Goal: Task Accomplishment & Management: Use online tool/utility

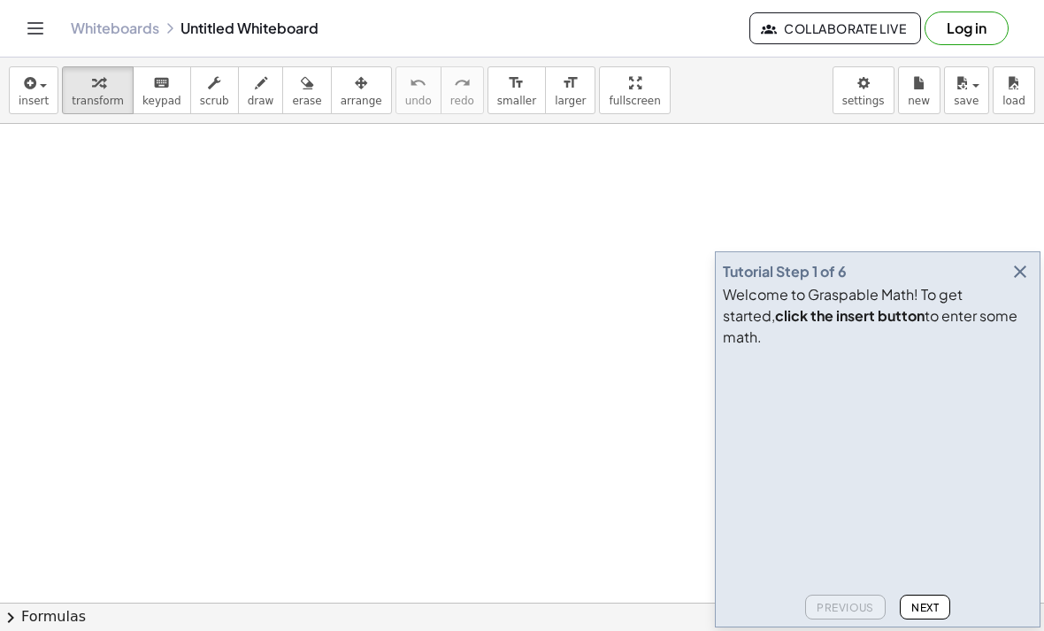
click at [1018, 282] on icon "button" at bounding box center [1019, 271] width 21 height 21
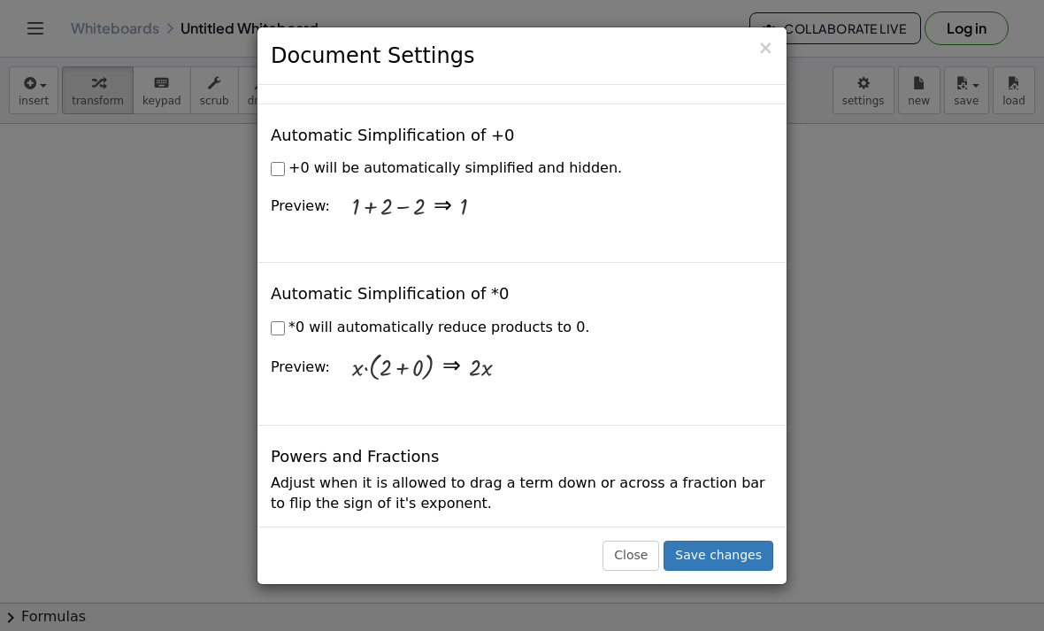
click at [642, 571] on button "Close" at bounding box center [630, 555] width 57 height 30
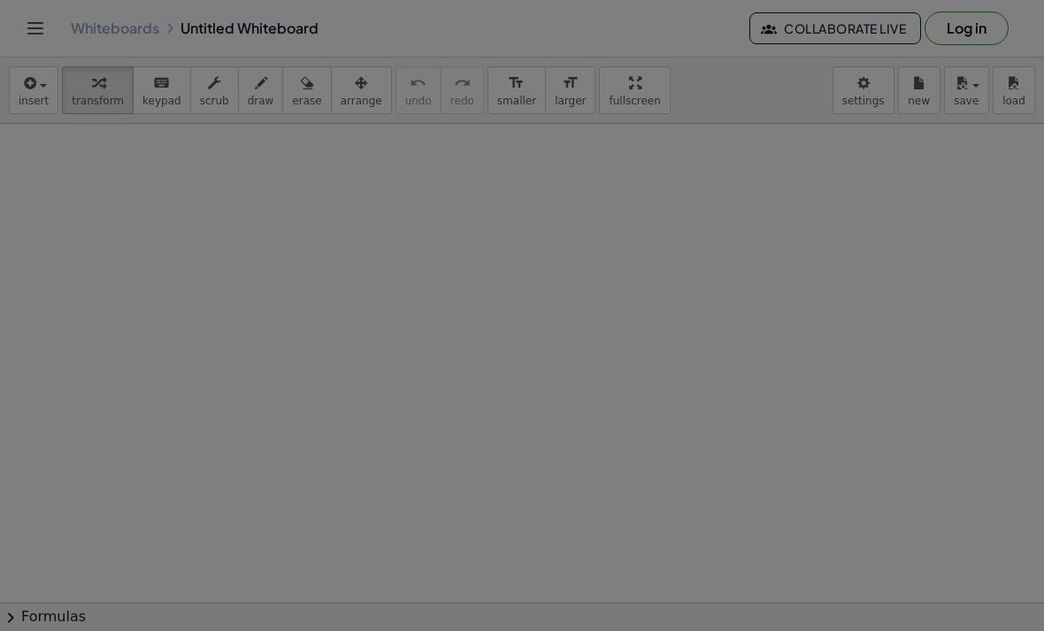
scroll to position [2465, 0]
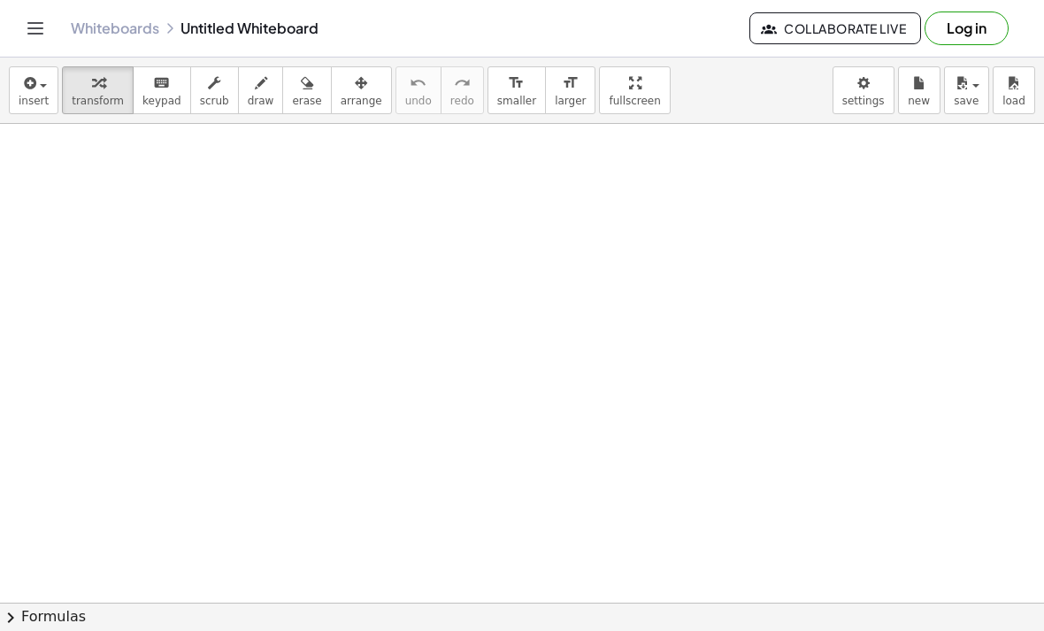
click at [44, 32] on icon "Toggle navigation" at bounding box center [35, 28] width 21 height 21
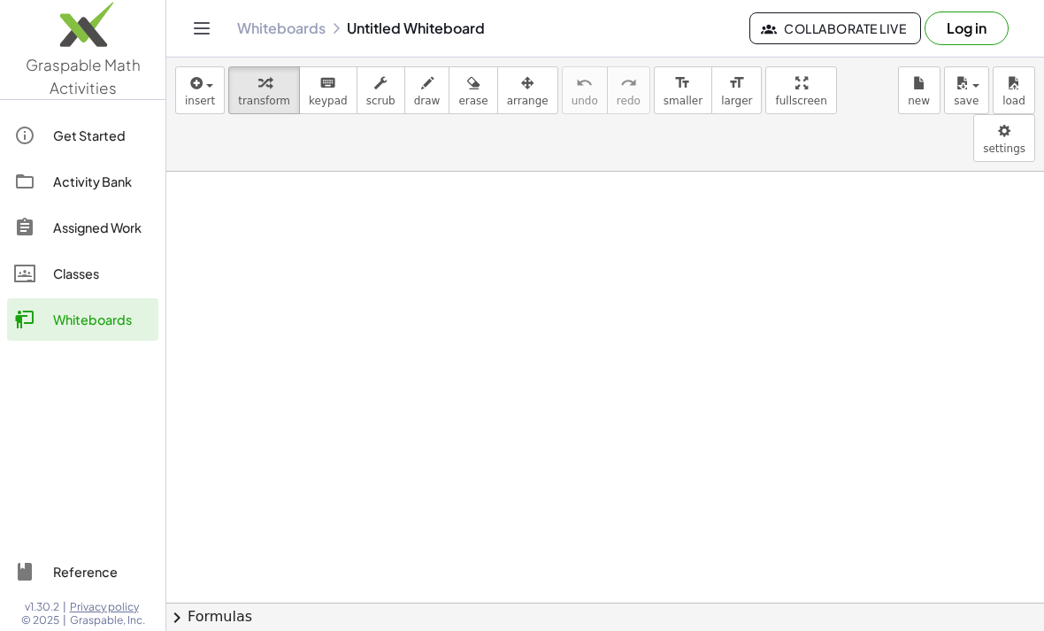
click at [111, 326] on div "Whiteboards" at bounding box center [102, 319] width 98 height 21
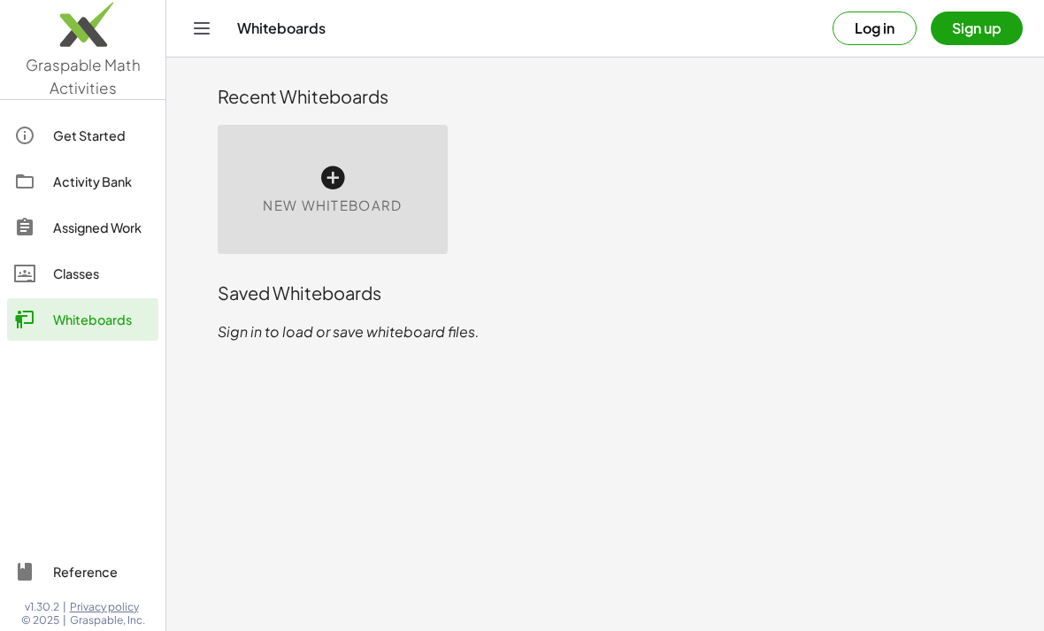
click at [378, 193] on div "New Whiteboard" at bounding box center [333, 189] width 230 height 129
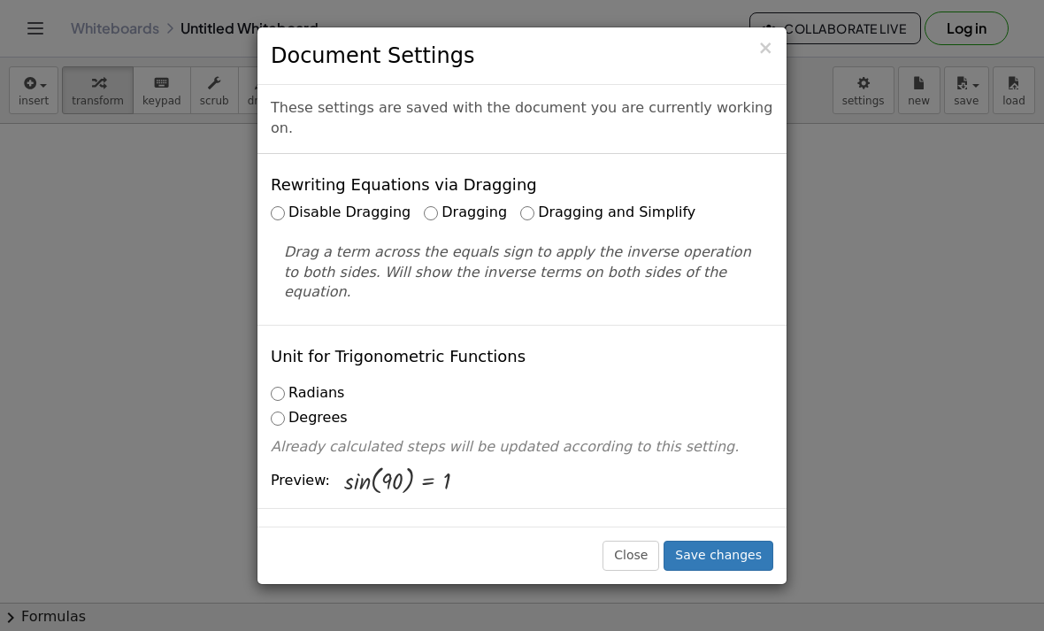
click at [639, 571] on button "Close" at bounding box center [630, 555] width 57 height 30
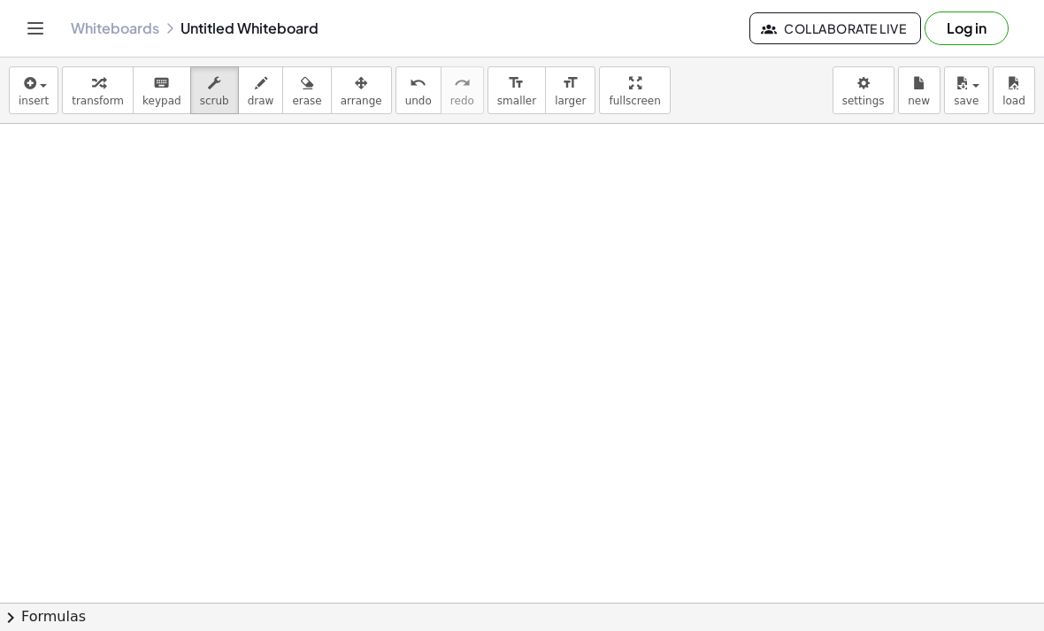
scroll to position [133, 0]
click at [808, 34] on span "Collaborate Live" at bounding box center [835, 28] width 142 height 16
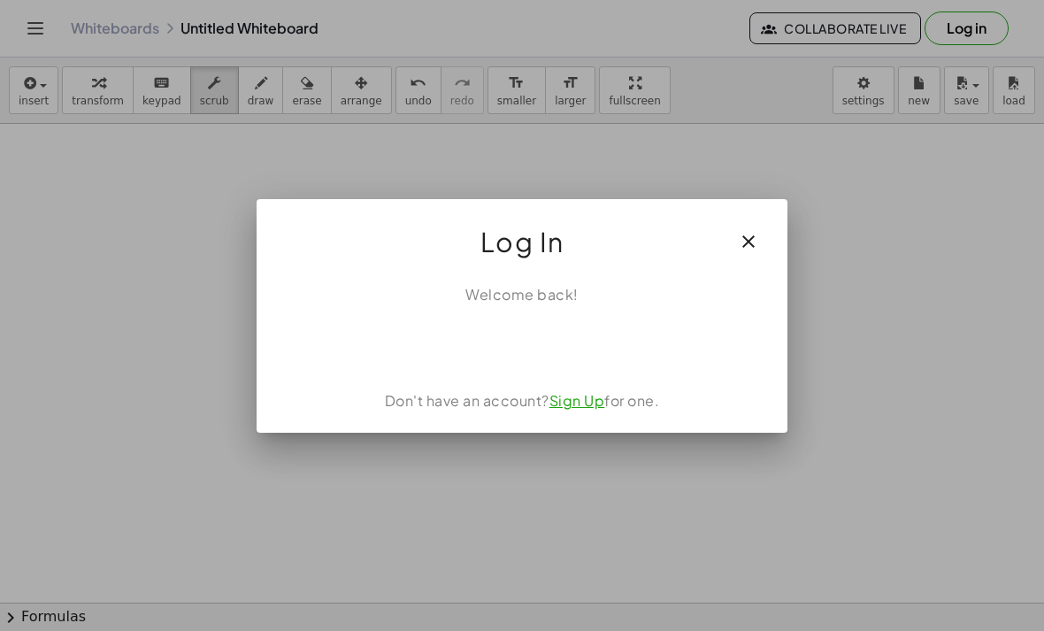
click at [754, 240] on icon "button" at bounding box center [748, 241] width 21 height 21
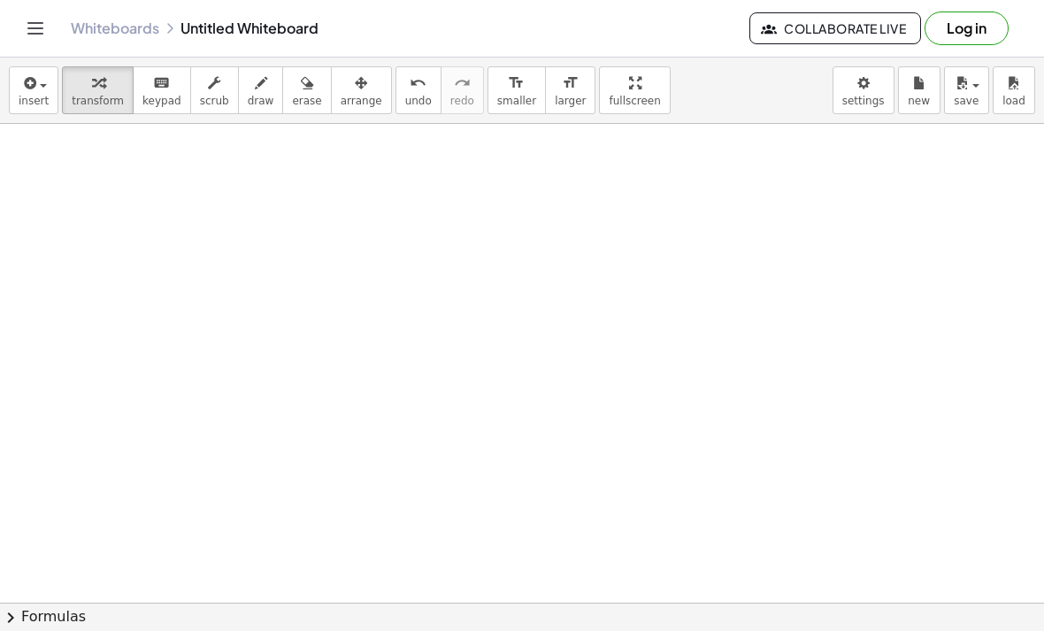
click at [29, 100] on span "insert" at bounding box center [34, 101] width 30 height 12
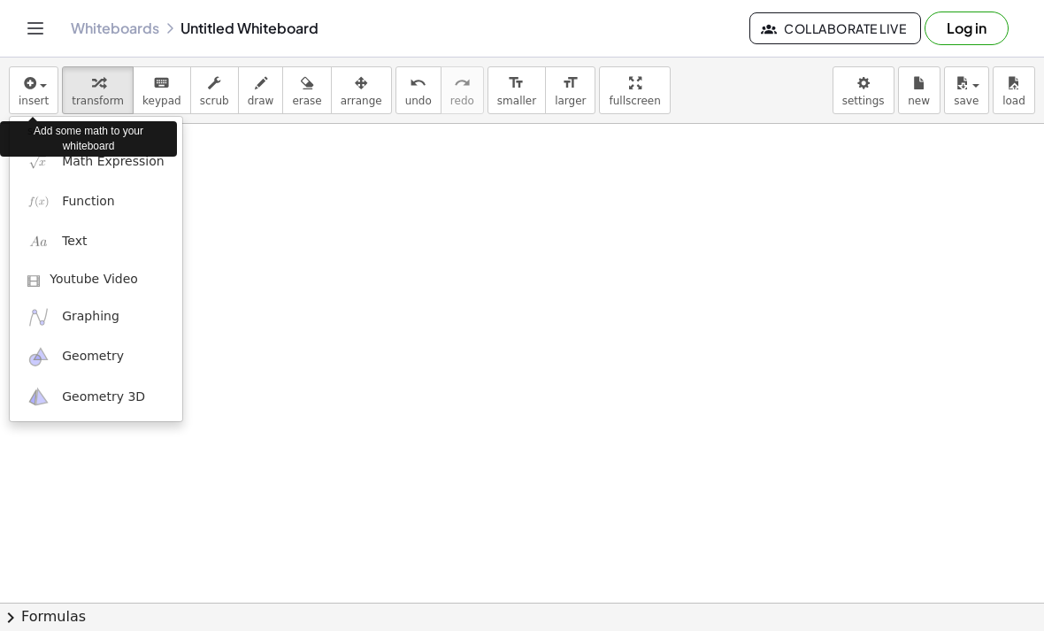
click at [102, 357] on span "Geometry" at bounding box center [93, 357] width 62 height 18
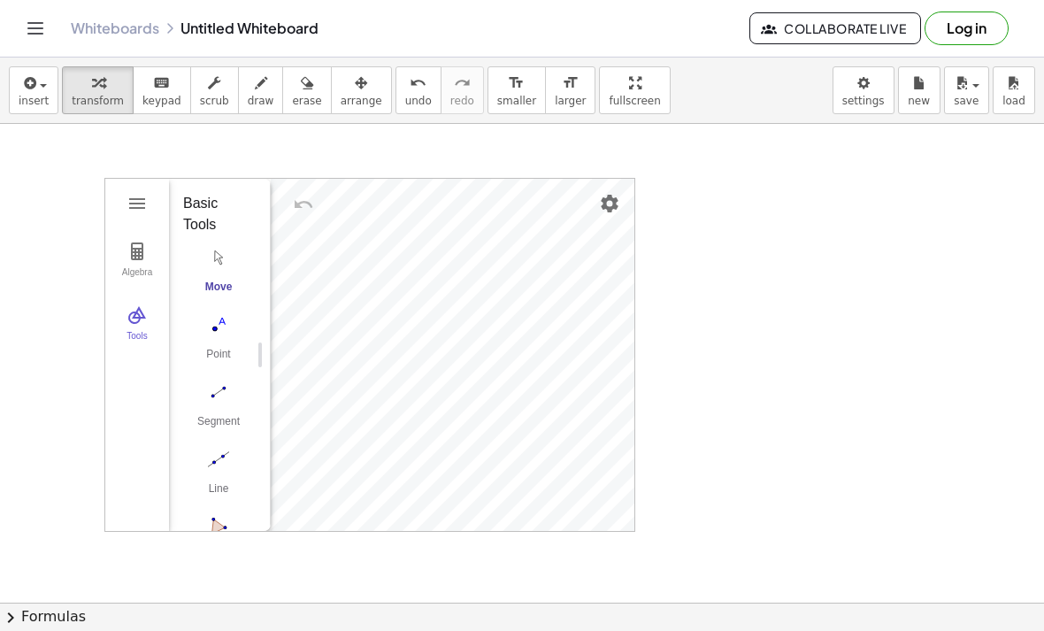
click at [607, 205] on img "Settings" at bounding box center [609, 203] width 21 height 21
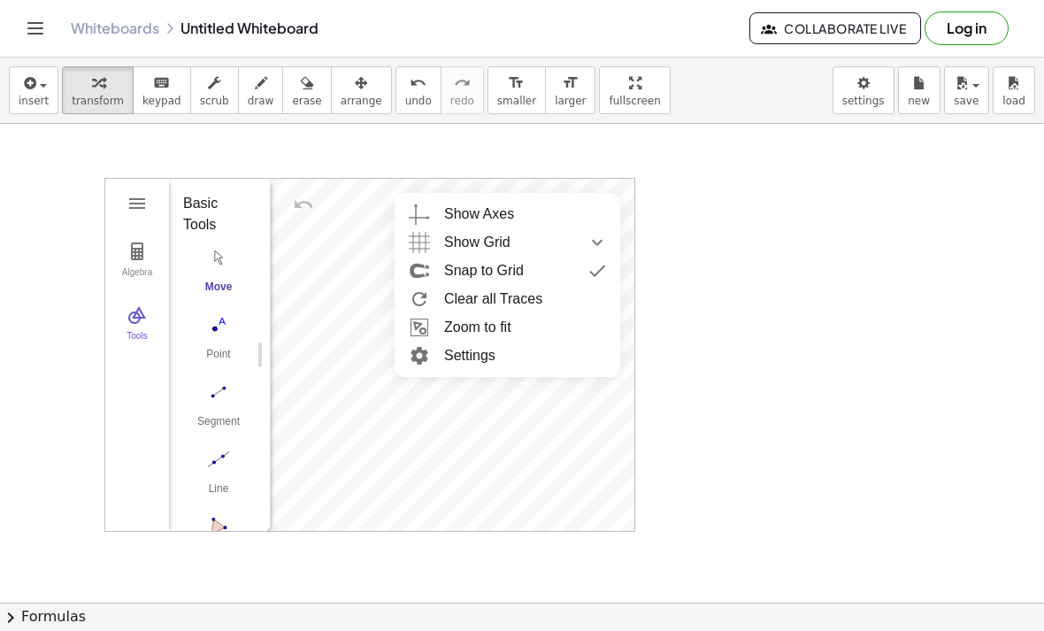
click at [493, 244] on span "Show Grid" at bounding box center [477, 242] width 66 height 28
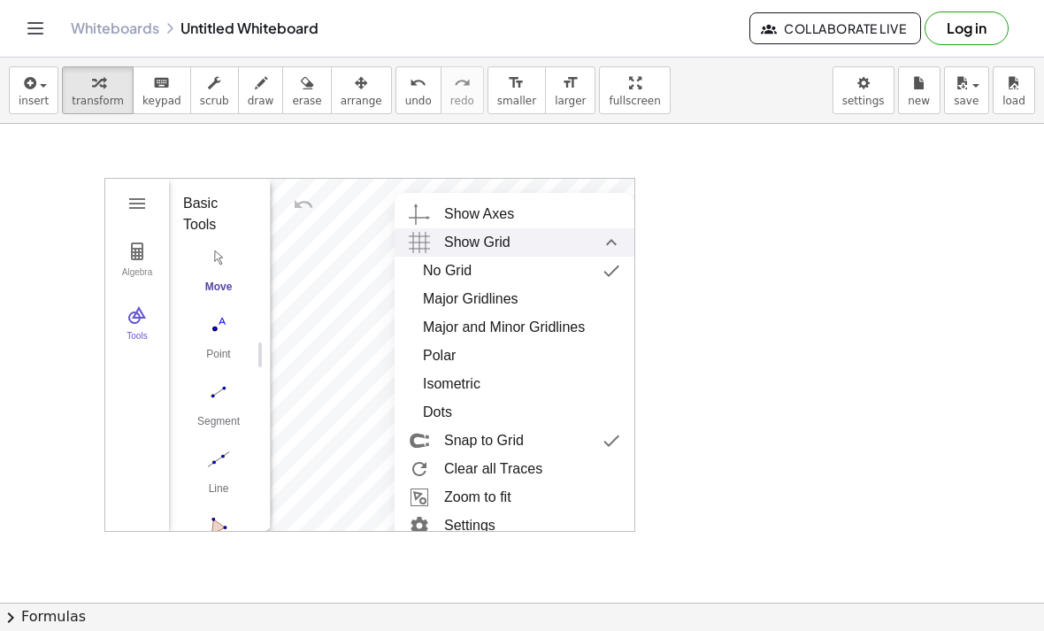
click at [504, 308] on div "Major Gridlines" at bounding box center [471, 299] width 96 height 28
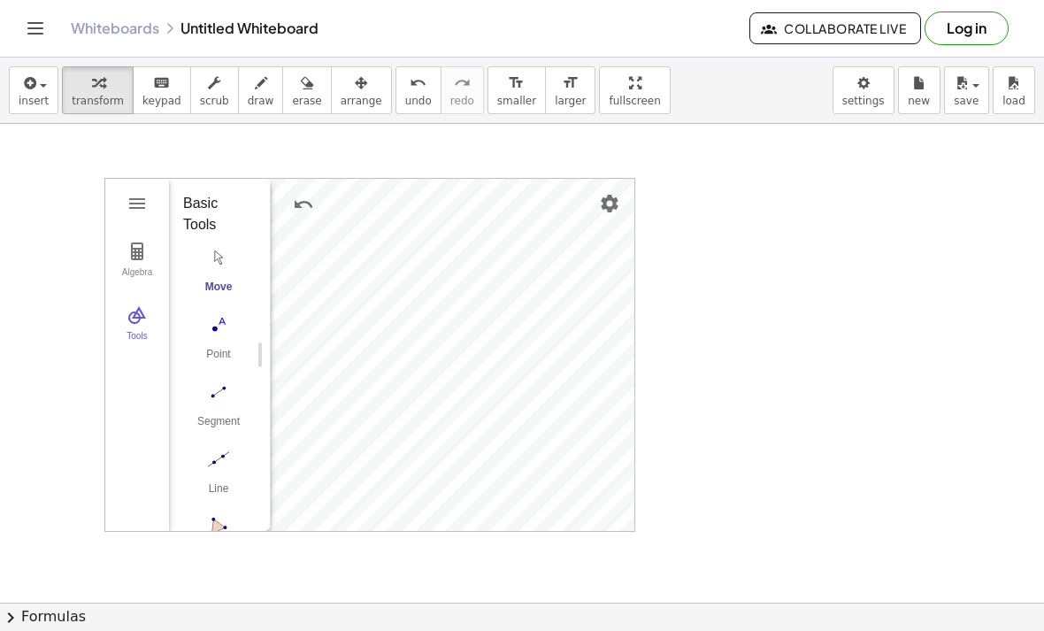
click at [605, 204] on img "Settings" at bounding box center [609, 203] width 21 height 21
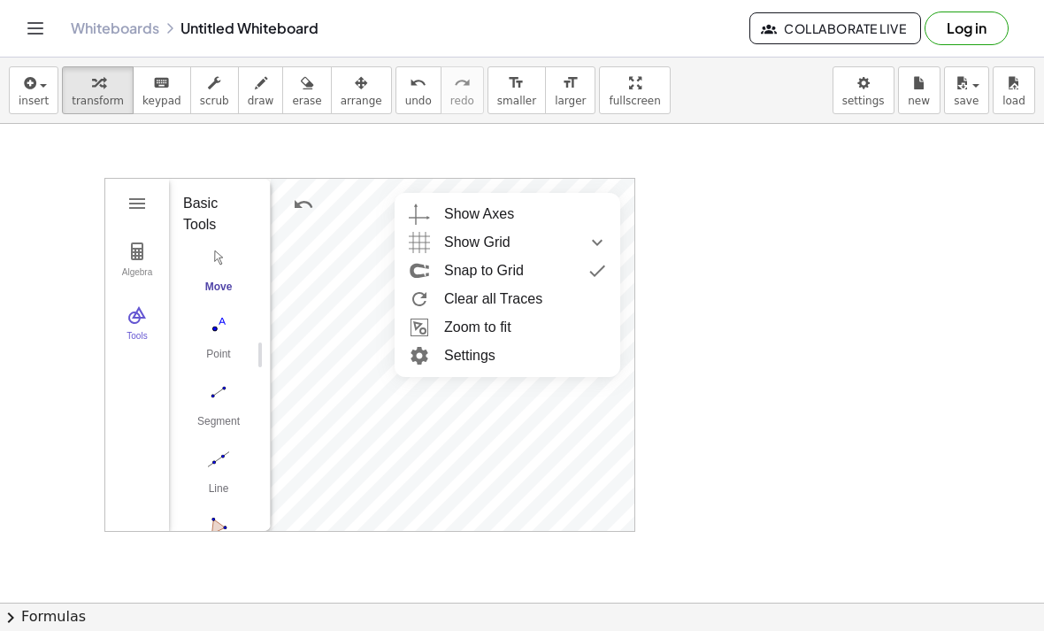
click at [582, 238] on img "Show Grid collapsed" at bounding box center [597, 242] width 32 height 28
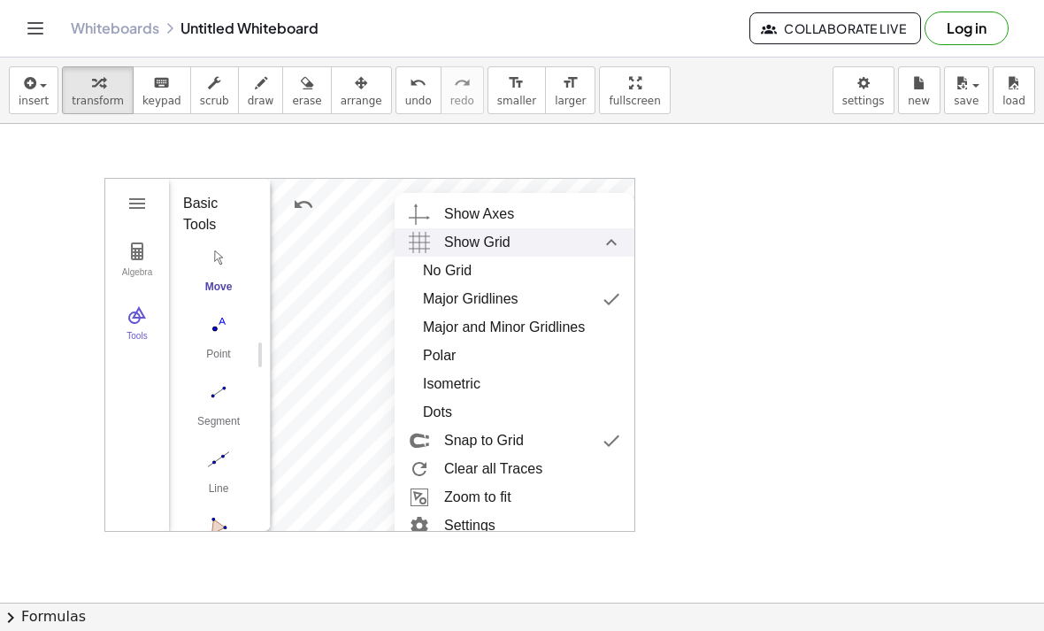
click at [525, 323] on div "Major and Minor Gridlines" at bounding box center [504, 327] width 162 height 28
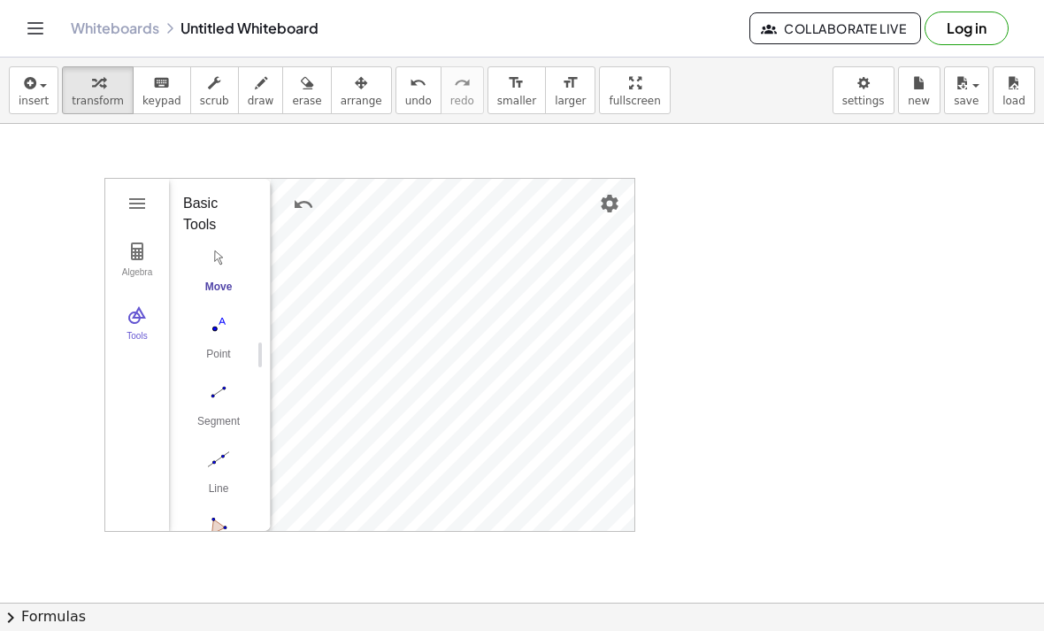
click at [603, 205] on img "Settings" at bounding box center [609, 203] width 21 height 21
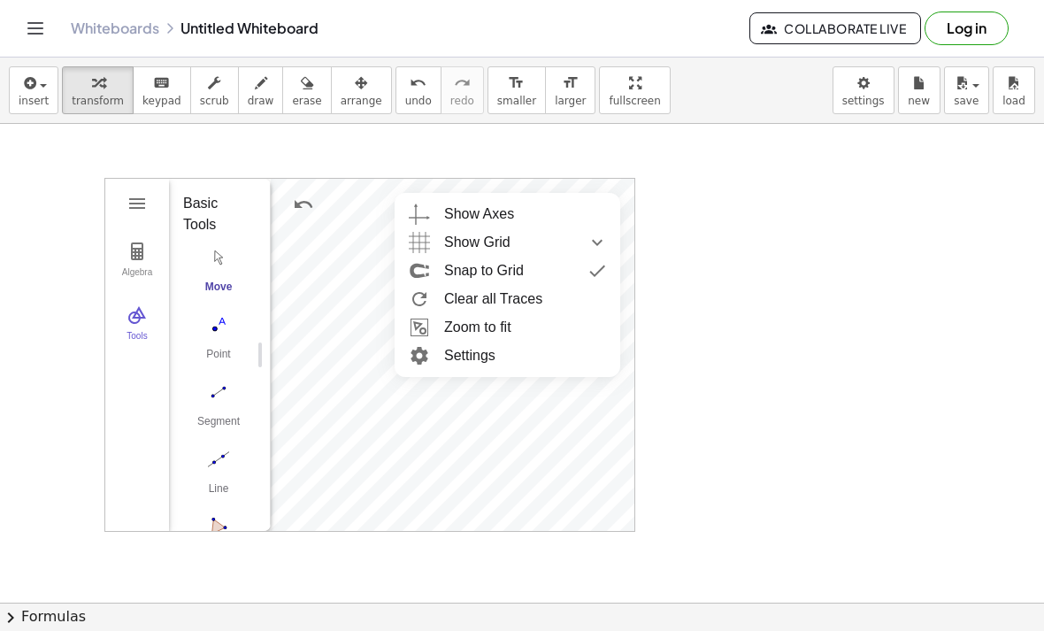
click at [498, 328] on li "Zoom to fit" at bounding box center [507, 327] width 226 height 28
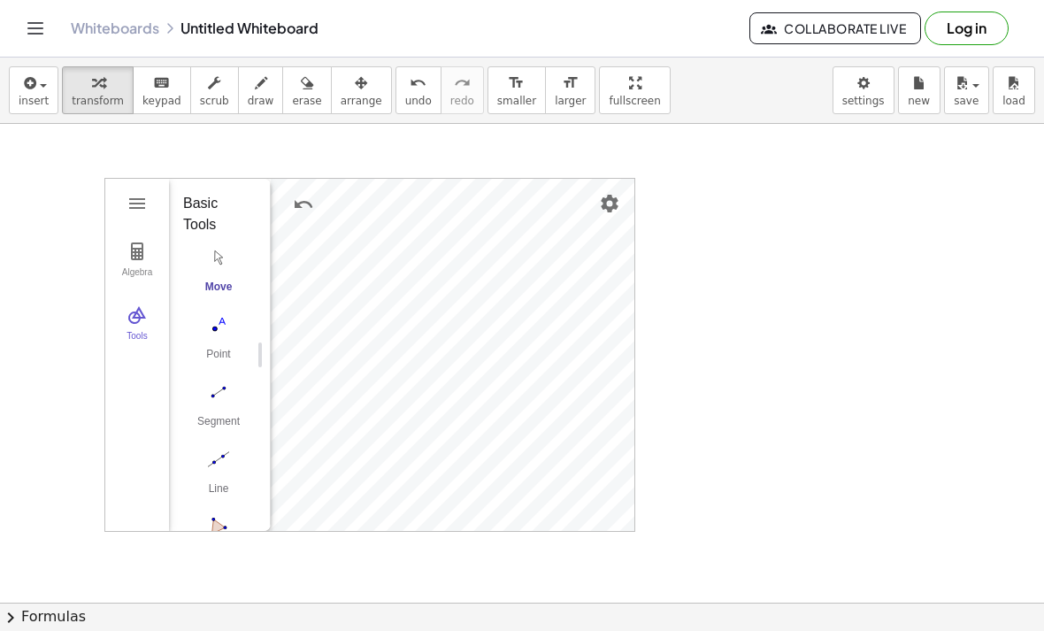
click at [605, 207] on img "Settings" at bounding box center [609, 203] width 21 height 21
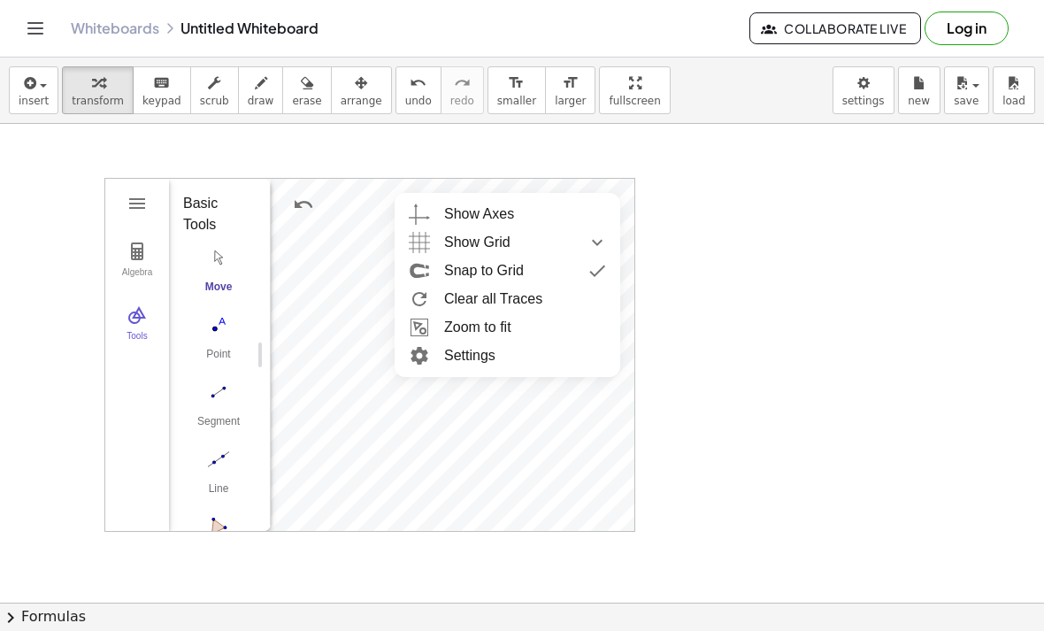
click at [479, 327] on li "Zoom to fit" at bounding box center [507, 327] width 226 height 28
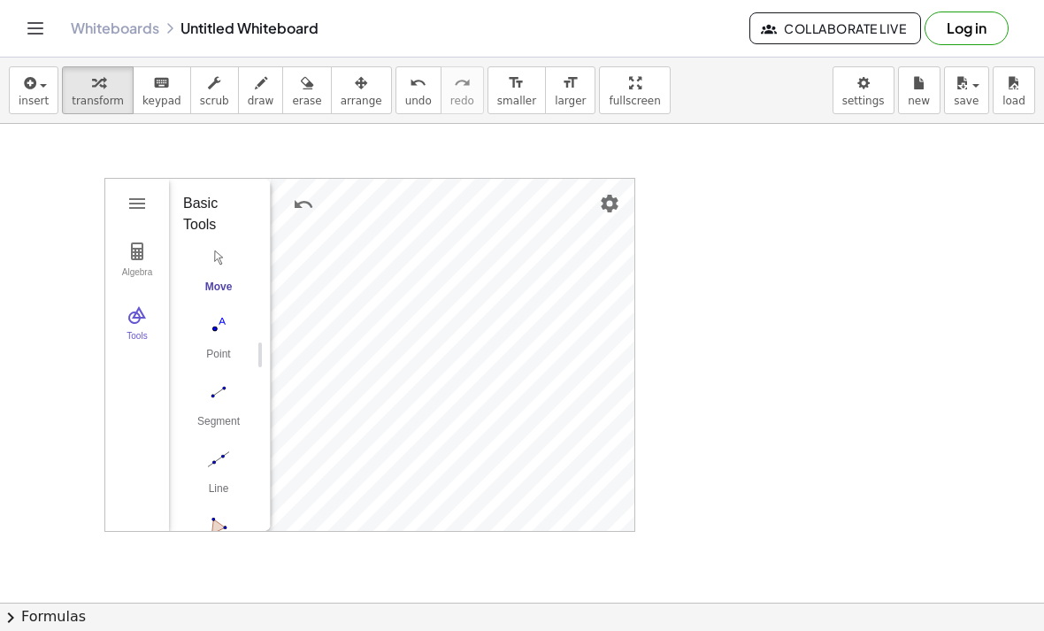
click at [305, 203] on img "Undo" at bounding box center [303, 204] width 21 height 21
click at [349, 203] on img "Redo" at bounding box center [345, 204] width 21 height 21
click at [137, 211] on img "Geometry" at bounding box center [136, 203] width 21 height 21
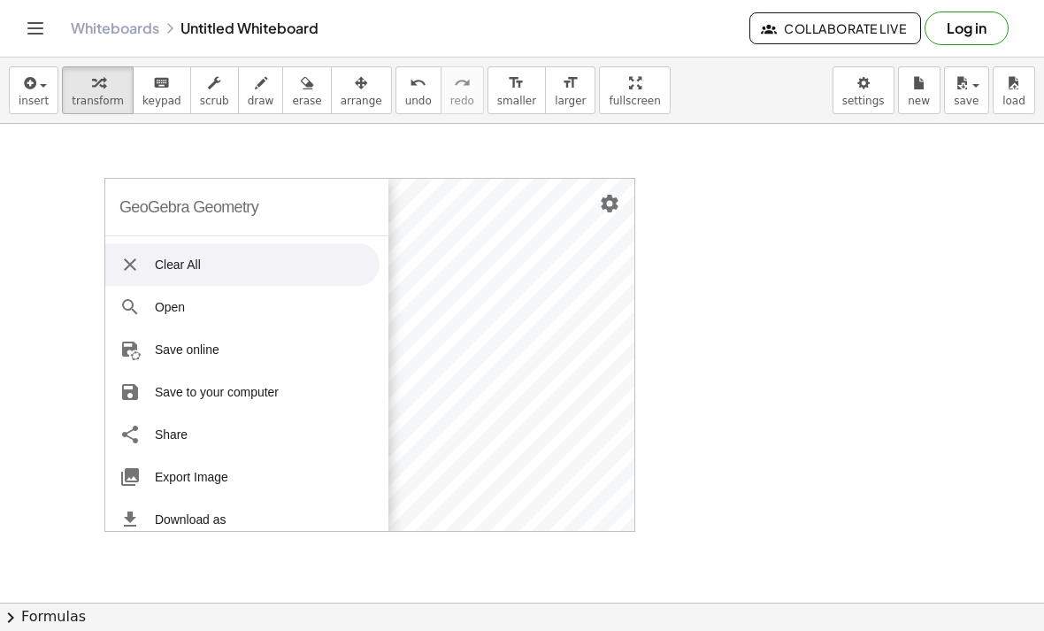
click at [198, 206] on div "GeoGebra Geometry" at bounding box center [188, 207] width 139 height 57
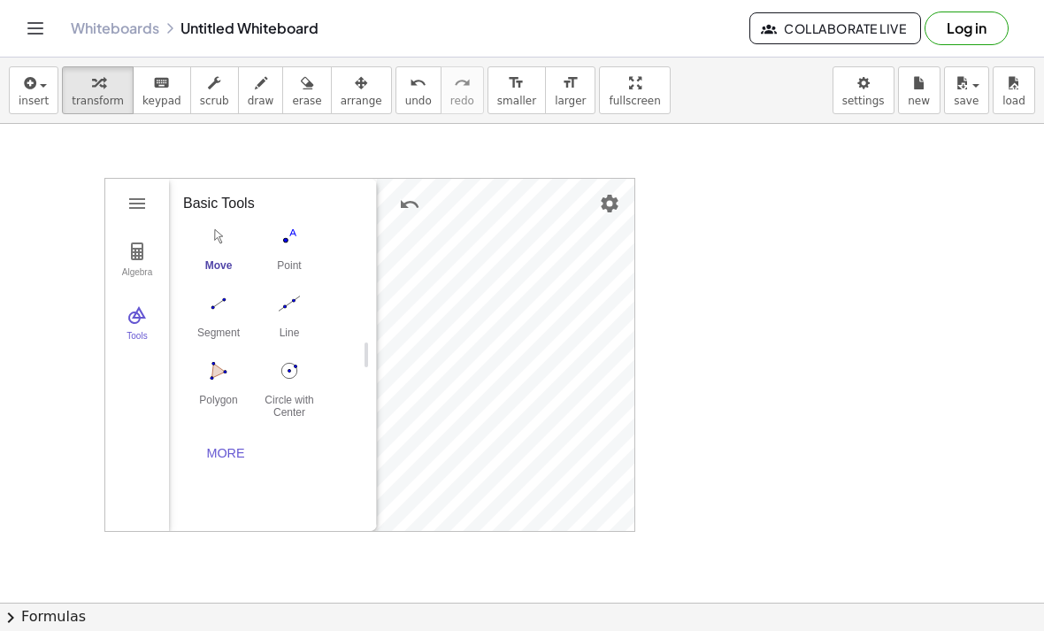
click at [230, 448] on div "More" at bounding box center [225, 453] width 57 height 14
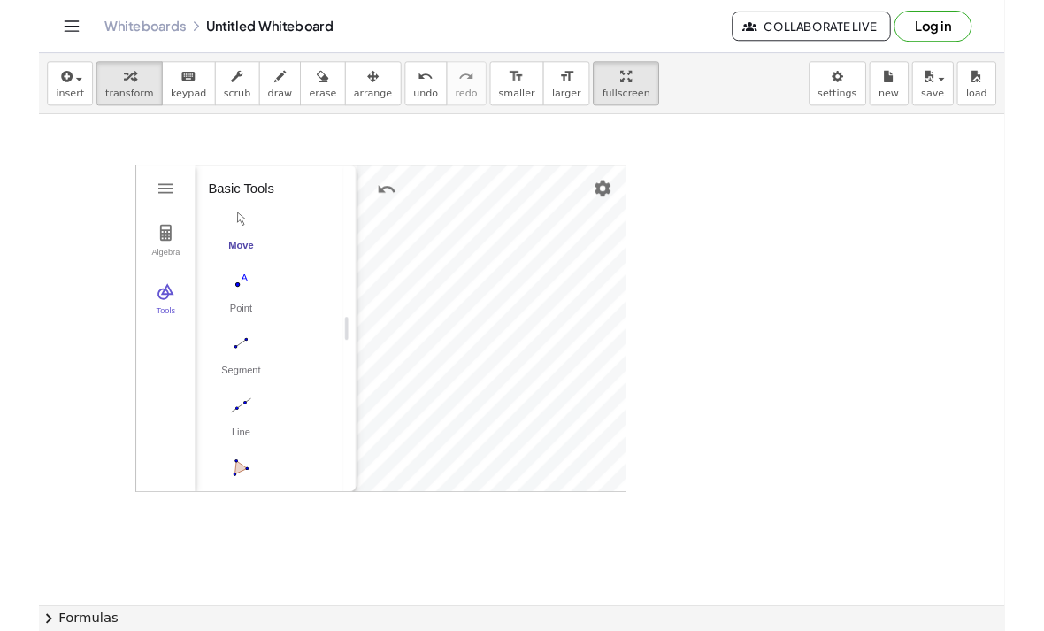
scroll to position [0, 0]
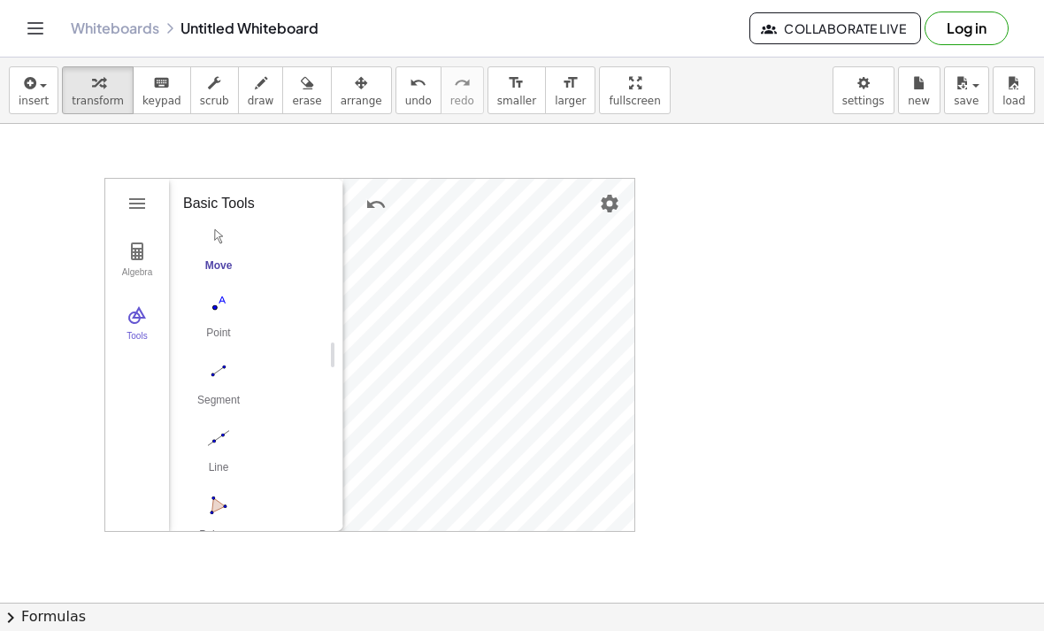
click at [605, 204] on img "Settings" at bounding box center [609, 203] width 21 height 21
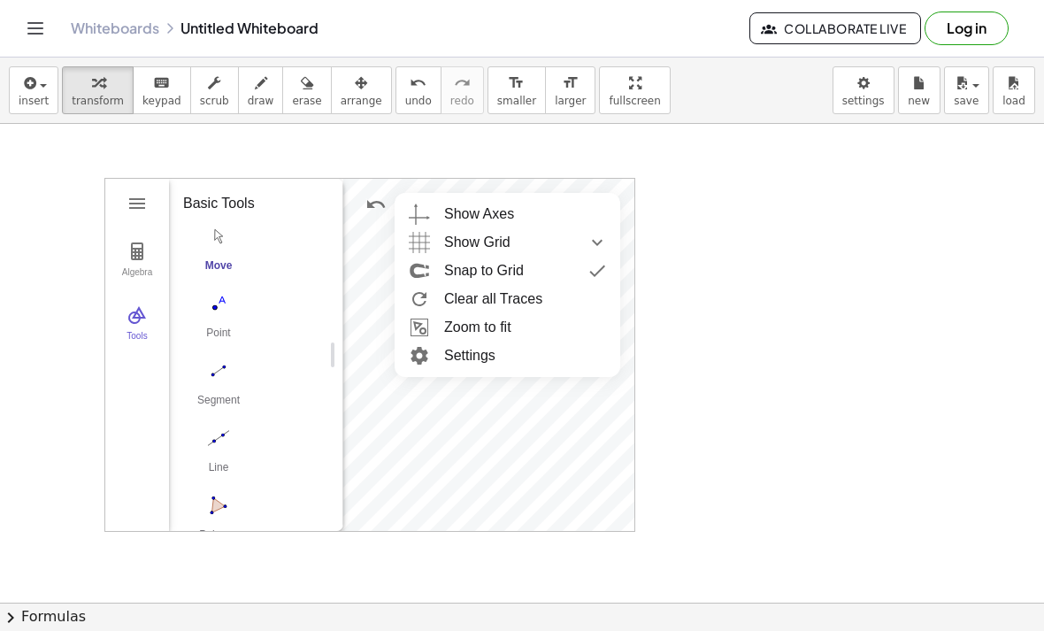
click at [476, 326] on li "Zoom to fit" at bounding box center [507, 327] width 226 height 28
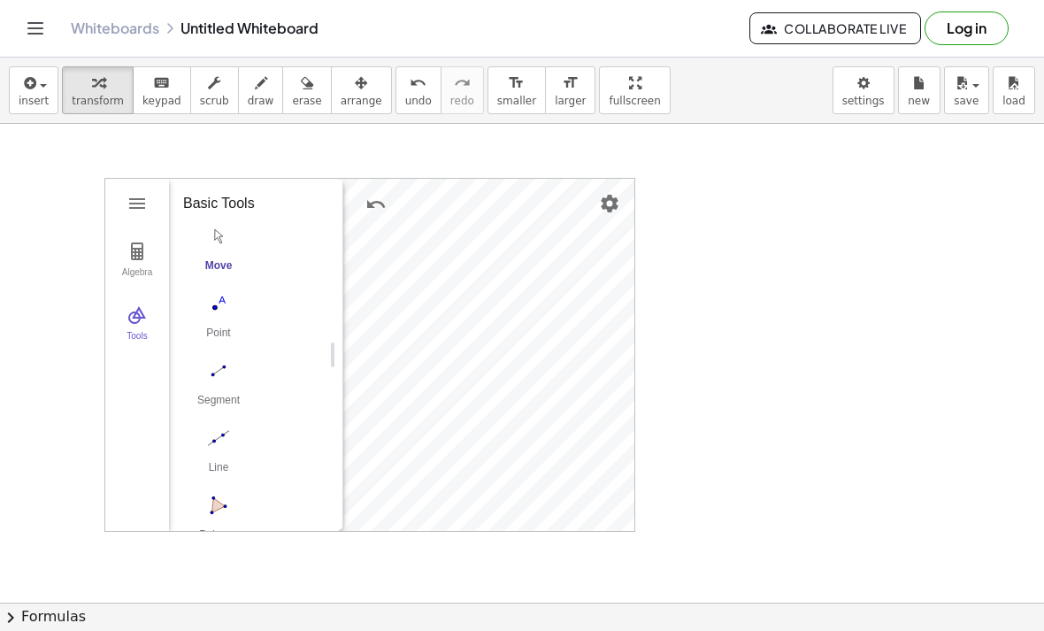
click at [601, 196] on img "Settings" at bounding box center [609, 203] width 21 height 21
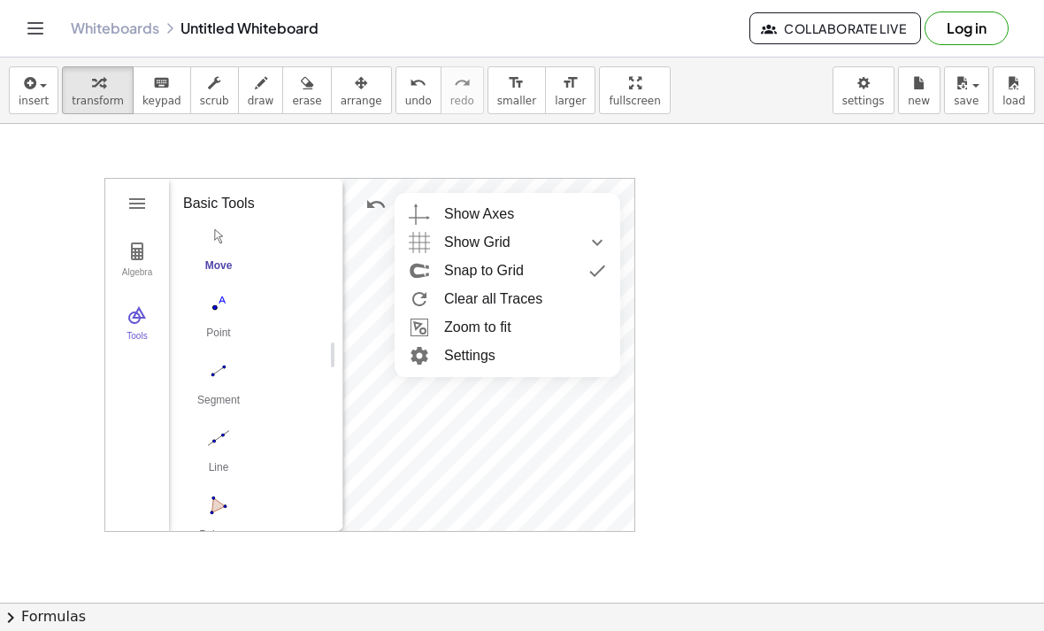
click at [519, 302] on li "Clear all Traces" at bounding box center [507, 299] width 226 height 28
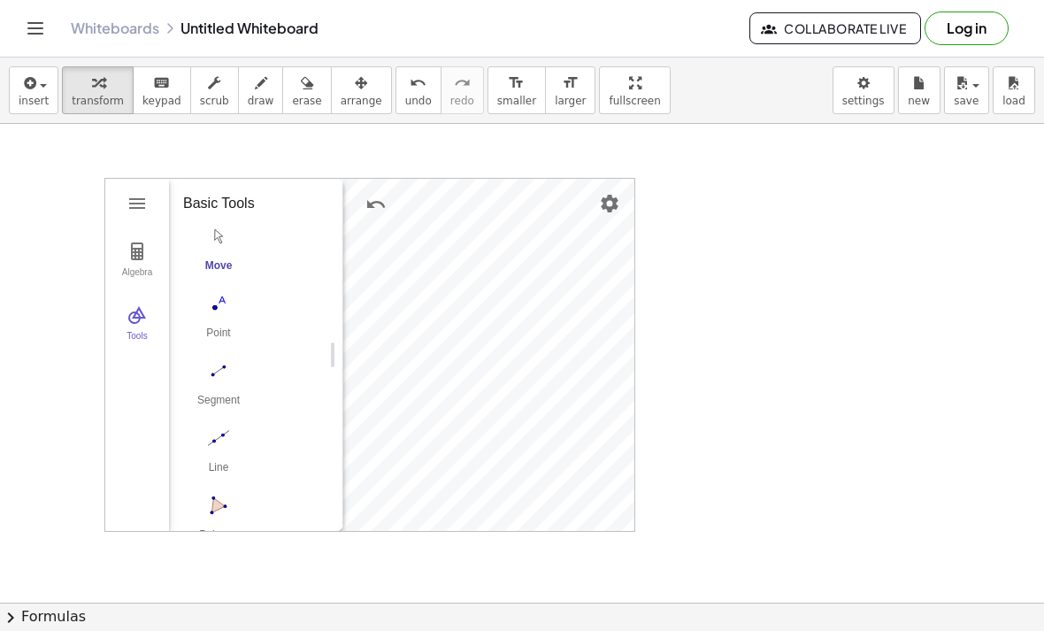
click at [606, 201] on img "Settings" at bounding box center [609, 203] width 21 height 21
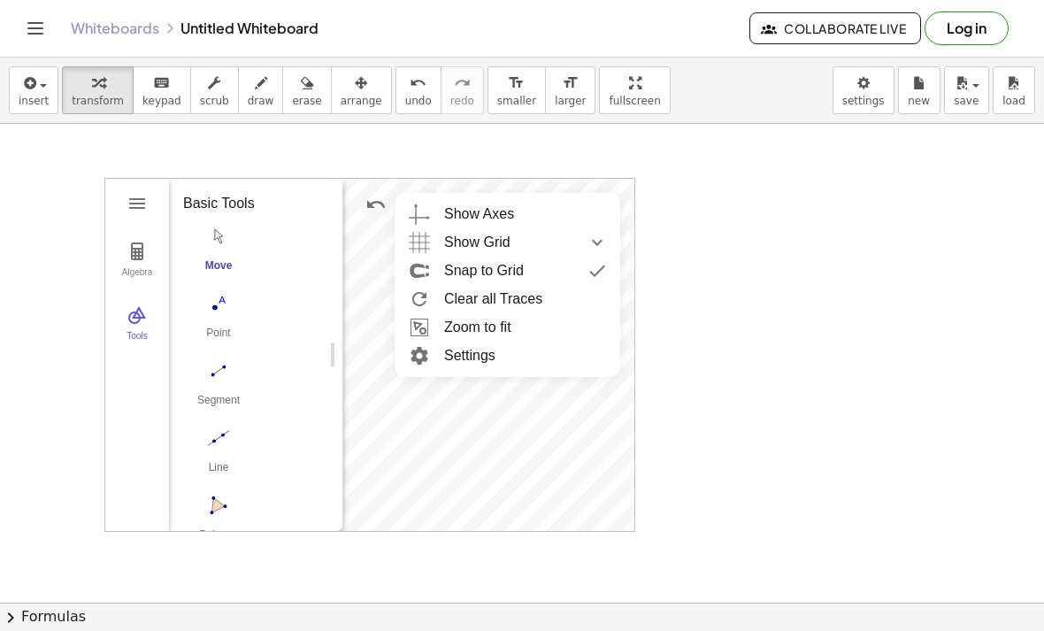
click at [606, 201] on div "Show Axes" at bounding box center [525, 214] width 162 height 28
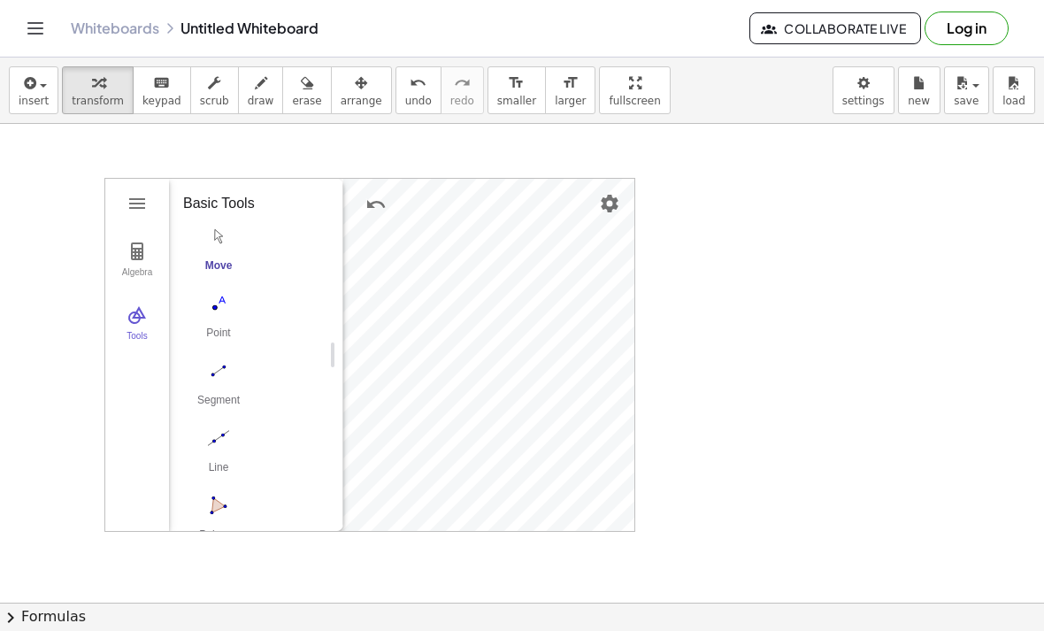
click at [610, 206] on img "Settings" at bounding box center [609, 203] width 21 height 21
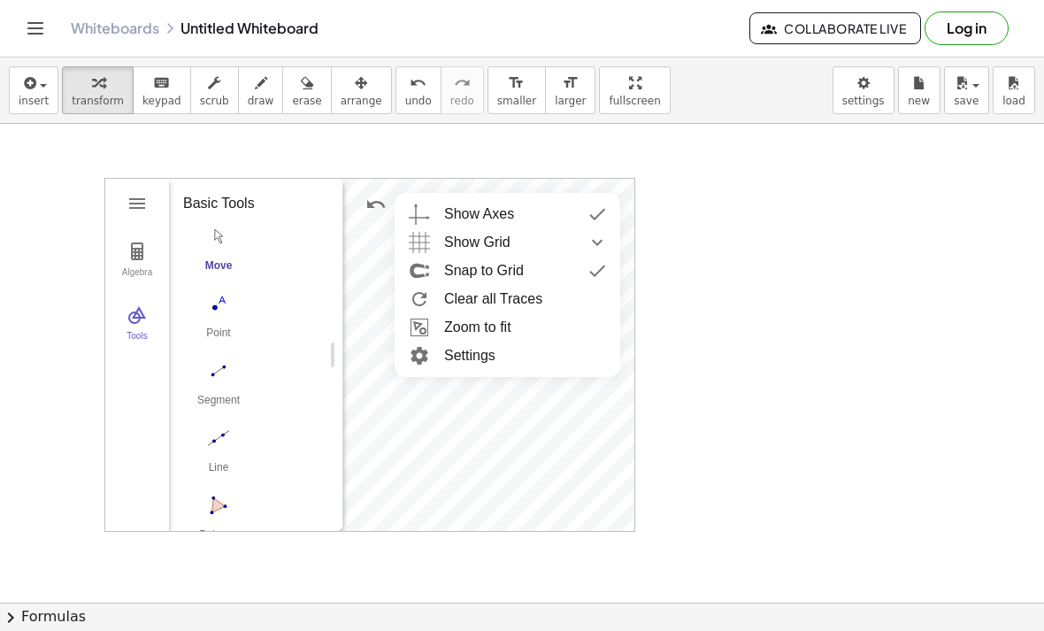
click at [556, 209] on div "Show Axes" at bounding box center [525, 214] width 162 height 28
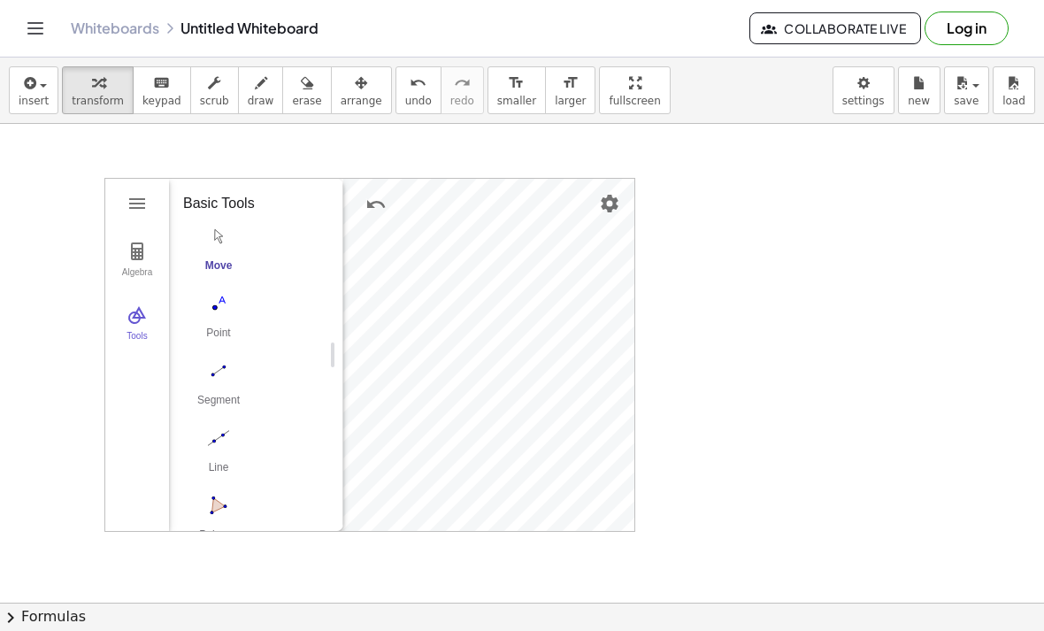
click at [115, 520] on div "Algebra Tools" at bounding box center [137, 355] width 64 height 352
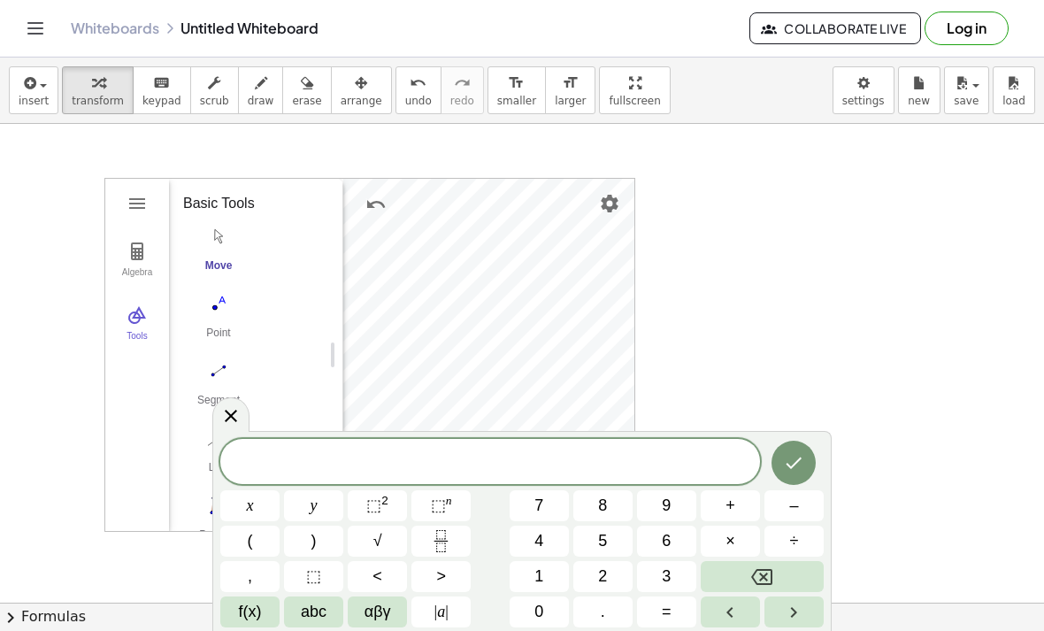
click at [107, 440] on div "Algebra Tools" at bounding box center [137, 355] width 64 height 352
click at [232, 425] on icon at bounding box center [230, 415] width 21 height 21
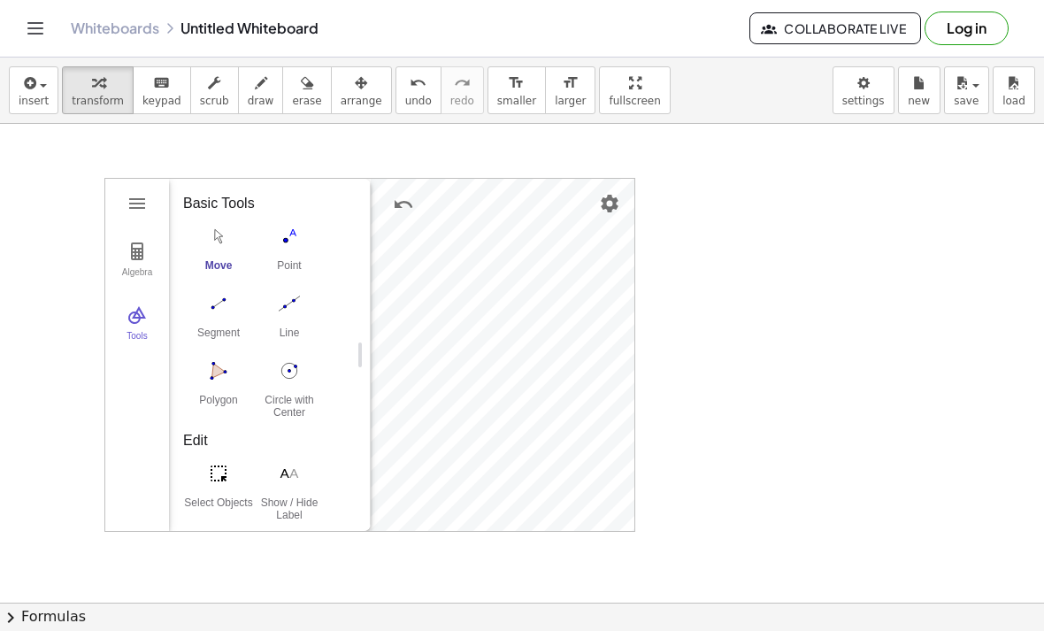
click at [298, 307] on img "Line. Select two points or positions" at bounding box center [289, 303] width 71 height 28
click at [403, 206] on img "Undo" at bounding box center [403, 204] width 21 height 21
click at [401, 208] on img "Undo" at bounding box center [403, 204] width 21 height 21
click at [24, 89] on icon "button" at bounding box center [28, 83] width 16 height 21
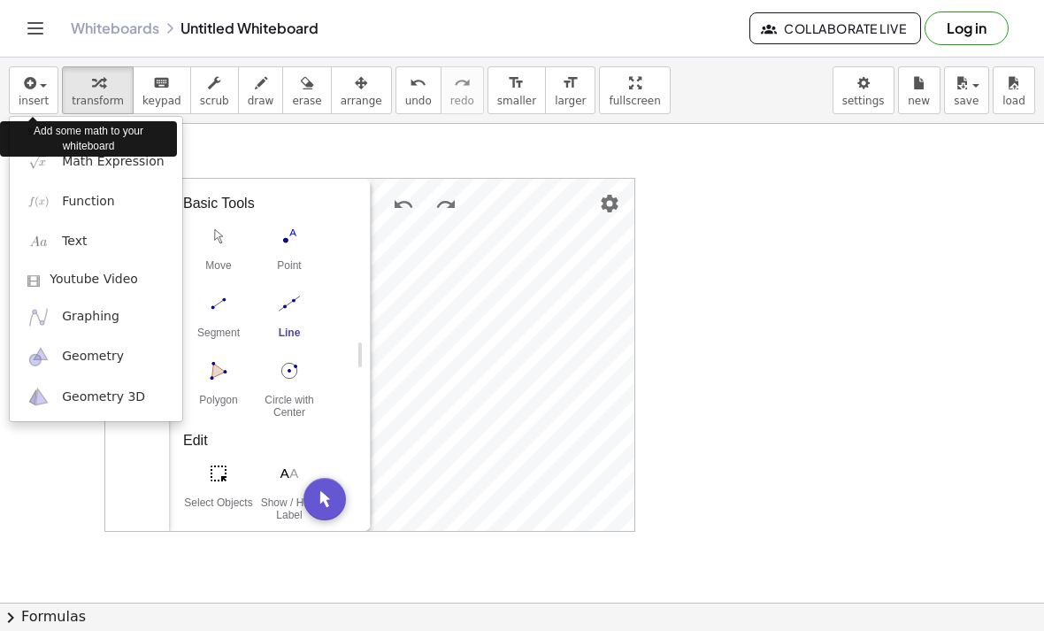
click at [111, 357] on span "Geometry" at bounding box center [93, 357] width 62 height 18
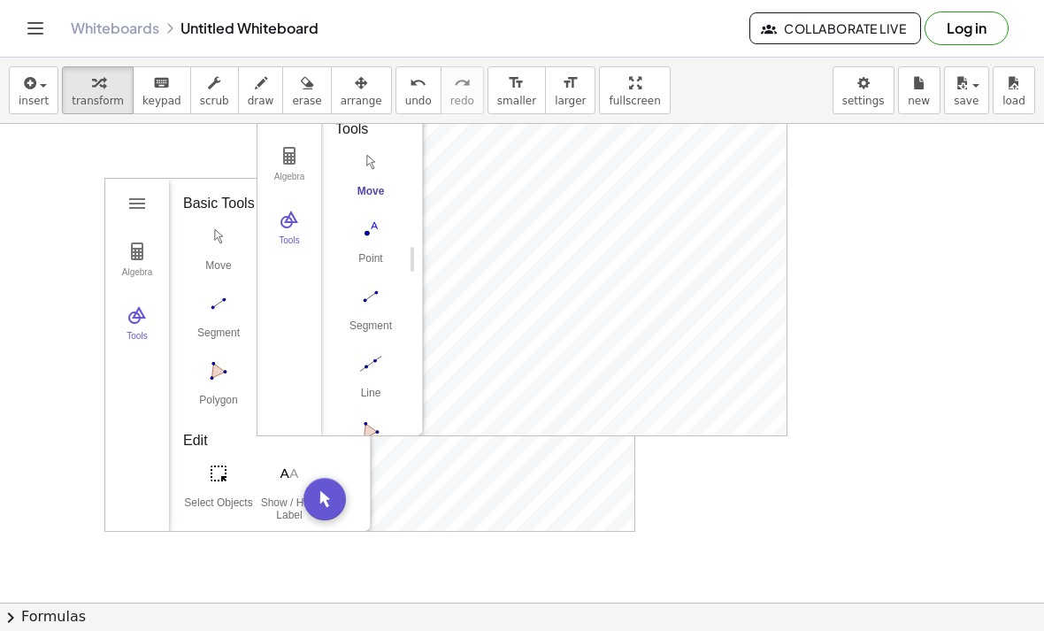
click at [329, 498] on img "Move. Drag or select object" at bounding box center [324, 499] width 42 height 42
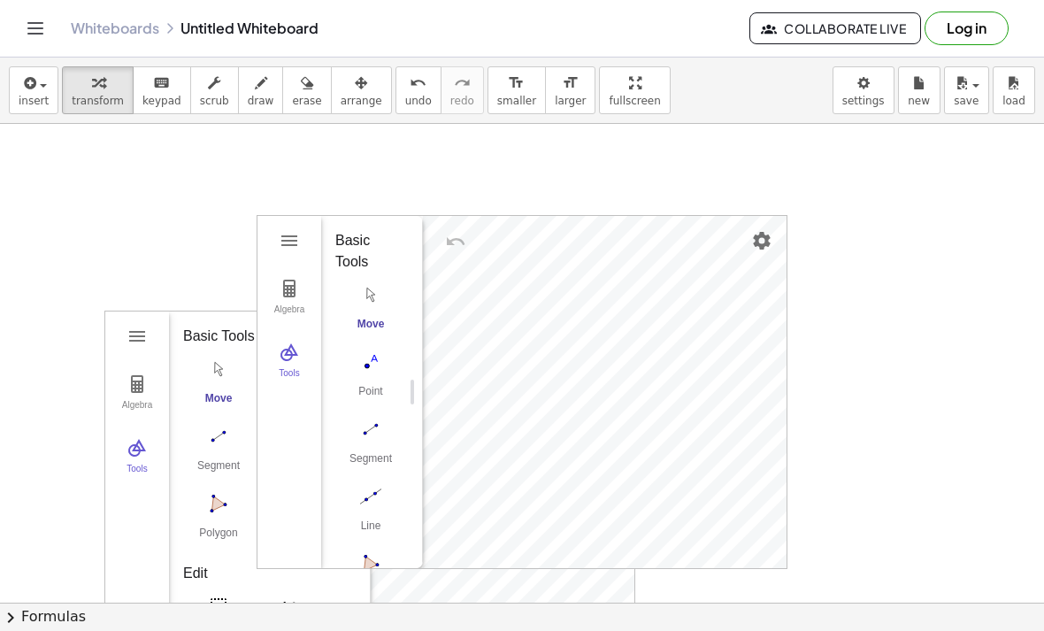
click at [769, 242] on img "Settings" at bounding box center [761, 240] width 21 height 21
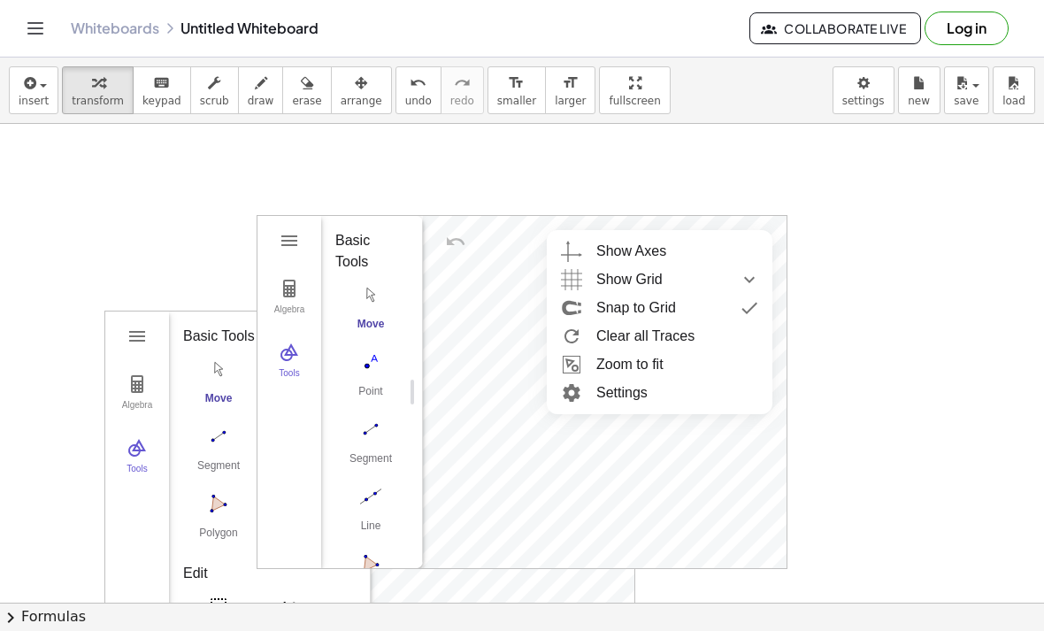
click at [645, 397] on li "Settings" at bounding box center [660, 393] width 226 height 28
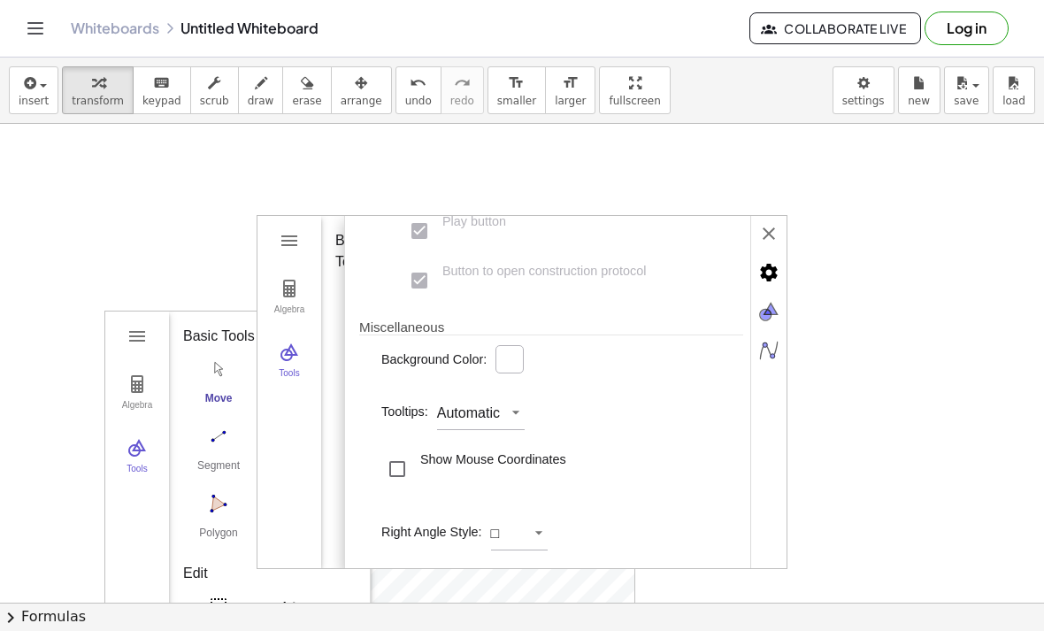
scroll to position [543, 0]
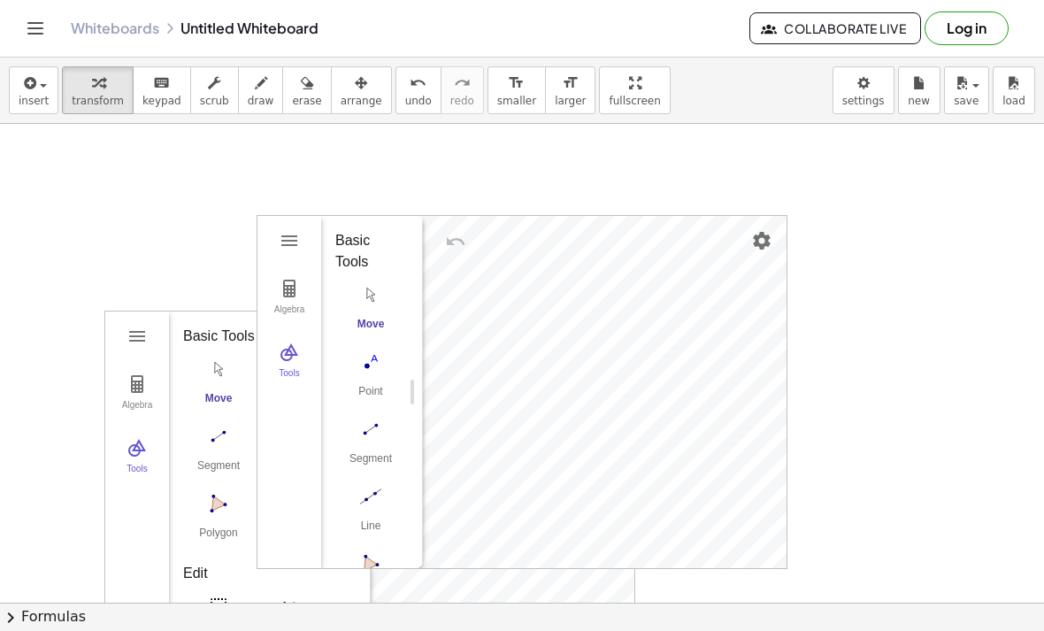
click at [766, 241] on img "Settings" at bounding box center [761, 240] width 21 height 21
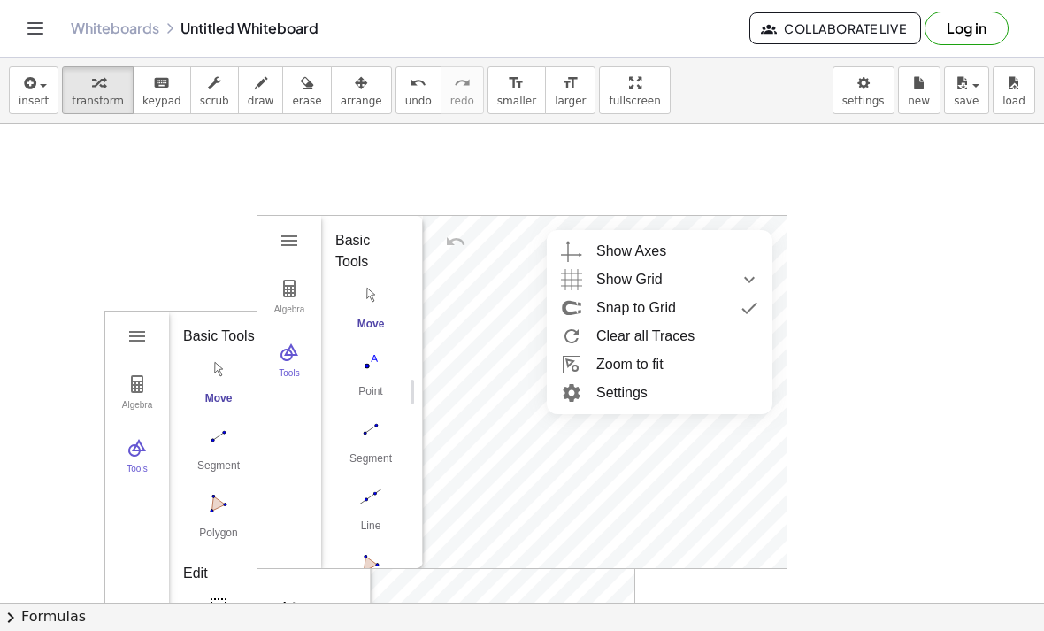
click at [682, 337] on li "Clear all Traces" at bounding box center [660, 336] width 226 height 28
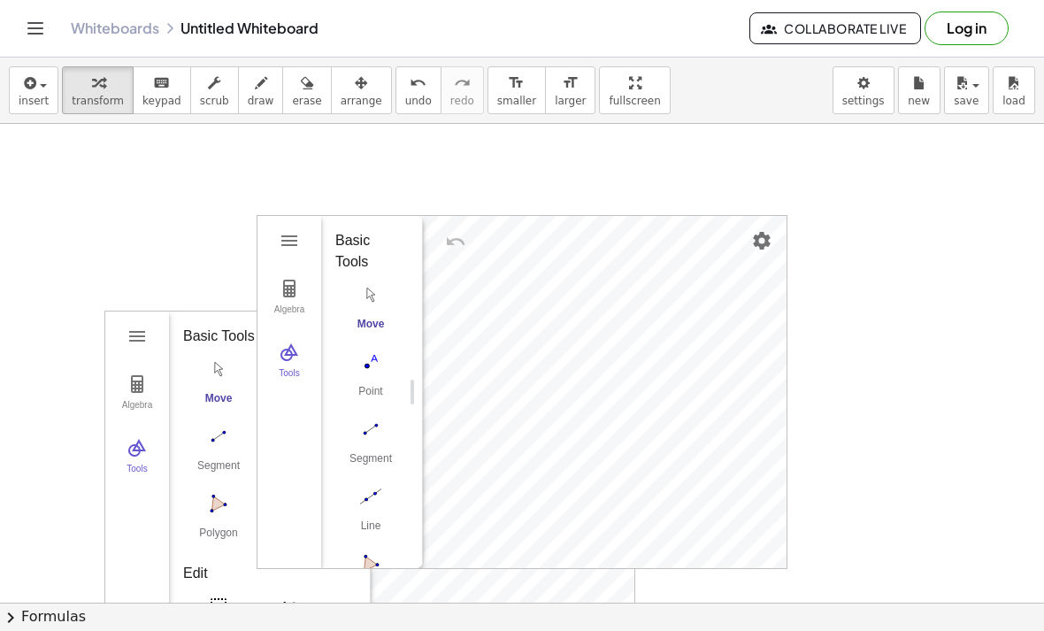
click at [769, 242] on img "Settings" at bounding box center [761, 240] width 21 height 21
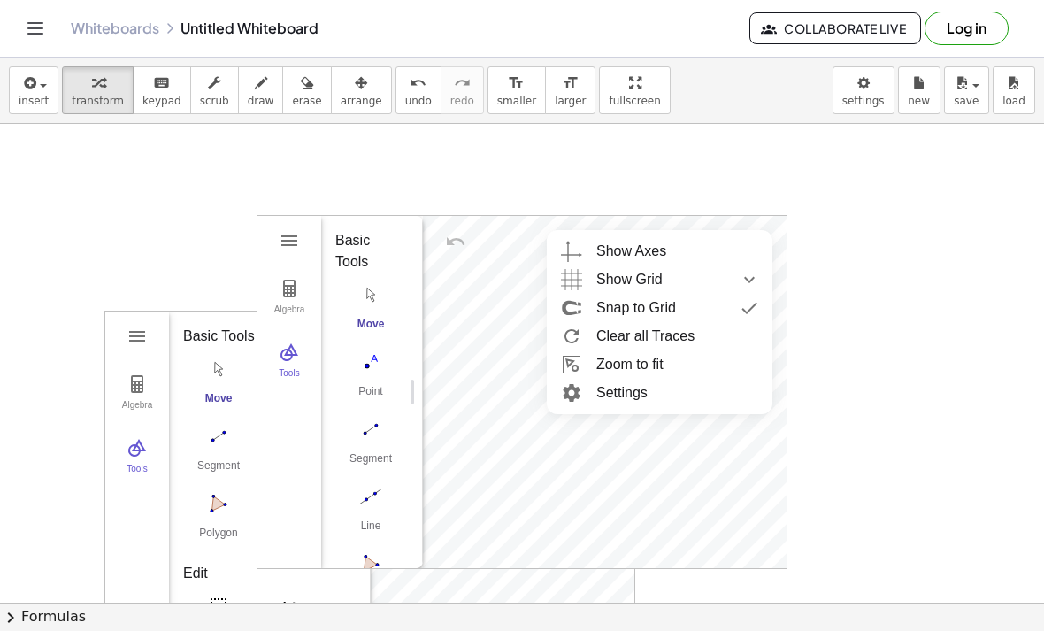
click at [650, 387] on li "Settings" at bounding box center [660, 393] width 226 height 28
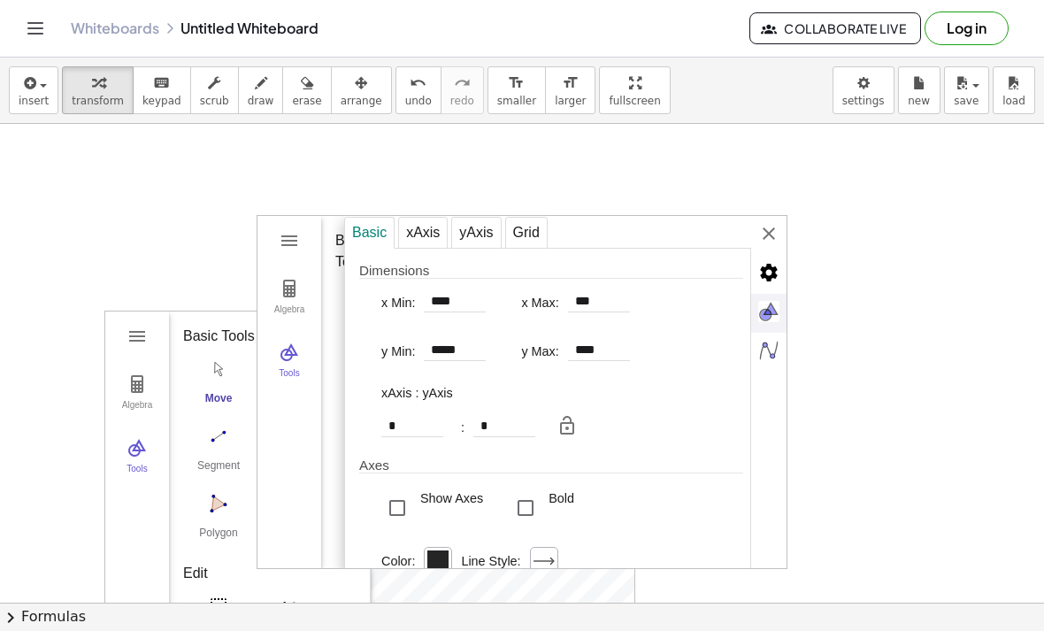
click at [770, 317] on img "Graphics" at bounding box center [768, 311] width 35 height 35
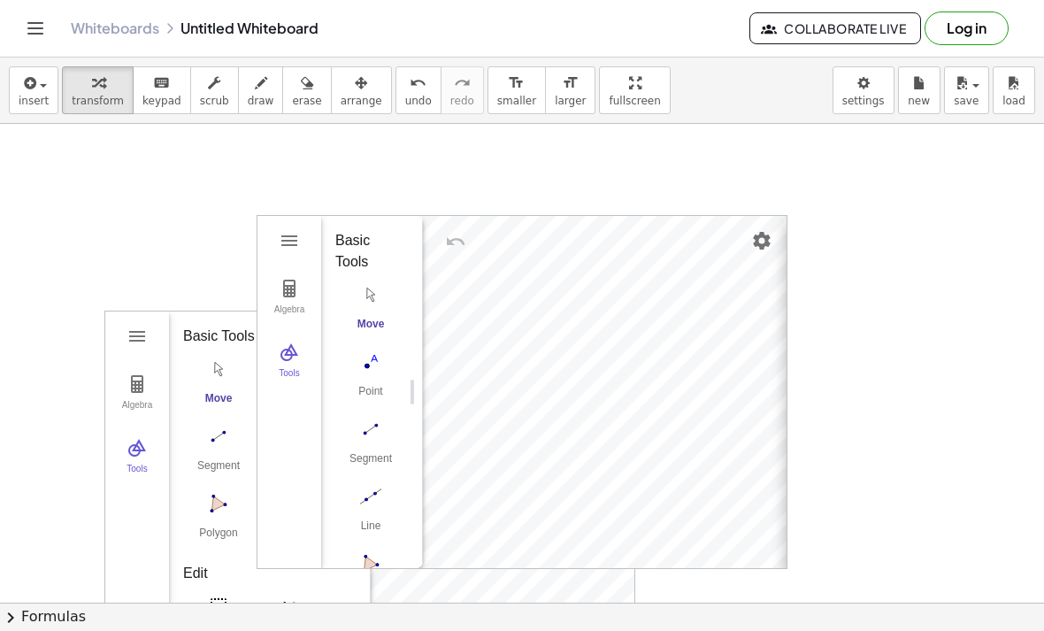
click at [786, 234] on div "Global" at bounding box center [989, 232] width 407 height 32
click at [35, 93] on icon "button" at bounding box center [28, 83] width 16 height 21
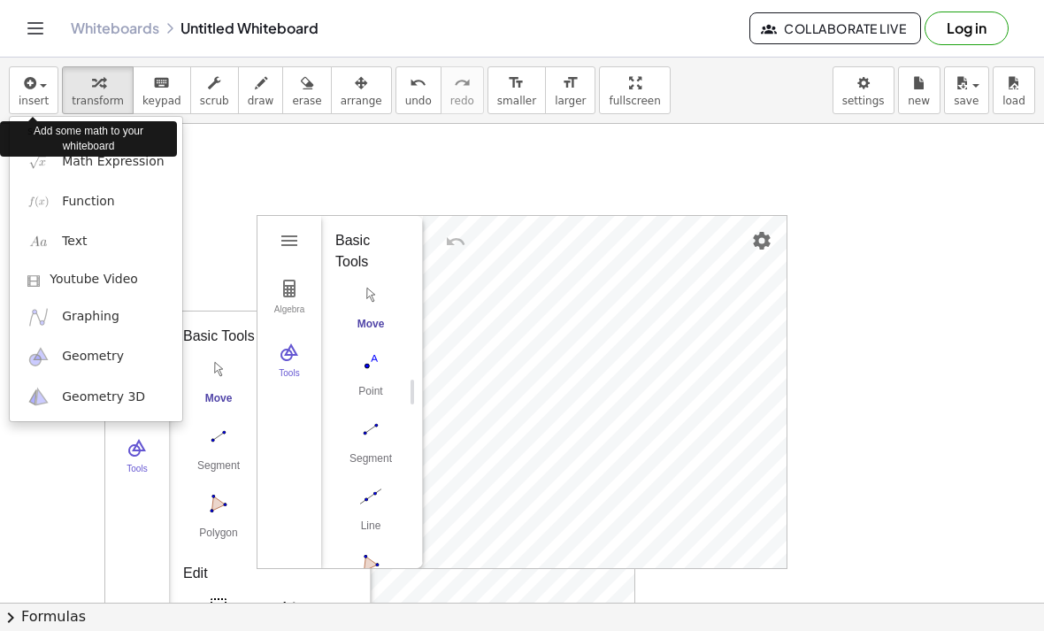
click at [516, 346] on div at bounding box center [522, 315] width 1044 height 631
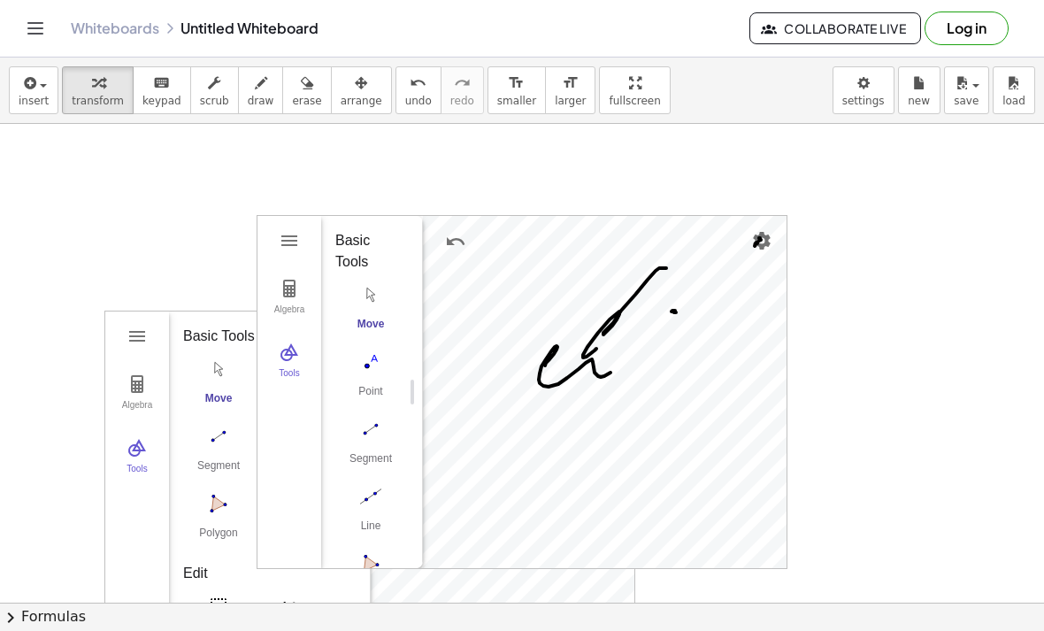
click at [461, 258] on div "Geometry" at bounding box center [450, 241] width 53 height 42
click at [458, 242] on img "Undo" at bounding box center [455, 241] width 21 height 21
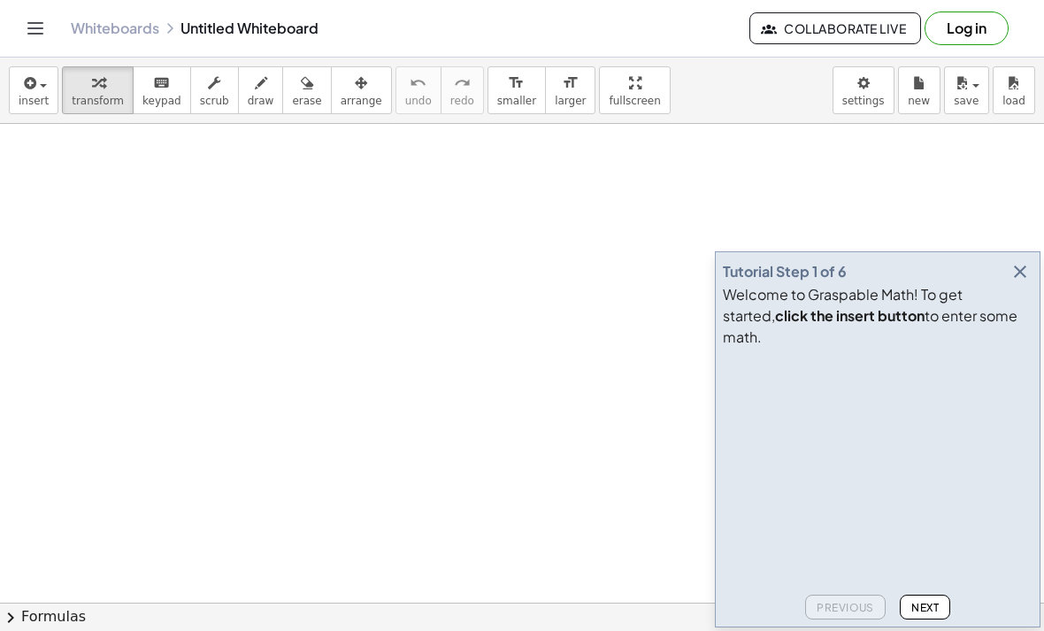
click at [1015, 282] on icon "button" at bounding box center [1019, 271] width 21 height 21
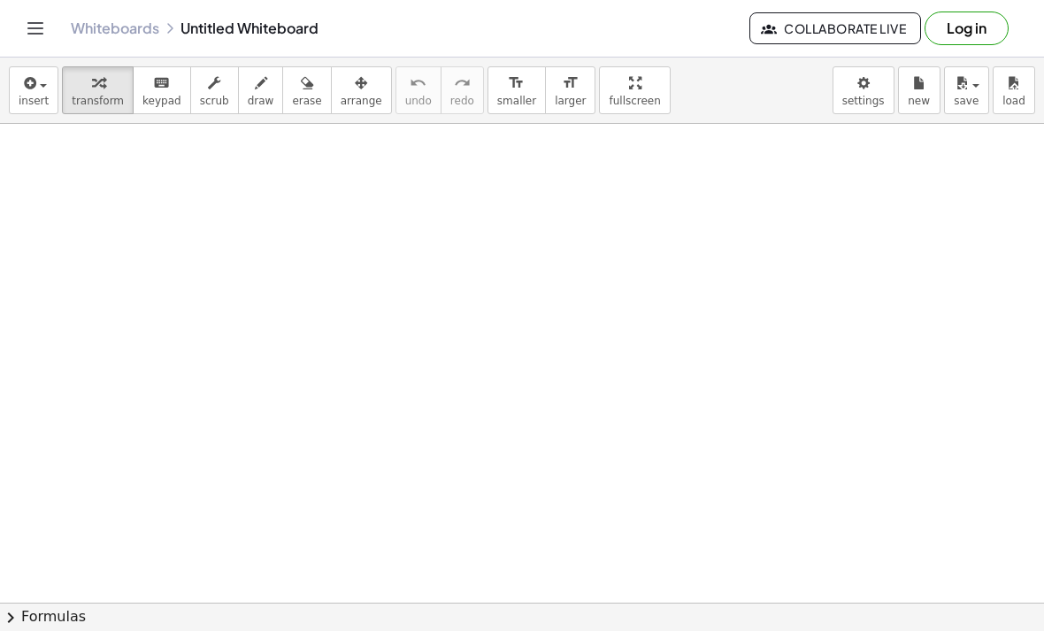
click at [26, 103] on span "insert" at bounding box center [34, 101] width 30 height 12
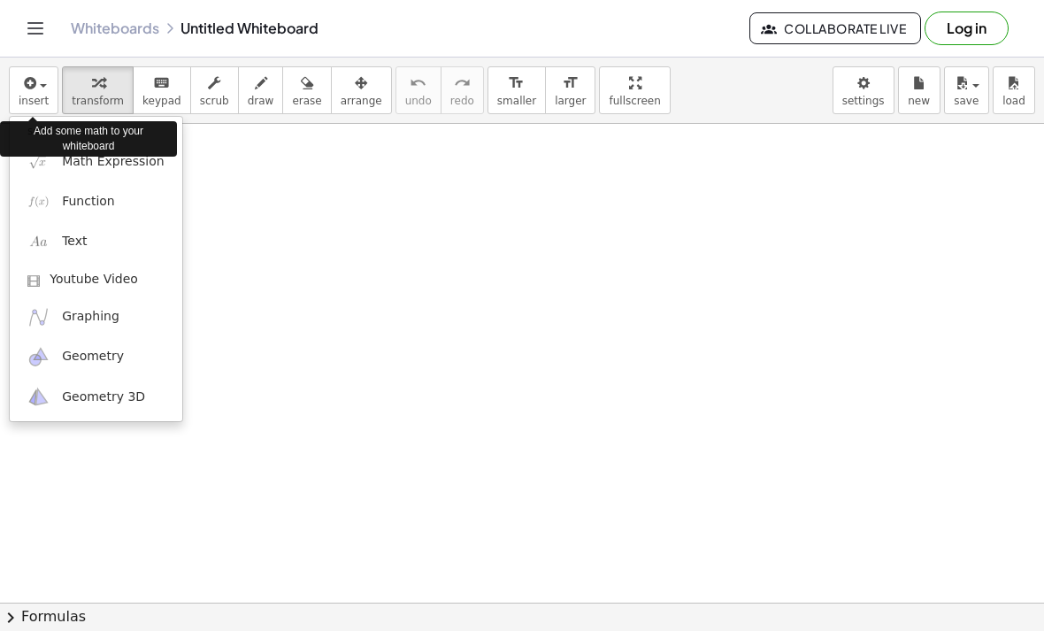
click at [96, 361] on span "Geometry" at bounding box center [93, 357] width 62 height 18
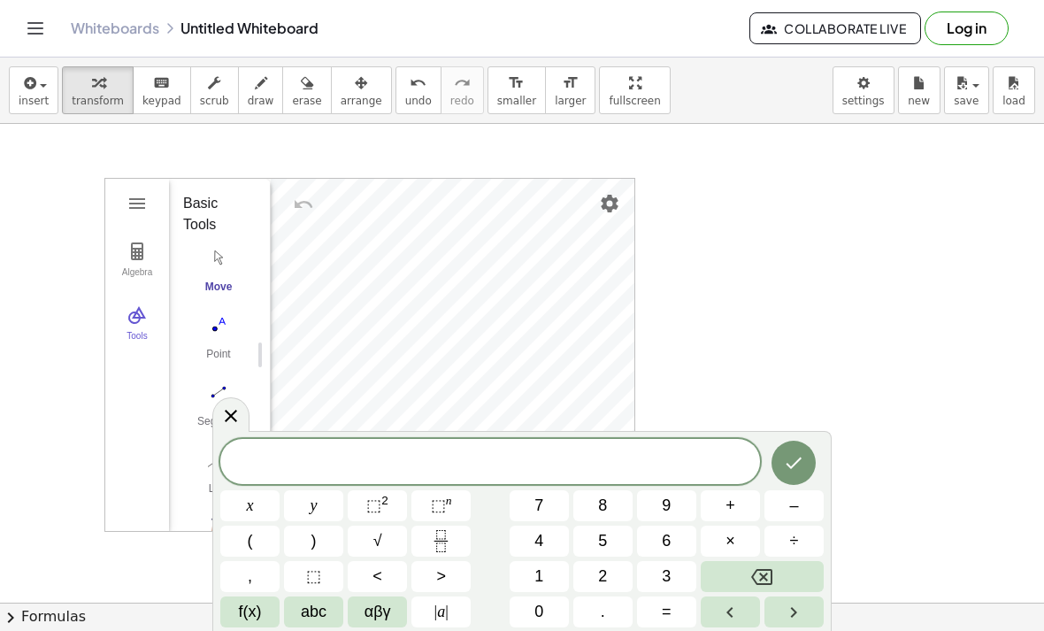
scroll to position [1, 0]
click at [234, 422] on icon at bounding box center [230, 415] width 21 height 21
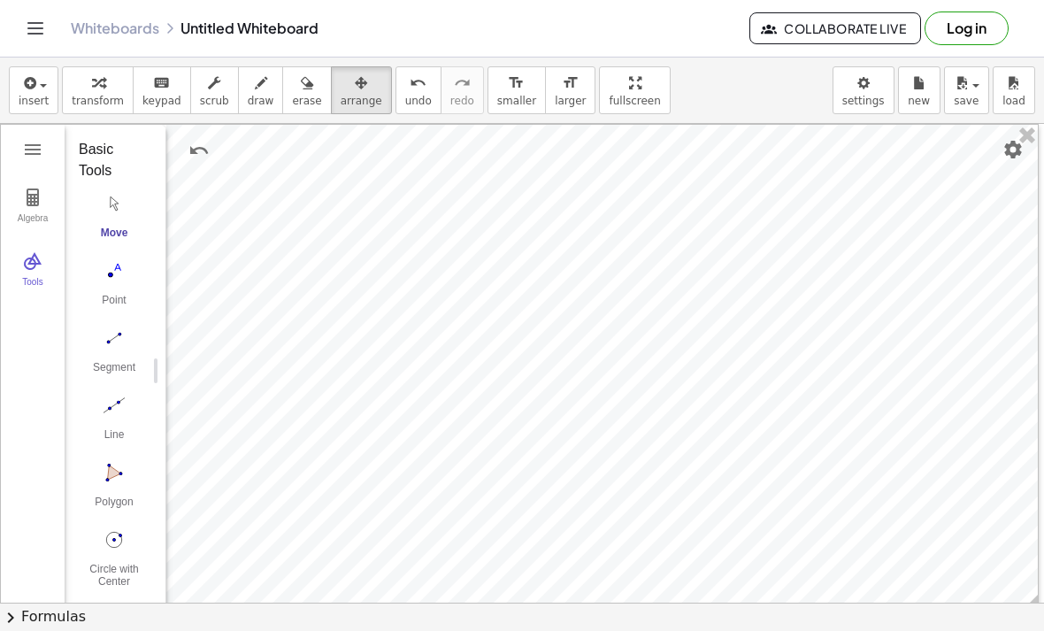
click at [1019, 157] on img "Settings" at bounding box center [1012, 149] width 21 height 21
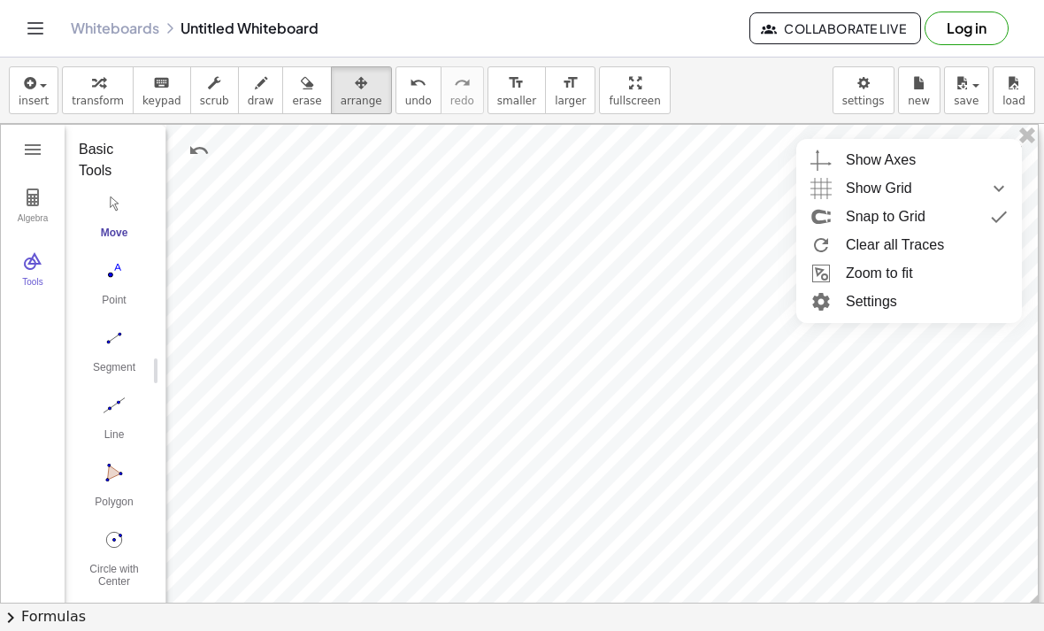
click at [897, 188] on span "Show Grid" at bounding box center [879, 188] width 66 height 28
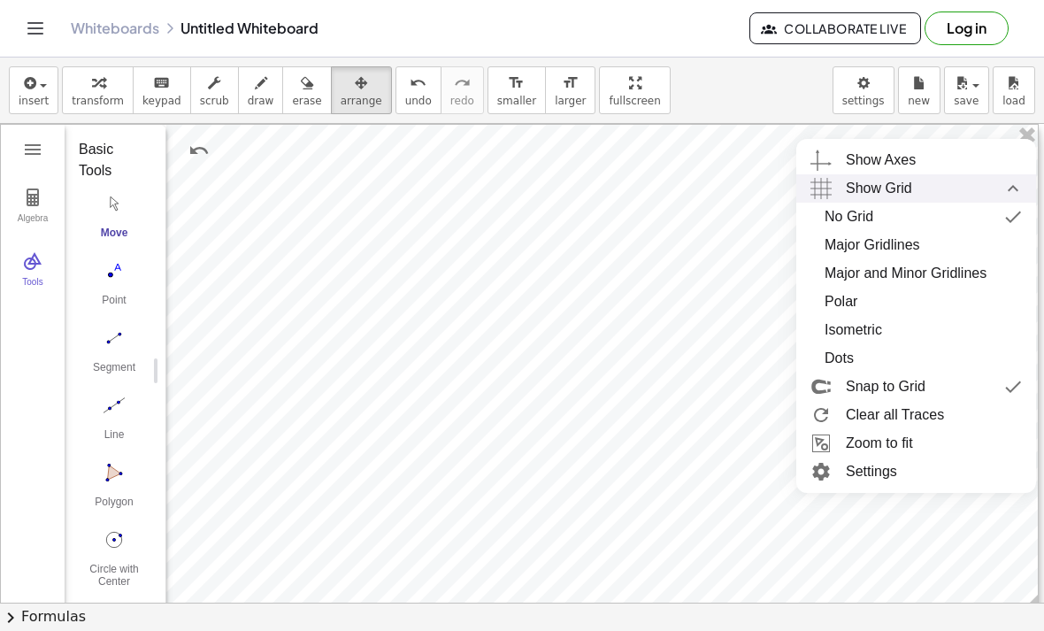
click at [876, 278] on div "Major and Minor Gridlines" at bounding box center [905, 273] width 162 height 28
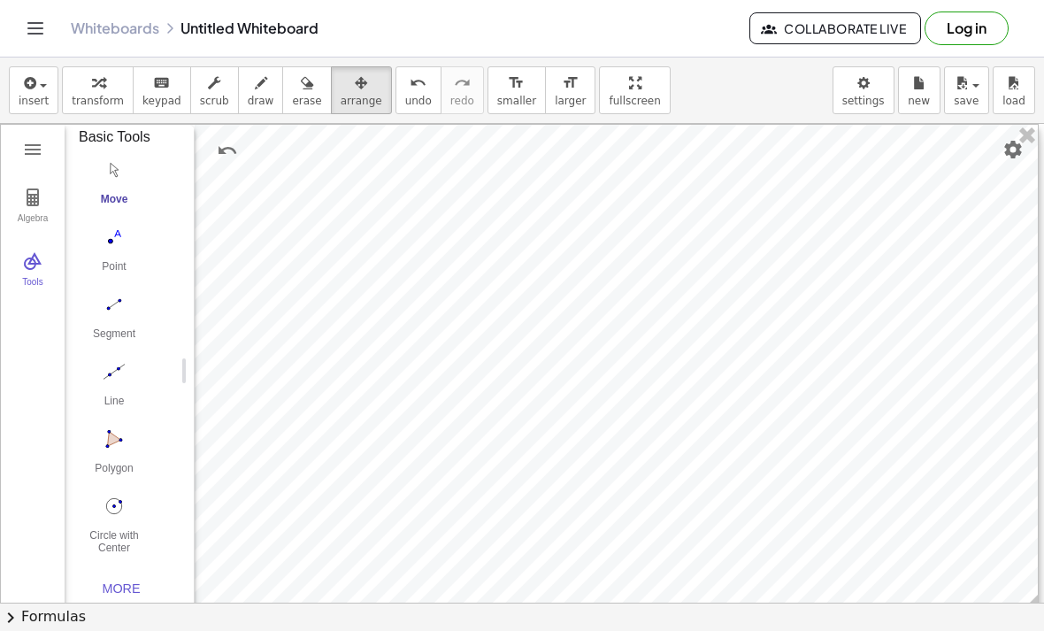
scroll to position [12, 0]
click at [126, 592] on div "More" at bounding box center [121, 588] width 57 height 14
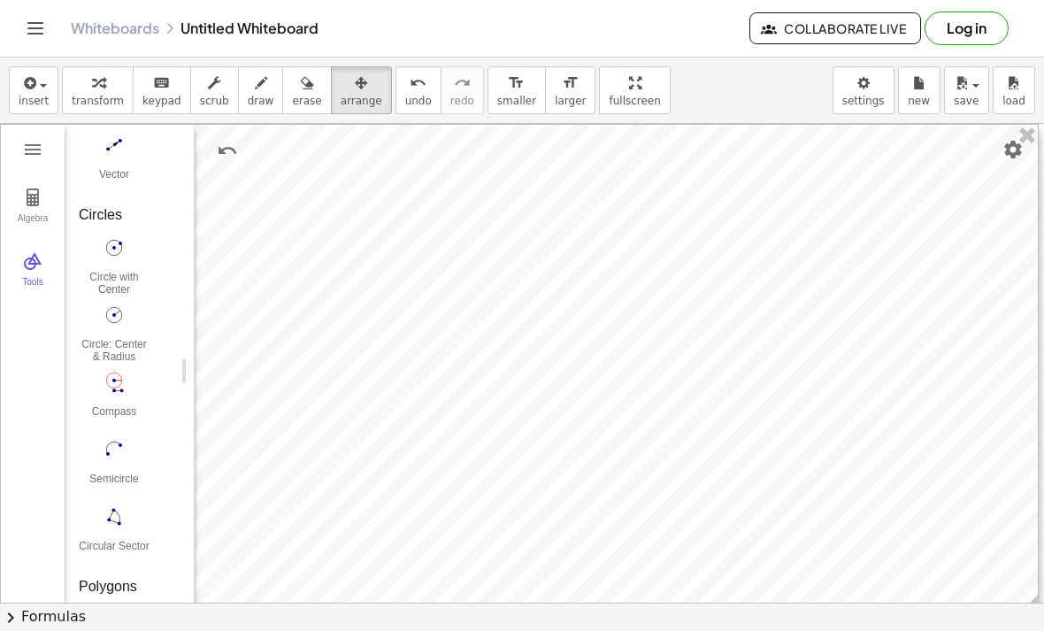
scroll to position [1793, 0]
click at [116, 323] on img "Circle: Center & Radius. Select center point, then enter radius" at bounding box center [114, 314] width 71 height 28
click at [155, 585] on img "Move. Drag or select object" at bounding box center [149, 584] width 42 height 42
click at [115, 326] on img "Circle: Center & Radius. Select center point, then enter radius" at bounding box center [115, 313] width 71 height 28
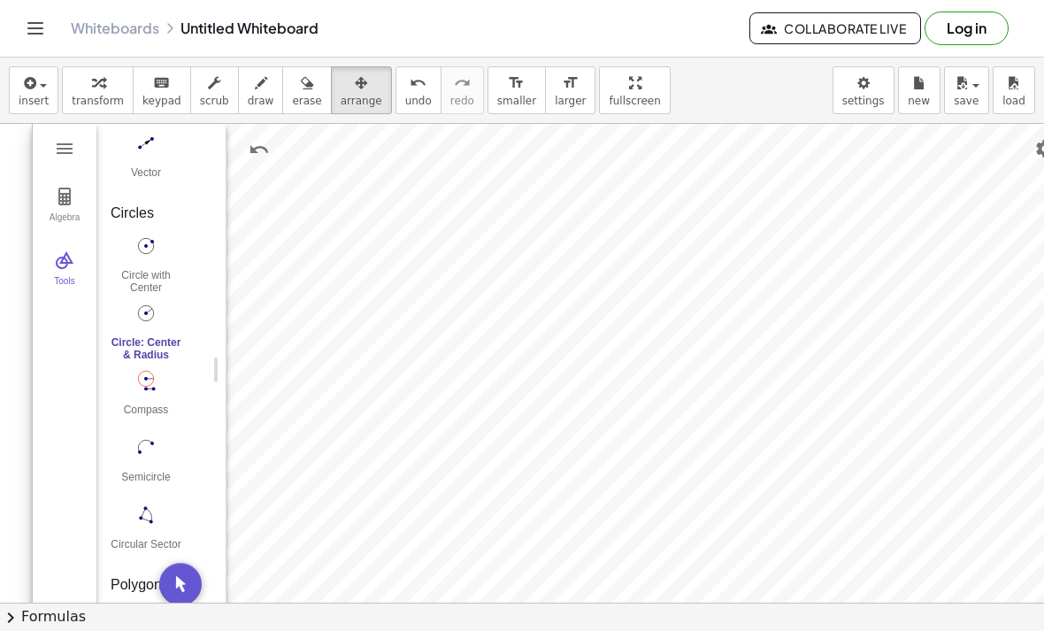
click at [151, 322] on img "Circle: Center & Radius. Select center point, then enter radius" at bounding box center [146, 313] width 71 height 28
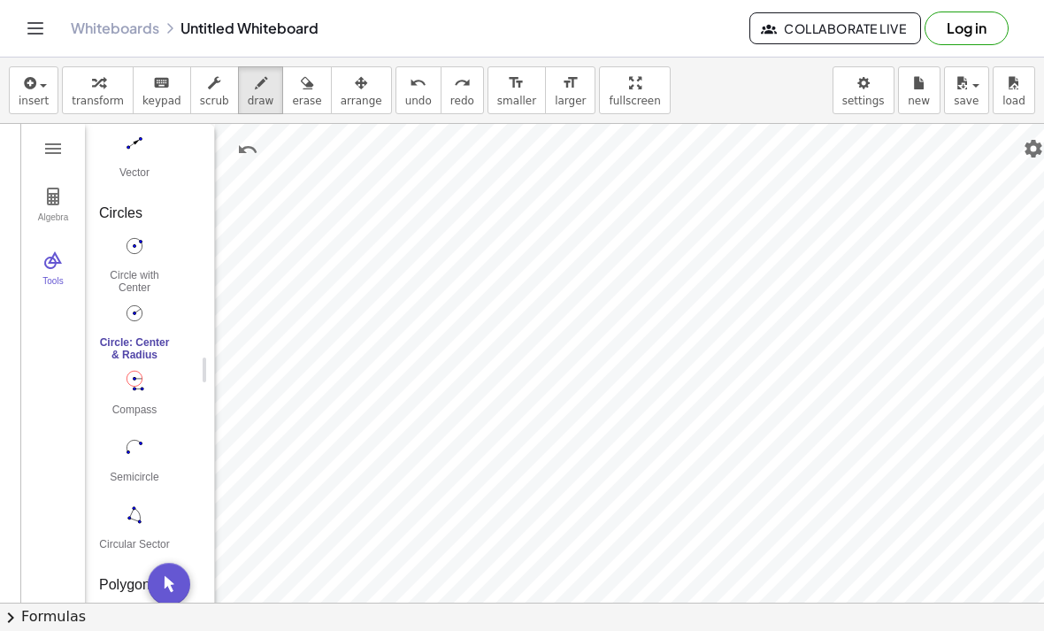
click at [40, 86] on span "button" at bounding box center [43, 86] width 7 height 4
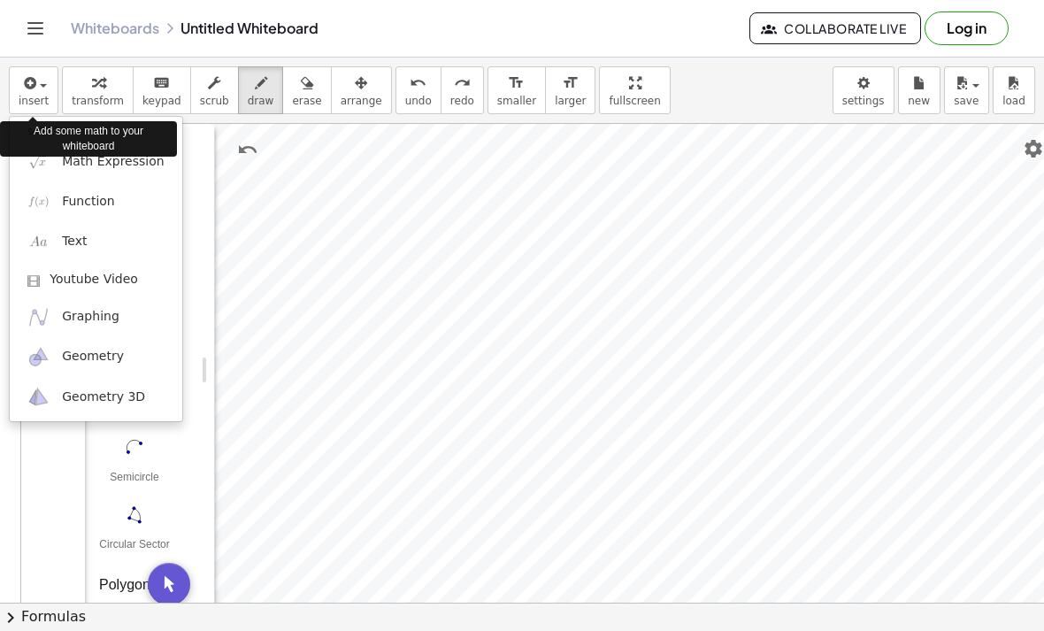
click at [23, 95] on div at bounding box center [522, 315] width 1044 height 631
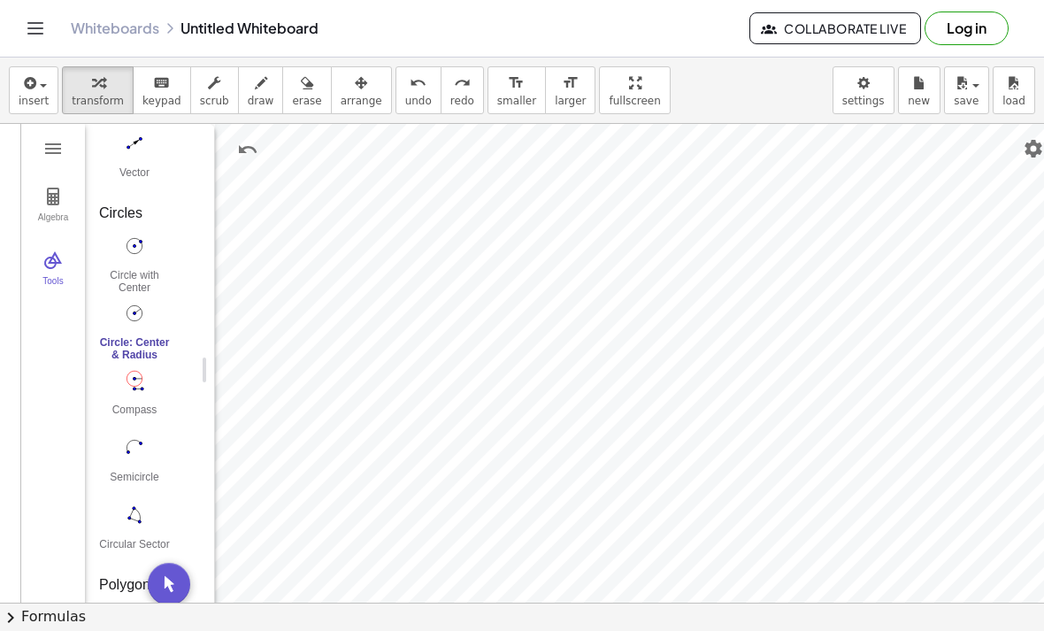
click at [134, 320] on img "Circle: Center & Radius. Select center point, then enter radius" at bounding box center [134, 313] width 71 height 28
click at [141, 347] on div "Circle: Center & Radius" at bounding box center [134, 348] width 71 height 25
click at [140, 346] on div "Circle: Center & Radius" at bounding box center [134, 348] width 71 height 25
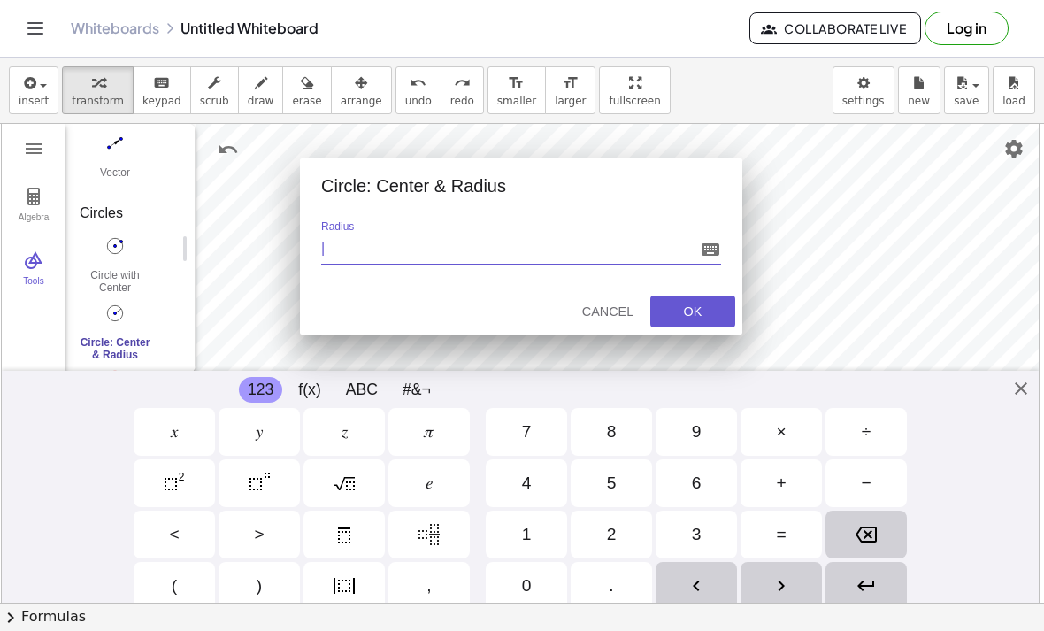
click at [617, 318] on div "Cancel" at bounding box center [607, 311] width 57 height 14
click at [618, 318] on div "Cancel" at bounding box center [607, 311] width 57 height 14
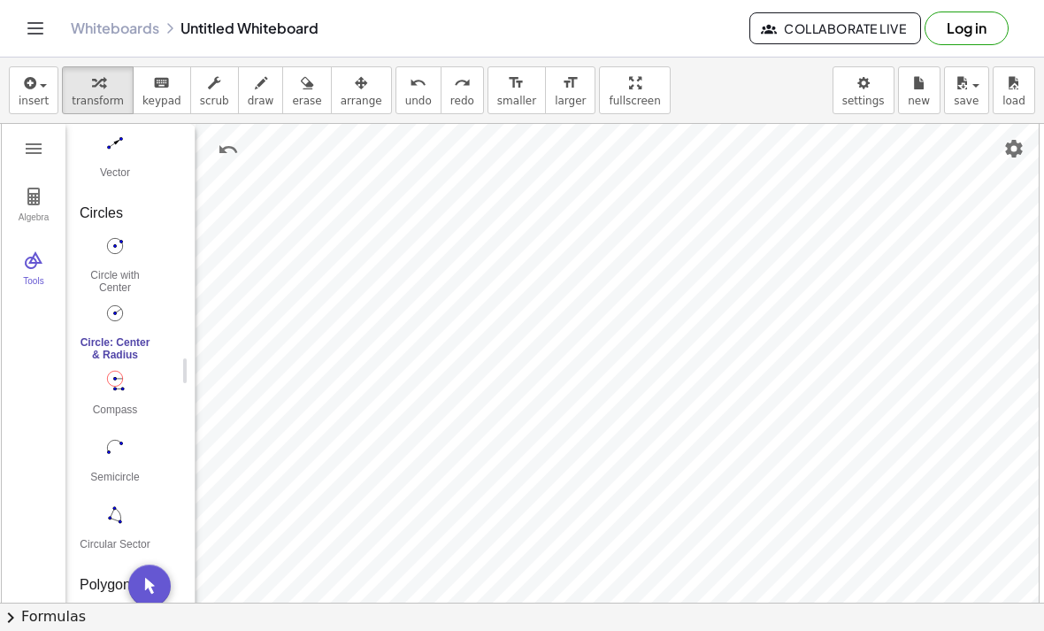
click at [1015, 151] on img "Settings" at bounding box center [1013, 148] width 21 height 21
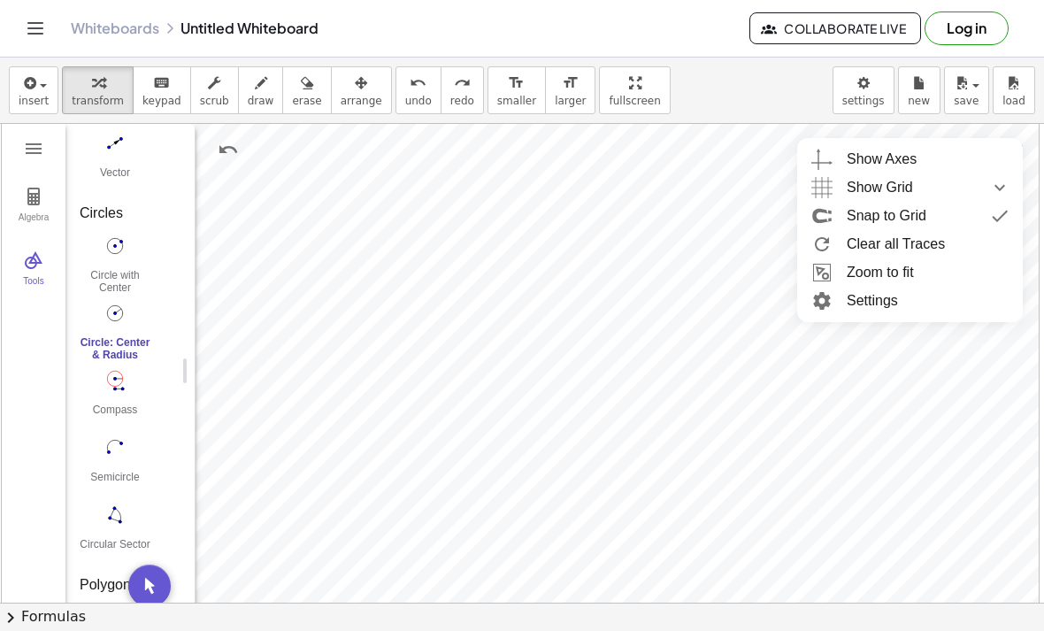
click at [920, 244] on li "Clear all Traces" at bounding box center [910, 244] width 226 height 28
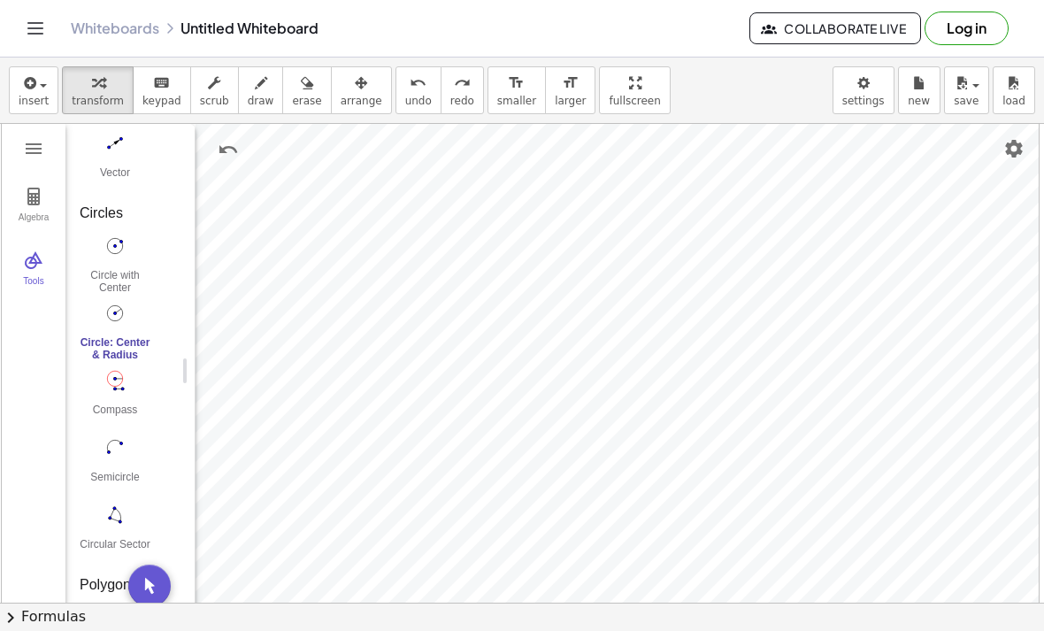
click at [1016, 148] on img "Settings" at bounding box center [1013, 148] width 21 height 21
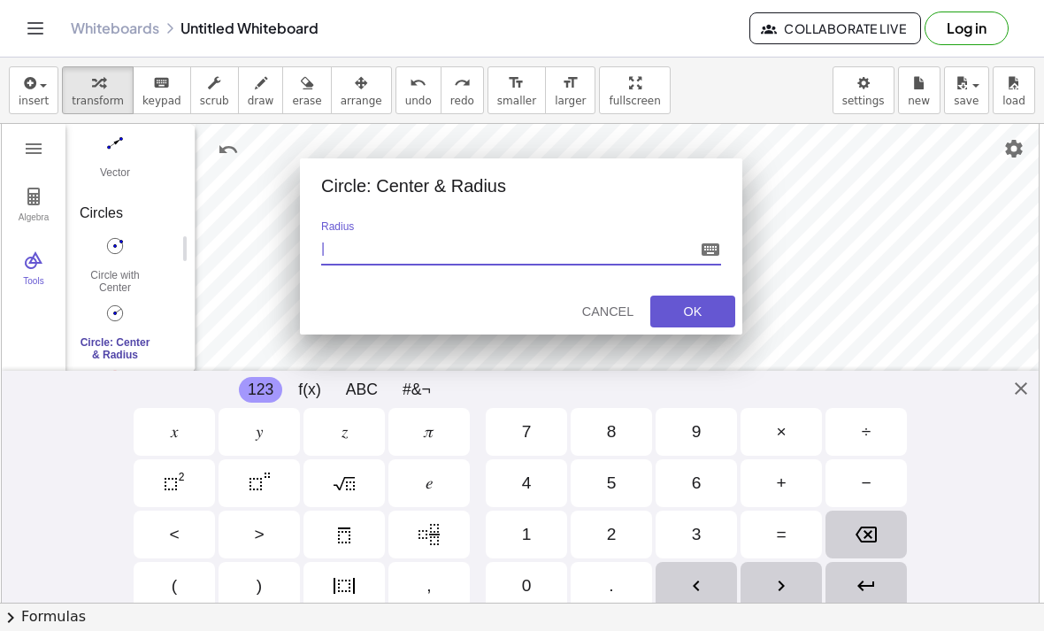
click at [618, 310] on div "Cancel" at bounding box center [607, 311] width 57 height 14
click at [606, 315] on div "Cancel" at bounding box center [607, 311] width 57 height 14
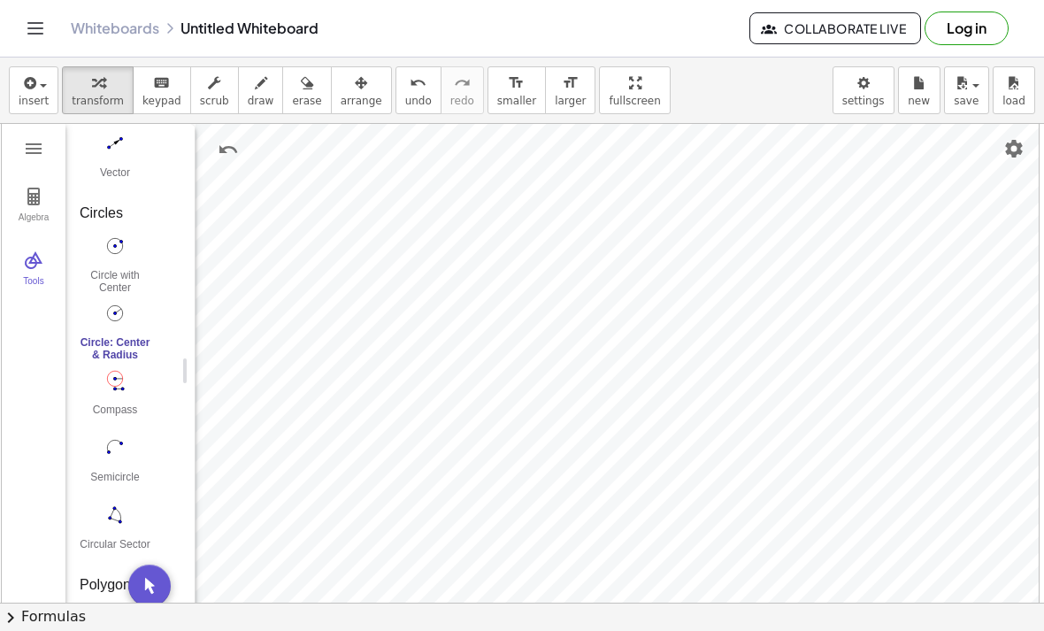
click at [152, 584] on img "Move. Drag or select object" at bounding box center [149, 585] width 42 height 42
type input "****"
type input "***"
type input "****"
type input "***"
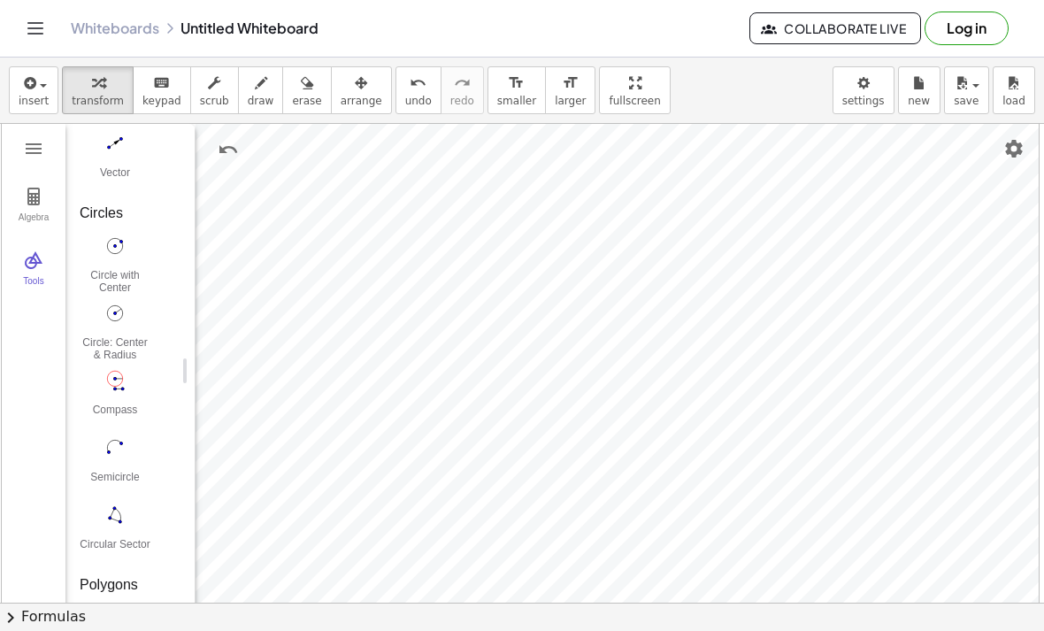
type input "****"
type input "*"
type input "****"
type input "***"
type input "**"
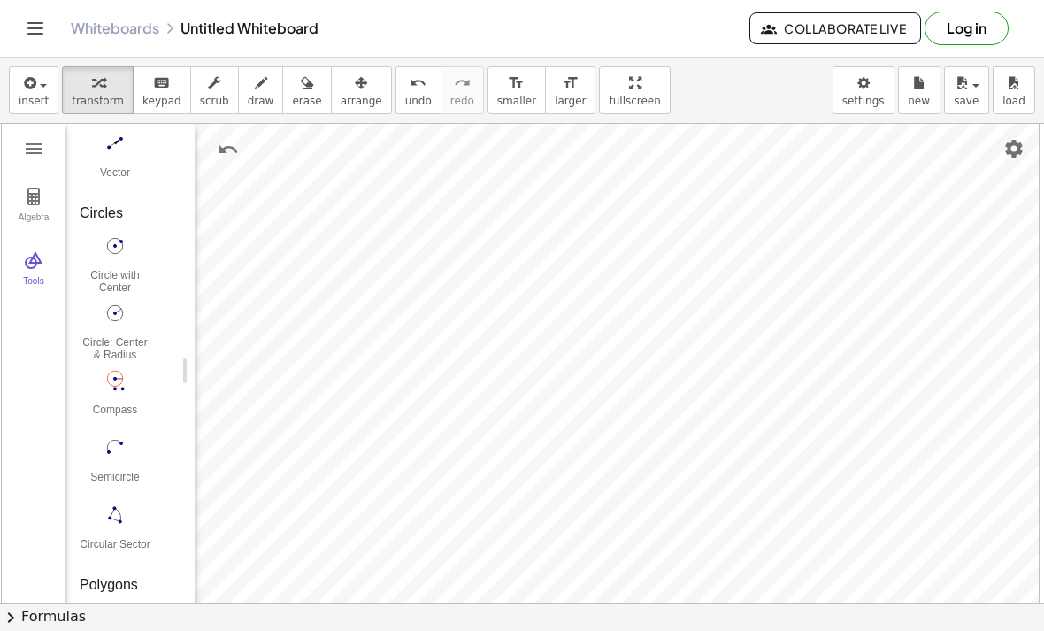
type input "***"
type input "****"
type input "***"
type input "****"
type input "***"
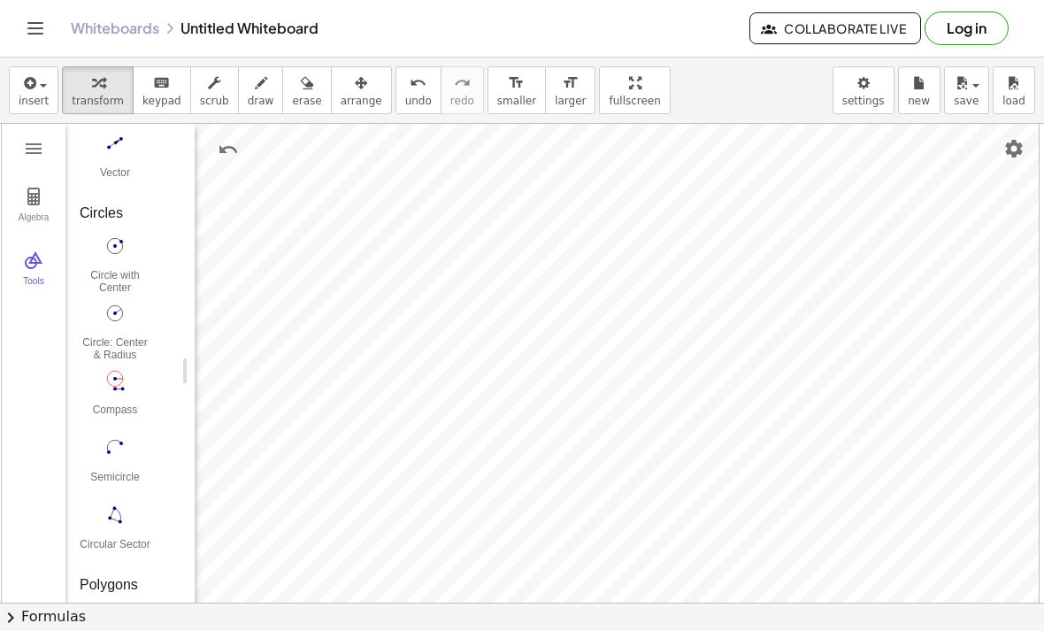
type input "****"
type input "***"
type input "****"
type input "***"
type input "****"
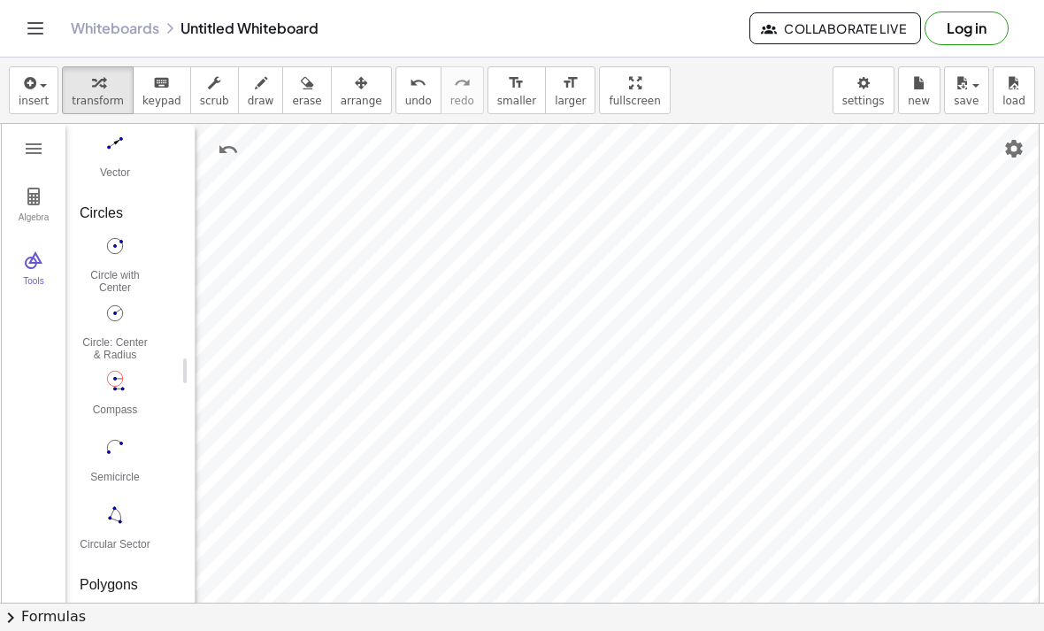
type input "***"
type input "****"
type input "***"
type input "****"
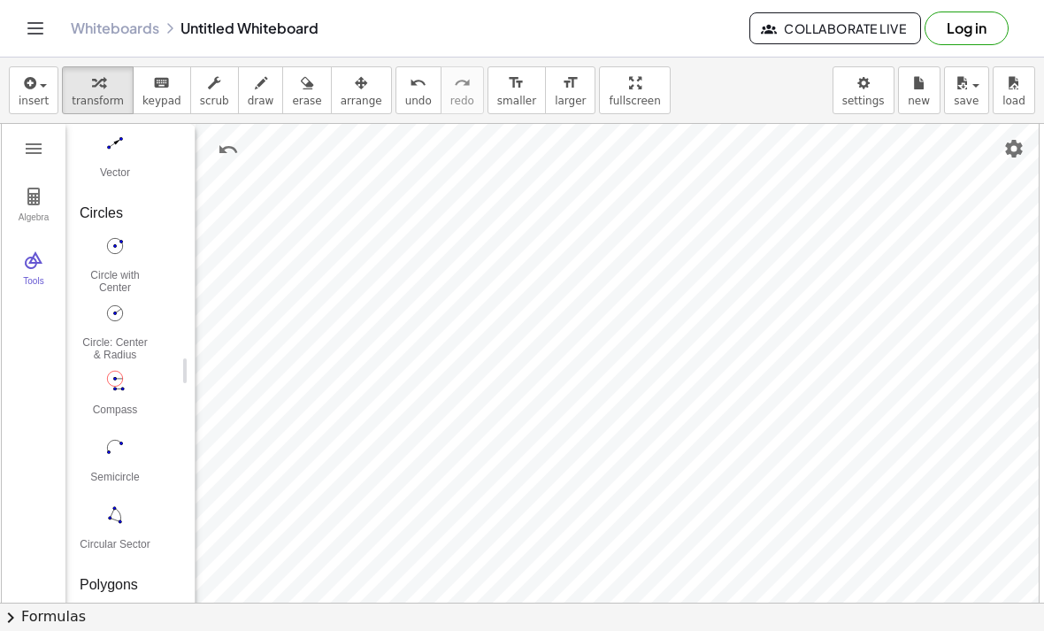
type input "***"
type input "****"
type input "***"
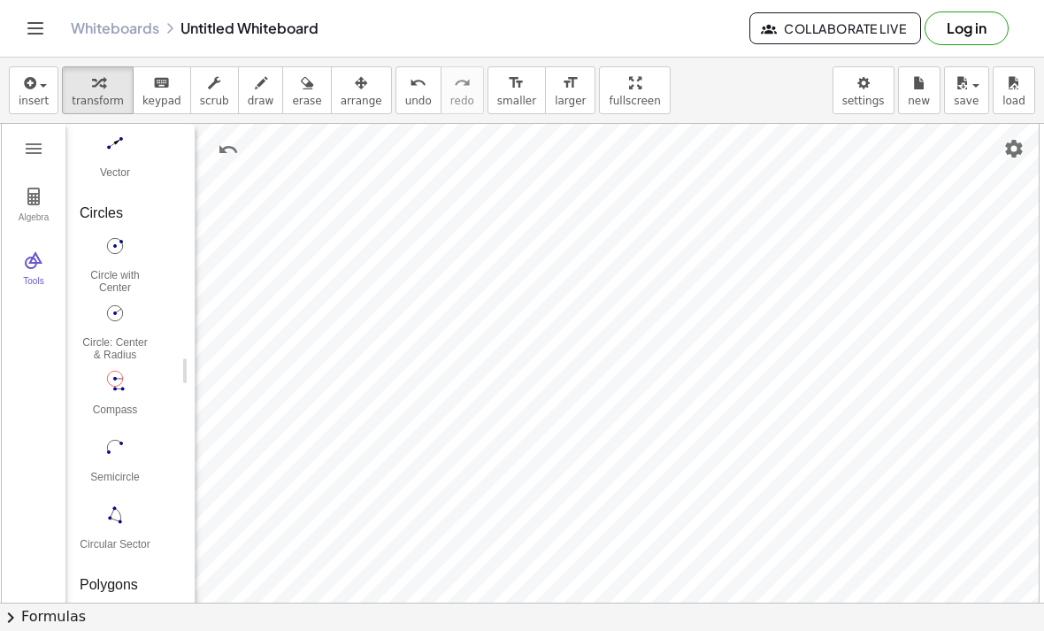
type input "***"
type input "****"
type input "***"
type input "****"
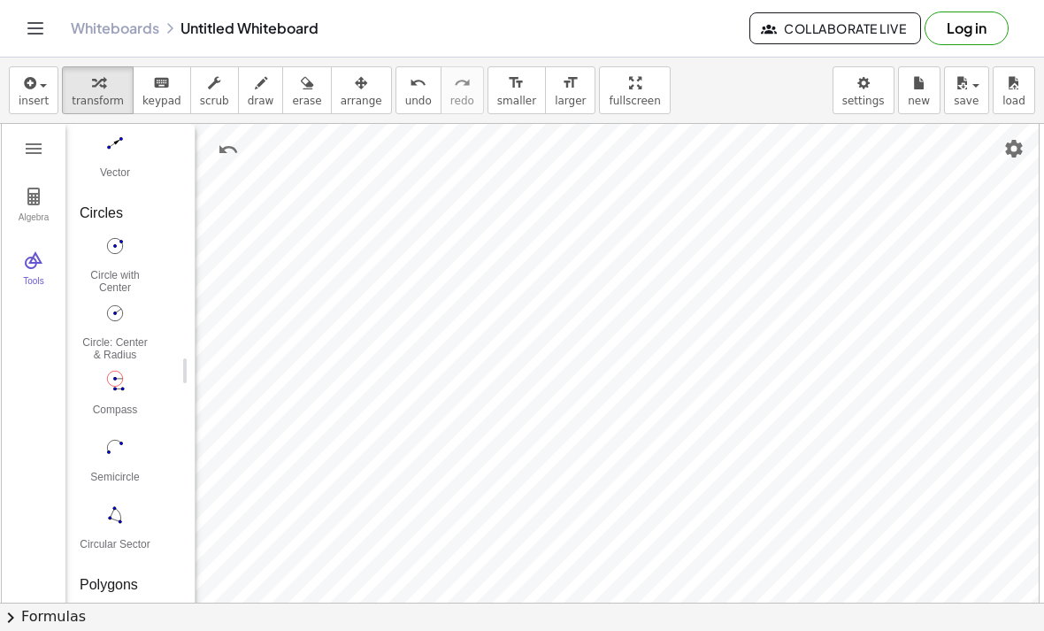
type input "***"
type input "****"
type input "***"
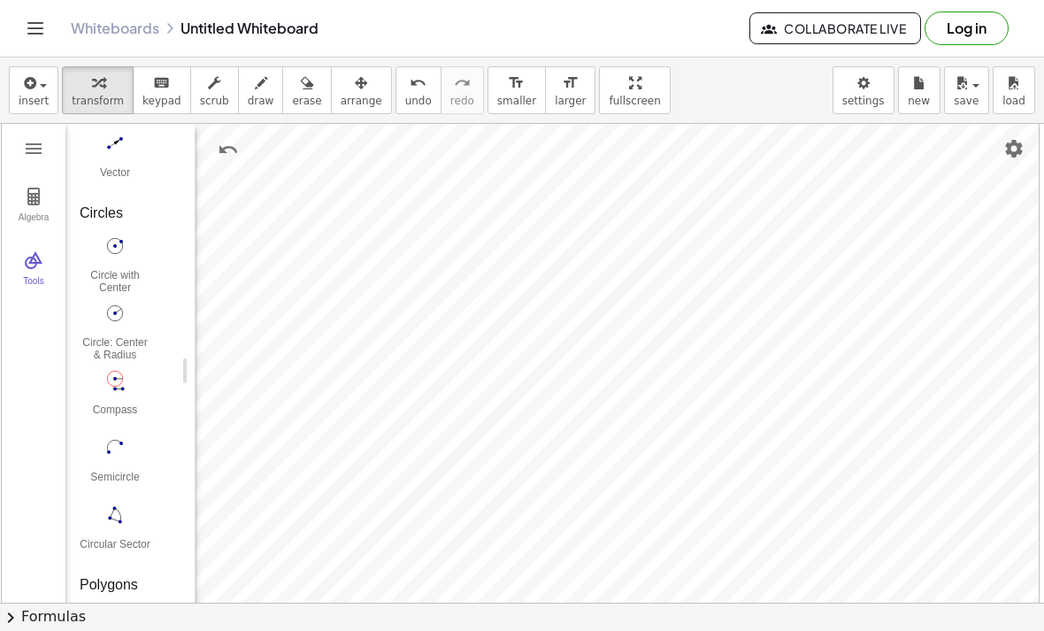
type input "***"
type input "****"
type input "***"
type input "*"
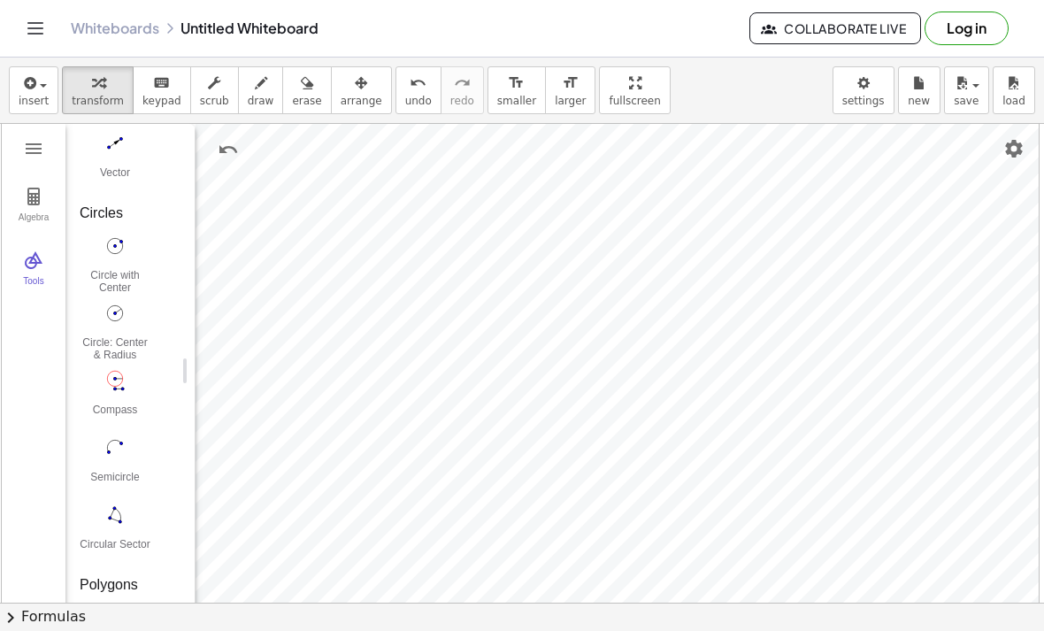
type input "***"
type input "****"
type input "***"
type input "*"
type input "***"
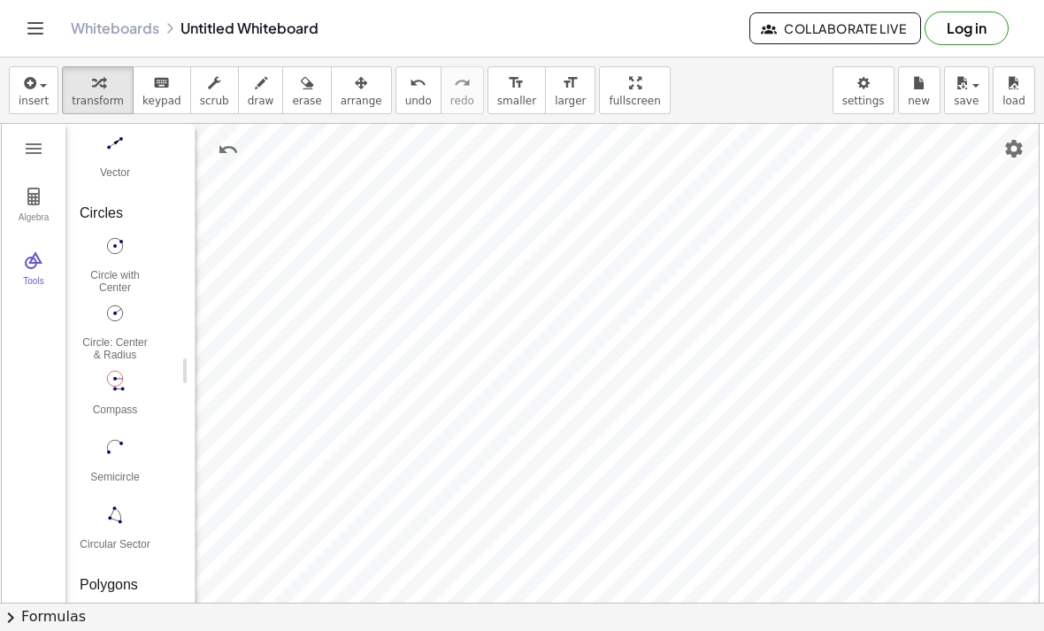
type input "****"
type input "***"
type input "****"
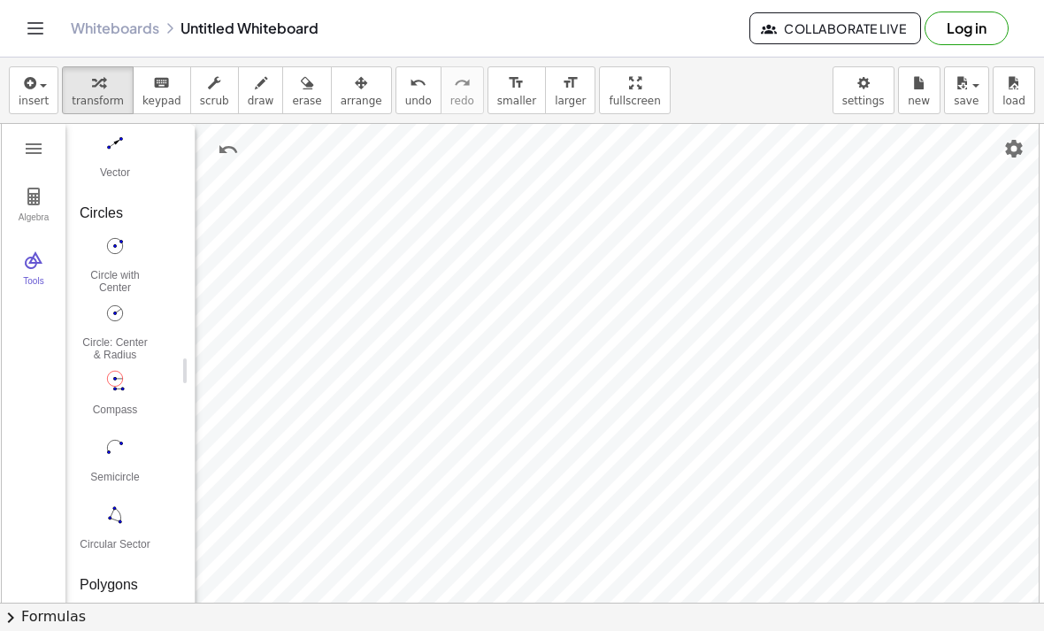
type input "***"
type input "****"
type input "***"
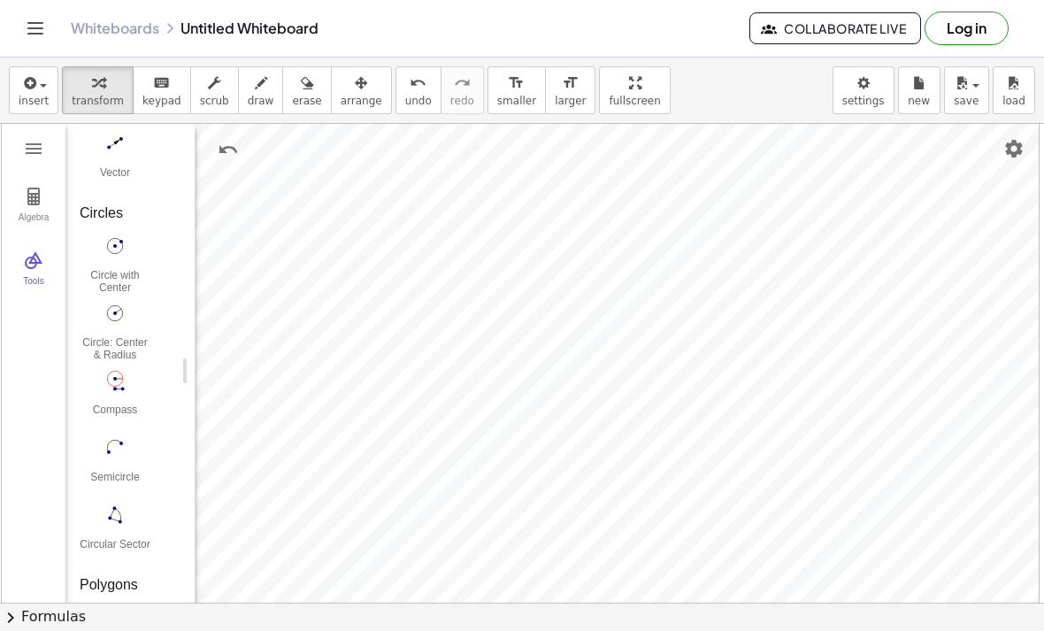
type input "***"
type input "**"
type input "***"
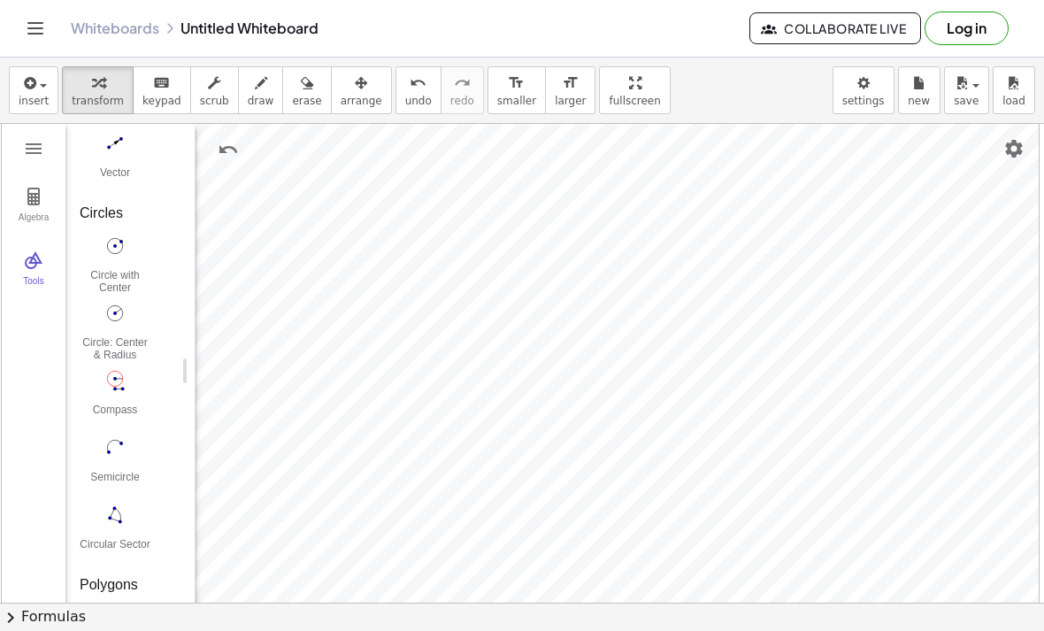
type input "***"
type input "**"
type input "***"
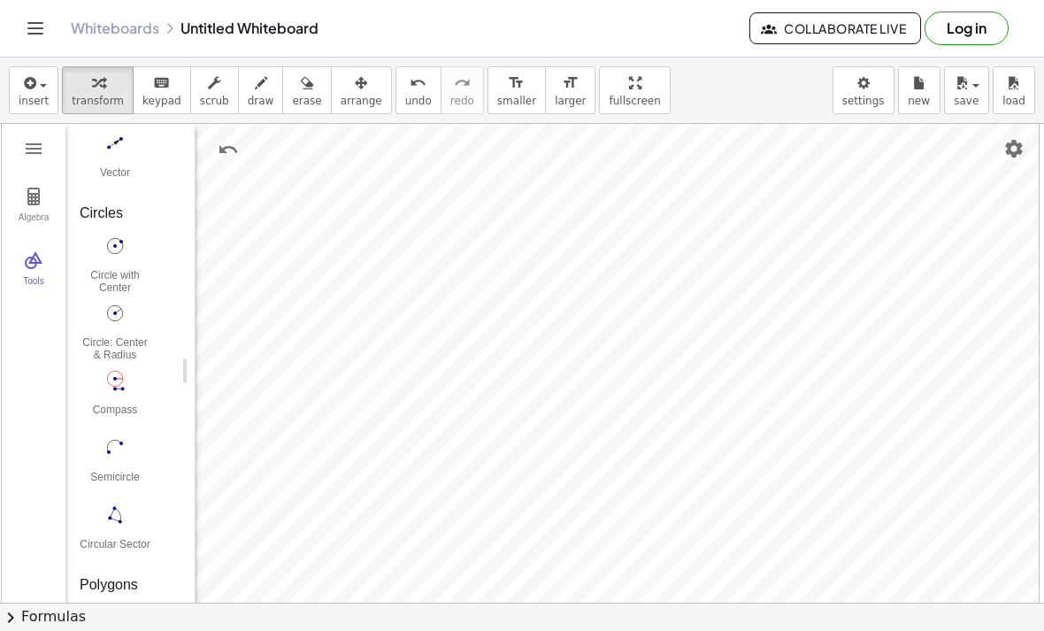
type input "****"
type input "***"
type input "****"
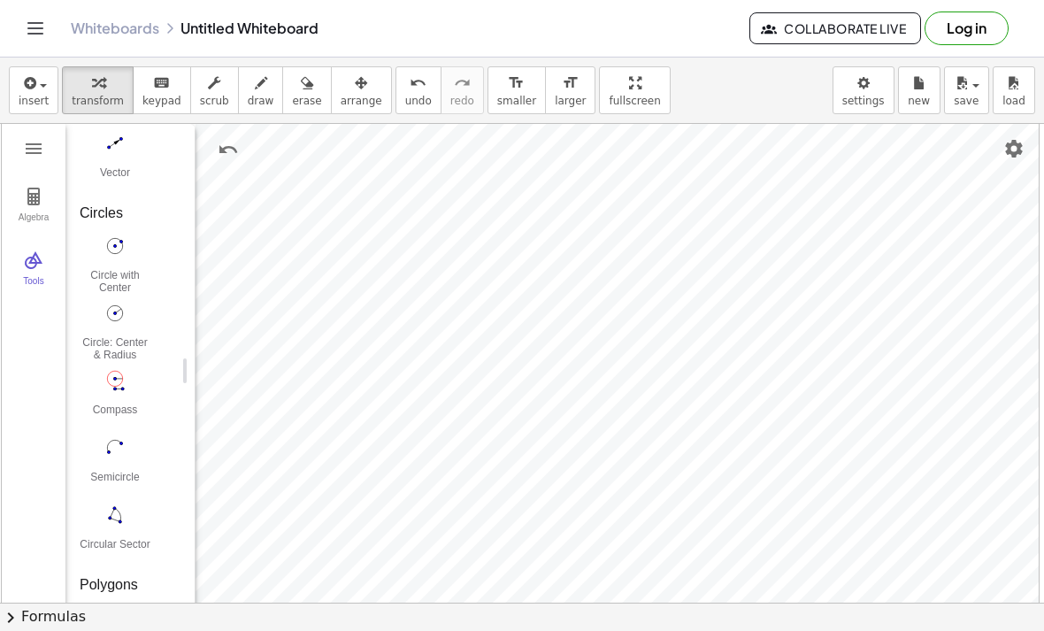
type input "***"
type input "****"
type input "***"
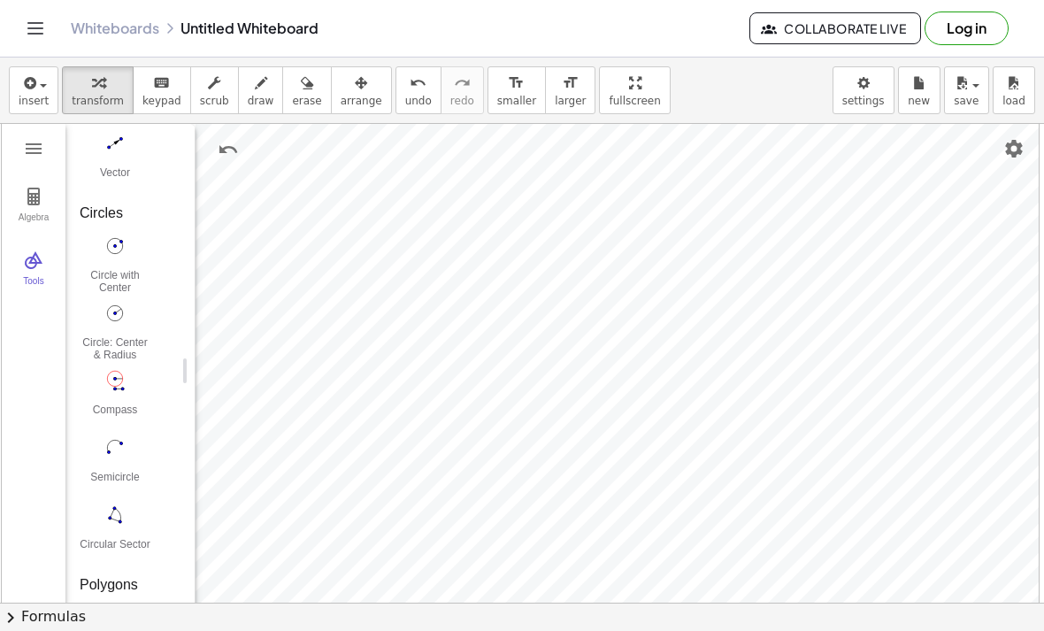
type input "***"
type input "****"
type input "***"
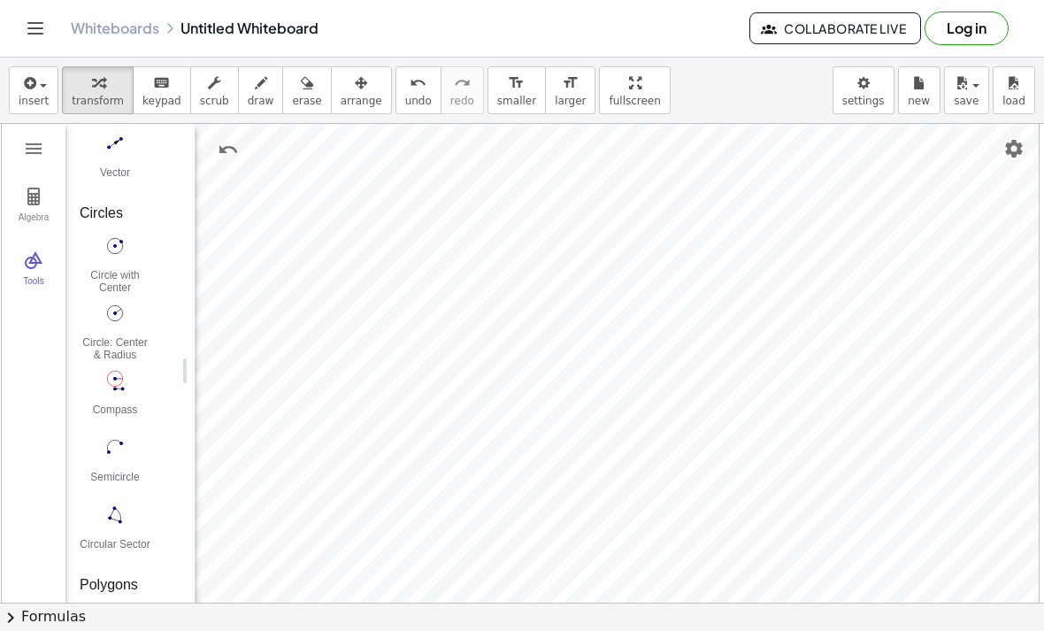
type input "****"
type input "***"
type input "****"
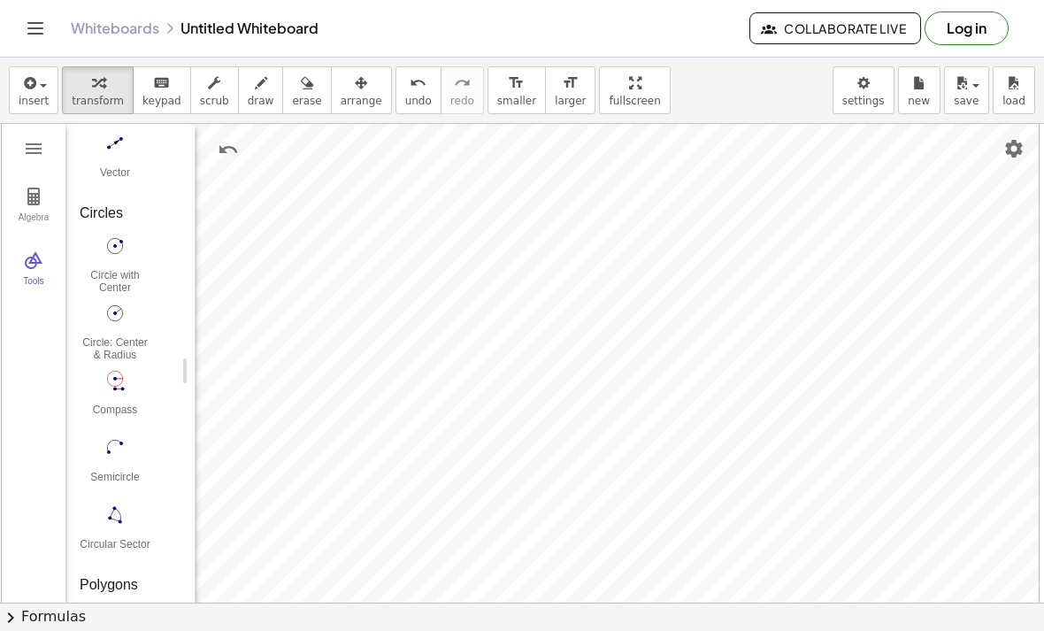
type input "***"
type input "****"
type input "***"
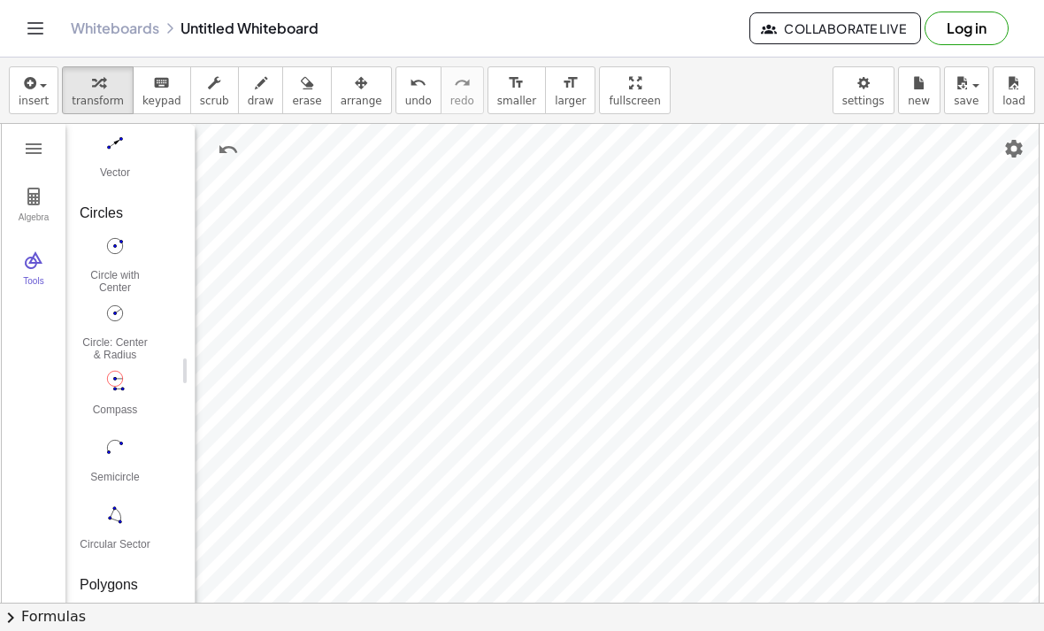
type input "***"
type input "****"
type input "***"
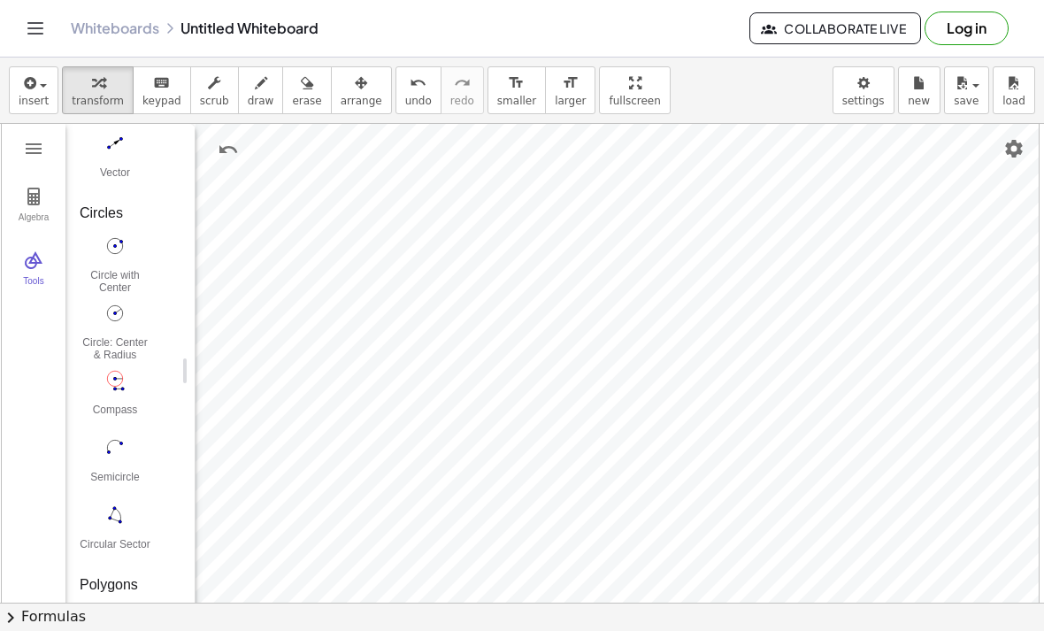
type input "**"
type input "*"
type input "***"
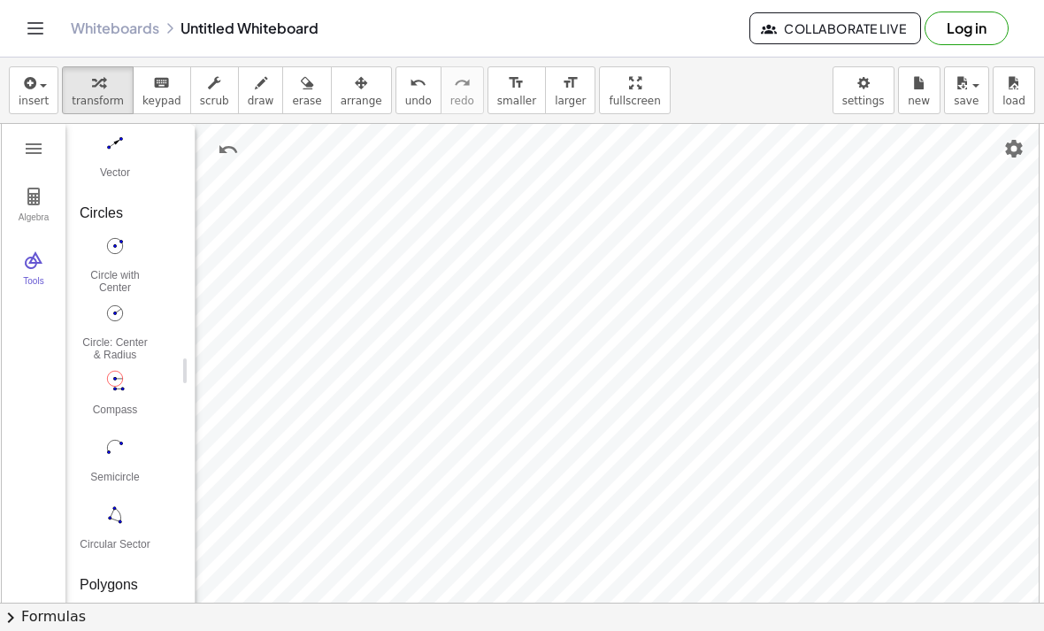
type input "***"
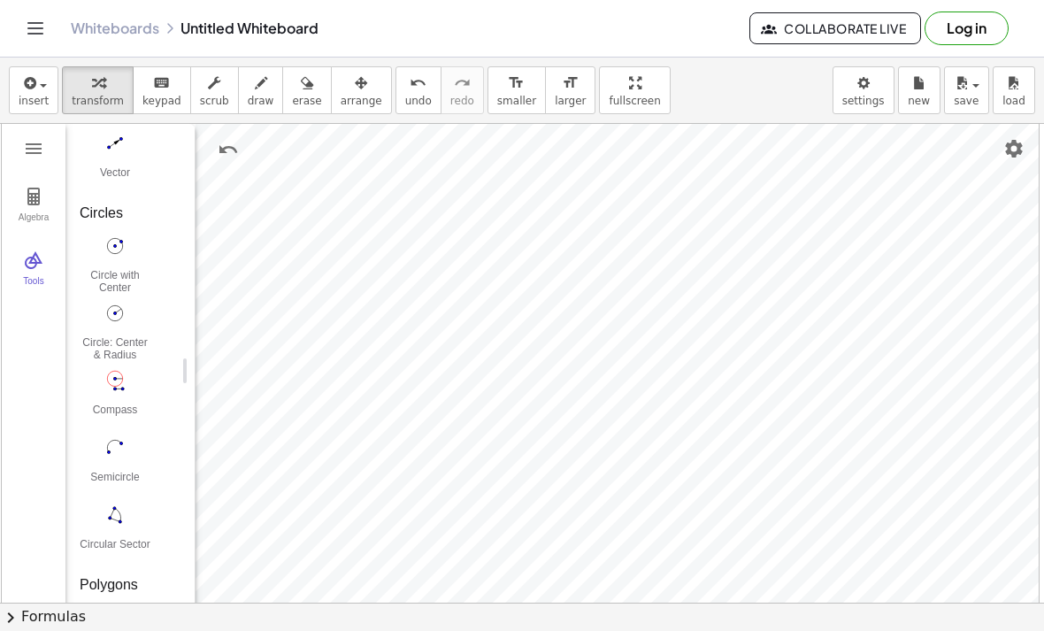
type input "***"
type input "****"
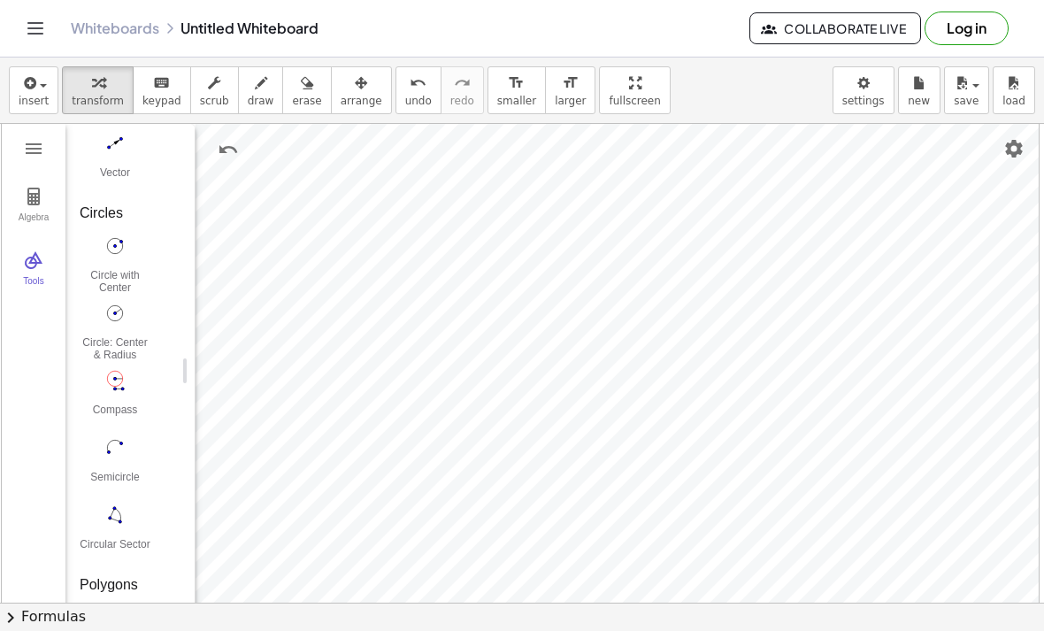
type input "***"
type input "****"
type input "***"
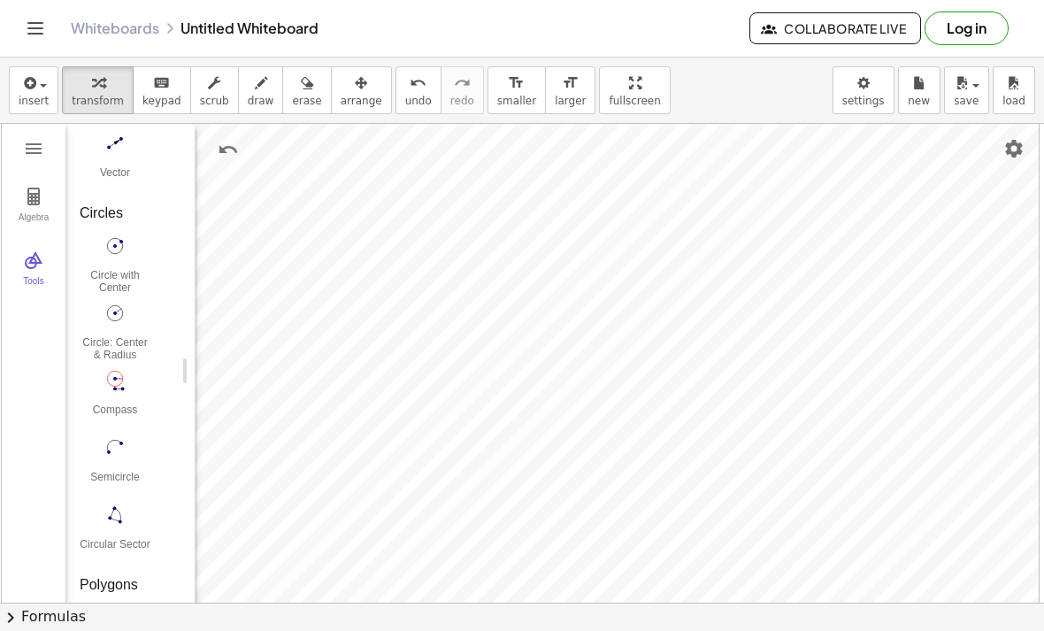
type input "***"
click at [732, 403] on img "Delete" at bounding box center [734, 398] width 21 height 21
click at [616, 311] on img "Delete" at bounding box center [608, 320] width 21 height 21
click at [479, 275] on img "Delete" at bounding box center [478, 283] width 21 height 21
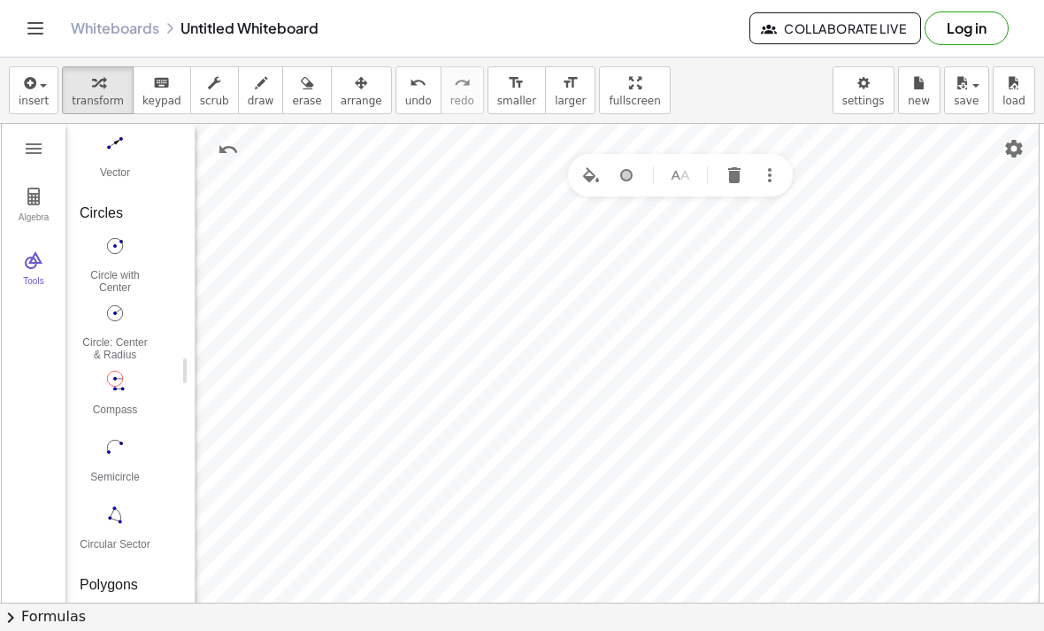
click at [739, 168] on img "Delete" at bounding box center [734, 175] width 21 height 21
click at [117, 317] on img "Circle: Center & Radius. Select center point, then enter radius" at bounding box center [115, 313] width 71 height 28
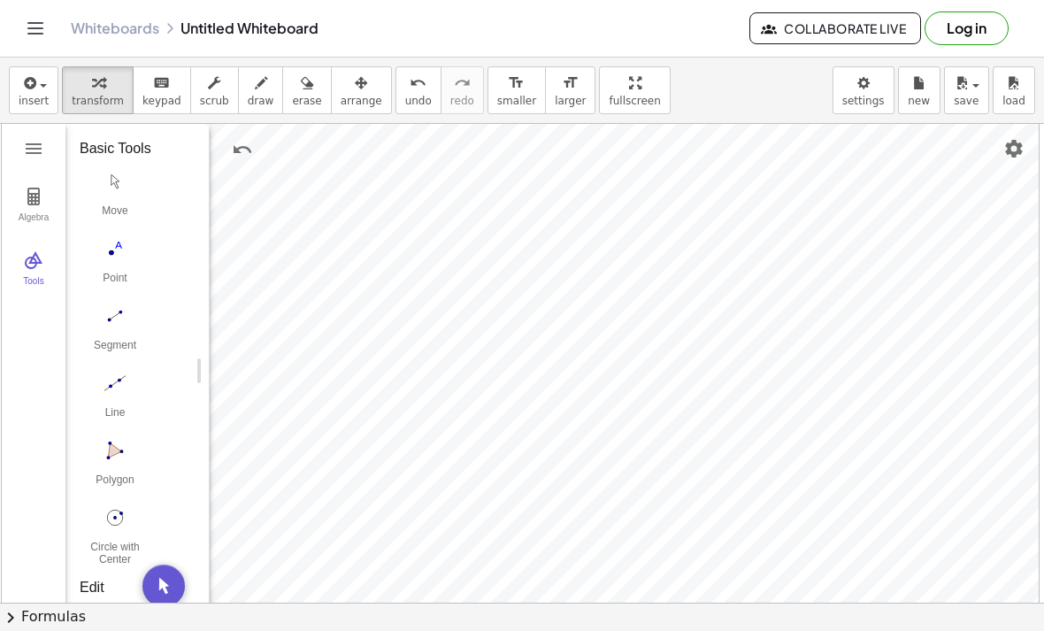
scroll to position [0, 0]
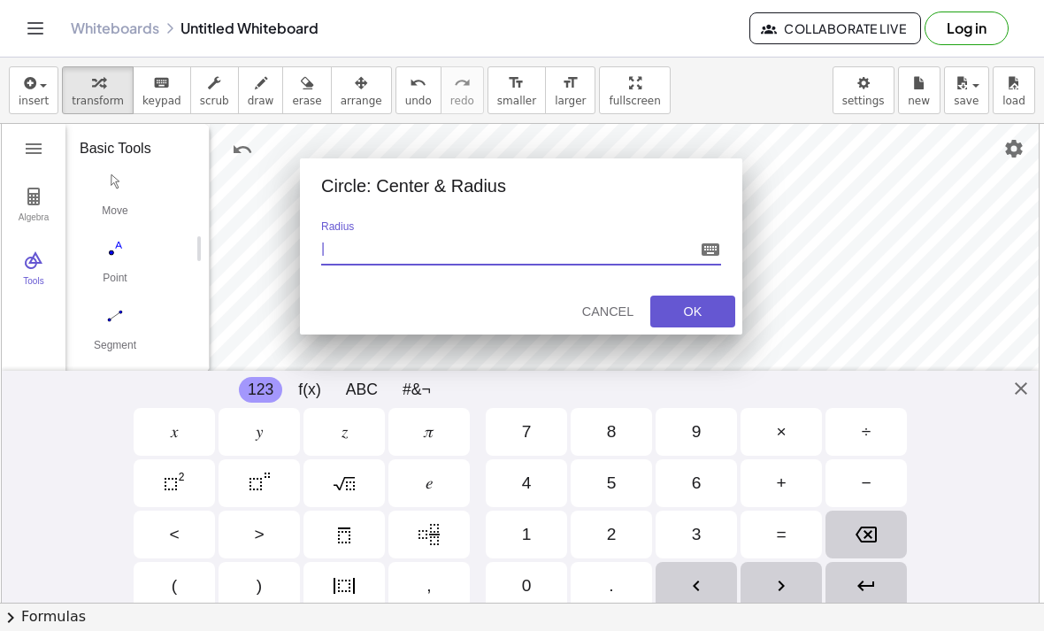
click at [617, 308] on div "Cancel" at bounding box center [607, 311] width 57 height 14
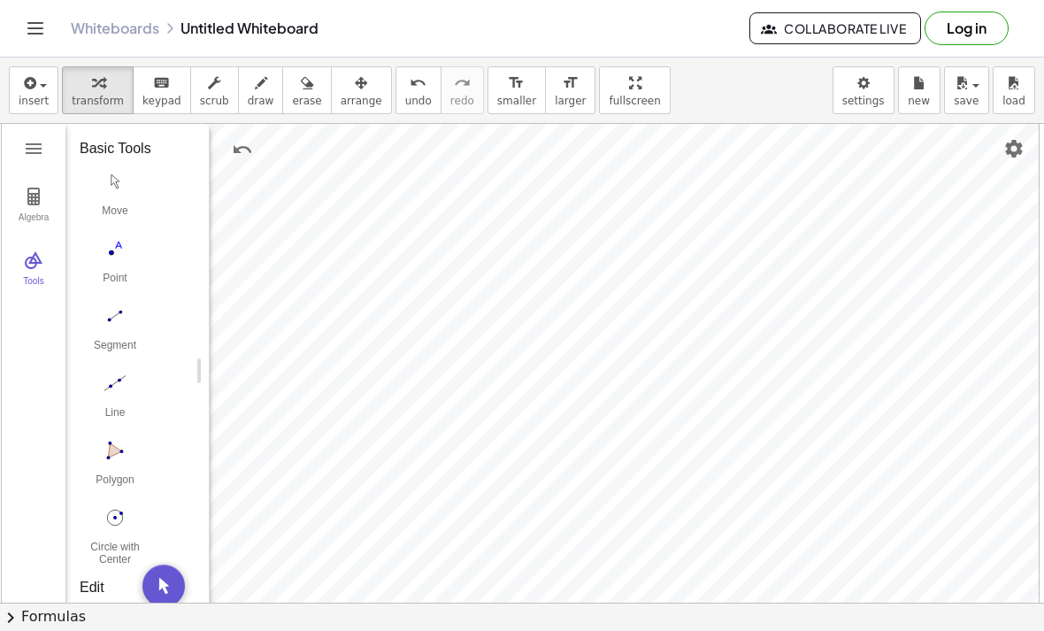
click at [115, 253] on img "Point. Select position or line, function, or curve" at bounding box center [115, 248] width 71 height 28
click at [171, 585] on img "Move. Drag or select object" at bounding box center [163, 585] width 42 height 42
type input "***"
type input "*"
click at [796, 256] on img "Delete" at bounding box center [795, 262] width 21 height 21
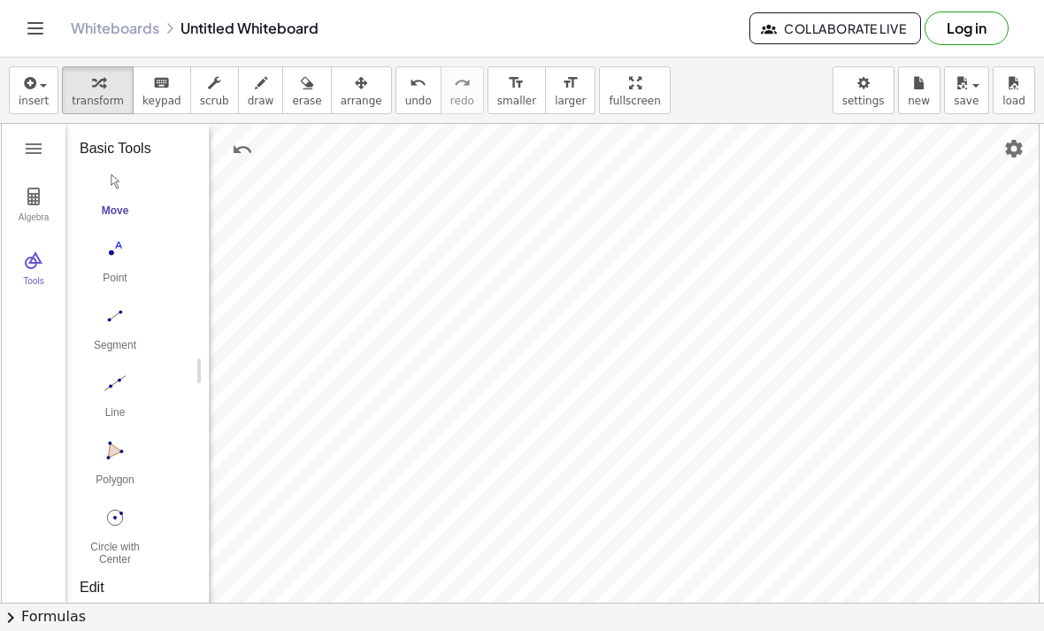
click at [117, 251] on img "Point. Select position or line, function, or curve" at bounding box center [115, 248] width 71 height 28
click at [770, 261] on img "Name" at bounding box center [769, 260] width 21 height 21
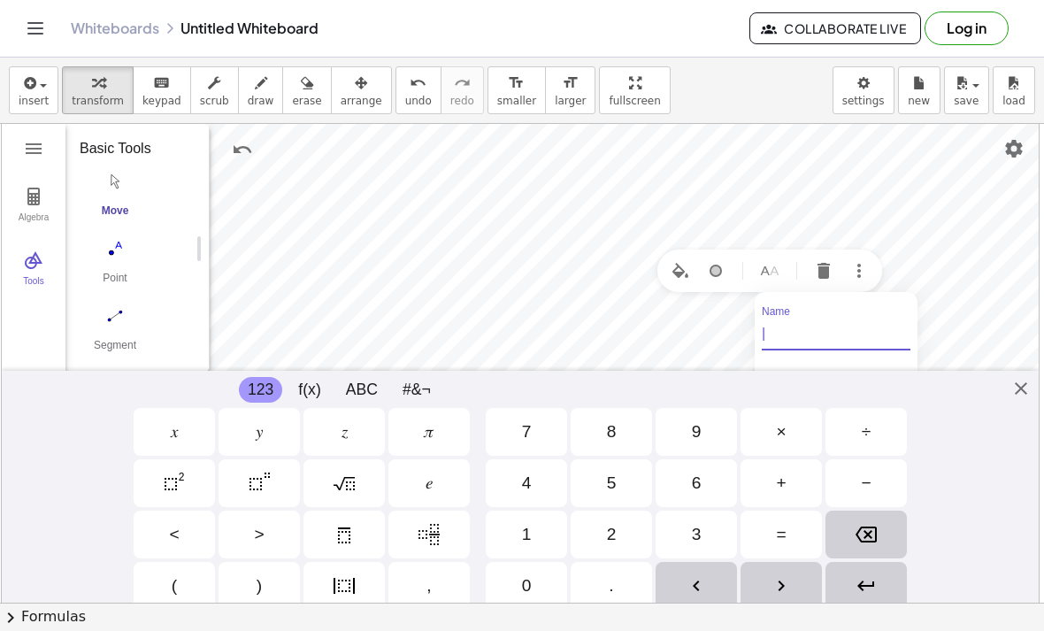
click at [783, 314] on label "Name" at bounding box center [836, 311] width 149 height 11
click at [783, 324] on input "Name" at bounding box center [836, 336] width 149 height 25
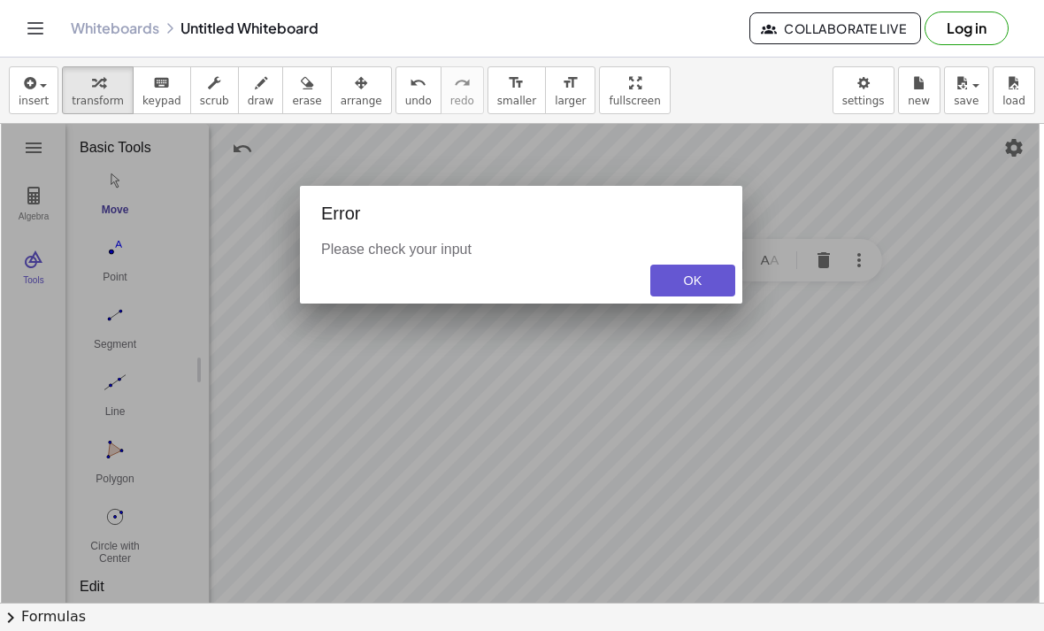
click at [691, 284] on div "OK" at bounding box center [692, 280] width 57 height 14
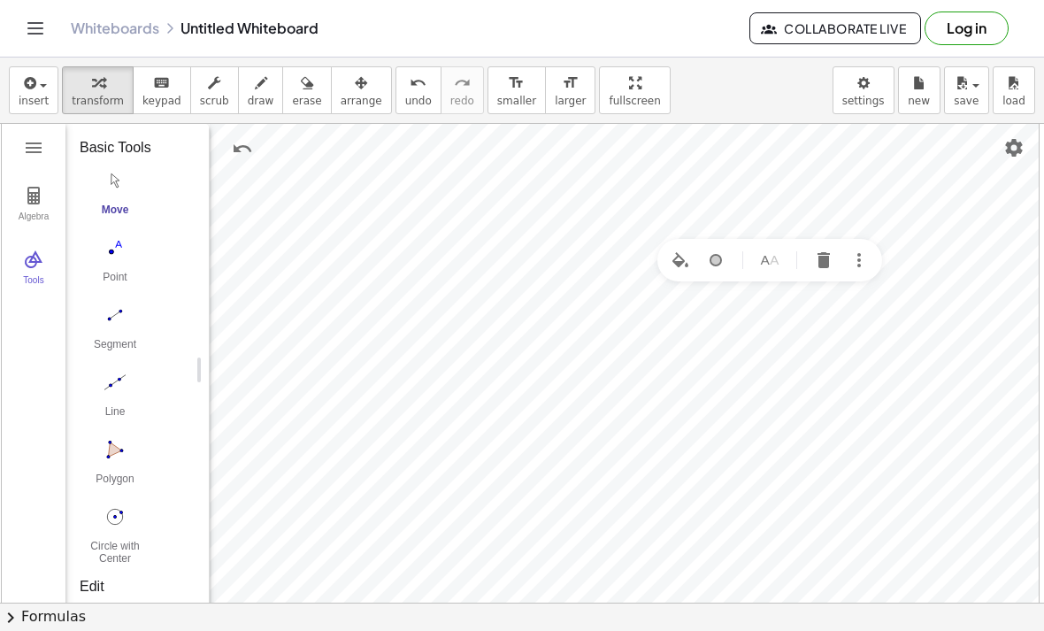
click at [766, 259] on img "Name" at bounding box center [769, 259] width 21 height 21
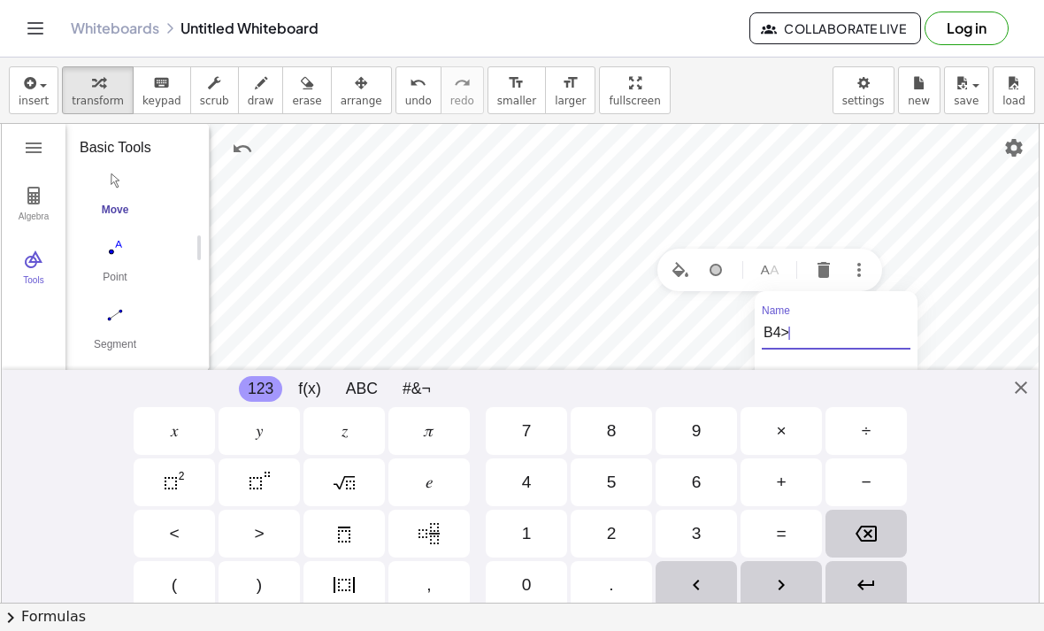
type input "*"
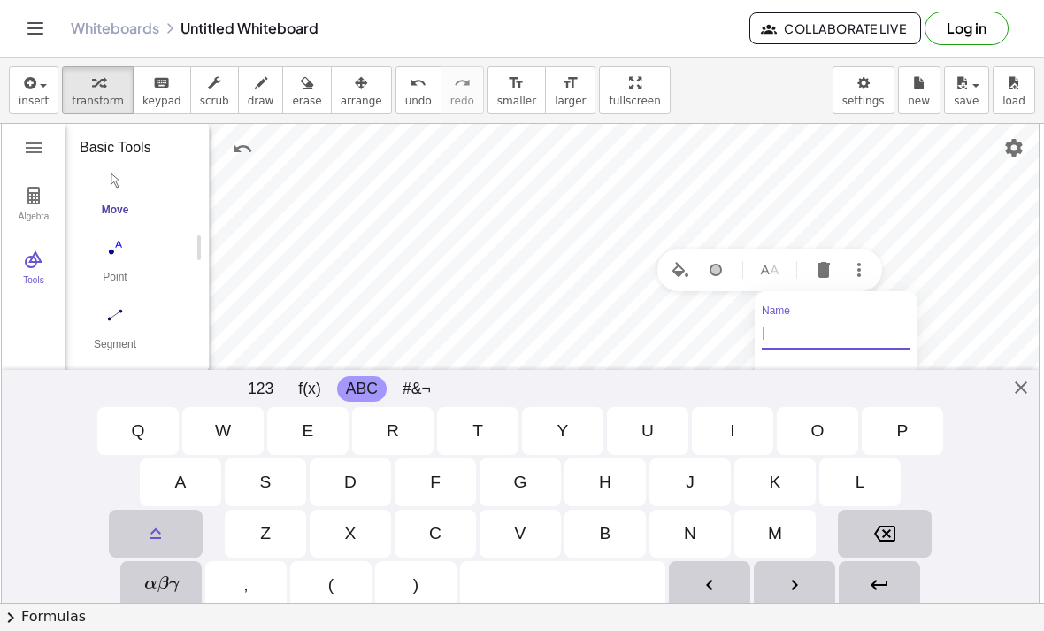
type input "*"
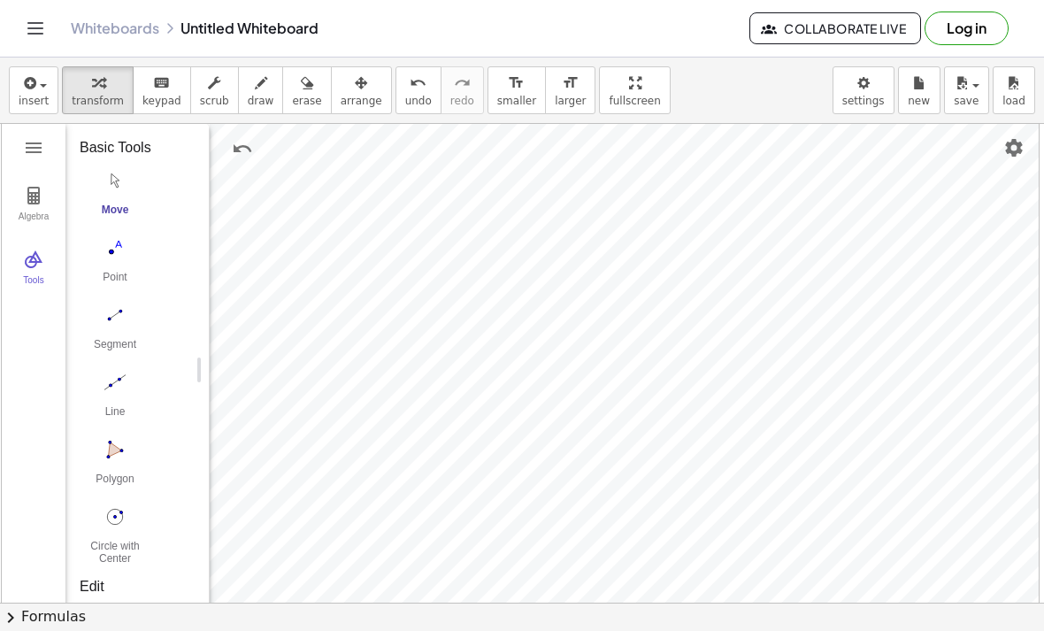
click at [118, 383] on img "Line. Select two points or positions" at bounding box center [115, 382] width 71 height 28
click at [171, 593] on img "Move. Drag or select object" at bounding box center [163, 584] width 42 height 42
click at [1007, 149] on img "Settings" at bounding box center [1013, 147] width 21 height 21
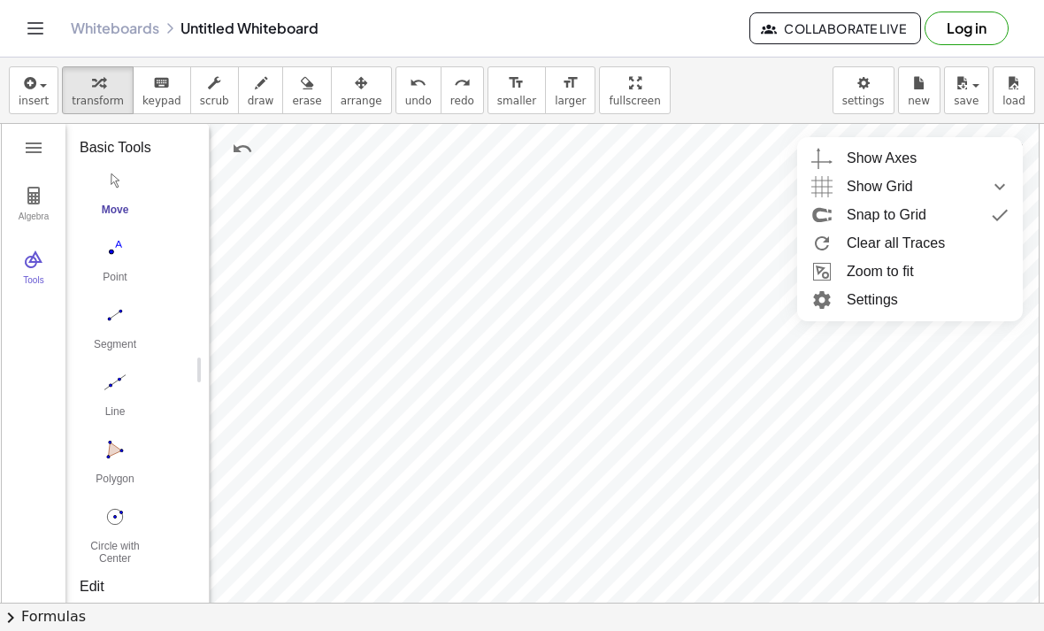
click at [914, 245] on li "Clear all Traces" at bounding box center [910, 243] width 226 height 28
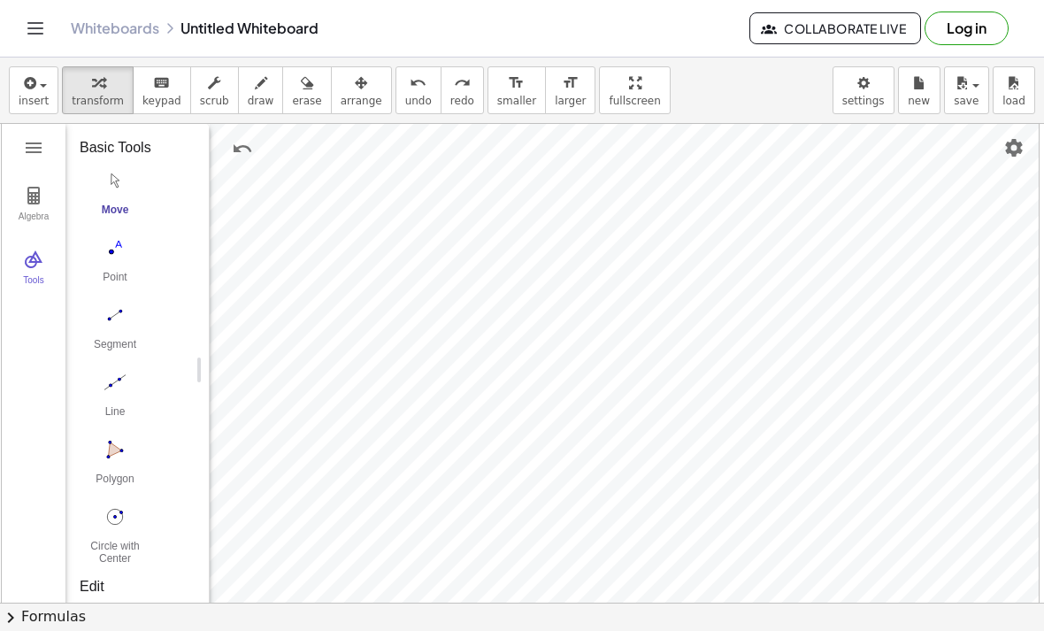
click at [1012, 148] on img "Settings" at bounding box center [1013, 147] width 21 height 21
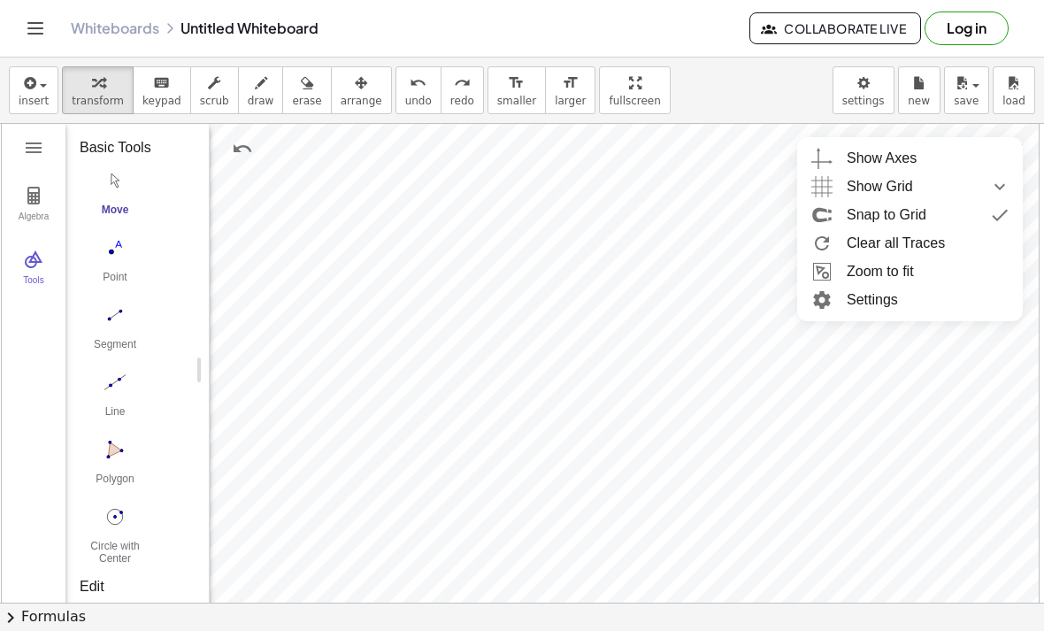
click at [869, 302] on li "Settings" at bounding box center [910, 300] width 226 height 28
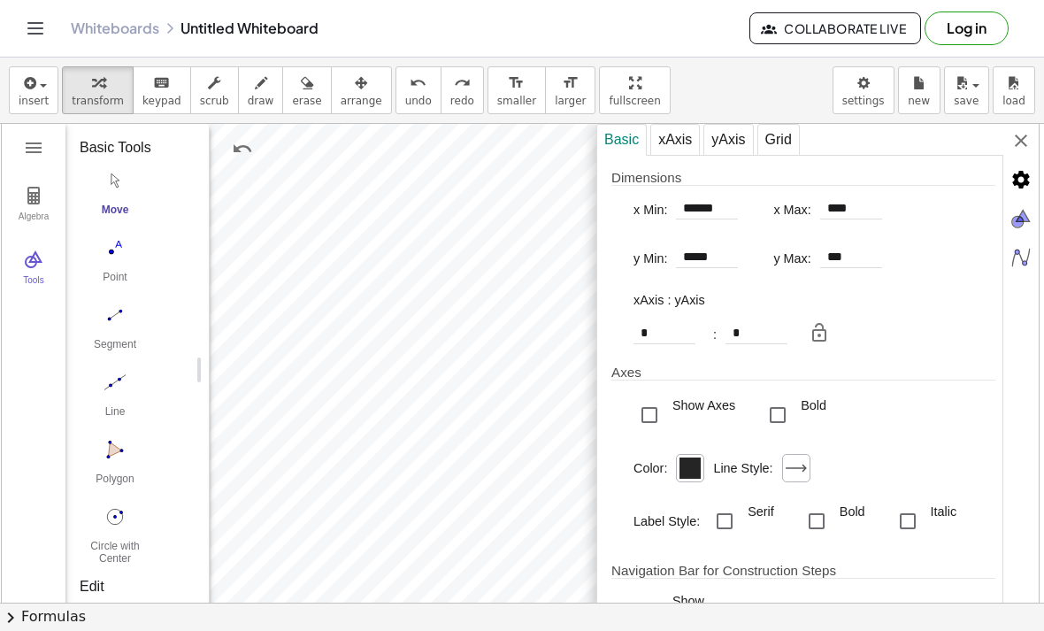
click at [1015, 220] on img "Graphics" at bounding box center [1020, 218] width 35 height 35
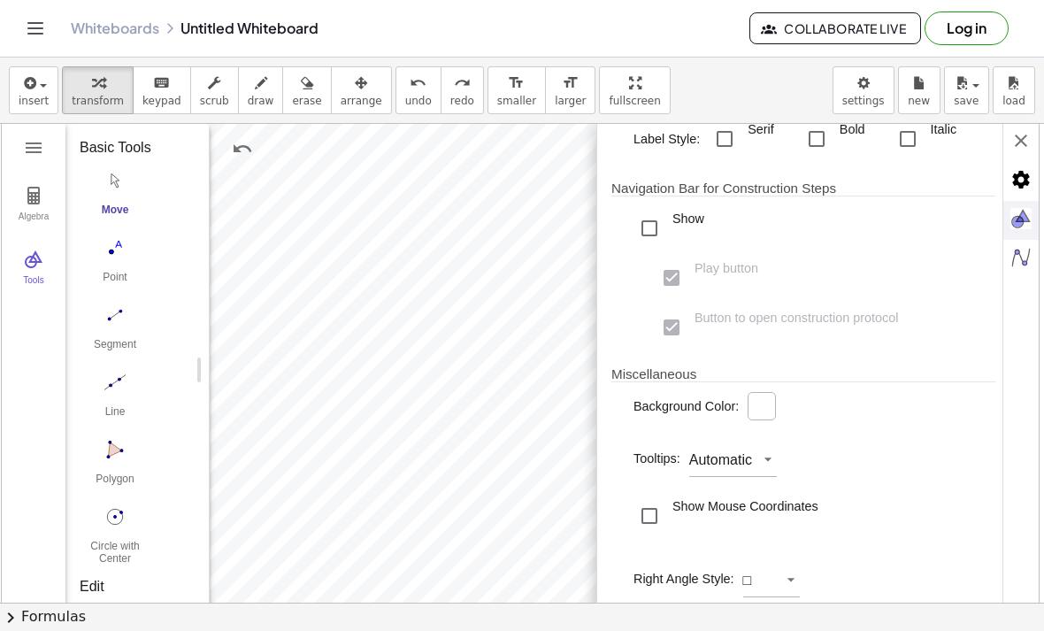
scroll to position [403, 0]
click at [644, 226] on div "Show" at bounding box center [649, 228] width 32 height 32
type input "*****"
type input "****"
click at [651, 229] on div "Show" at bounding box center [649, 228] width 32 height 32
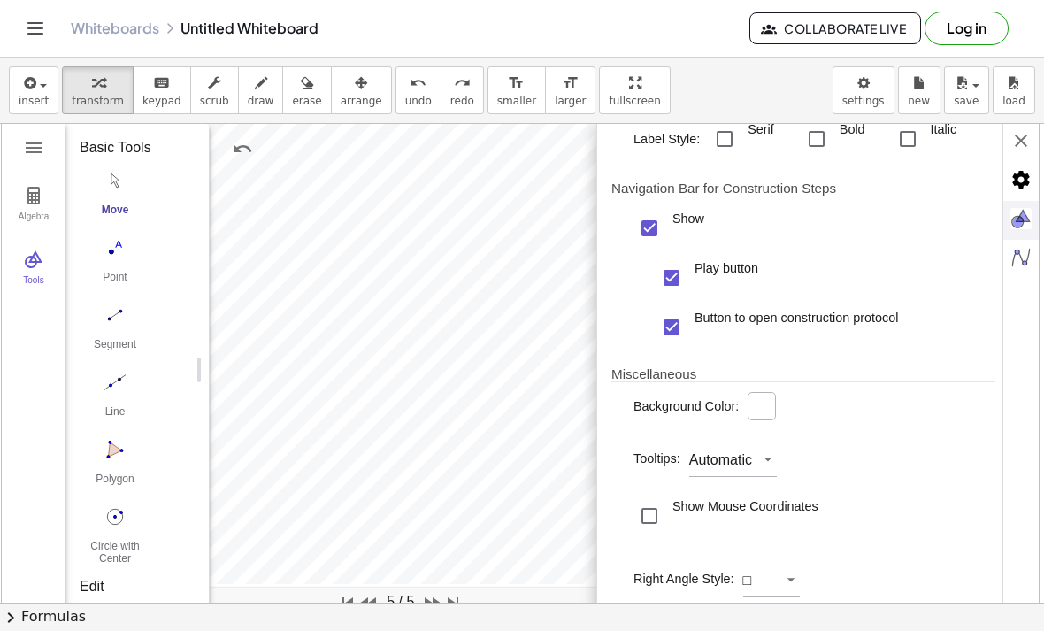
type input "*****"
type input "***"
click at [649, 234] on div "Show" at bounding box center [649, 228] width 32 height 32
type input "*****"
type input "****"
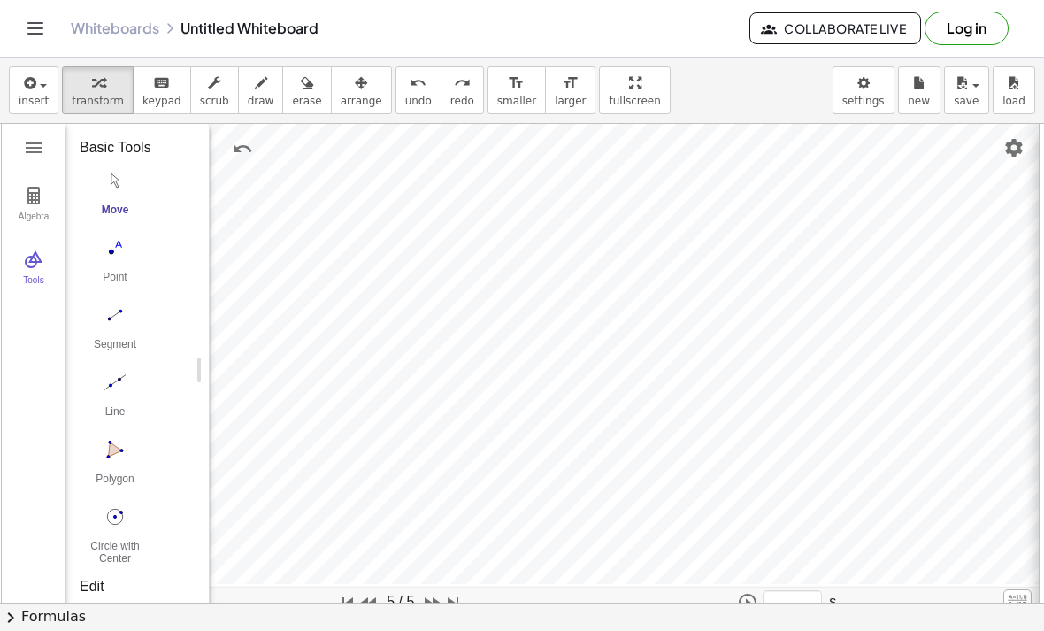
type input "****"
type input "***"
click at [379, 601] on img "Geometry" at bounding box center [368, 602] width 21 height 21
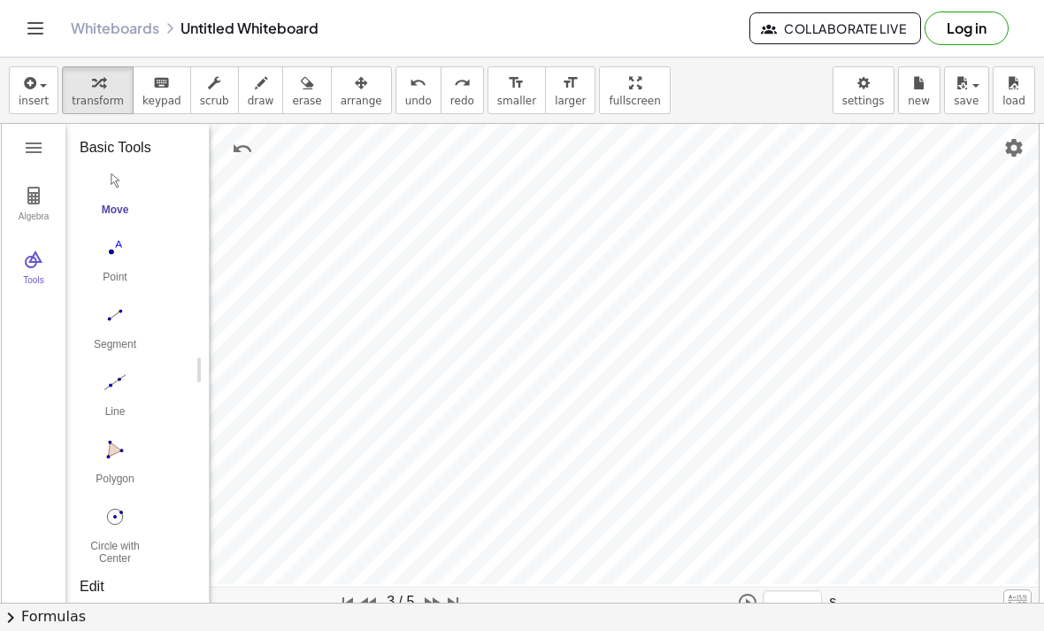
click at [115, 386] on img "Line. Select two points or positions" at bounding box center [115, 382] width 71 height 28
click at [361, 602] on img "Geometry" at bounding box center [350, 602] width 21 height 21
click at [453, 601] on img "Geometry" at bounding box center [442, 602] width 21 height 21
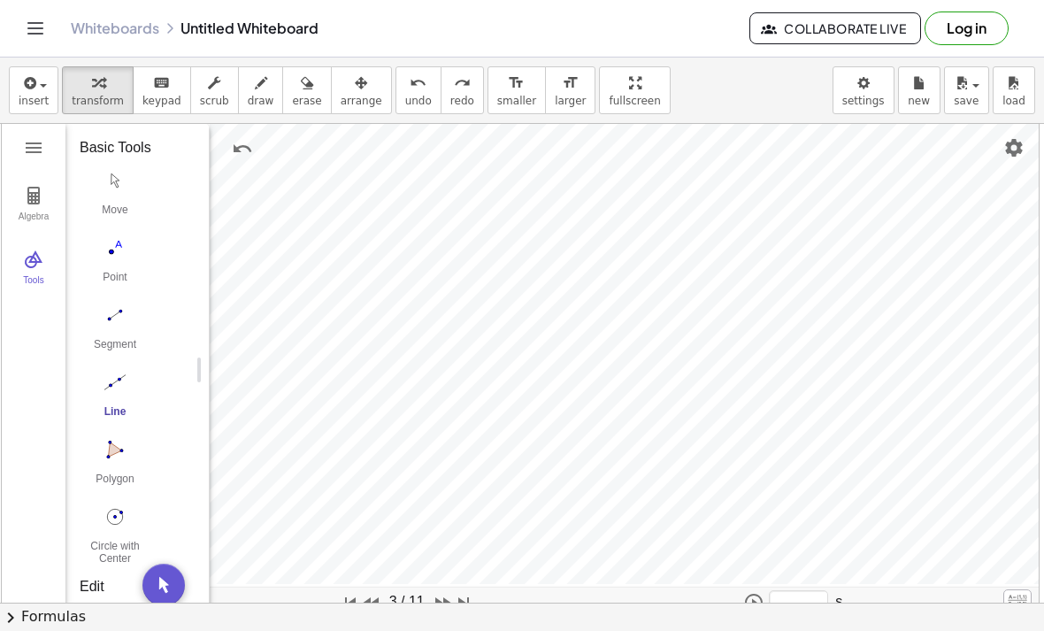
click at [453, 601] on img "Geometry" at bounding box center [442, 602] width 21 height 21
click at [453, 604] on img "Geometry" at bounding box center [442, 602] width 21 height 21
click at [453, 603] on img "Geometry" at bounding box center [442, 602] width 21 height 21
type input "***"
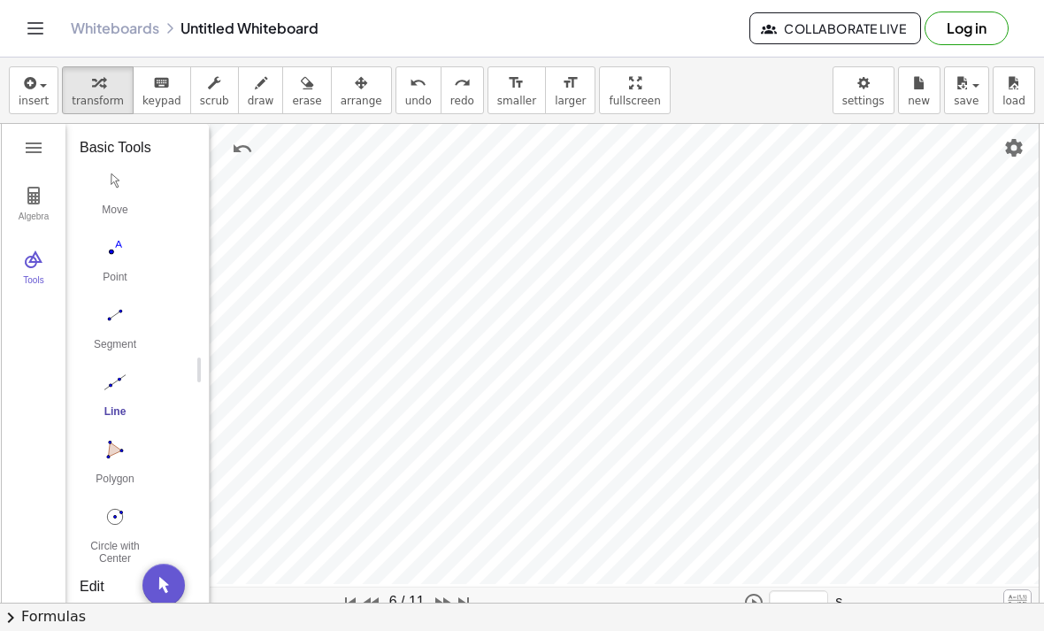
type input "***"
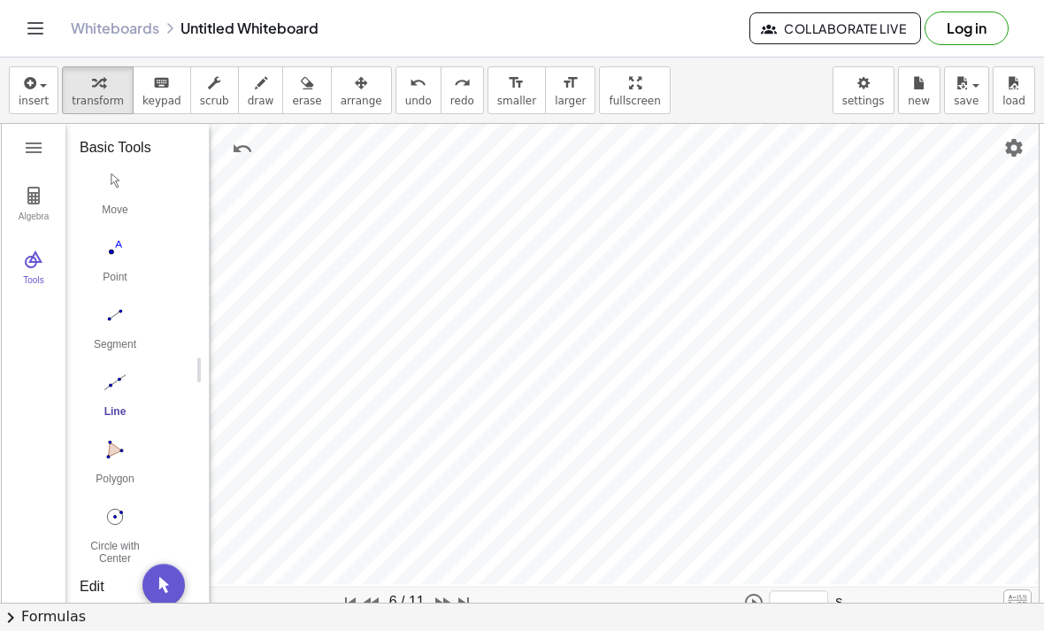
type input "***"
type input "*"
type input "***"
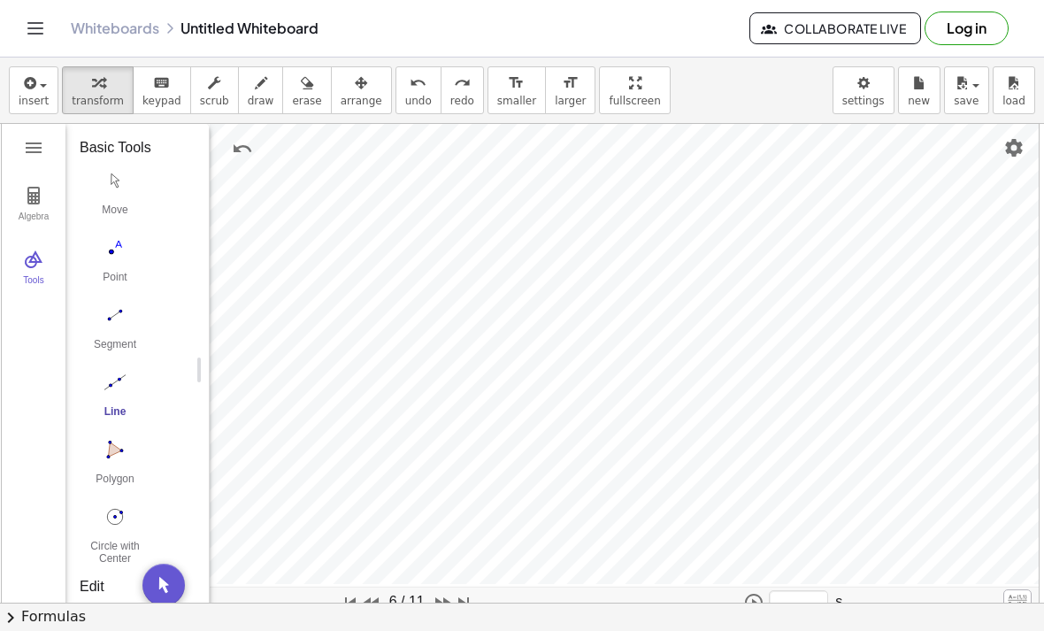
type input "****"
type input "***"
type input "****"
type input "***"
type input "****"
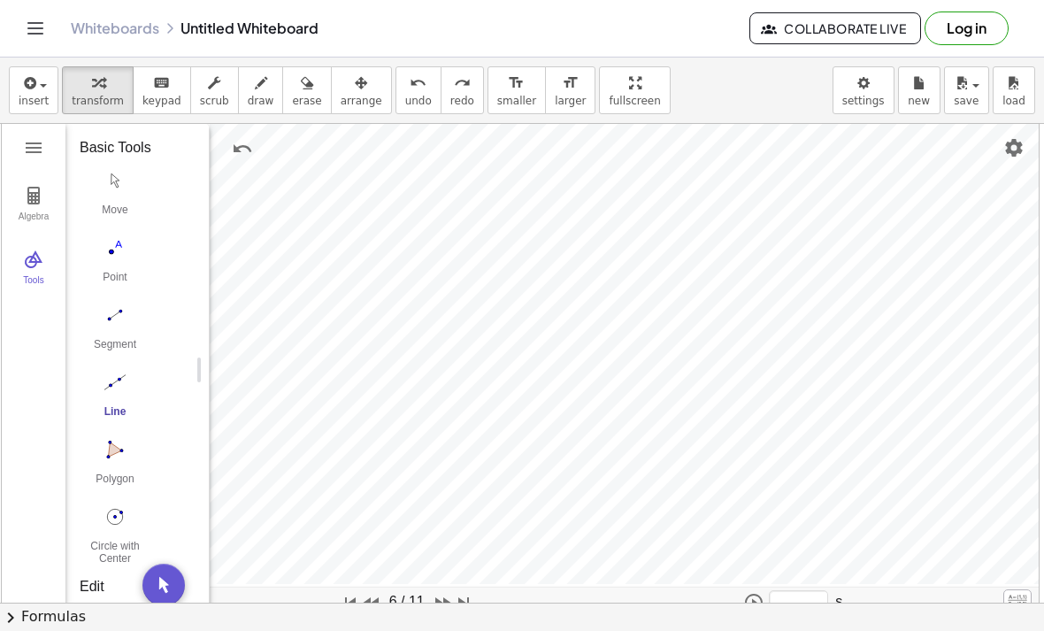
type input "***"
type input "****"
type input "***"
type input "**"
type input "*"
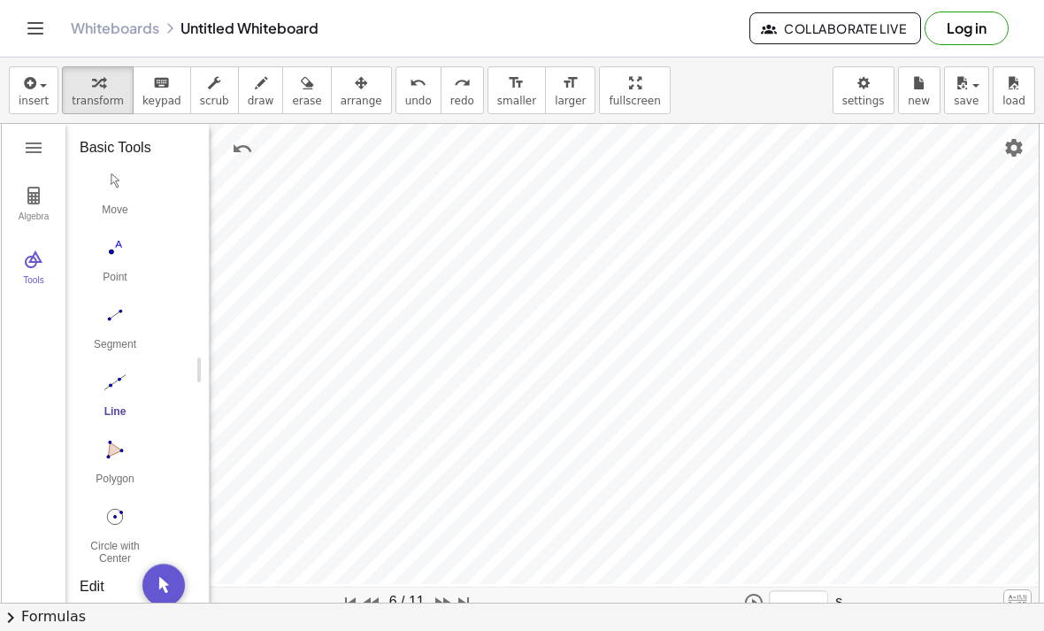
type input "****"
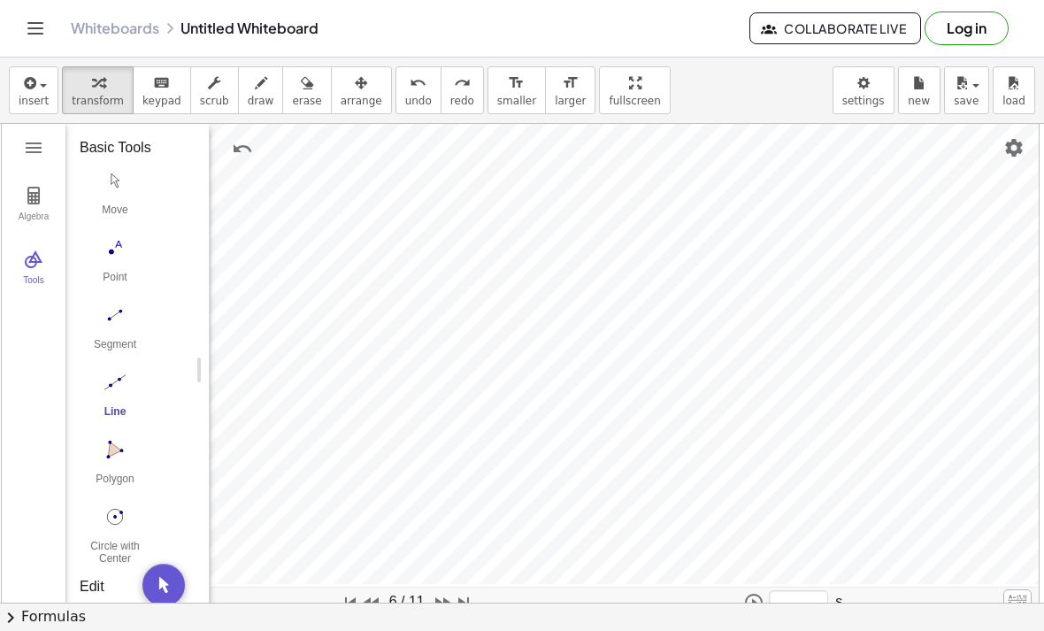
type input "****"
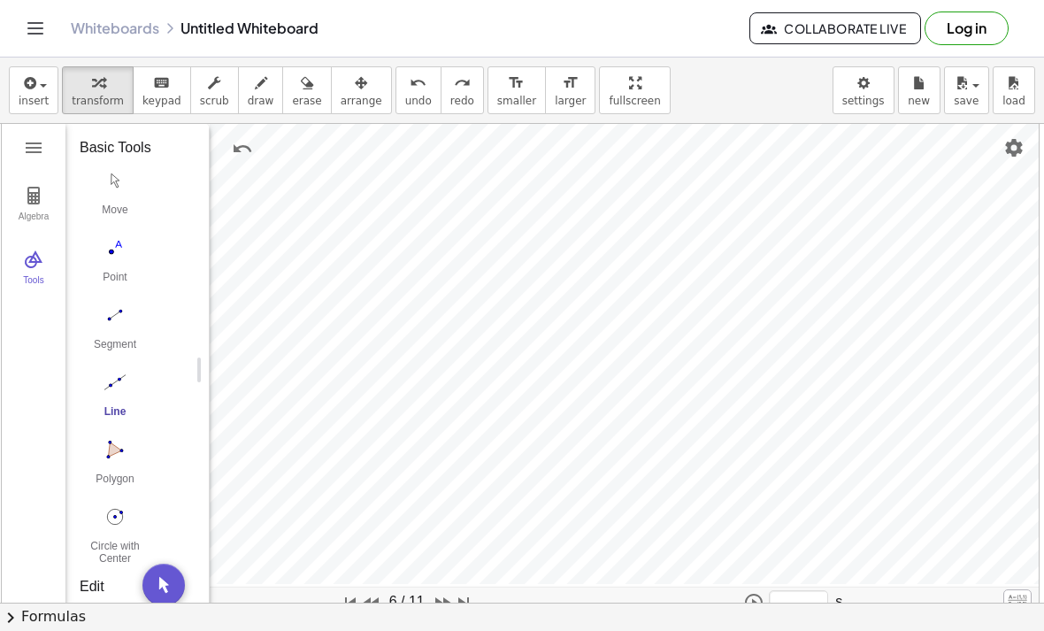
type input "**"
type input "****"
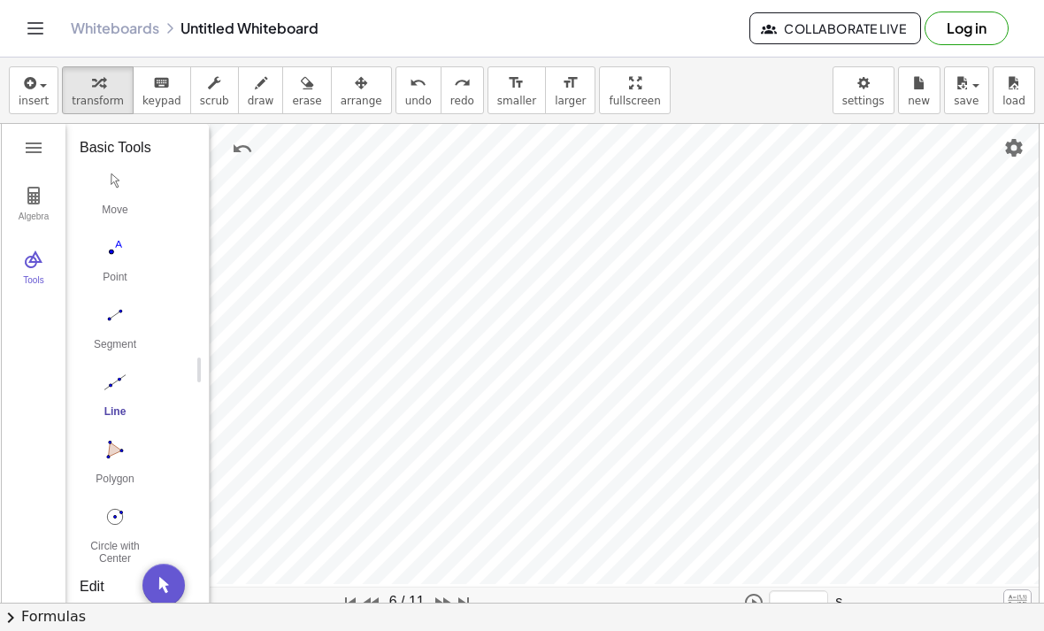
type input "****"
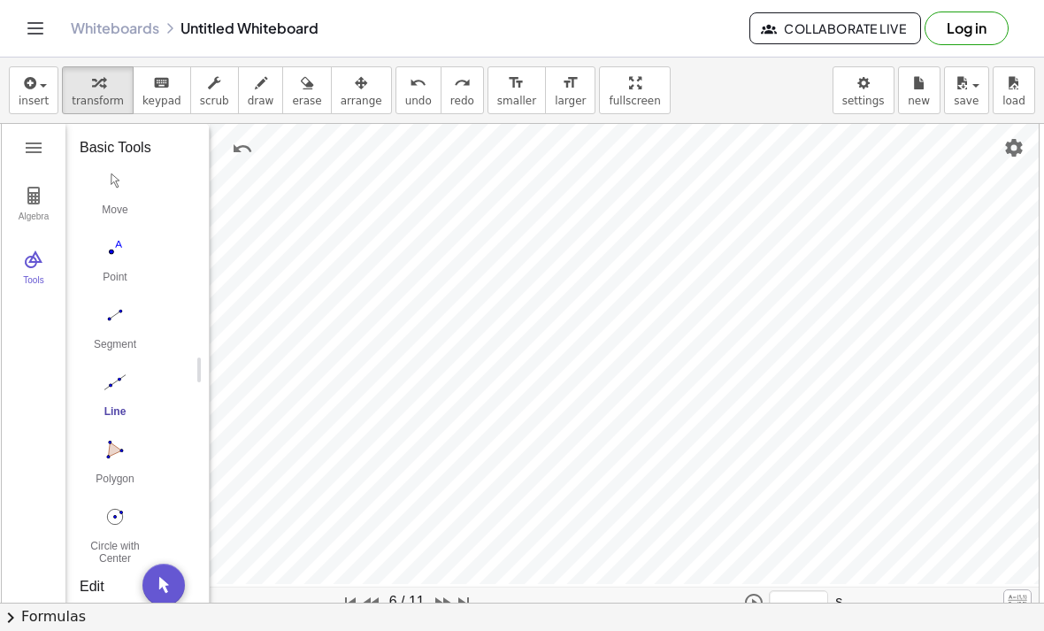
type input "****"
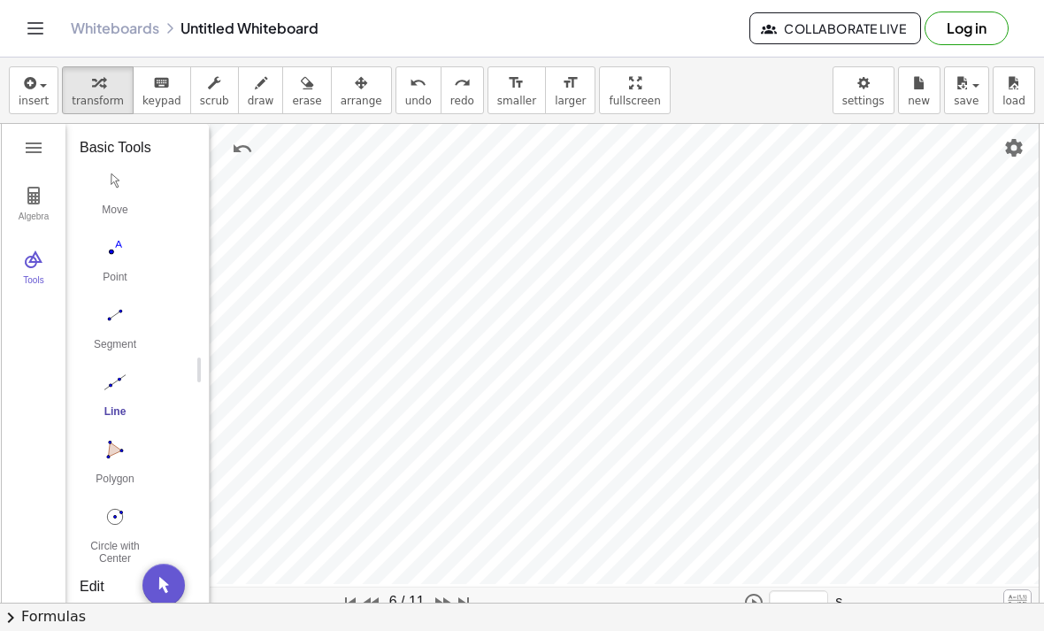
type input "**"
type input "****"
type input "**"
type input "****"
type input "**"
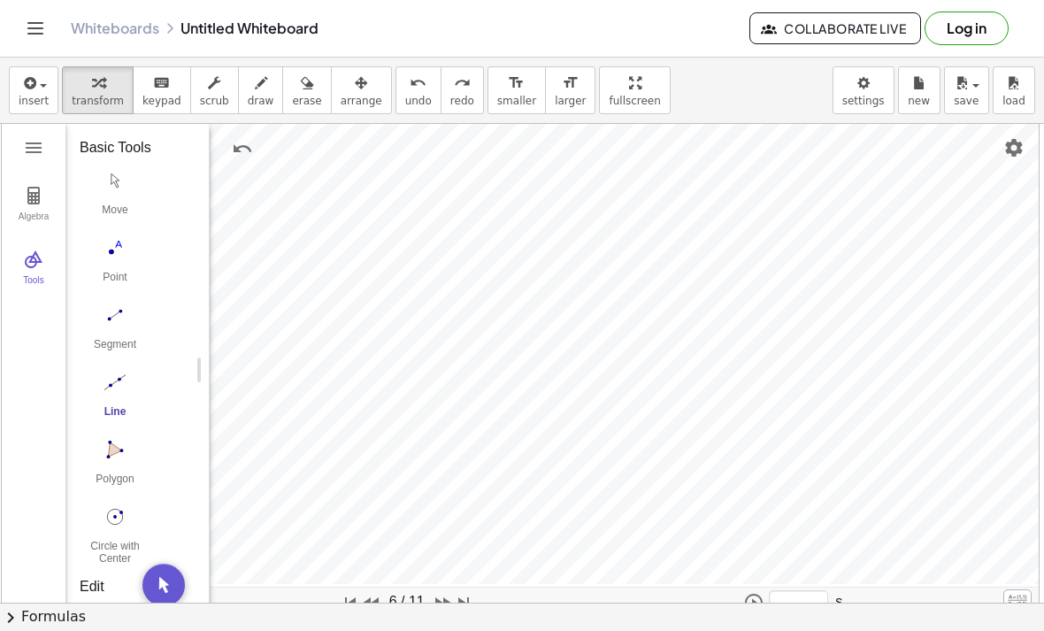
type input "****"
type input "**"
type input "****"
type input "**"
type input "****"
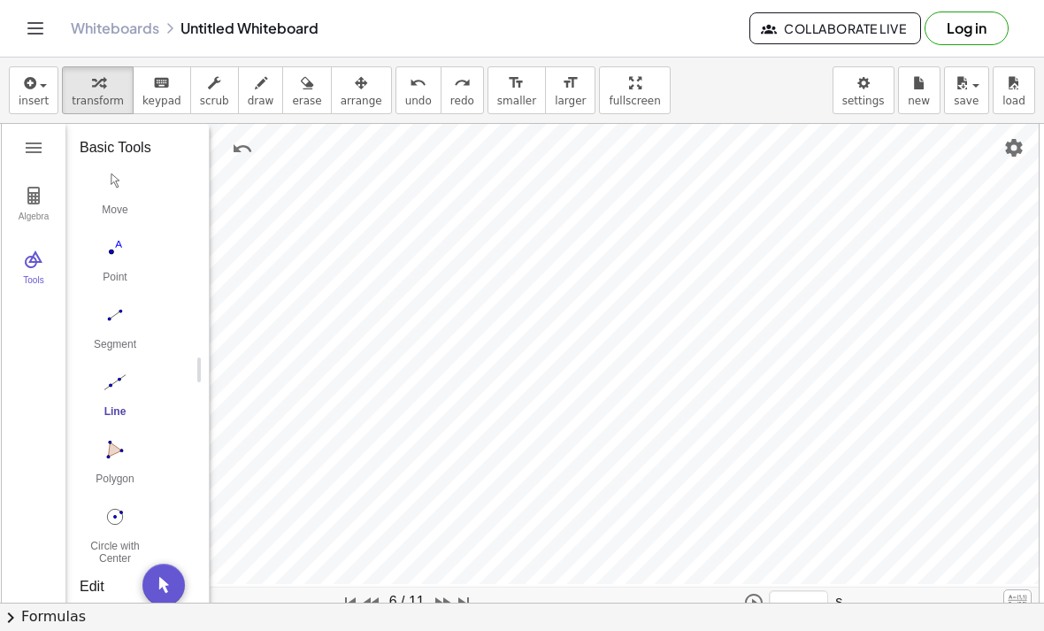
type input "****"
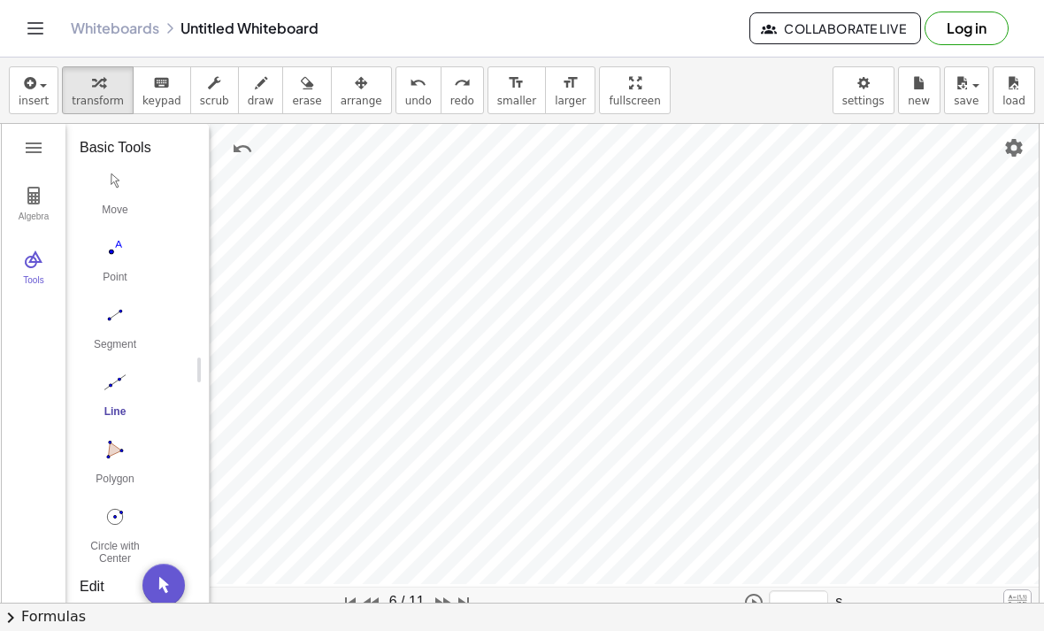
type input "****"
click at [382, 604] on img "Geometry" at bounding box center [371, 602] width 21 height 21
click at [382, 607] on img "Geometry" at bounding box center [371, 602] width 21 height 21
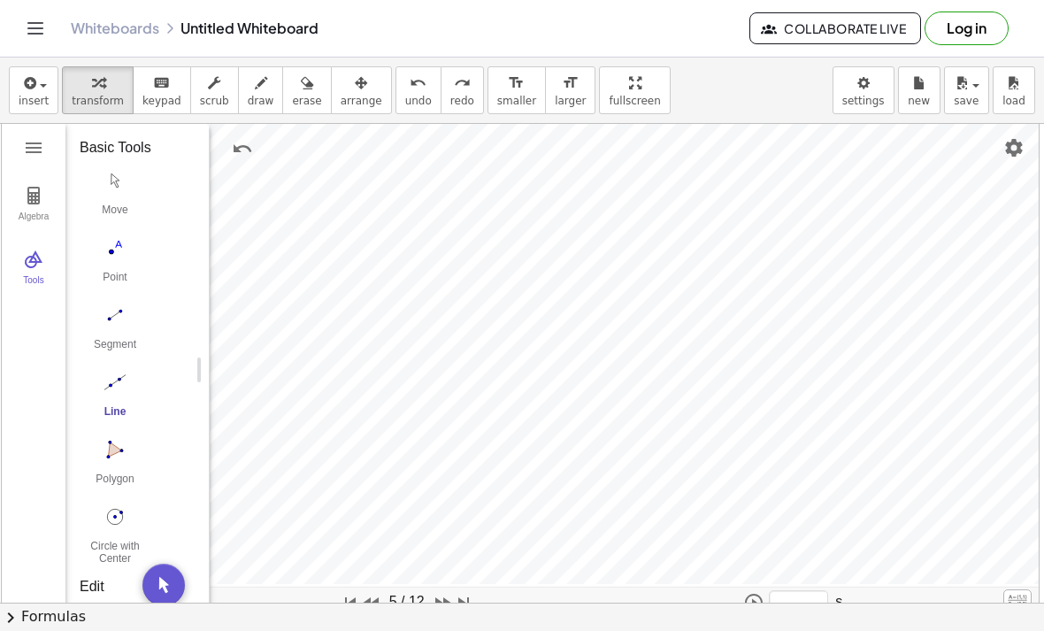
click at [382, 605] on img "Geometry" at bounding box center [371, 602] width 21 height 21
click at [382, 604] on img "Geometry" at bounding box center [371, 602] width 21 height 21
click at [382, 603] on img "Geometry" at bounding box center [371, 602] width 21 height 21
click at [382, 605] on img "Geometry" at bounding box center [371, 602] width 21 height 21
click at [361, 602] on img "Geometry" at bounding box center [350, 602] width 21 height 21
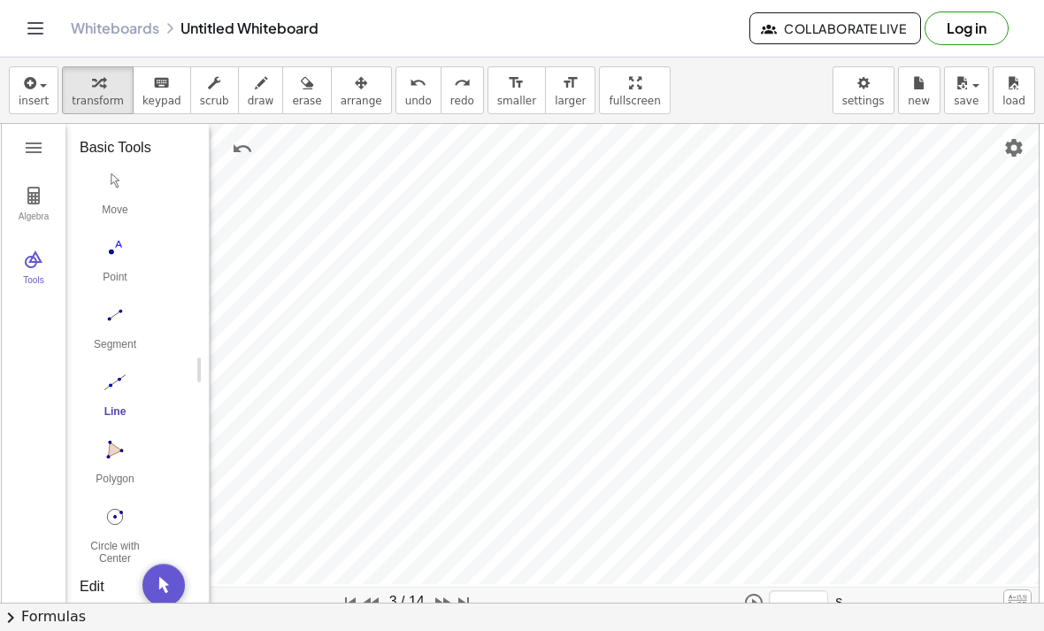
click at [361, 602] on img "Geometry" at bounding box center [350, 602] width 21 height 21
click at [361, 604] on img "Geometry" at bounding box center [350, 602] width 21 height 21
click at [381, 608] on img "Geometry" at bounding box center [371, 602] width 21 height 21
click at [382, 602] on img "Geometry" at bounding box center [371, 602] width 21 height 21
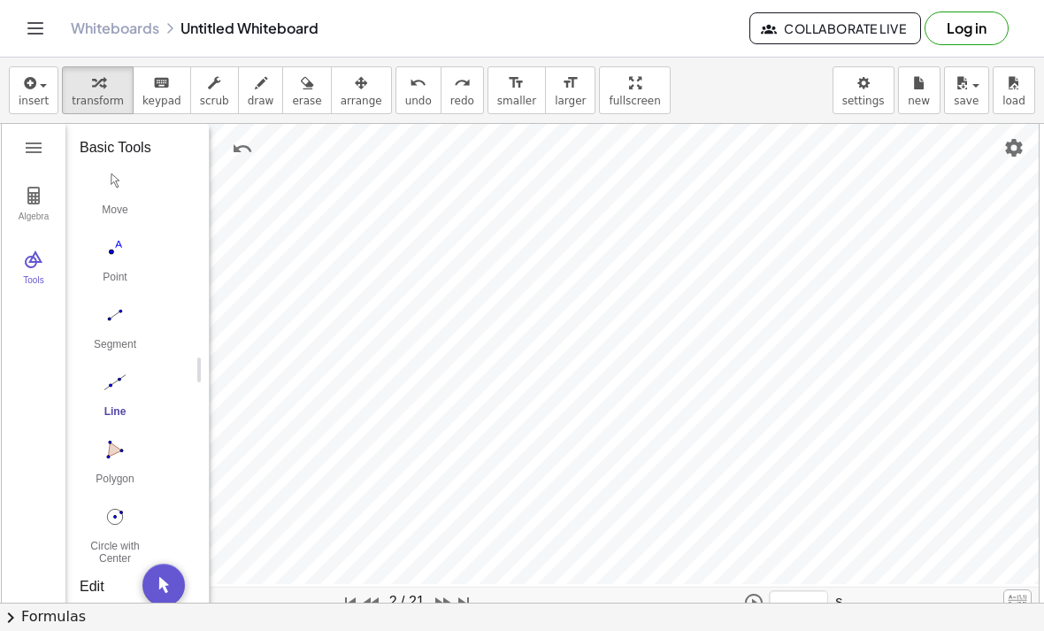
click at [380, 607] on img "Geometry" at bounding box center [371, 602] width 21 height 21
click at [382, 602] on img "Geometry" at bounding box center [371, 602] width 21 height 21
click at [382, 601] on img "Geometry" at bounding box center [371, 602] width 21 height 21
click at [165, 580] on img "Move. Drag or select object" at bounding box center [163, 584] width 42 height 42
click at [492, 260] on img "Delete" at bounding box center [493, 263] width 21 height 21
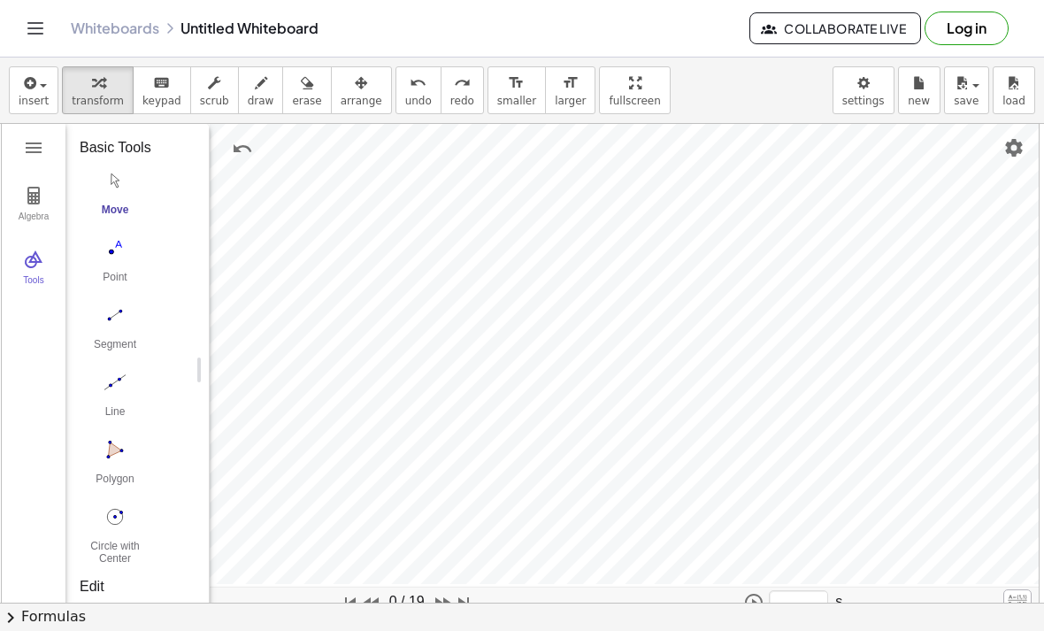
click at [120, 517] on img "Circle with Center through Point. Select center point, then point on circle" at bounding box center [115, 516] width 71 height 28
click at [167, 583] on img "Move. Drag or select object" at bounding box center [163, 584] width 42 height 42
click at [663, 216] on img "Delete" at bounding box center [672, 211] width 21 height 21
click at [511, 312] on img "Delete" at bounding box center [507, 309] width 21 height 21
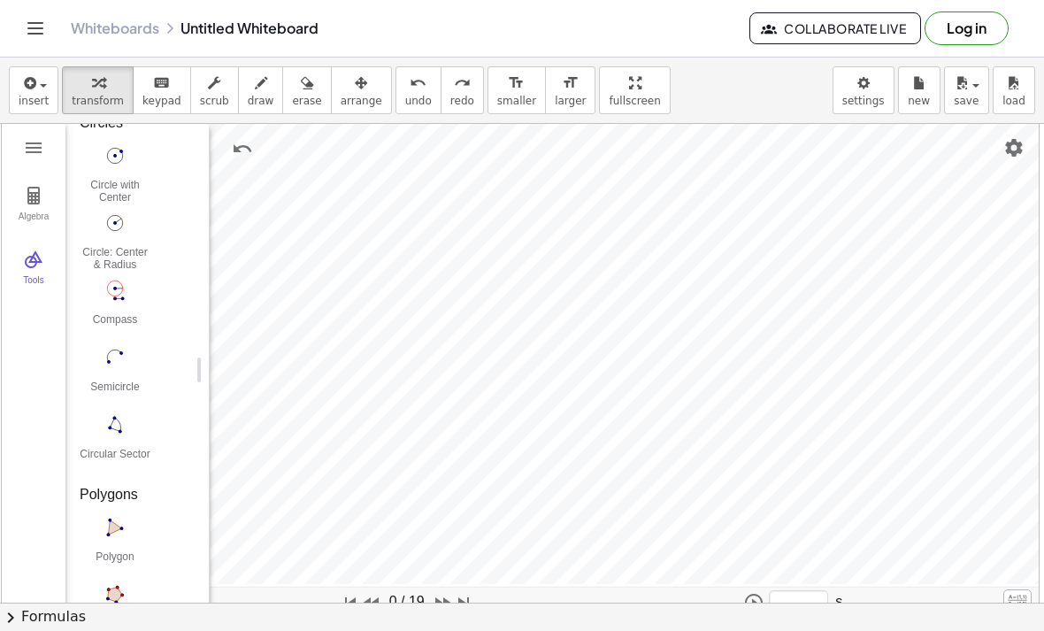
scroll to position [1884, 0]
click at [120, 234] on img "Circle: Center & Radius. Select center point, then enter radius" at bounding box center [115, 221] width 71 height 28
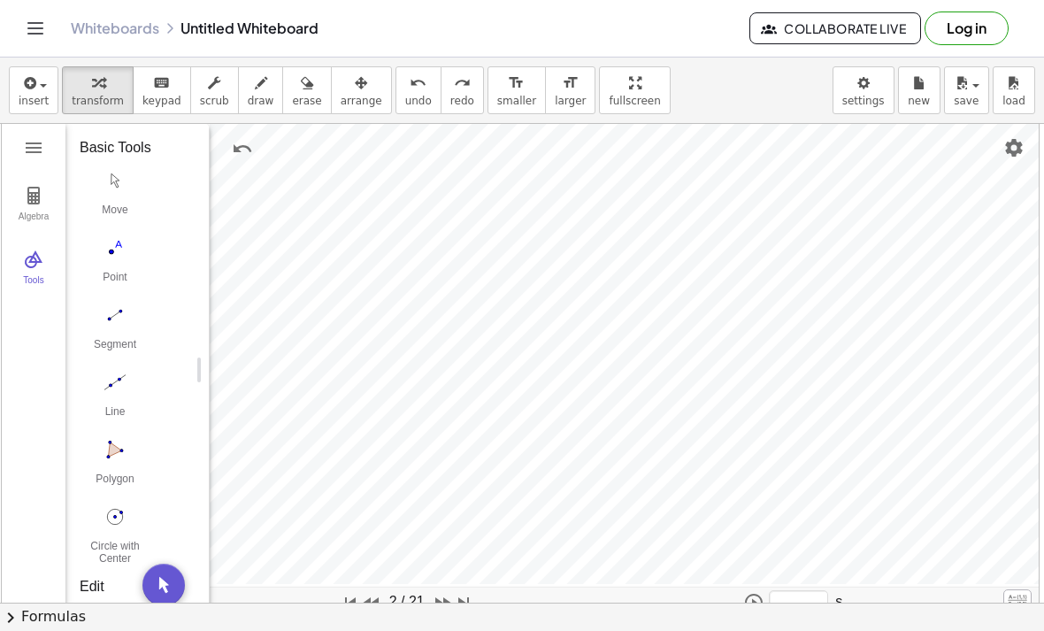
scroll to position [0, 0]
click at [122, 259] on img "Point. Select position or line, function, or curve" at bounding box center [115, 248] width 71 height 28
click at [115, 388] on img "Line. Select two points or positions" at bounding box center [115, 382] width 71 height 28
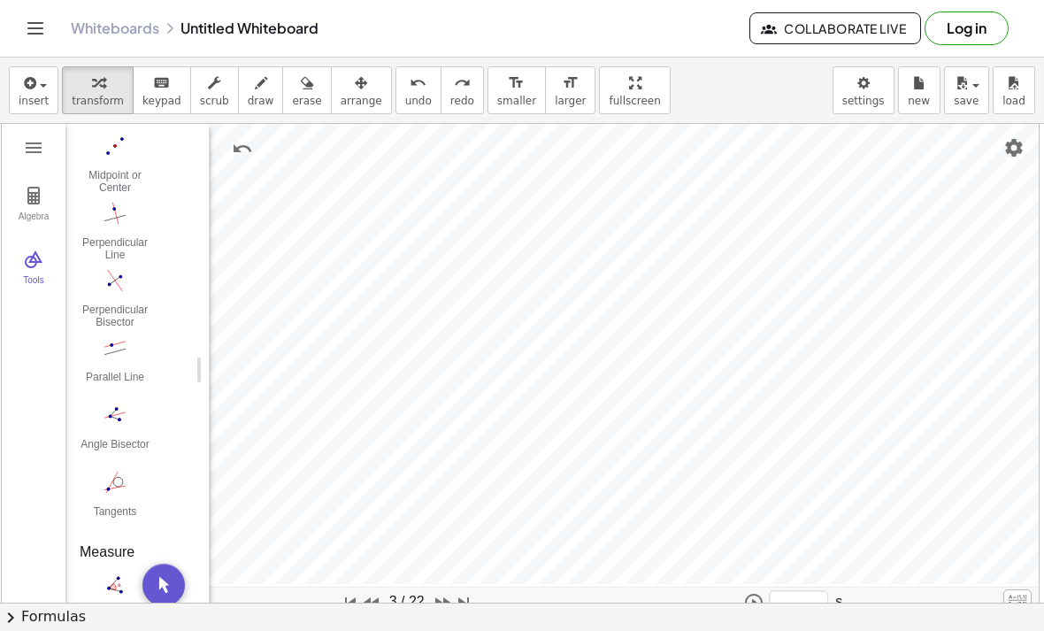
scroll to position [776, 0]
click at [119, 486] on img "Tangents. Select point or line, then circle, conic or function" at bounding box center [115, 484] width 71 height 28
click at [121, 486] on img "Tangents. Select point or line, then circle, conic or function" at bounding box center [115, 484] width 71 height 28
click at [119, 486] on img "Tangents. Select point or line, then circle, conic or function" at bounding box center [115, 484] width 71 height 28
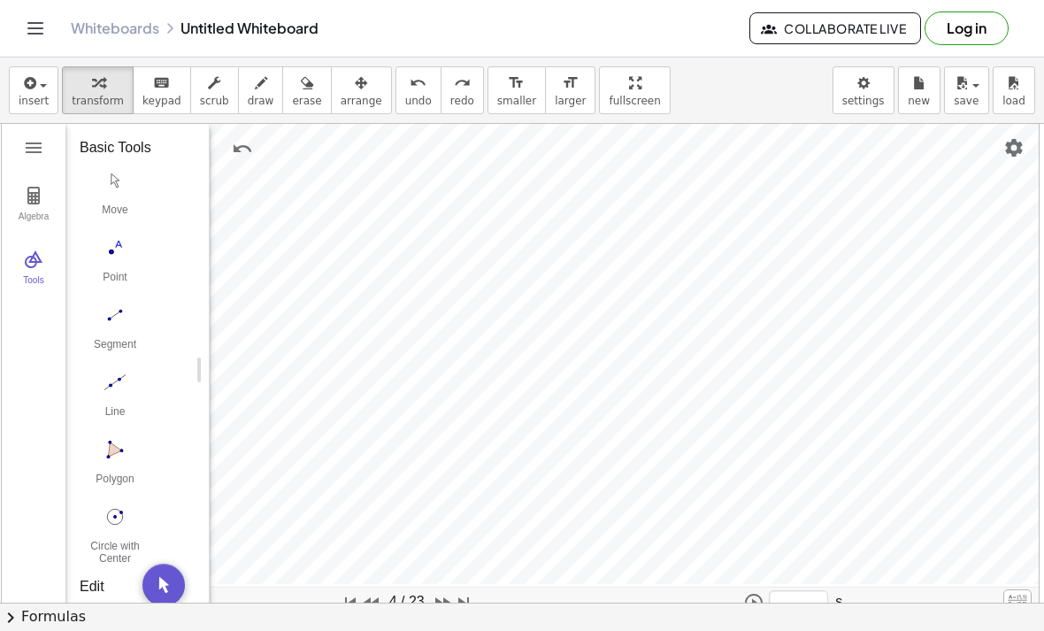
scroll to position [0, 0]
click at [114, 255] on img "Point. Select position or line, function, or curve" at bounding box center [115, 248] width 71 height 28
click at [117, 357] on img "Line. Select two points or positions" at bounding box center [115, 353] width 71 height 28
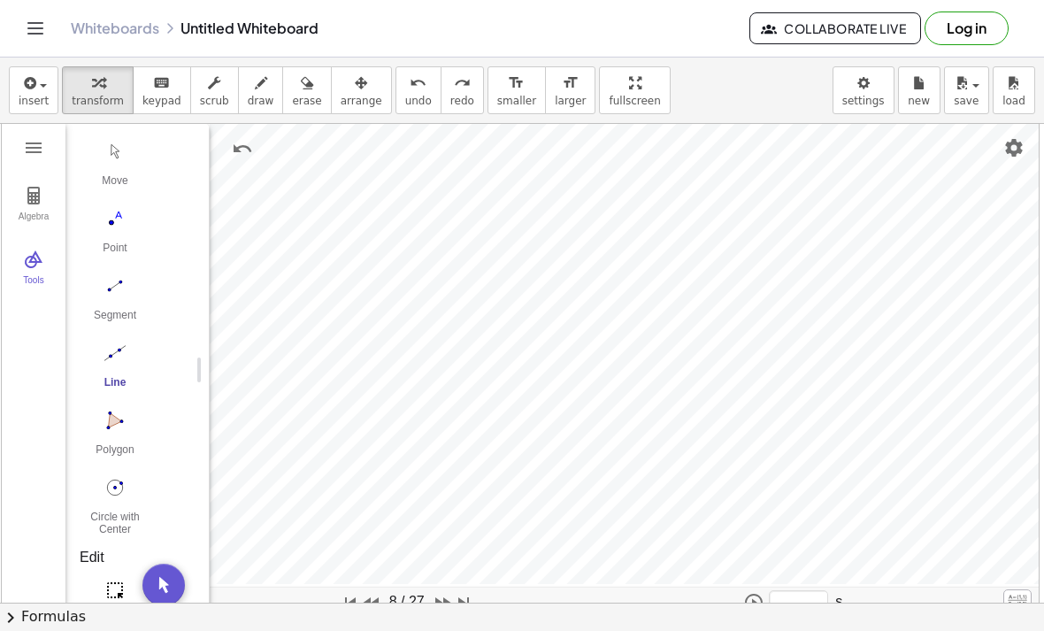
scroll to position [80, 0]
click at [453, 603] on img "Geometry" at bounding box center [442, 602] width 21 height 21
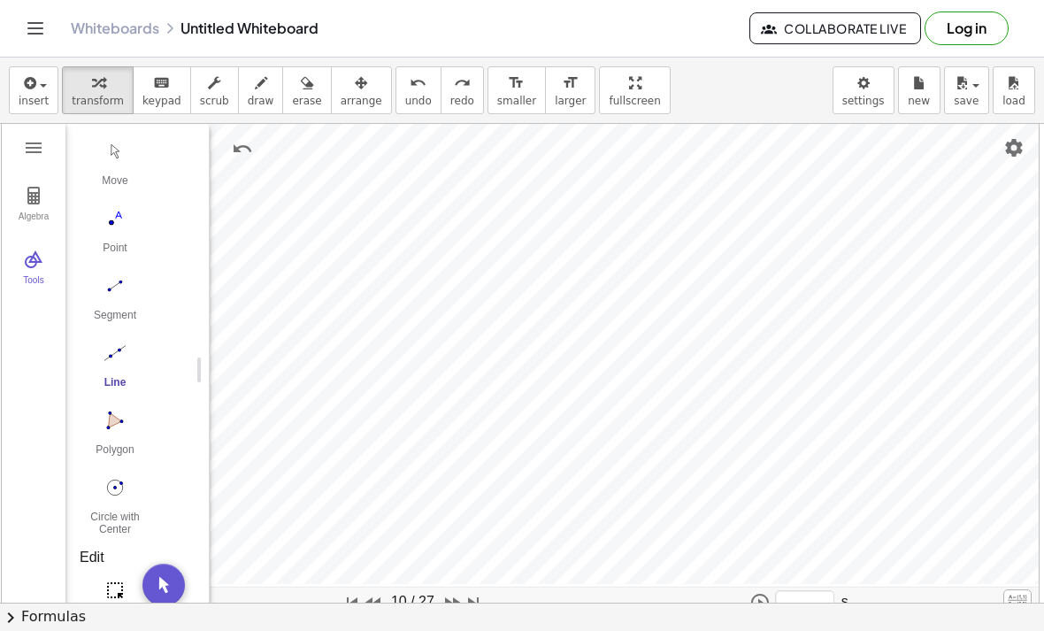
click at [384, 602] on img "Geometry" at bounding box center [373, 602] width 21 height 21
click at [382, 601] on img "Geometry" at bounding box center [371, 602] width 21 height 21
click at [453, 602] on img "Geometry" at bounding box center [442, 602] width 21 height 21
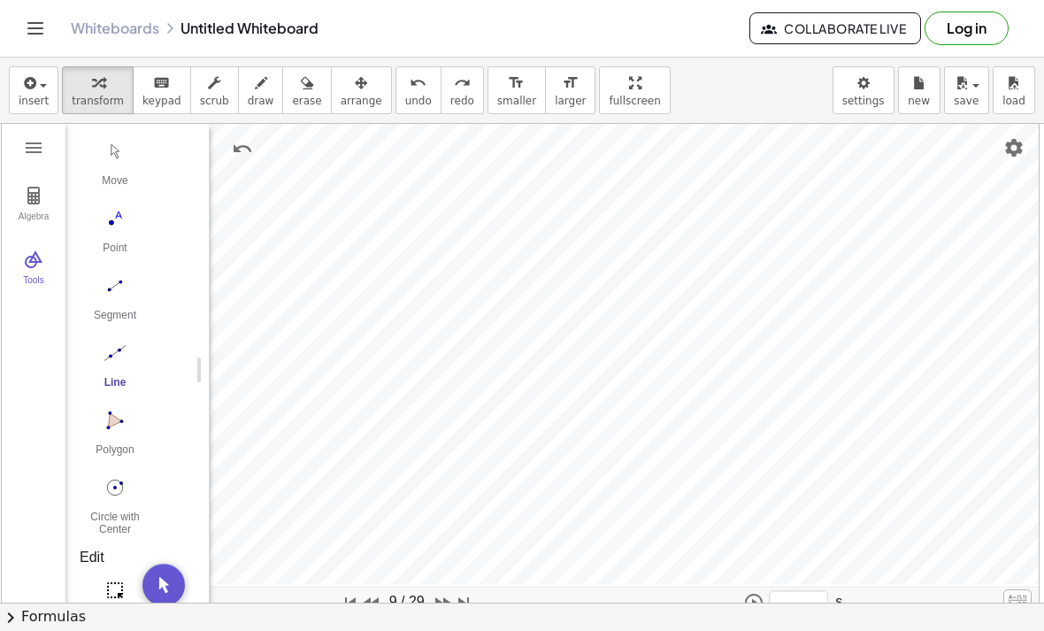
scroll to position [167, 0]
click at [384, 603] on img "Geometry" at bounding box center [373, 602] width 21 height 21
click at [384, 602] on img "Geometry" at bounding box center [373, 602] width 21 height 21
click at [382, 602] on img "Geometry" at bounding box center [371, 602] width 21 height 21
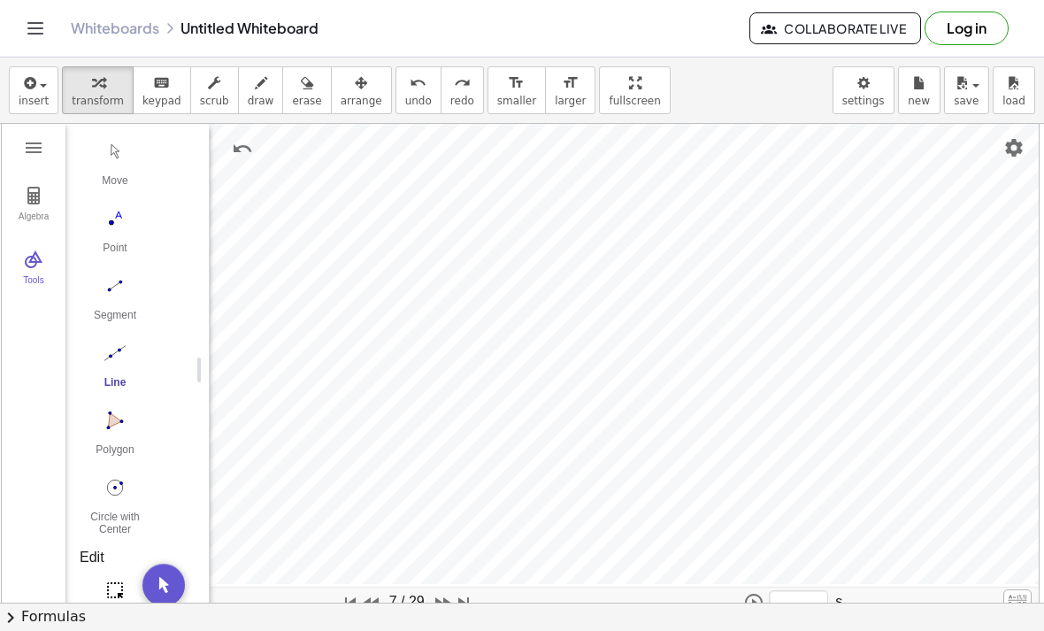
click at [232, 154] on img "Undo" at bounding box center [242, 148] width 21 height 21
click at [239, 153] on img "Undo" at bounding box center [242, 148] width 21 height 21
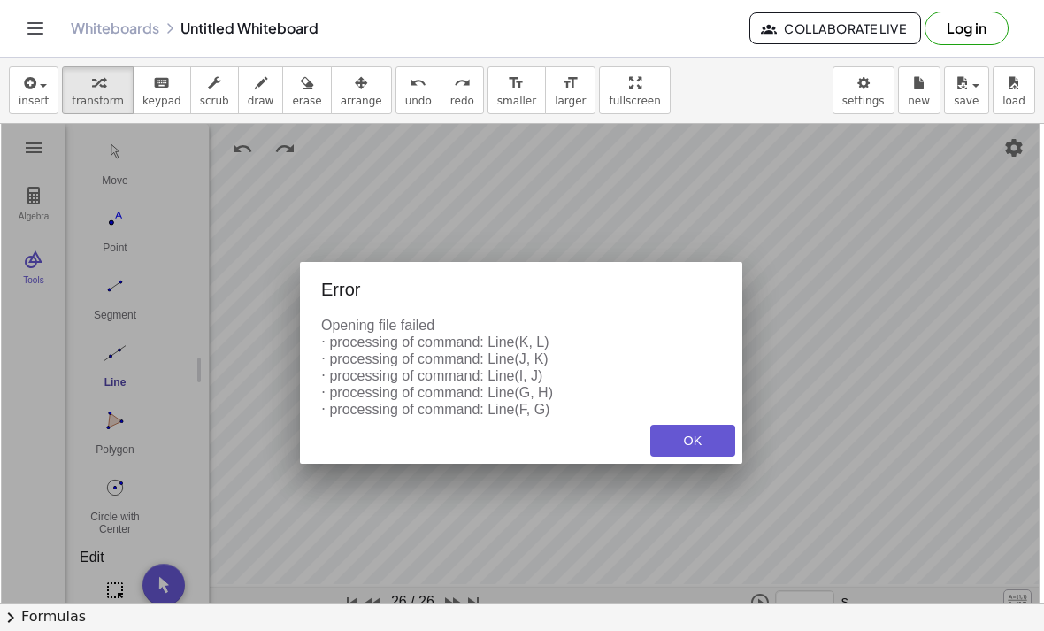
scroll to position [861, 0]
click at [238, 152] on div "Geometry" at bounding box center [521, 370] width 1038 height 494
click at [694, 448] on div "OK" at bounding box center [692, 440] width 57 height 14
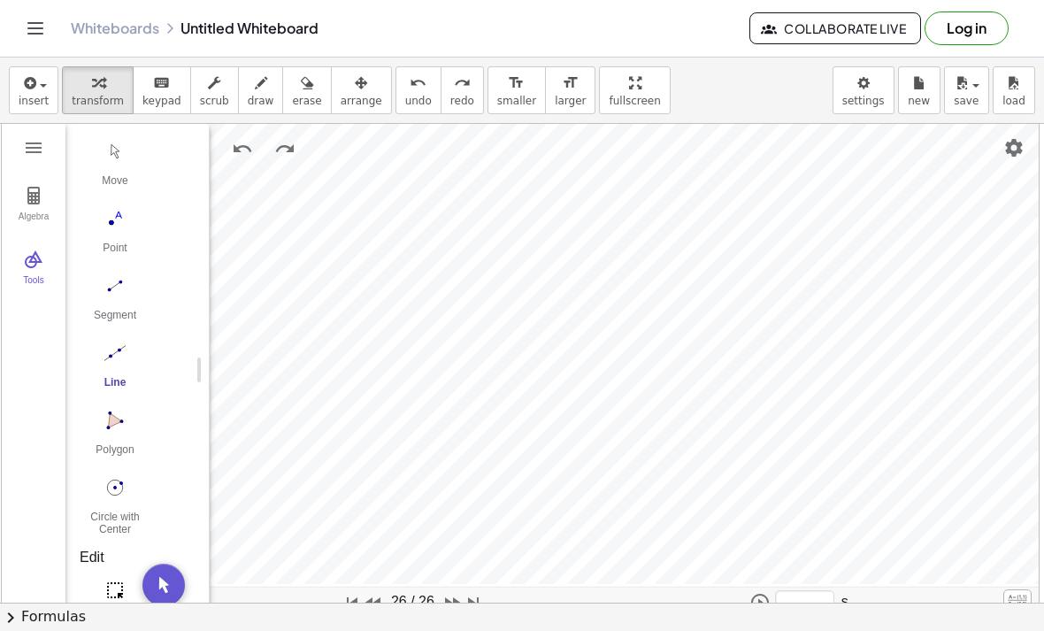
click at [1022, 145] on img "Settings" at bounding box center [1013, 147] width 21 height 21
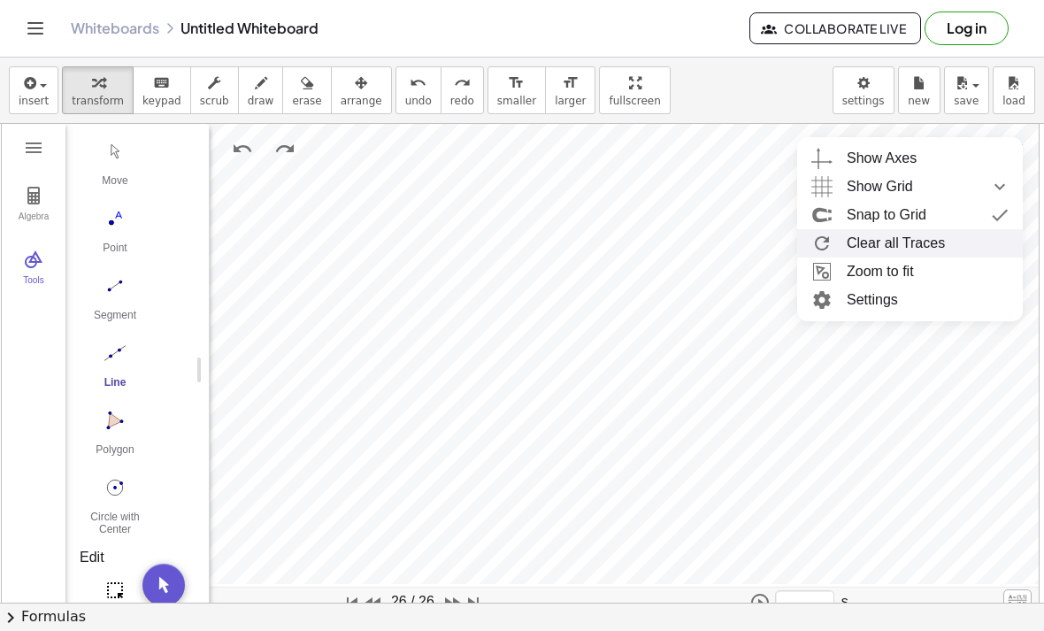
click at [907, 245] on li "Clear all Traces" at bounding box center [910, 243] width 226 height 28
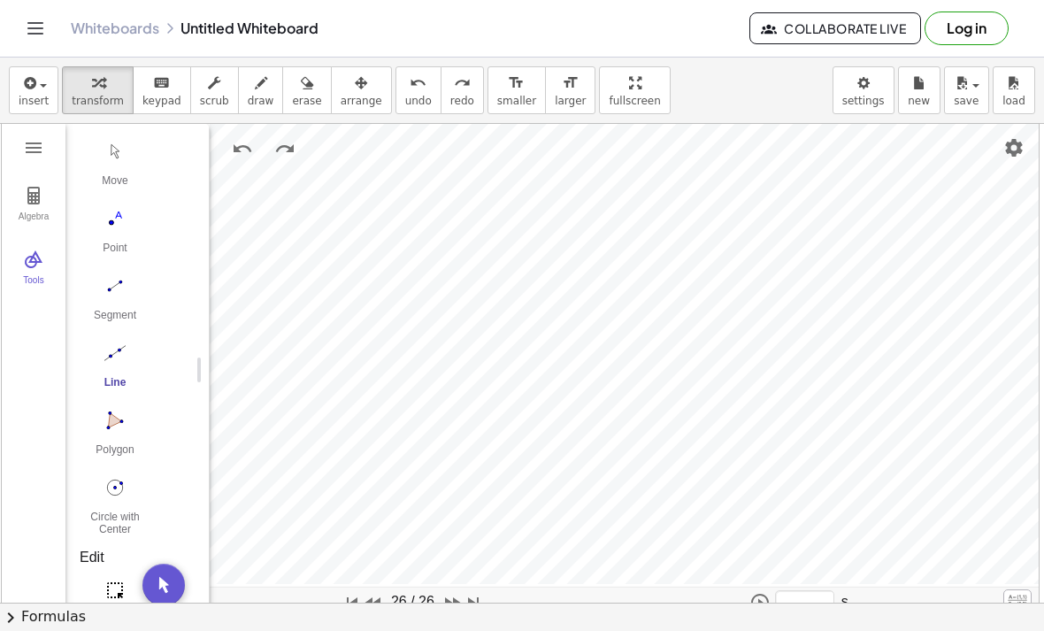
click at [115, 588] on img "Select Objects. Click on object to select it or drag a rectangle to select mult…" at bounding box center [115, 590] width 71 height 28
click at [119, 587] on img "Select Objects. Click on object to select it or drag a rectangle to select mult…" at bounding box center [115, 590] width 71 height 28
click at [578, 555] on img "Delete" at bounding box center [575, 558] width 21 height 21
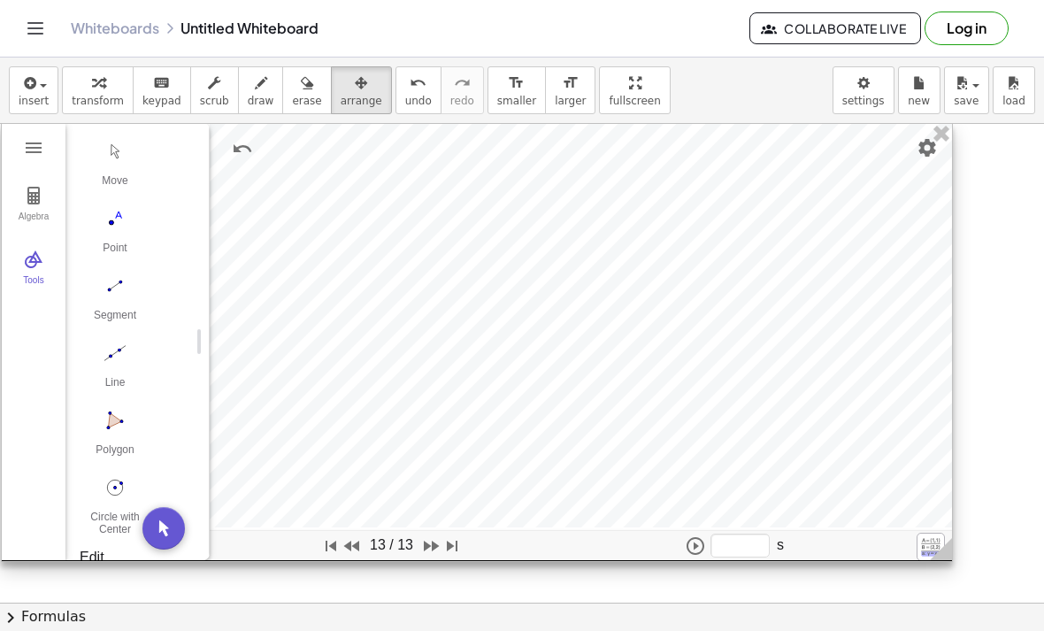
click at [166, 532] on img "Move. Drag or select object" at bounding box center [163, 528] width 42 height 42
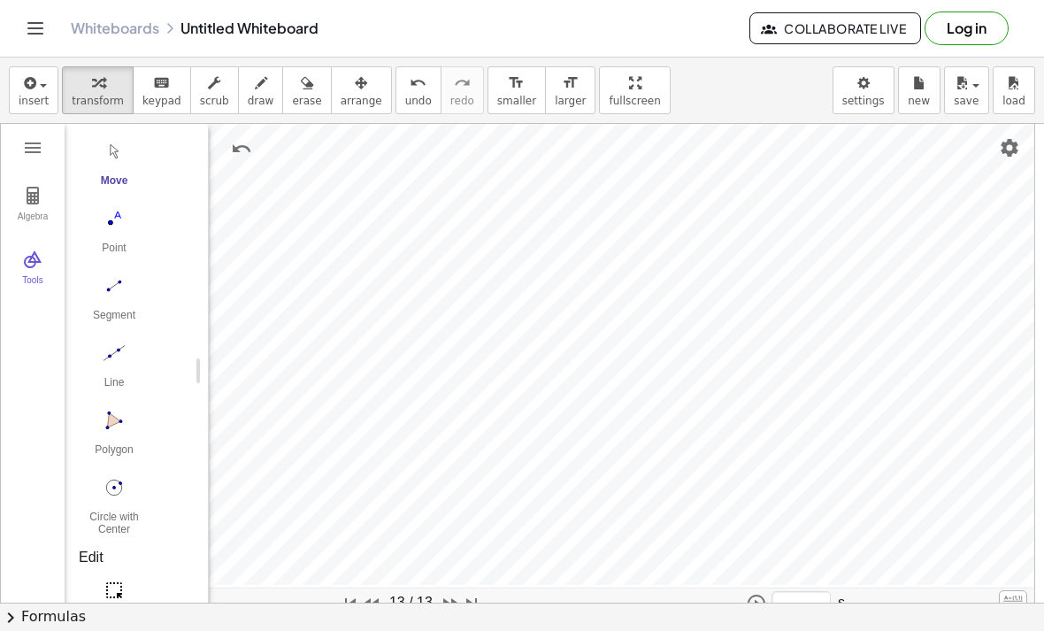
scroll to position [17, 0]
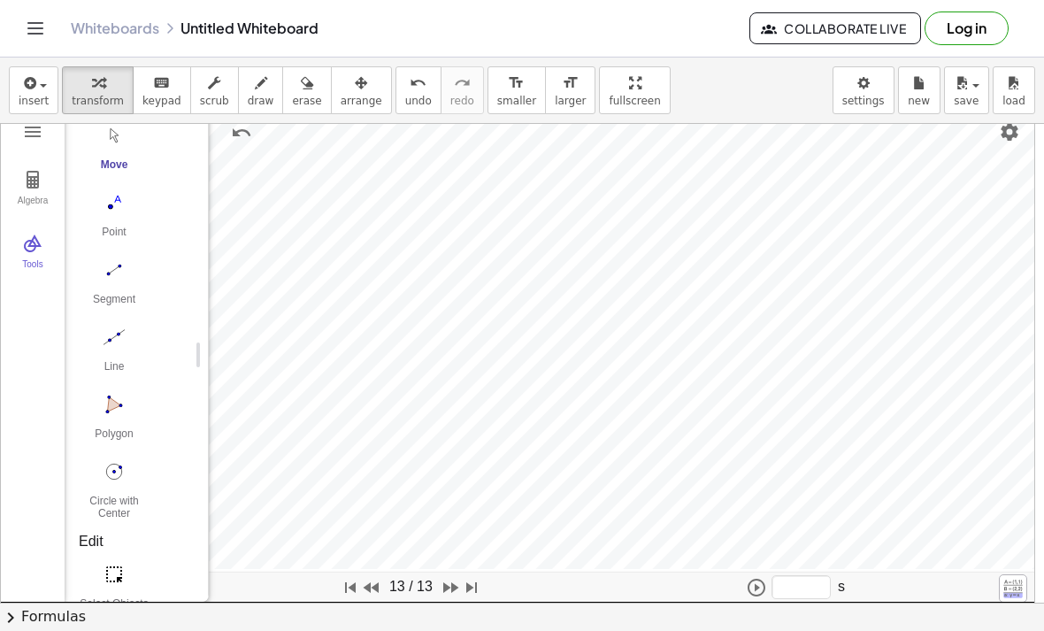
click at [1002, 131] on img "Settings" at bounding box center [1009, 131] width 21 height 21
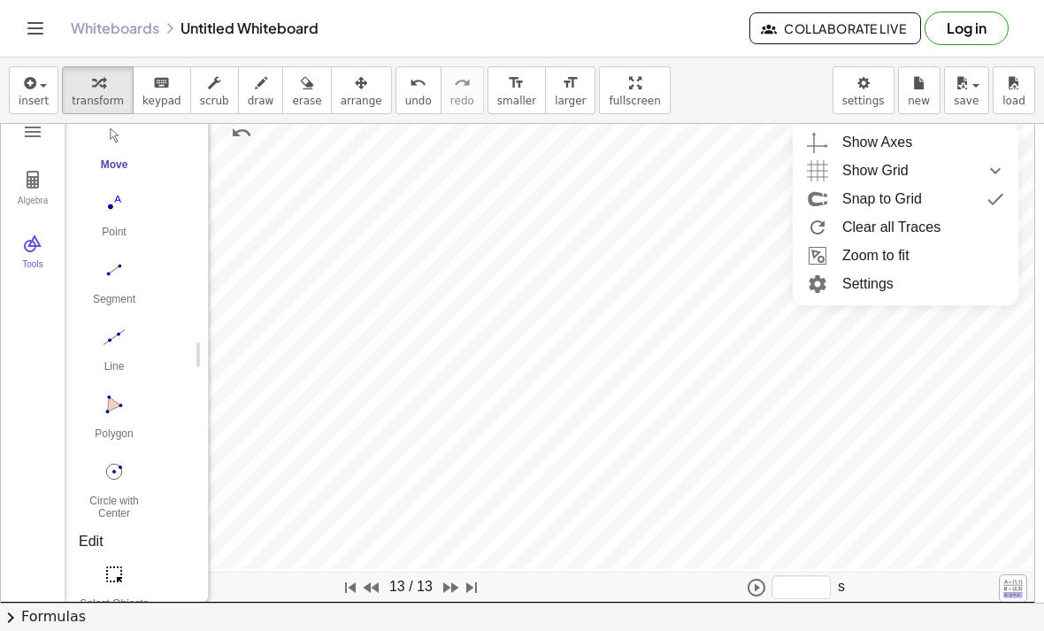
click at [862, 287] on li "Settings" at bounding box center [906, 284] width 226 height 28
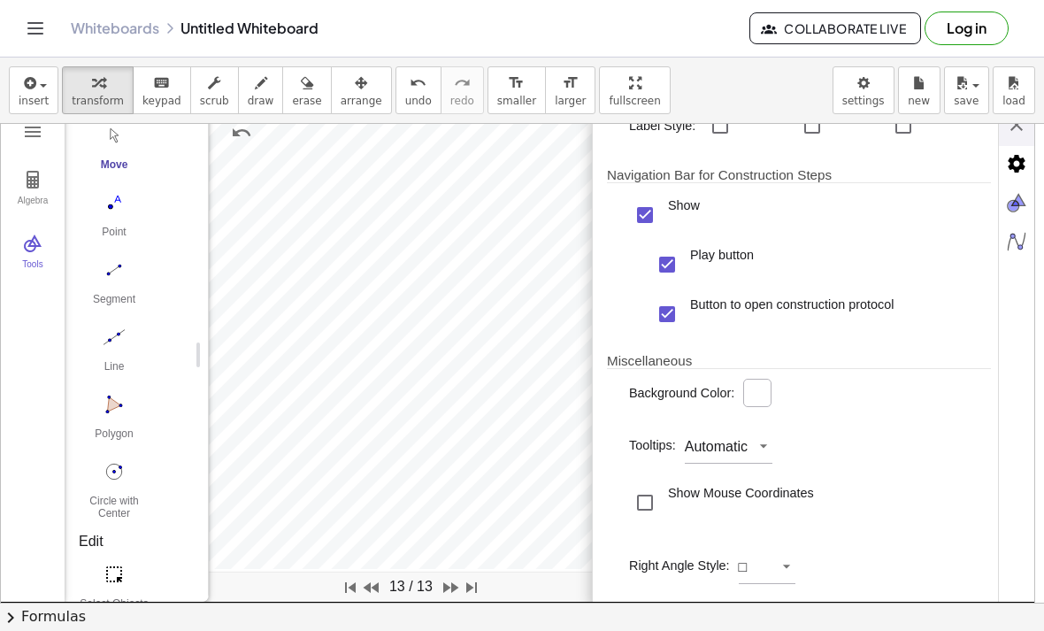
scroll to position [401, 0]
click at [650, 217] on div "Show" at bounding box center [645, 215] width 32 height 32
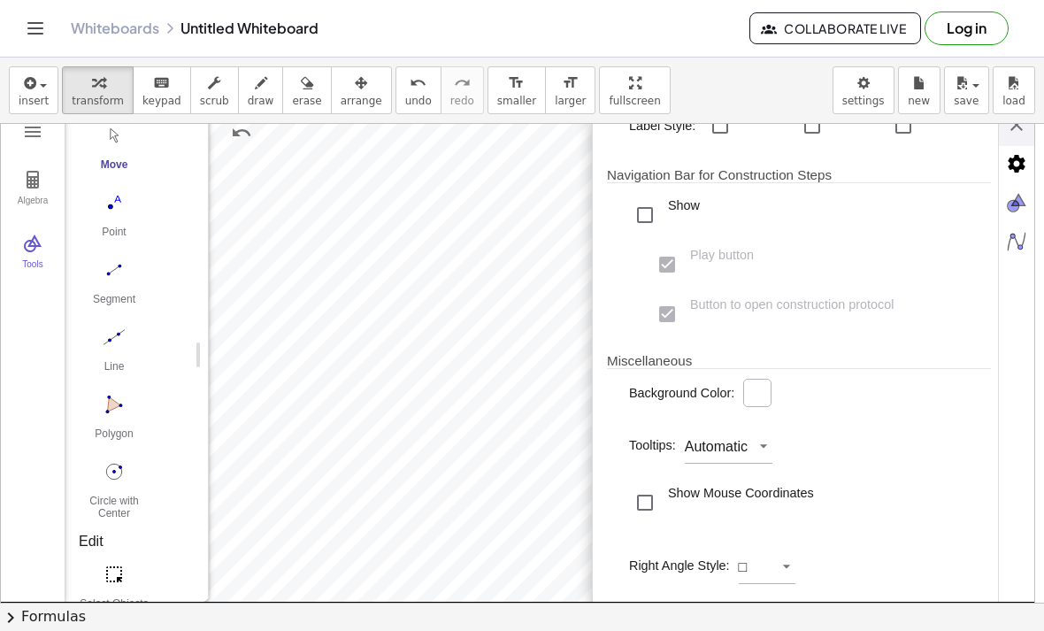
click at [646, 211] on div "Show" at bounding box center [645, 215] width 32 height 32
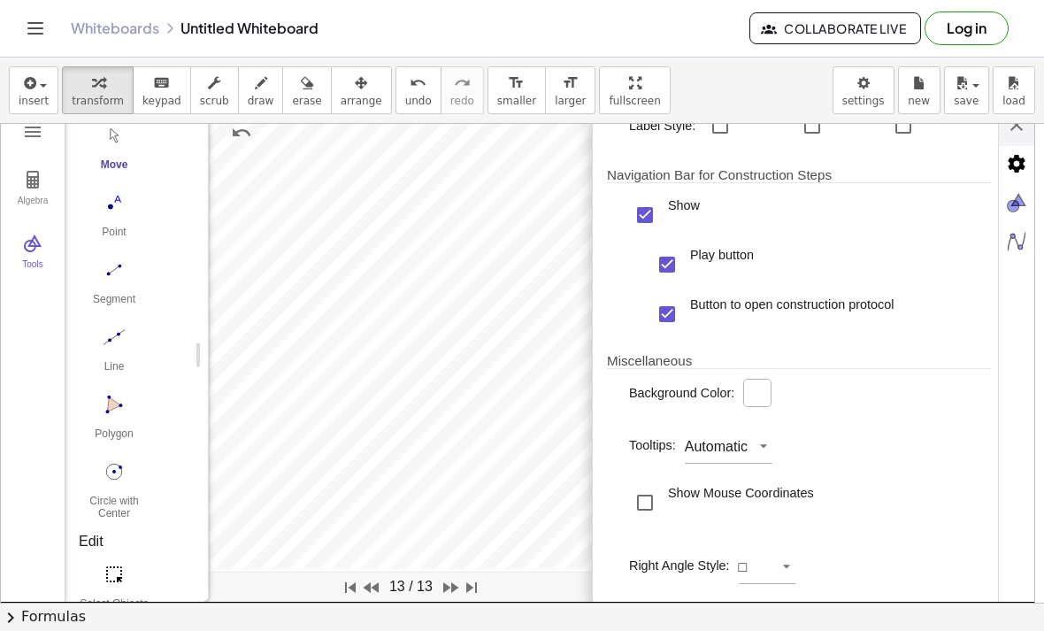
click at [666, 320] on div "Button to open construction protocol" at bounding box center [667, 314] width 32 height 32
click at [670, 318] on div "Button to open construction protocol" at bounding box center [667, 314] width 32 height 32
click at [668, 314] on div "Button to open construction protocol" at bounding box center [667, 314] width 32 height 32
click at [673, 260] on div "Play button" at bounding box center [667, 265] width 32 height 32
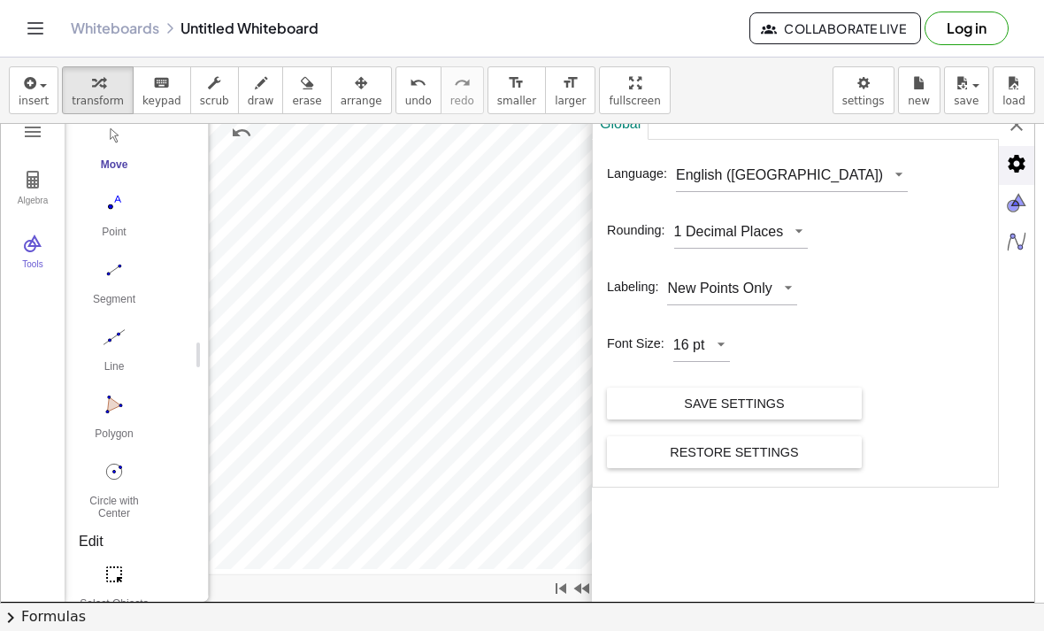
click at [1020, 170] on img "Advanced" at bounding box center [1016, 163] width 35 height 35
click at [1019, 167] on img "Advanced" at bounding box center [1016, 163] width 35 height 35
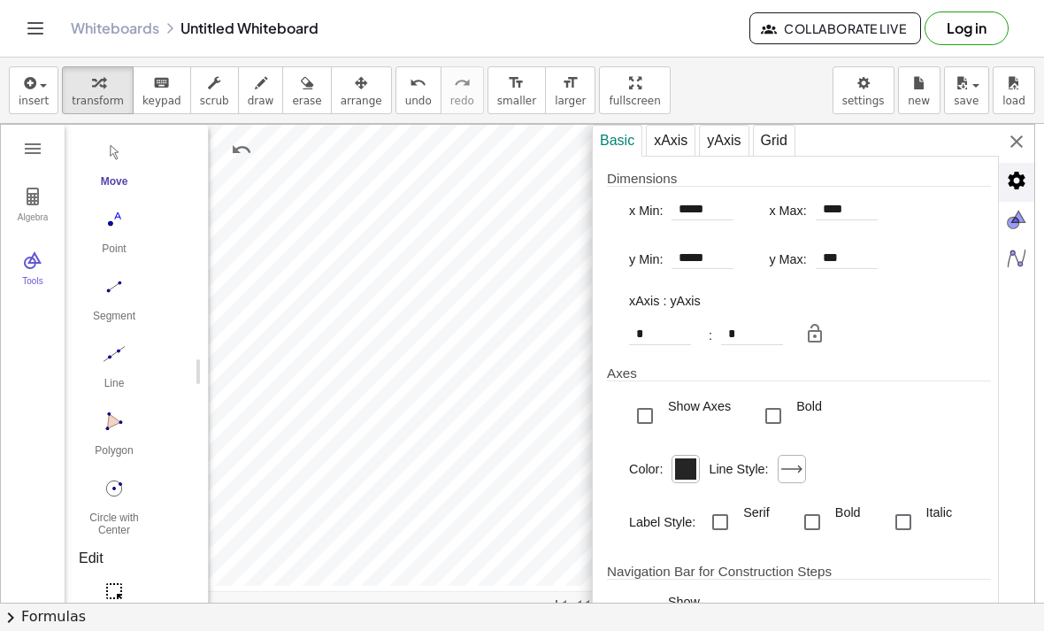
scroll to position [0, 0]
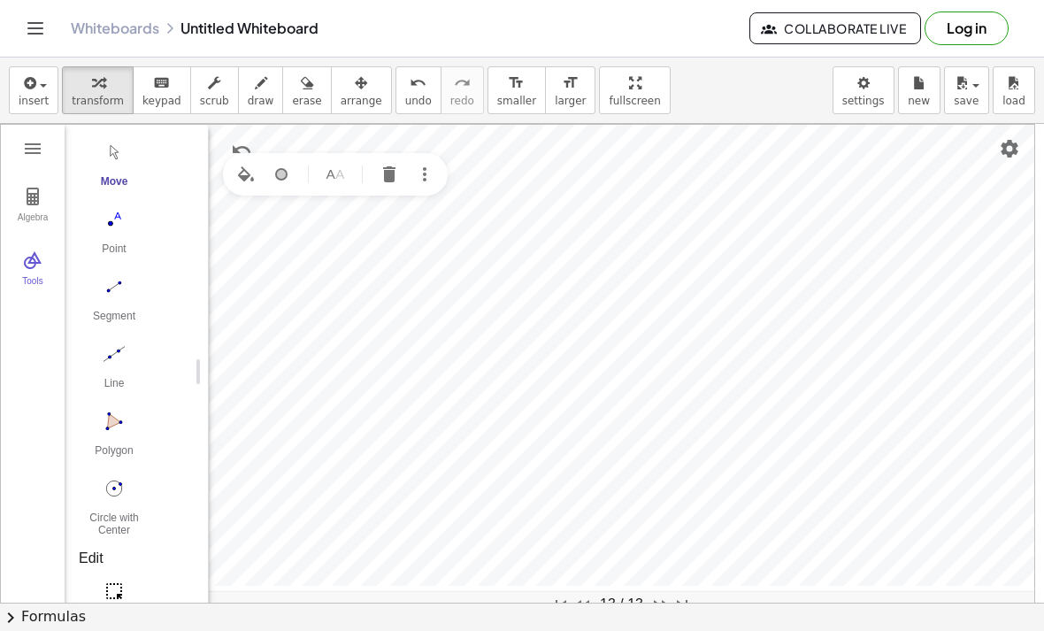
click at [591, 601] on img "Geometry" at bounding box center [581, 604] width 21 height 21
click at [124, 590] on img "Select Objects. Click on object to select it or drag a rectangle to select mult…" at bounding box center [114, 591] width 71 height 28
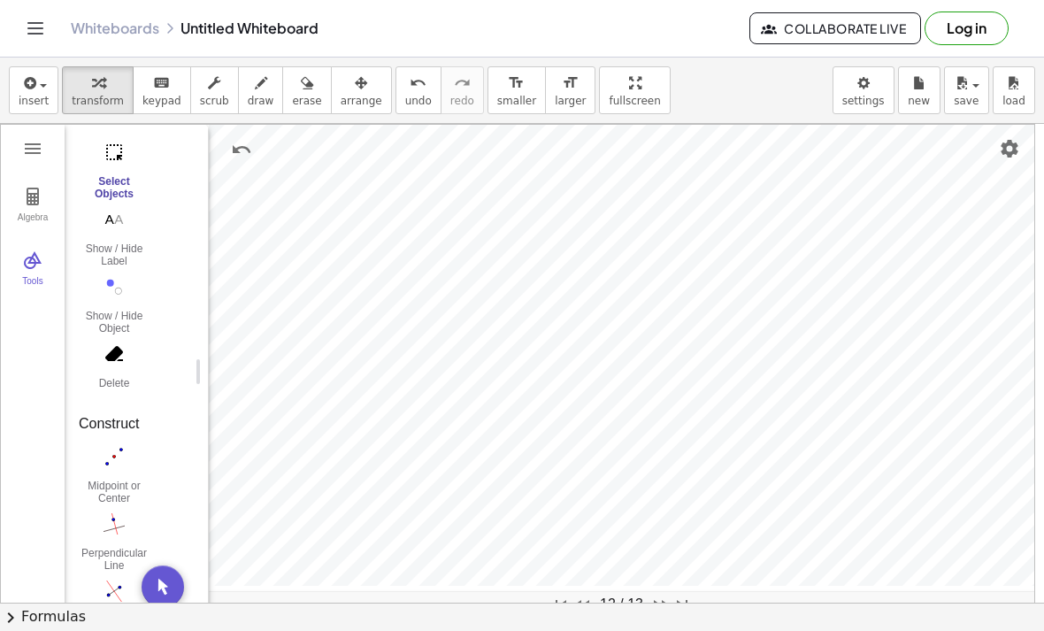
scroll to position [459, 0]
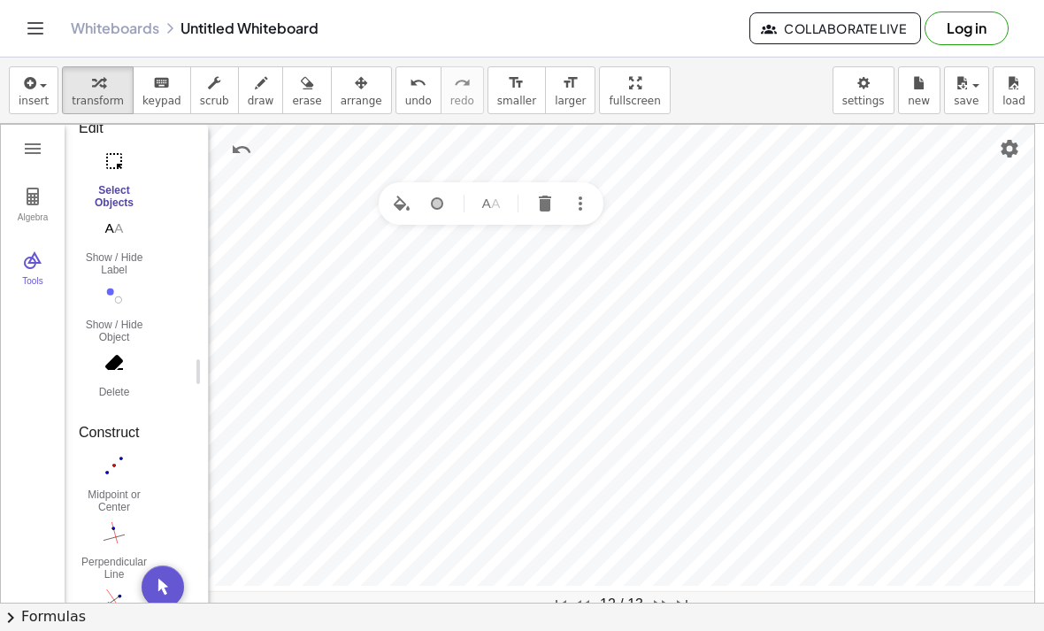
click at [535, 201] on img "Delete" at bounding box center [544, 203] width 21 height 21
click at [168, 592] on img "Move. Drag or select object" at bounding box center [163, 586] width 42 height 42
click at [509, 490] on img "Delete" at bounding box center [512, 481] width 21 height 21
click at [546, 517] on button "Delete" at bounding box center [557, 507] width 32 height 32
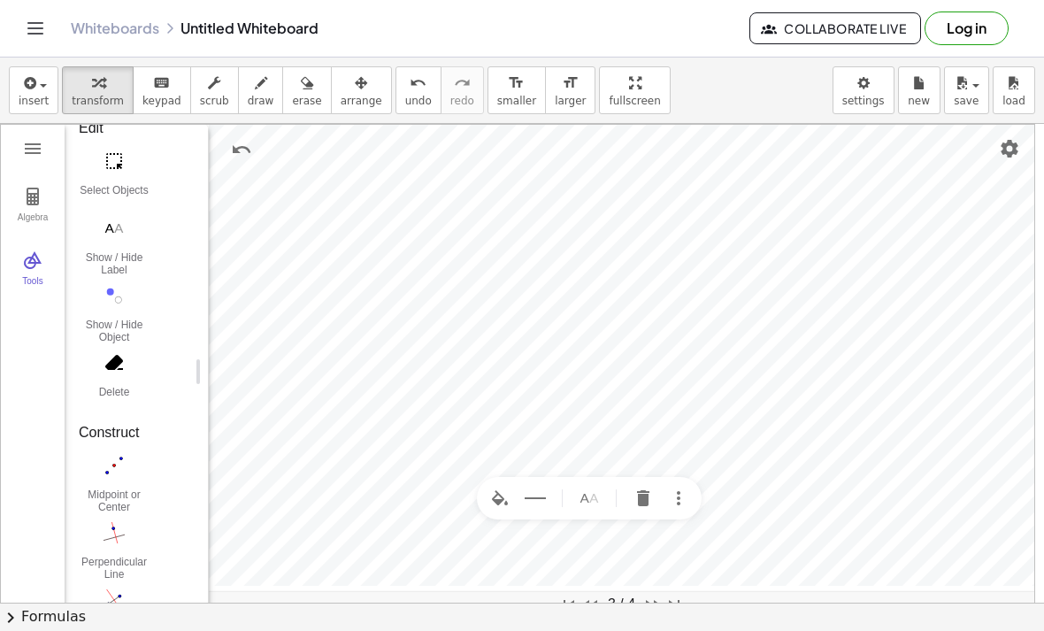
click at [635, 508] on img "Delete" at bounding box center [642, 497] width 21 height 21
click at [453, 394] on img "Delete" at bounding box center [456, 391] width 21 height 21
click at [540, 478] on div "Geometry" at bounding box center [504, 463] width 225 height 42
click at [552, 478] on button "Delete" at bounding box center [558, 464] width 32 height 32
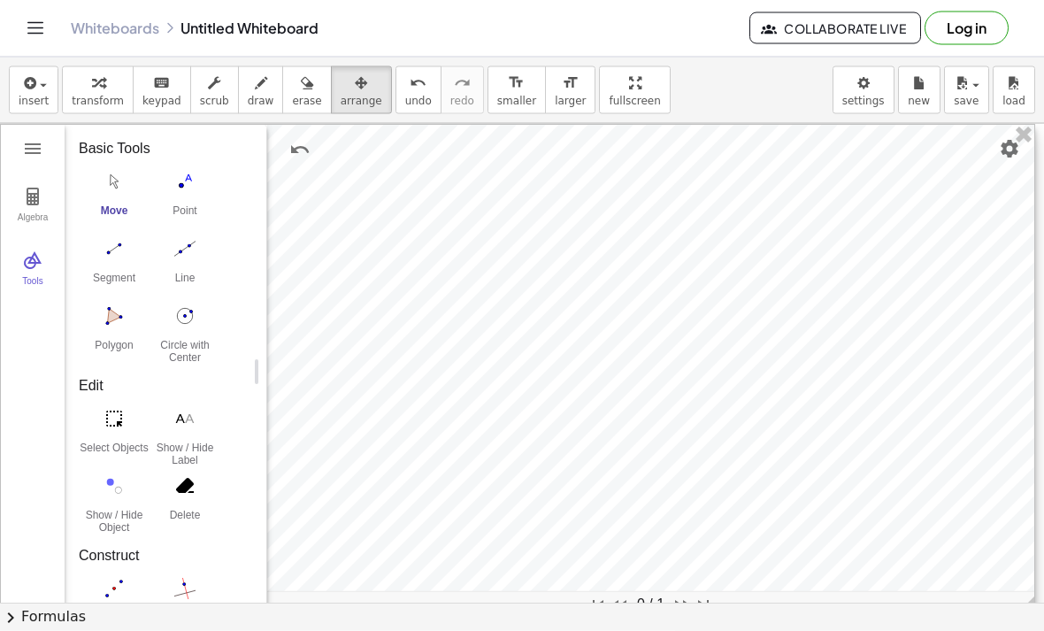
scroll to position [57, 0]
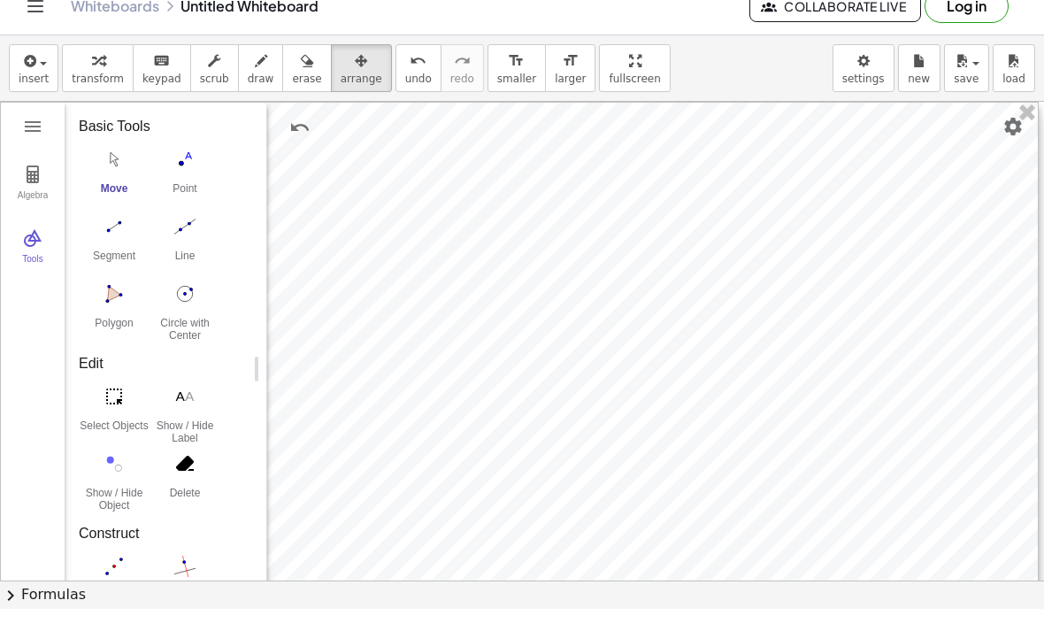
click at [21, 602] on button "chevron_right Formulas" at bounding box center [522, 616] width 1044 height 28
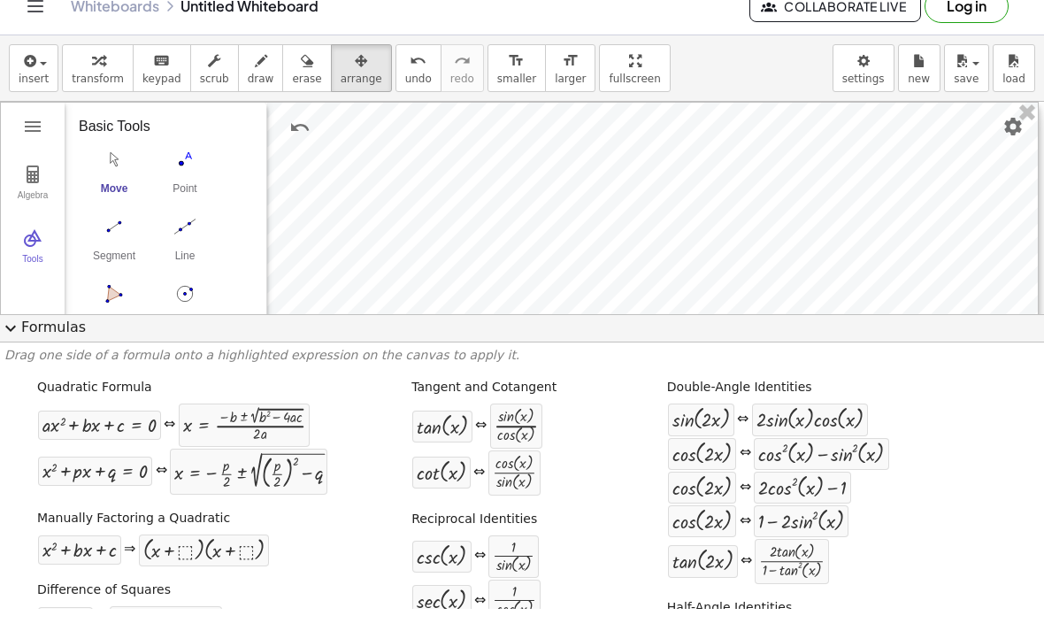
click at [12, 340] on span "expand_more" at bounding box center [10, 350] width 21 height 21
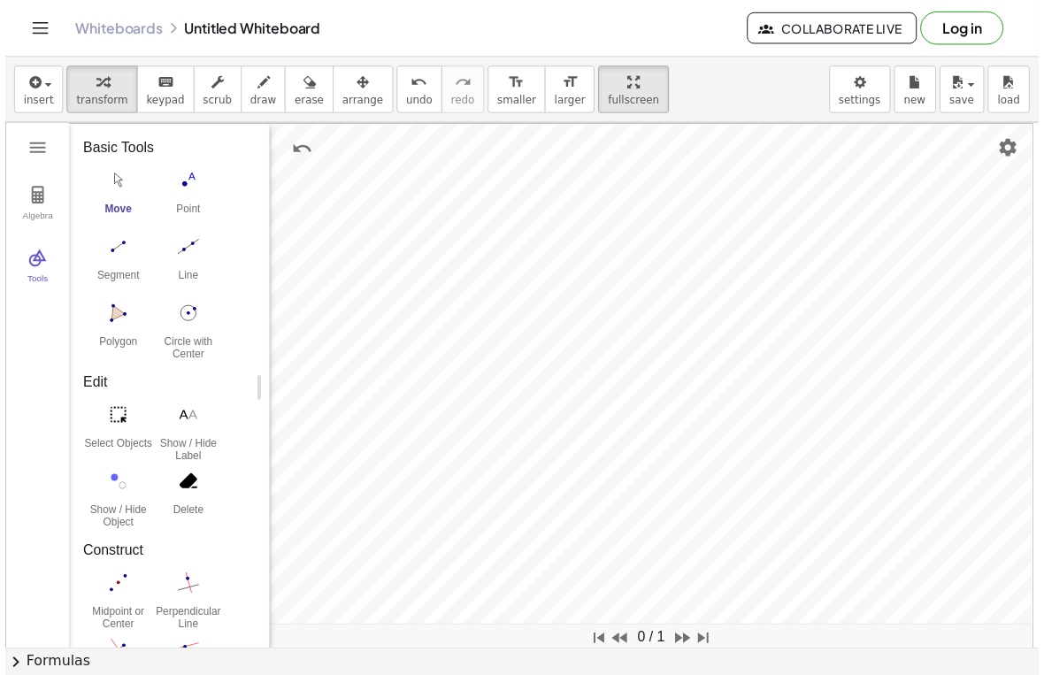
scroll to position [0, 0]
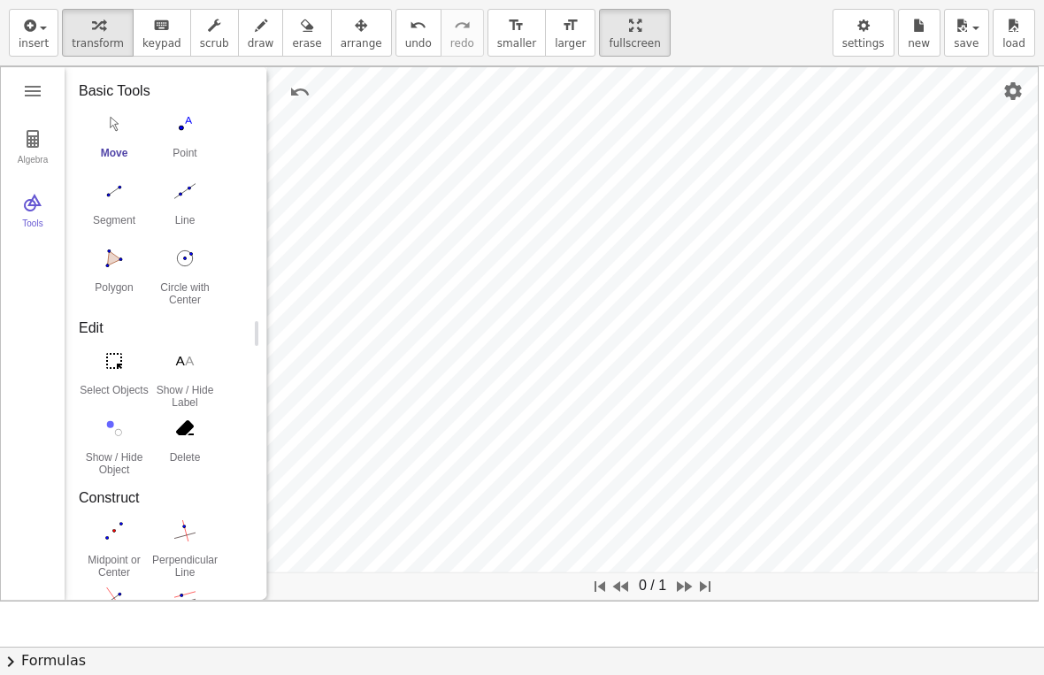
click at [188, 134] on img "Point. Select position or line, function, or curve" at bounding box center [184, 124] width 71 height 28
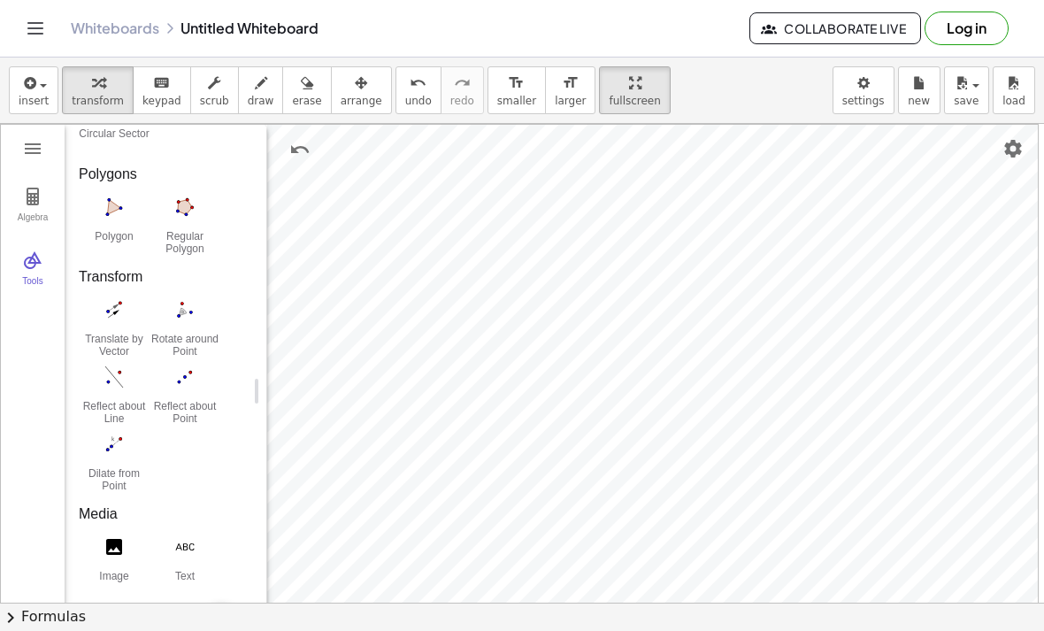
scroll to position [1262, 0]
click at [307, 142] on img "Undo" at bounding box center [299, 149] width 21 height 21
click at [295, 152] on img "Undo" at bounding box center [299, 149] width 21 height 21
click at [292, 151] on img "Undo" at bounding box center [299, 149] width 21 height 21
click at [298, 149] on img "Undo" at bounding box center [299, 149] width 21 height 21
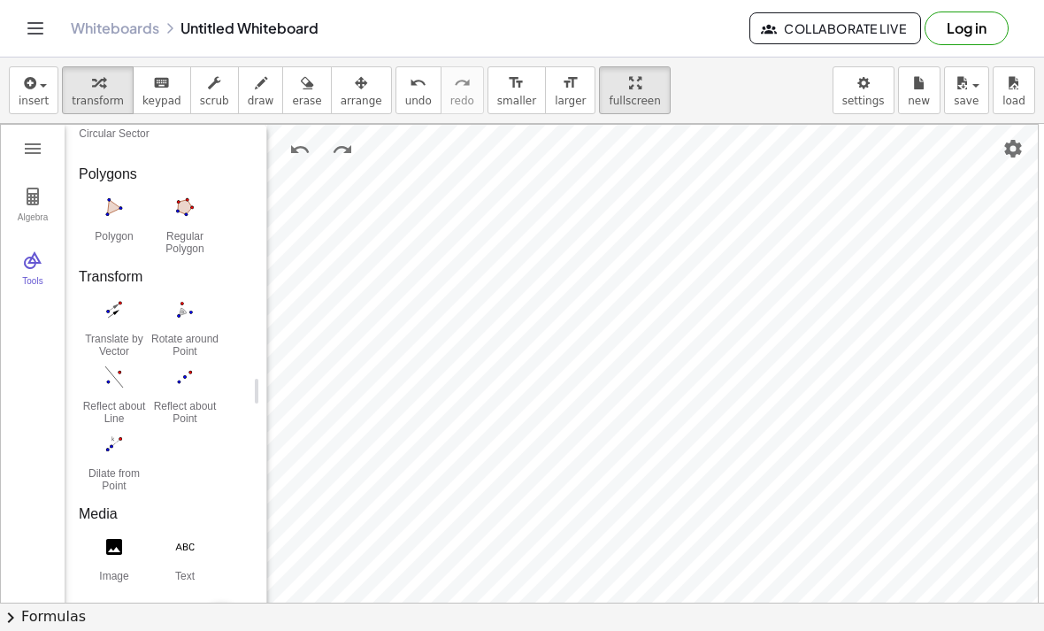
click at [298, 149] on img "Undo" at bounding box center [299, 149] width 21 height 21
click at [296, 151] on img "Undo" at bounding box center [299, 149] width 21 height 21
click at [295, 150] on img "Undo" at bounding box center [299, 149] width 21 height 21
click at [292, 156] on img "Undo" at bounding box center [299, 149] width 21 height 21
click at [291, 156] on img "Undo" at bounding box center [299, 149] width 21 height 21
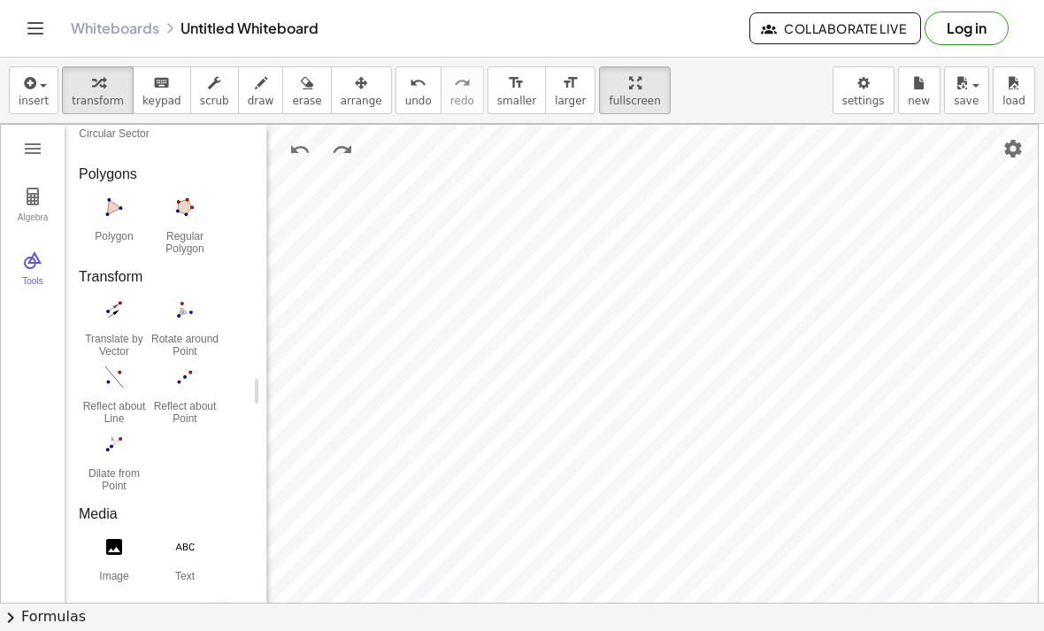
click at [336, 149] on img "Redo" at bounding box center [342, 149] width 21 height 21
click at [336, 148] on img "Redo" at bounding box center [342, 149] width 21 height 21
click at [341, 150] on img "Redo" at bounding box center [342, 149] width 21 height 21
click at [340, 149] on img "Redo" at bounding box center [342, 149] width 21 height 21
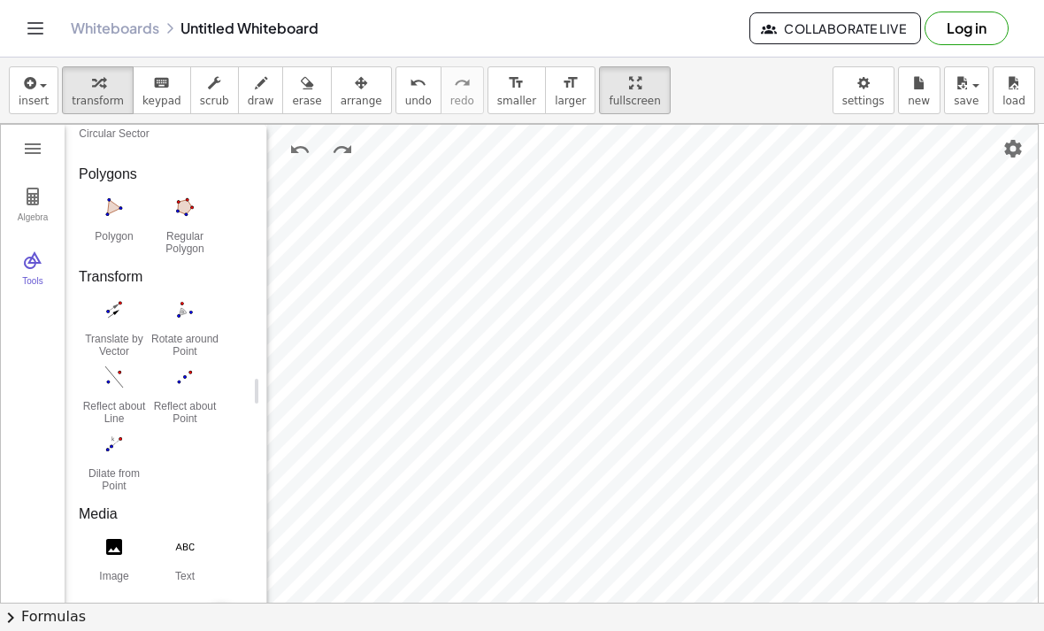
click at [339, 149] on img "Redo" at bounding box center [342, 149] width 21 height 21
click at [342, 149] on img "Redo" at bounding box center [342, 149] width 21 height 21
click at [341, 149] on img "Redo" at bounding box center [342, 149] width 21 height 21
click at [341, 147] on img "Redo" at bounding box center [342, 149] width 21 height 21
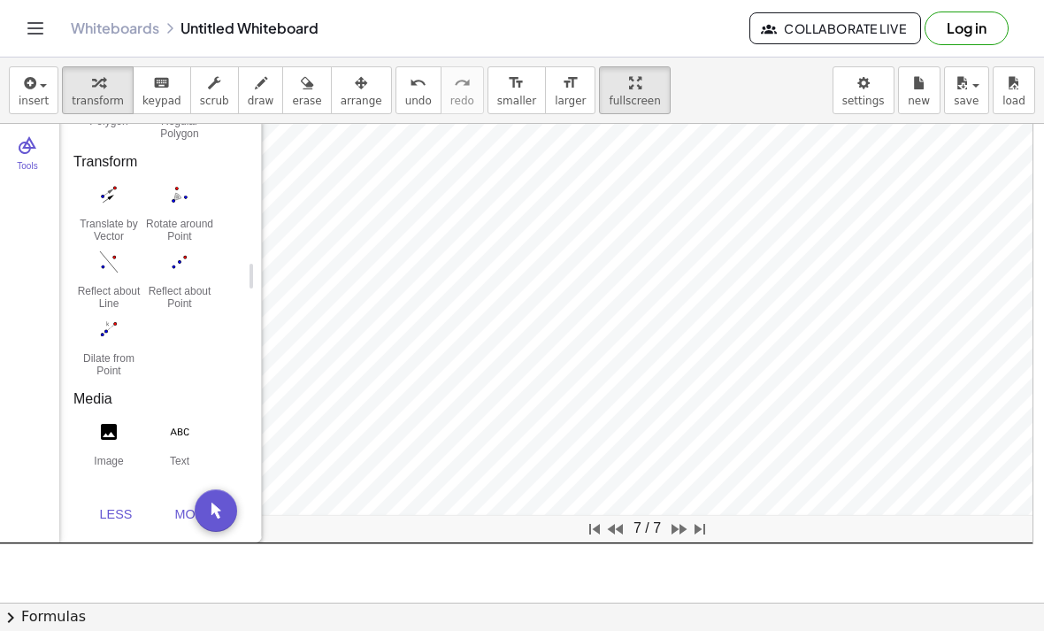
scroll to position [157, 4]
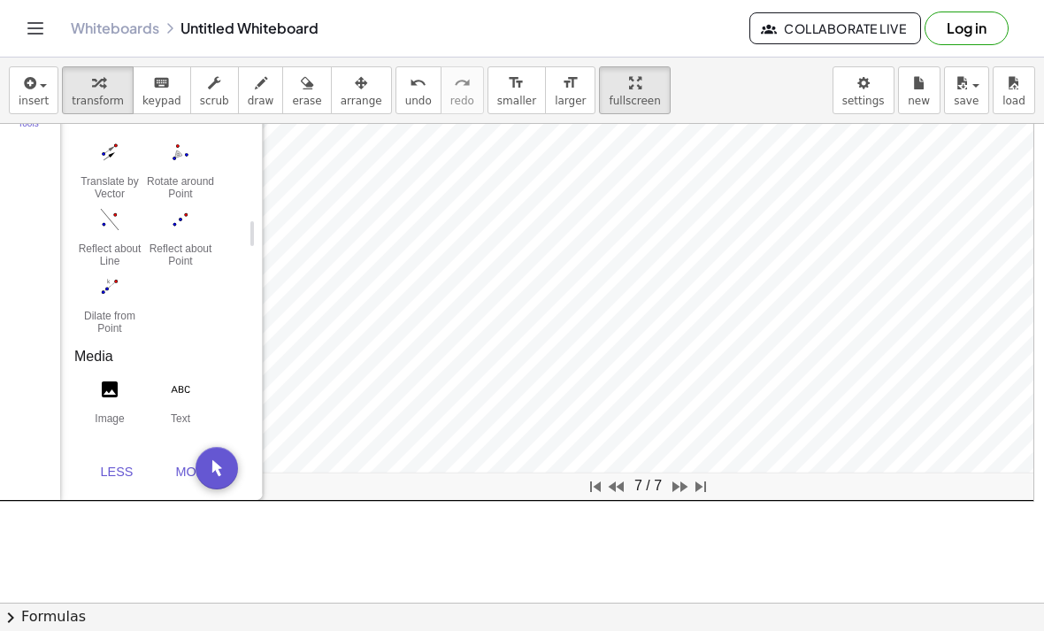
click at [216, 465] on img "Move. Drag or select object" at bounding box center [216, 468] width 42 height 42
click at [999, 492] on div "7 / 7" at bounding box center [647, 486] width 765 height 21
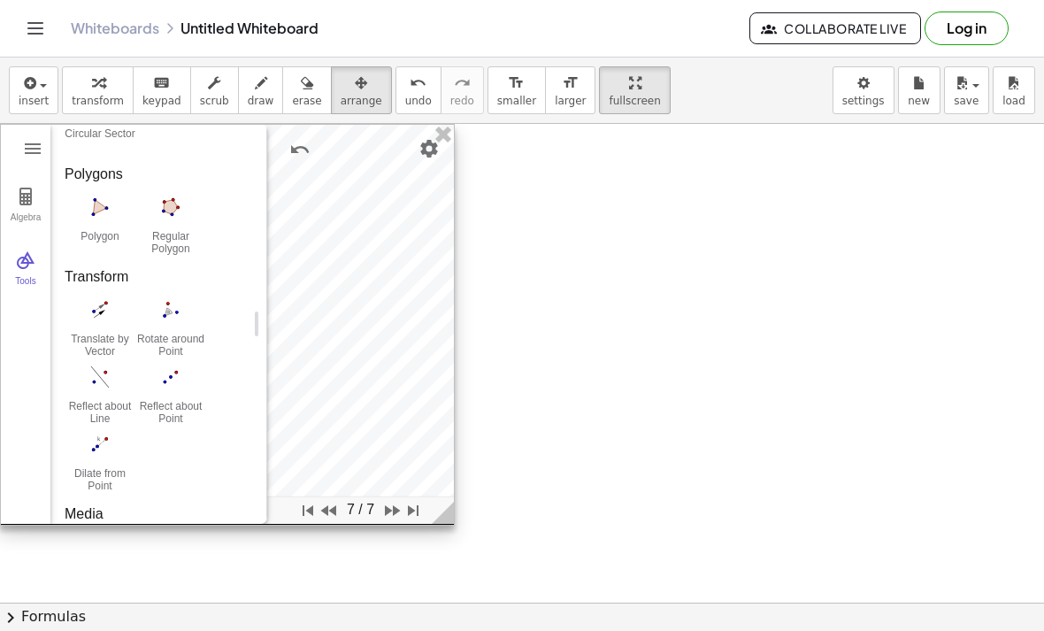
scroll to position [0, 0]
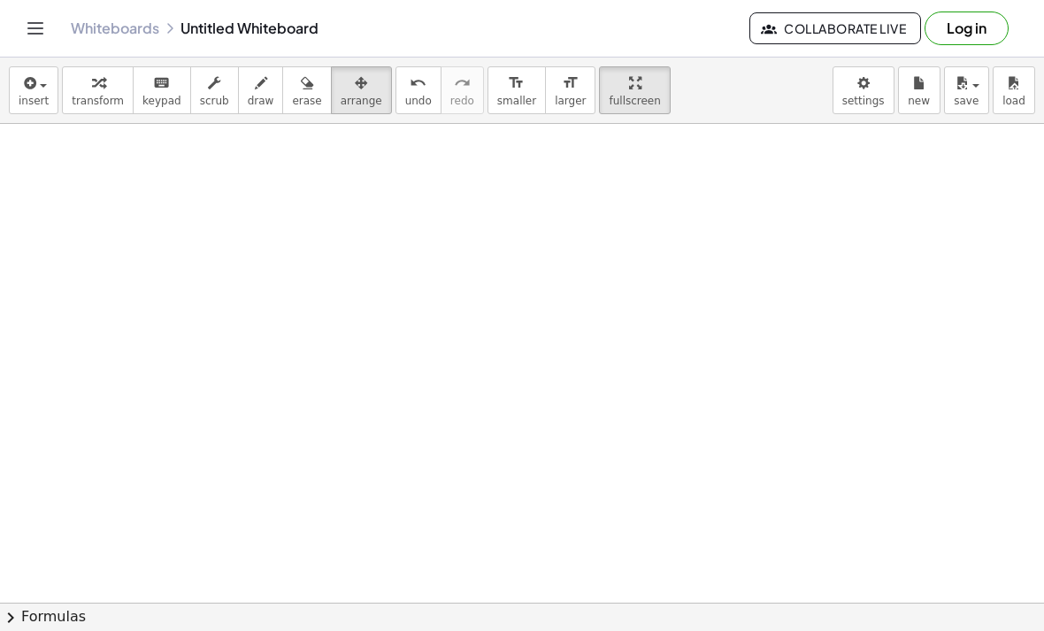
click at [36, 86] on span "button" at bounding box center [38, 85] width 4 height 12
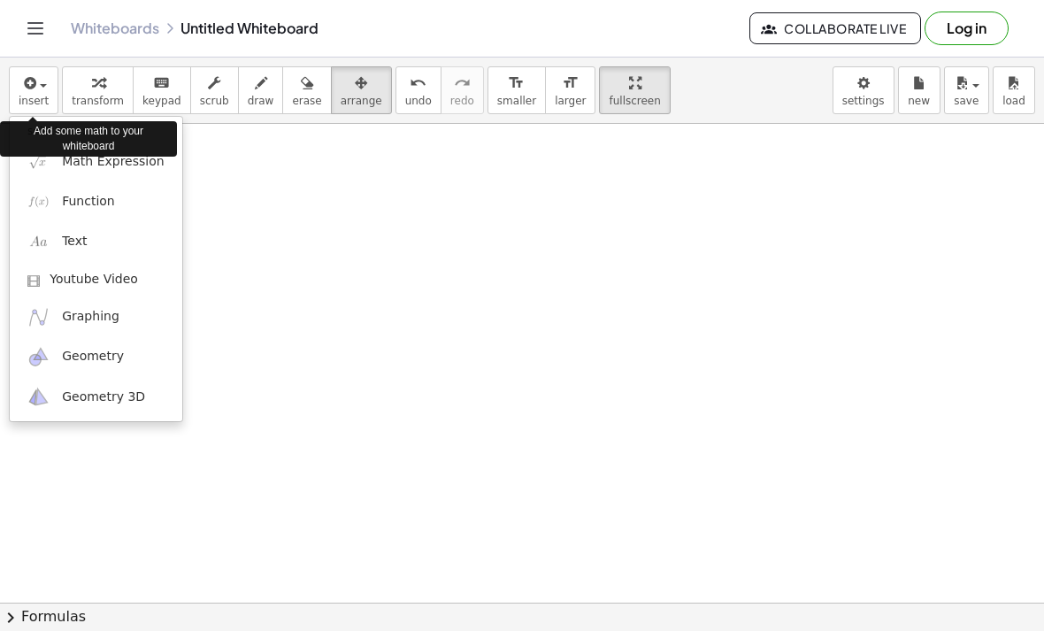
click at [103, 359] on span "Geometry" at bounding box center [93, 357] width 62 height 18
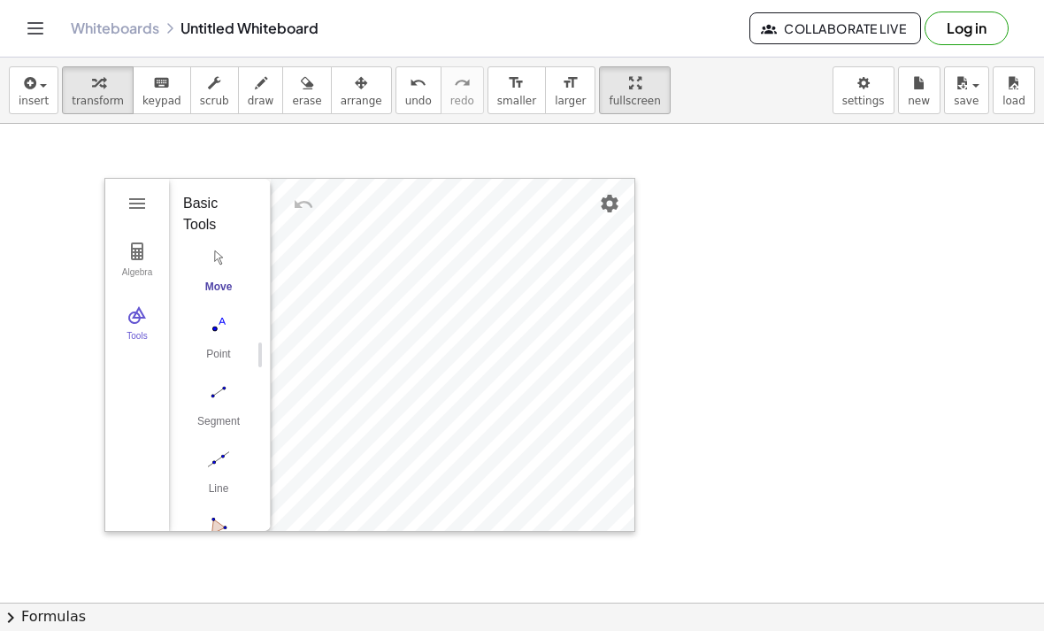
click at [609, 206] on img "Settings" at bounding box center [609, 203] width 21 height 21
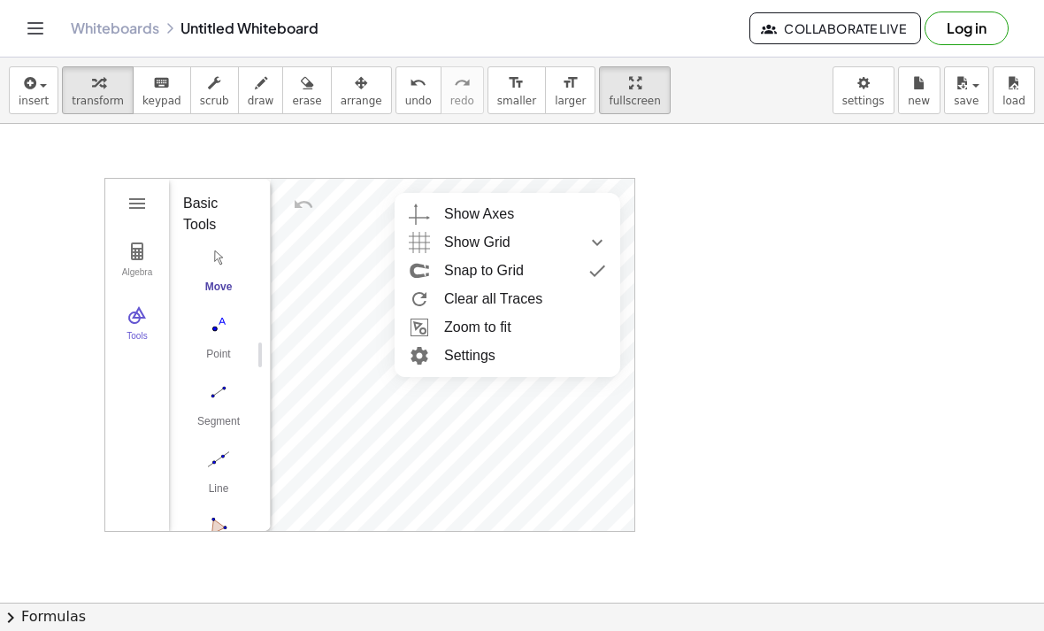
click at [552, 243] on div "Show Grid" at bounding box center [525, 242] width 162 height 28
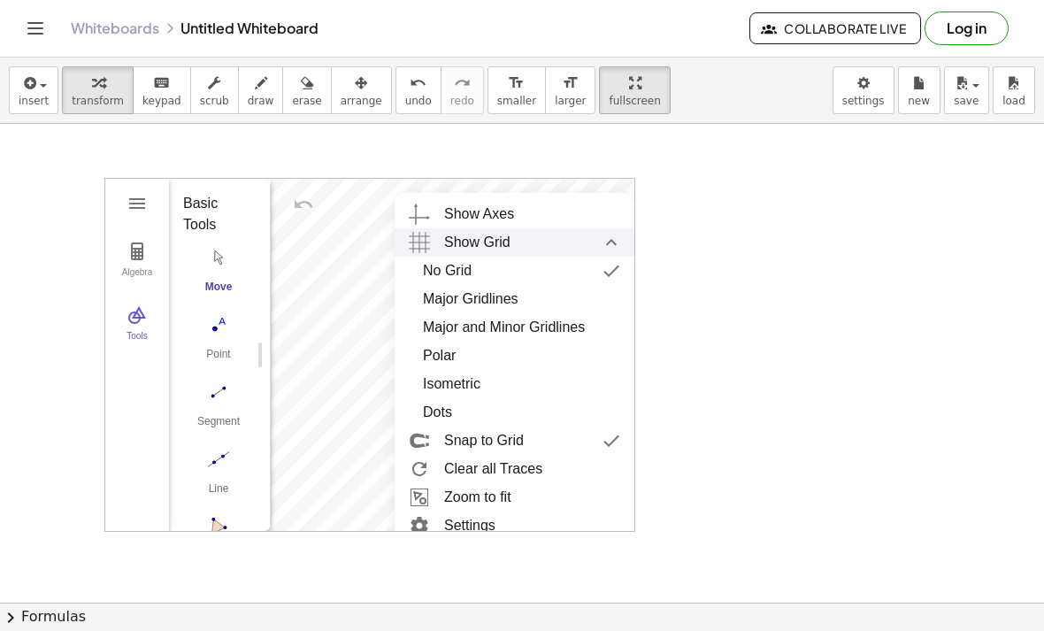
click at [527, 328] on div "Major and Minor Gridlines" at bounding box center [504, 327] width 162 height 28
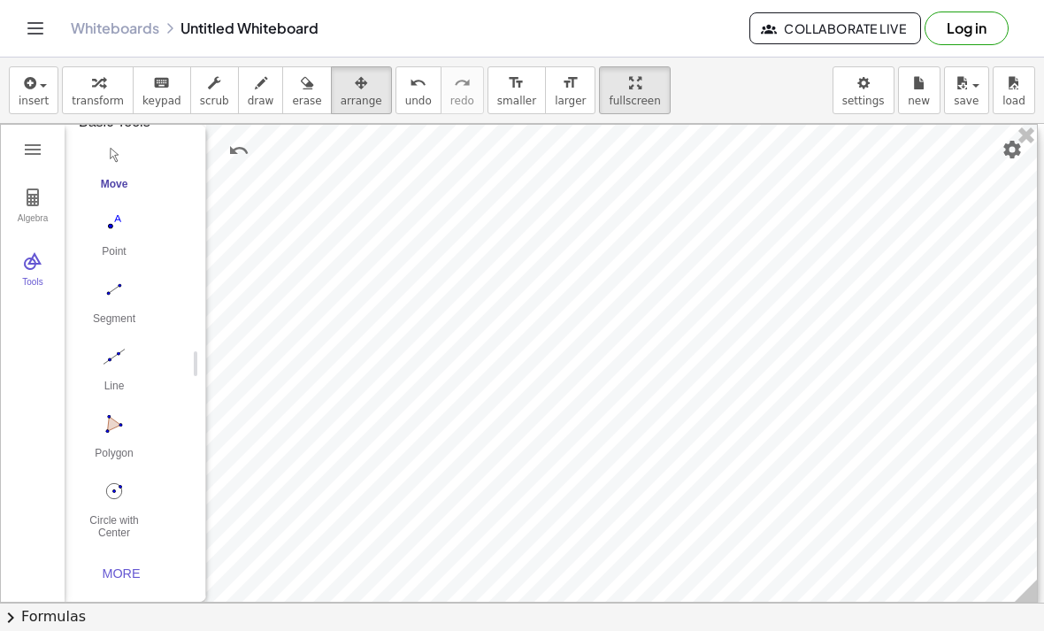
scroll to position [27, 0]
click at [124, 570] on div "More" at bounding box center [121, 573] width 57 height 14
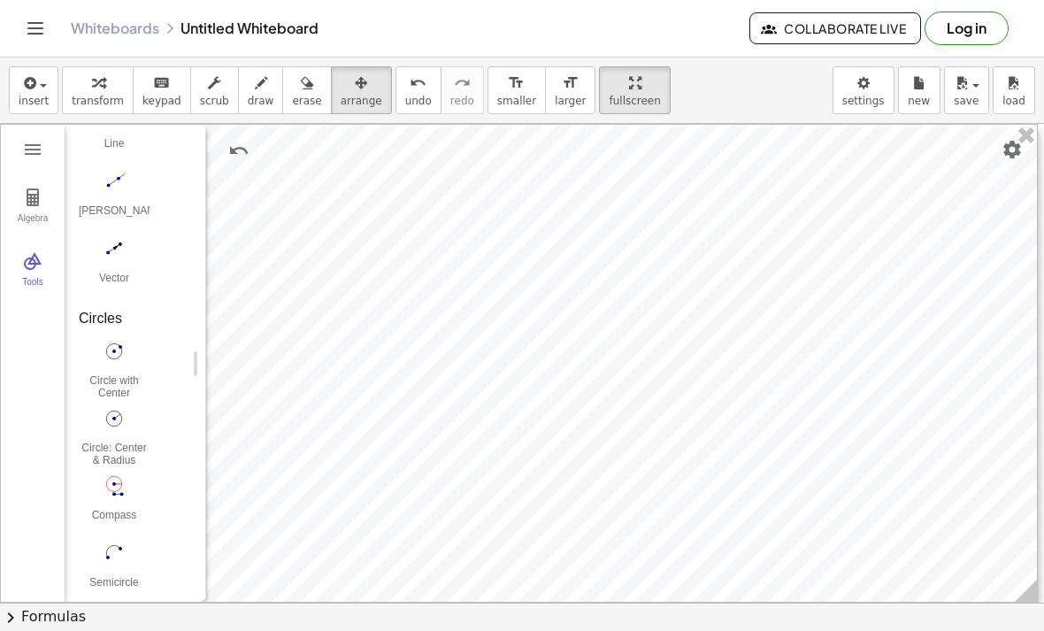
scroll to position [1687, 0]
click at [119, 420] on img "Circle: Center & Radius. Select center point, then enter radius" at bounding box center [114, 420] width 71 height 28
click at [121, 491] on img "Compass. Select segment or two points for radius, then center point" at bounding box center [114, 487] width 71 height 28
click at [118, 422] on img "Circle: Center & Radius. Select center point, then enter radius" at bounding box center [114, 420] width 71 height 28
click at [116, 425] on img "Circle: Center & Radius. Select center point, then enter radius" at bounding box center [114, 420] width 71 height 28
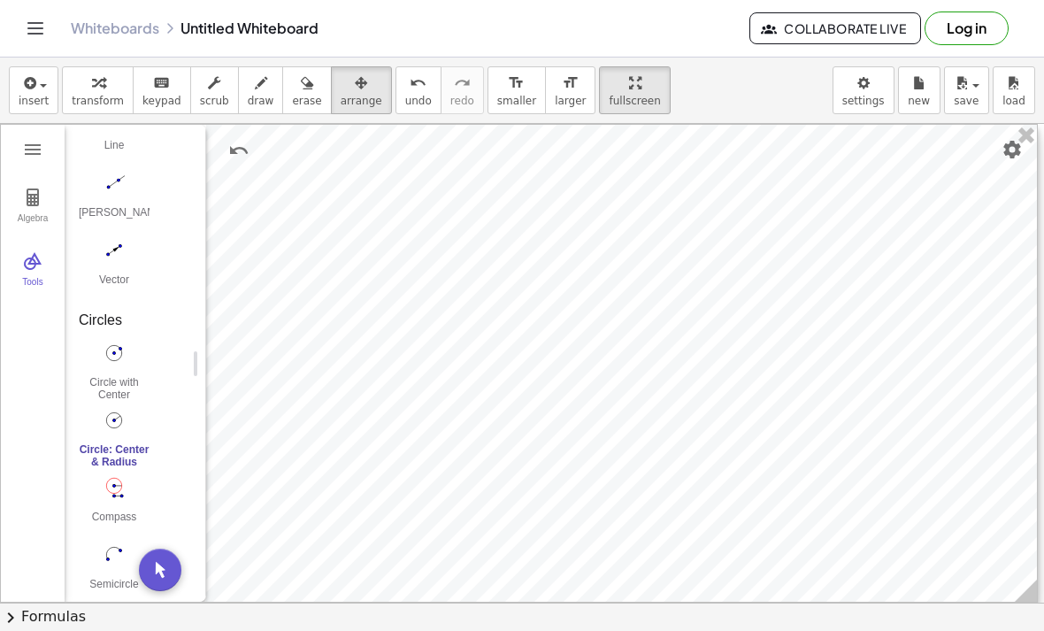
click at [170, 564] on img "Move. Drag or select object" at bounding box center [160, 569] width 42 height 42
click at [118, 423] on img "Circle: Center & Radius. Select center point, then enter radius" at bounding box center [114, 420] width 71 height 28
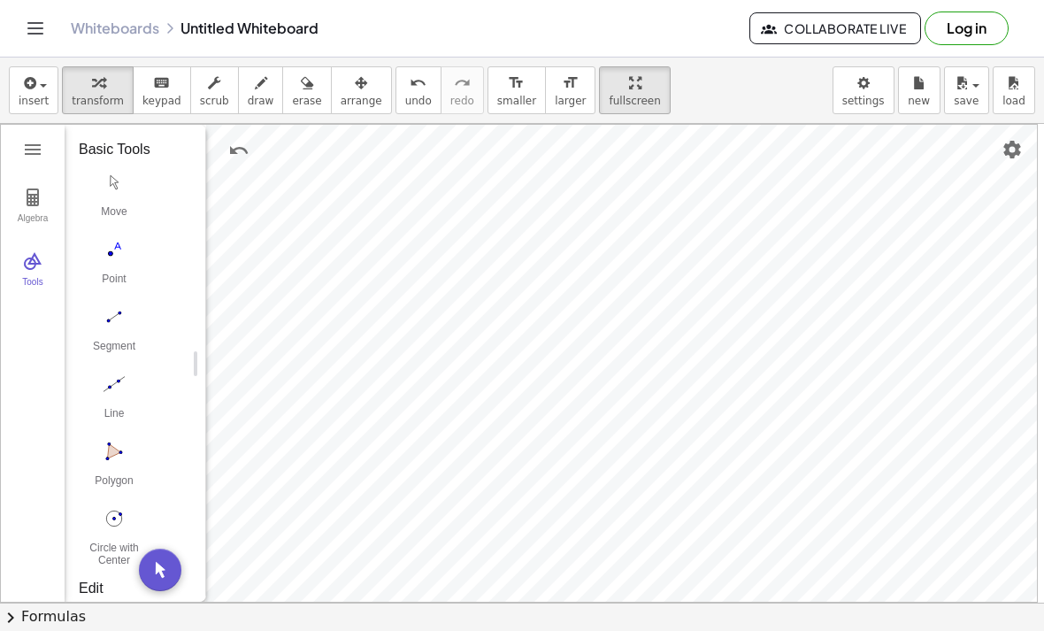
scroll to position [0, 0]
click at [116, 258] on img "Point. Select position or line, function, or curve" at bounding box center [114, 249] width 71 height 28
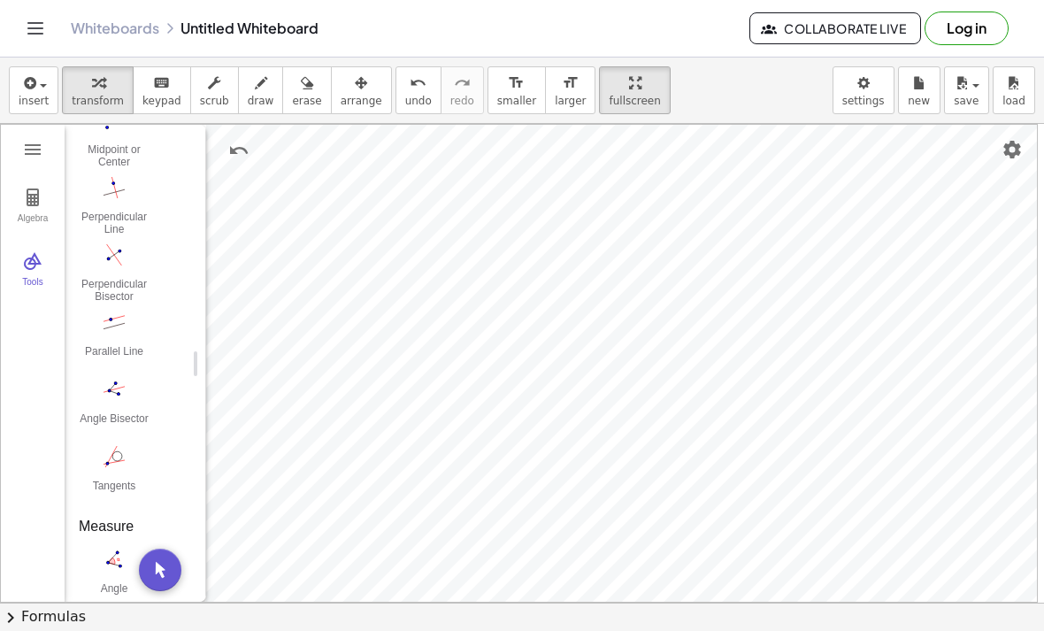
scroll to position [802, 0]
click at [118, 459] on img "Tangents. Select point or line, then circle, conic or function" at bounding box center [114, 459] width 71 height 28
click at [122, 460] on img "Tangents. Select point or line, then circle, conic or function" at bounding box center [114, 459] width 71 height 28
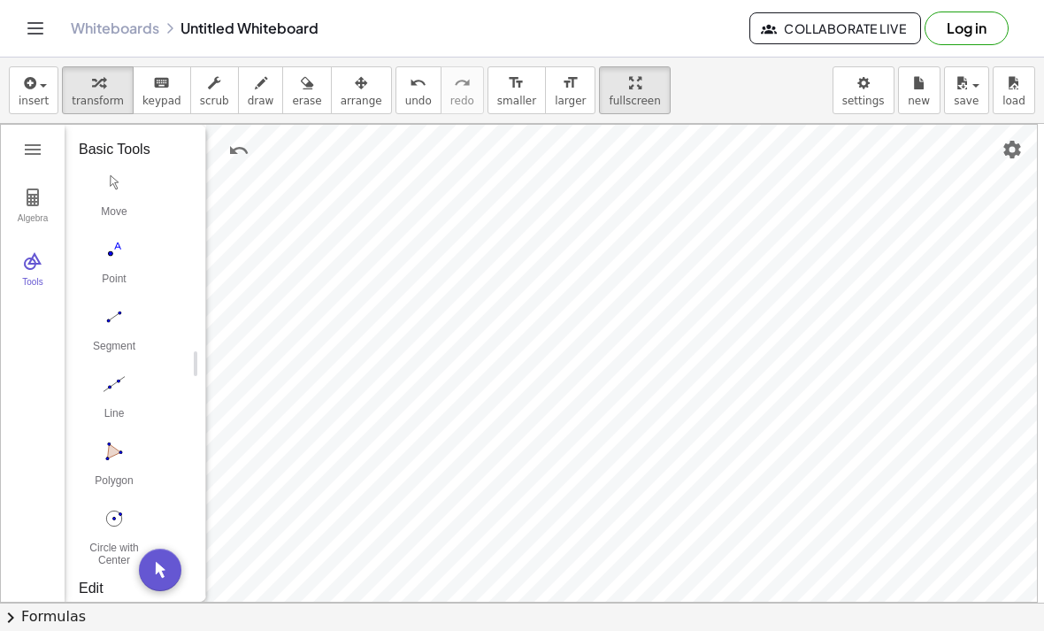
scroll to position [0, 0]
click at [114, 254] on img "Point. Select position or line, function, or curve" at bounding box center [114, 249] width 71 height 28
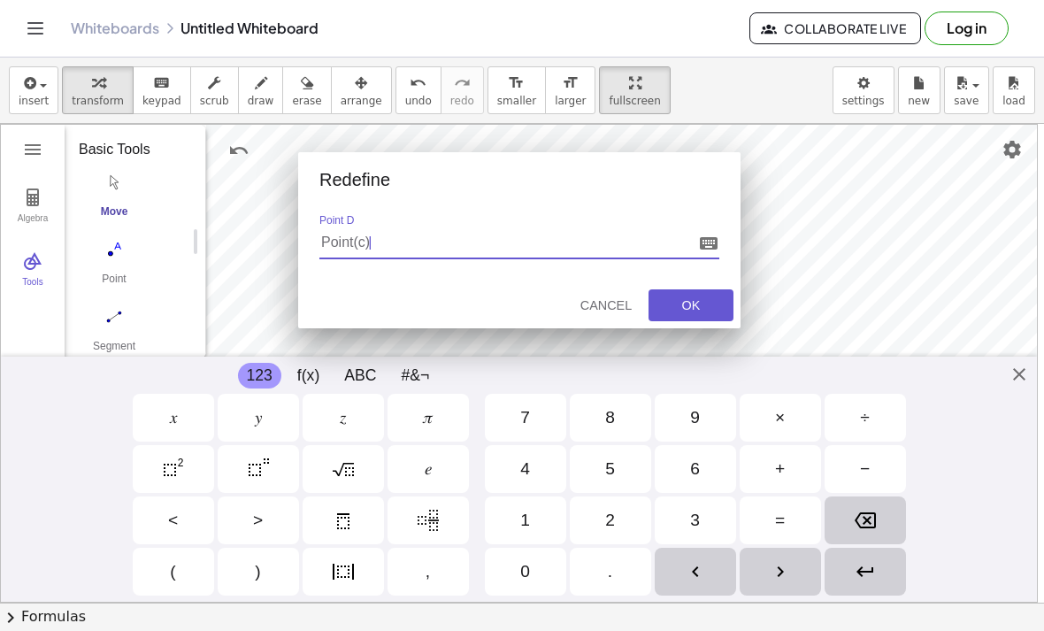
click at [615, 309] on div "Cancel" at bounding box center [606, 305] width 57 height 14
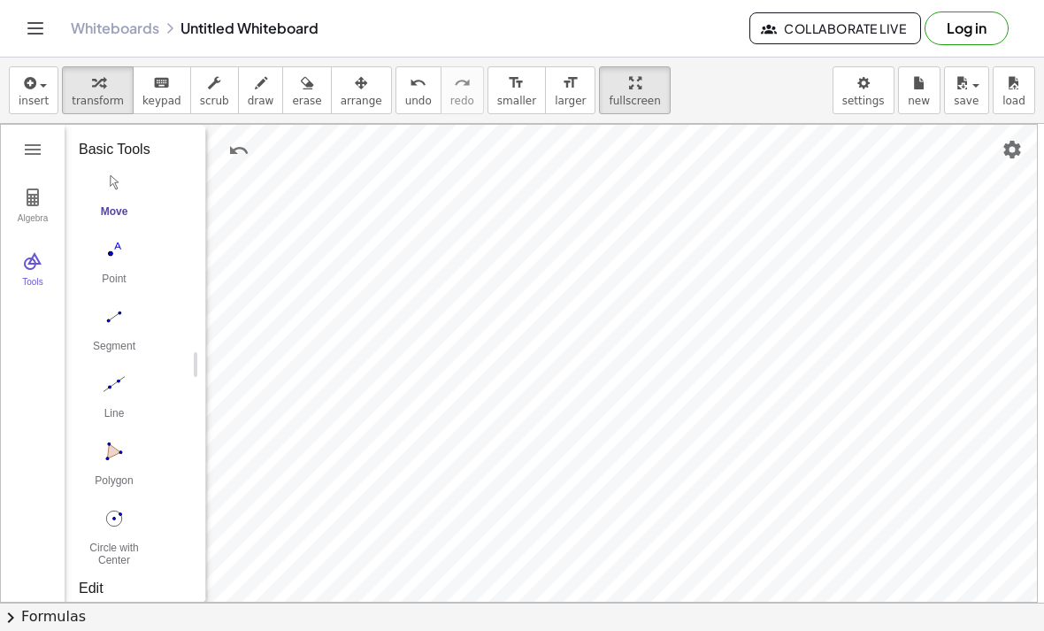
click at [112, 316] on img "Segment. Select two points or positions" at bounding box center [114, 316] width 71 height 28
click at [164, 566] on img "Move. Drag or select object" at bounding box center [161, 571] width 42 height 42
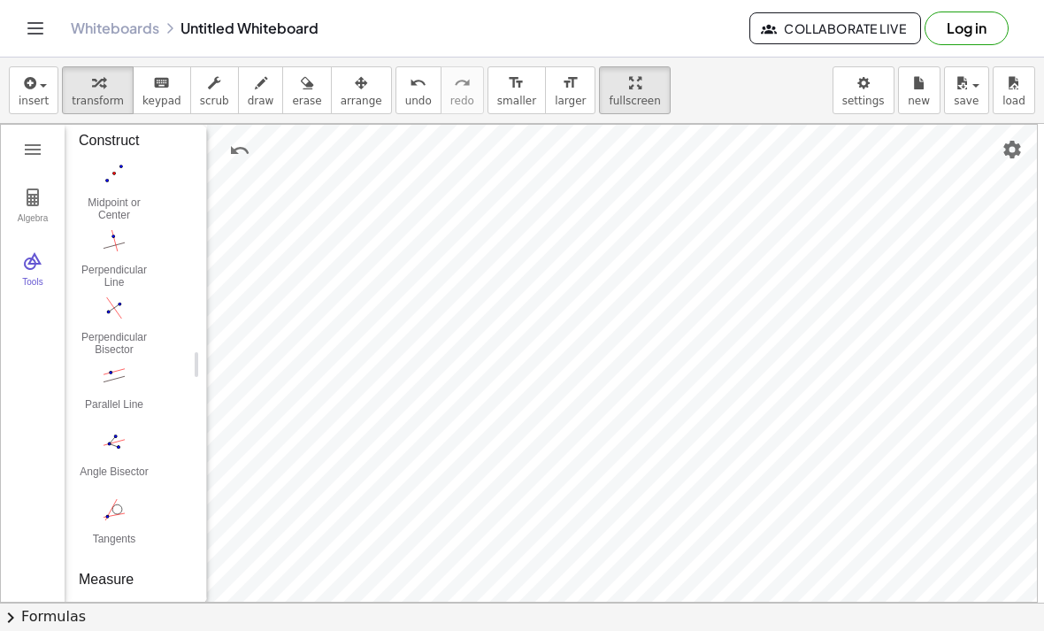
scroll to position [751, 0]
click at [123, 370] on img "Parallel Line. Select parallel line and point" at bounding box center [114, 376] width 71 height 28
click at [238, 152] on img "Undo" at bounding box center [239, 150] width 21 height 21
click at [240, 155] on img "Undo" at bounding box center [239, 150] width 21 height 21
click at [117, 375] on img "Parallel Line. Select parallel line and point" at bounding box center [114, 376] width 71 height 28
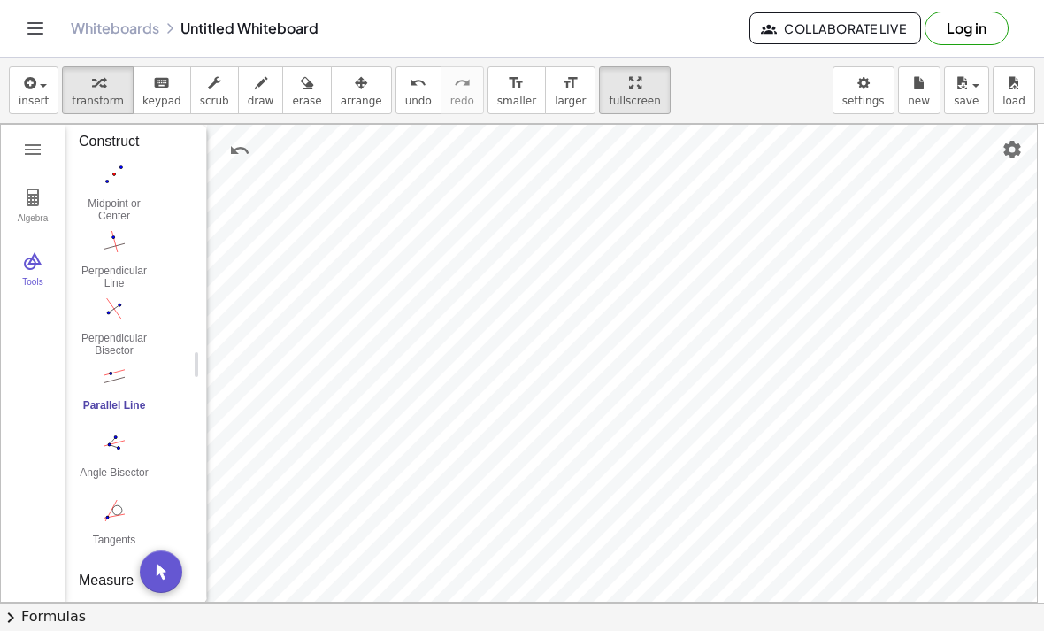
click at [233, 153] on img "Undo" at bounding box center [239, 150] width 21 height 21
click at [236, 151] on img "Undo" at bounding box center [239, 150] width 21 height 21
click at [280, 148] on img "Redo" at bounding box center [282, 150] width 21 height 21
click at [115, 382] on img "Parallel Line. Select parallel line and point" at bounding box center [114, 376] width 71 height 28
click at [115, 381] on img "Parallel Line. Select parallel line and point" at bounding box center [114, 376] width 71 height 28
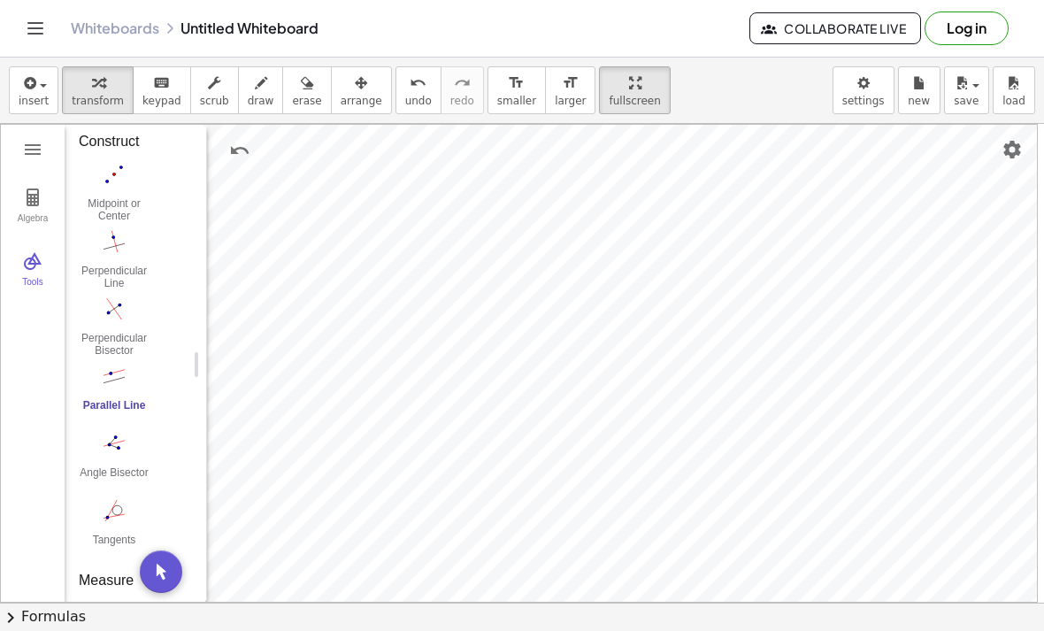
click at [114, 320] on img "Perpendicular Bisector. Select two points or one segment" at bounding box center [114, 309] width 71 height 28
click at [122, 374] on img "Parallel Line. Select parallel line and point" at bounding box center [114, 376] width 71 height 28
click at [220, 145] on div "Geometry" at bounding box center [234, 150] width 53 height 42
click at [220, 144] on div "Geometry" at bounding box center [234, 150] width 53 height 42
click at [243, 156] on img "Undo" at bounding box center [239, 150] width 21 height 21
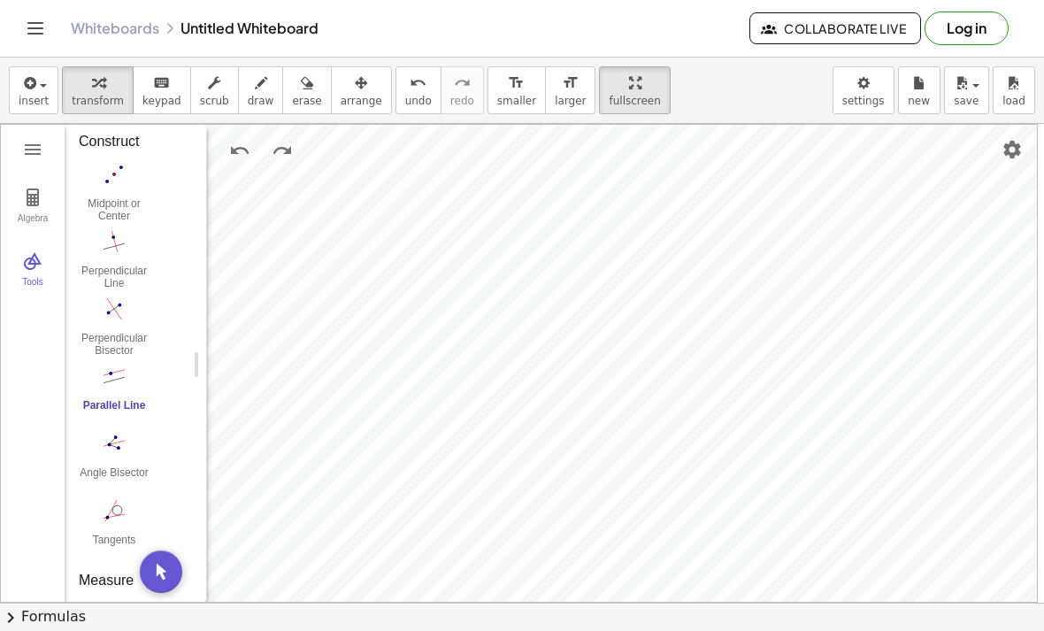
click at [246, 151] on img "Undo" at bounding box center [239, 150] width 21 height 21
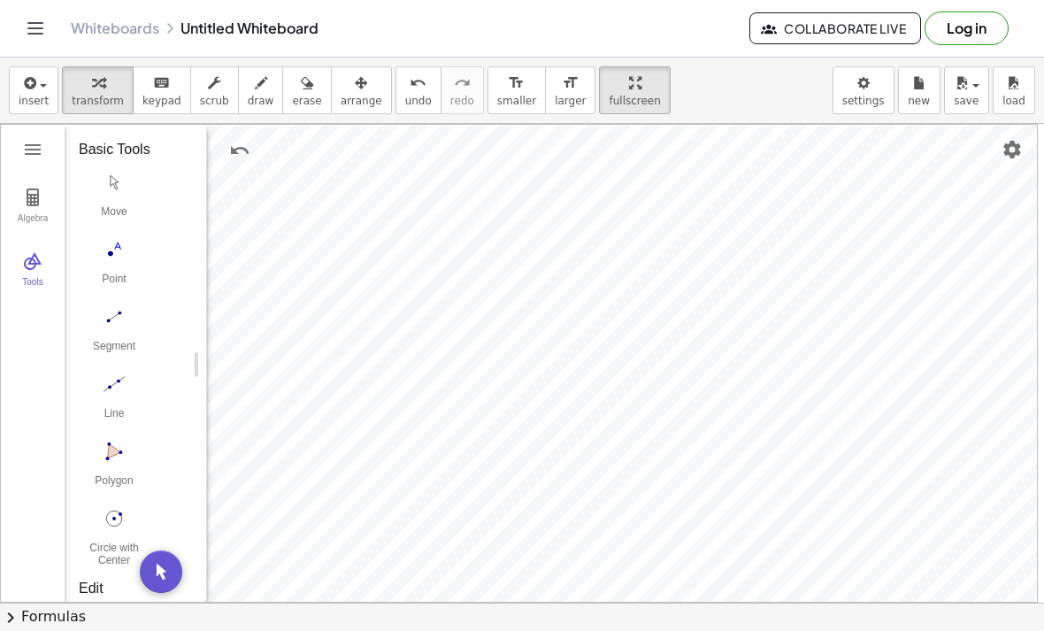
scroll to position [0, 0]
click at [117, 250] on img "Point. Select position or line, function, or curve" at bounding box center [114, 249] width 71 height 28
click at [230, 160] on img "Undo" at bounding box center [239, 150] width 21 height 21
click at [240, 155] on img "Undo" at bounding box center [239, 150] width 21 height 21
click at [291, 142] on img "Redo" at bounding box center [282, 150] width 21 height 21
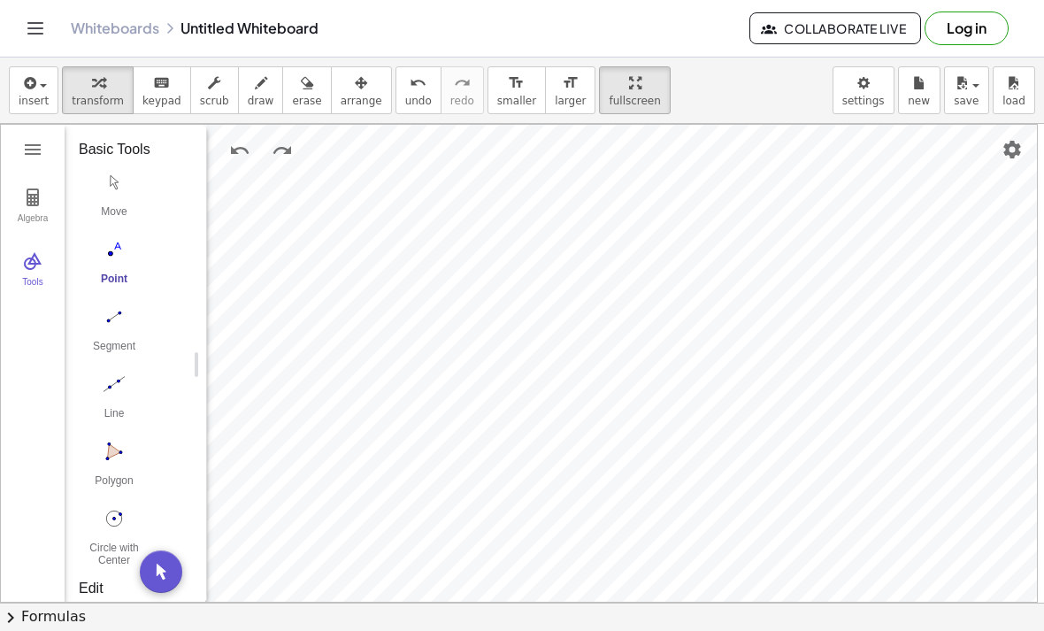
click at [290, 149] on img "Redo" at bounding box center [282, 150] width 21 height 21
click at [232, 152] on img "Undo" at bounding box center [239, 150] width 21 height 21
click at [172, 566] on img "Move. Drag or select object" at bounding box center [161, 571] width 42 height 42
click at [404, 281] on img "Delete" at bounding box center [402, 281] width 21 height 21
click at [407, 277] on img "Delete" at bounding box center [414, 267] width 21 height 21
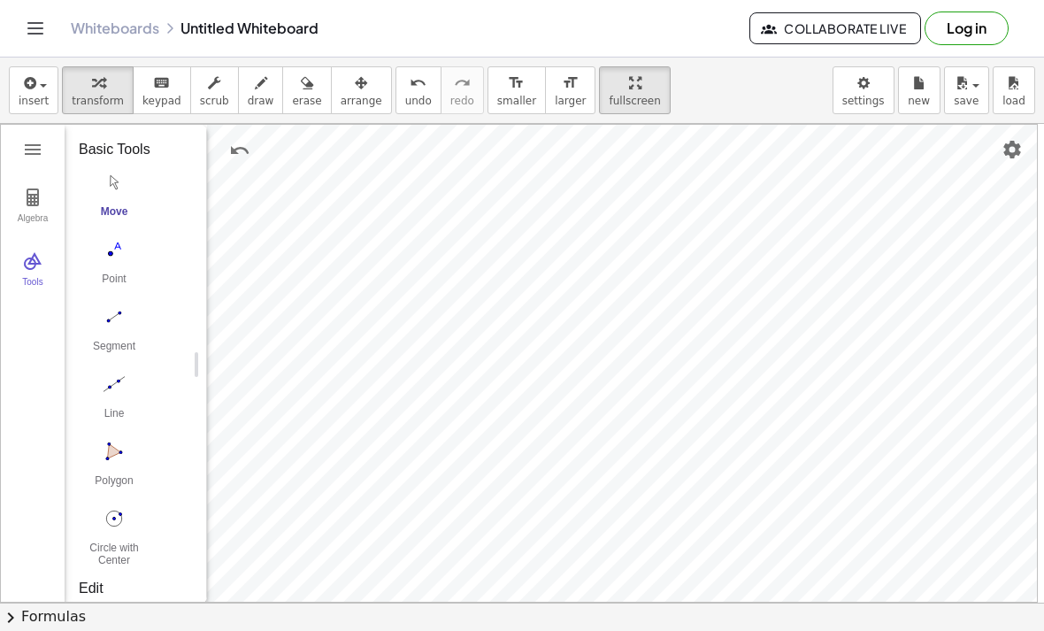
click at [111, 330] on img "Segment. Select two points or positions" at bounding box center [114, 316] width 71 height 28
click at [119, 190] on img "Move. Drag or select object" at bounding box center [114, 182] width 71 height 28
click at [787, 221] on img "Delete" at bounding box center [779, 215] width 21 height 21
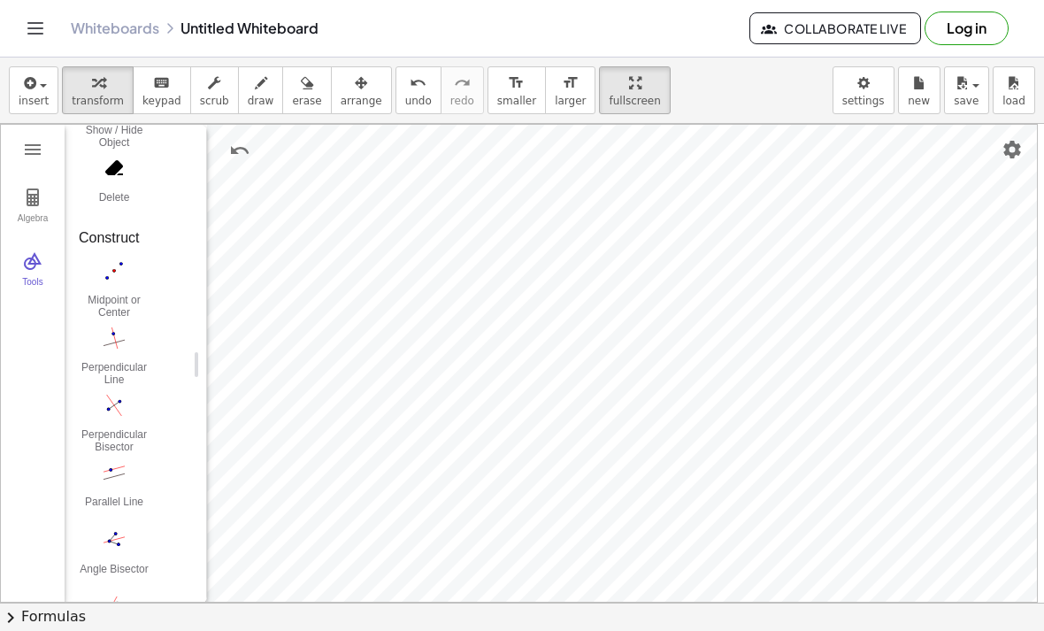
scroll to position [659, 0]
click at [112, 472] on img "Parallel Line. Select parallel line and point" at bounding box center [114, 468] width 71 height 28
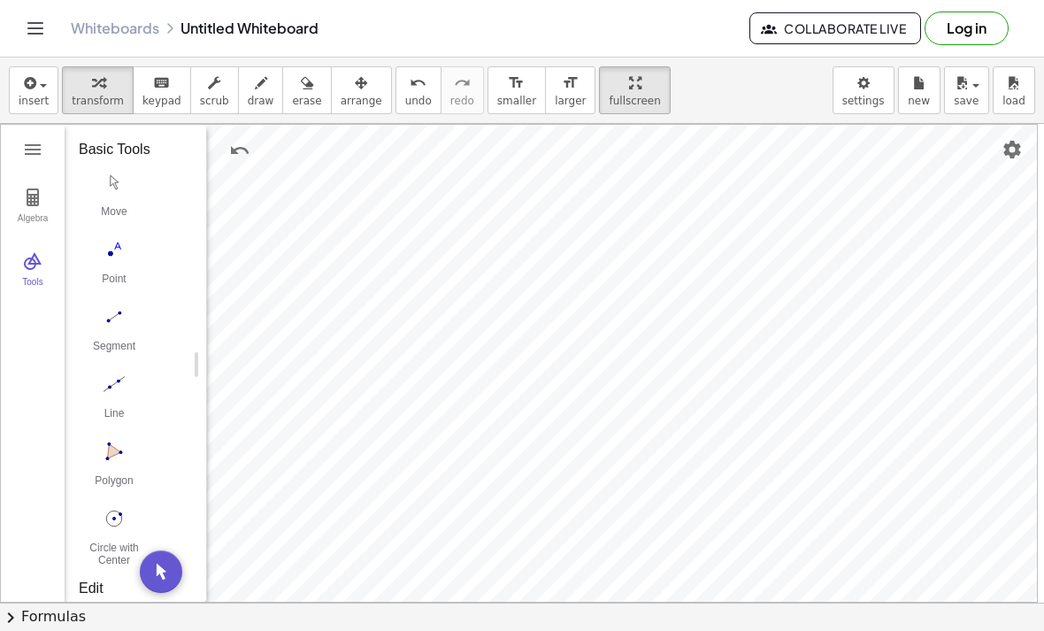
scroll to position [0, 0]
click at [106, 194] on img "Move. Drag or select object" at bounding box center [114, 182] width 71 height 28
click at [471, 194] on img "More" at bounding box center [465, 198] width 21 height 21
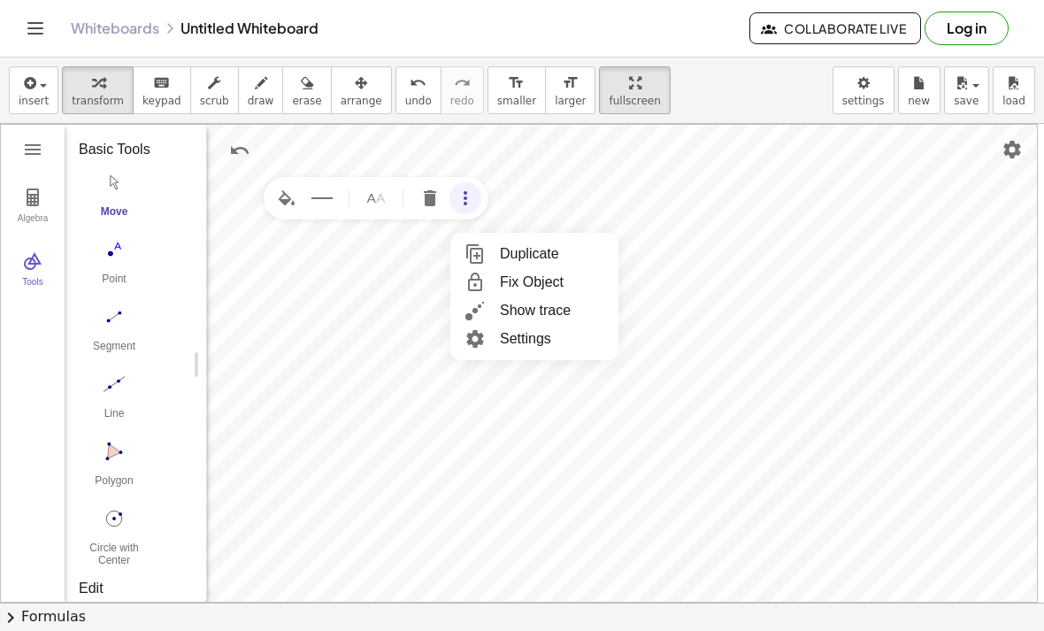
click at [543, 313] on div "Show trace" at bounding box center [535, 310] width 71 height 28
click at [465, 196] on img "More" at bounding box center [465, 198] width 21 height 21
click at [555, 313] on div "Show trace" at bounding box center [535, 310] width 71 height 28
click at [464, 195] on img "More" at bounding box center [465, 198] width 21 height 21
click at [542, 288] on div "Fix Object" at bounding box center [532, 282] width 64 height 28
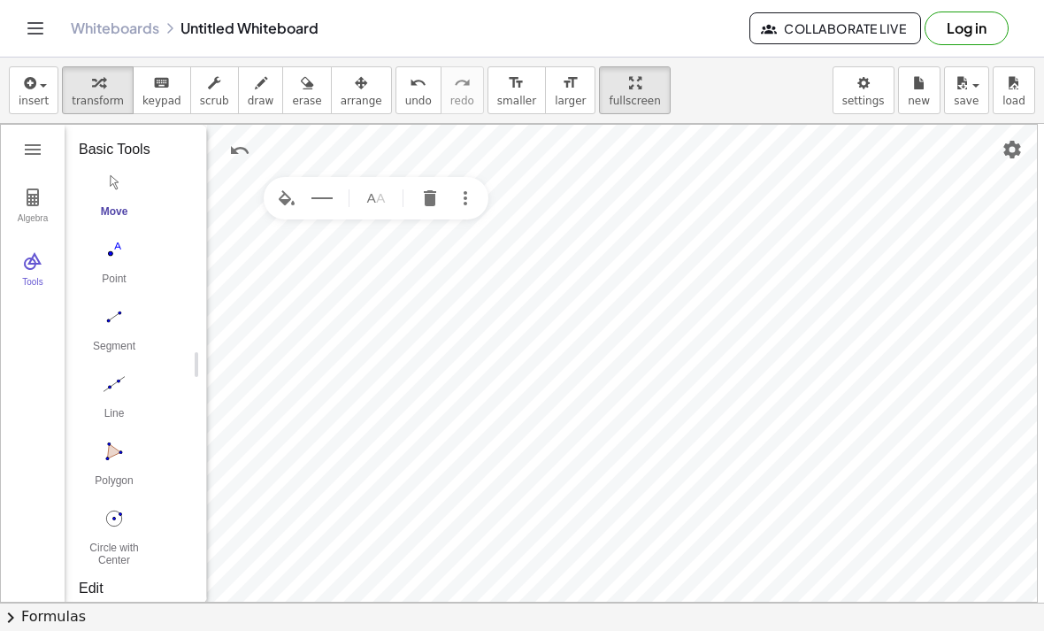
click at [466, 194] on img "More" at bounding box center [465, 198] width 21 height 21
click at [569, 287] on div "Fix Object" at bounding box center [552, 282] width 104 height 28
click at [238, 148] on img "Undo" at bounding box center [239, 150] width 21 height 21
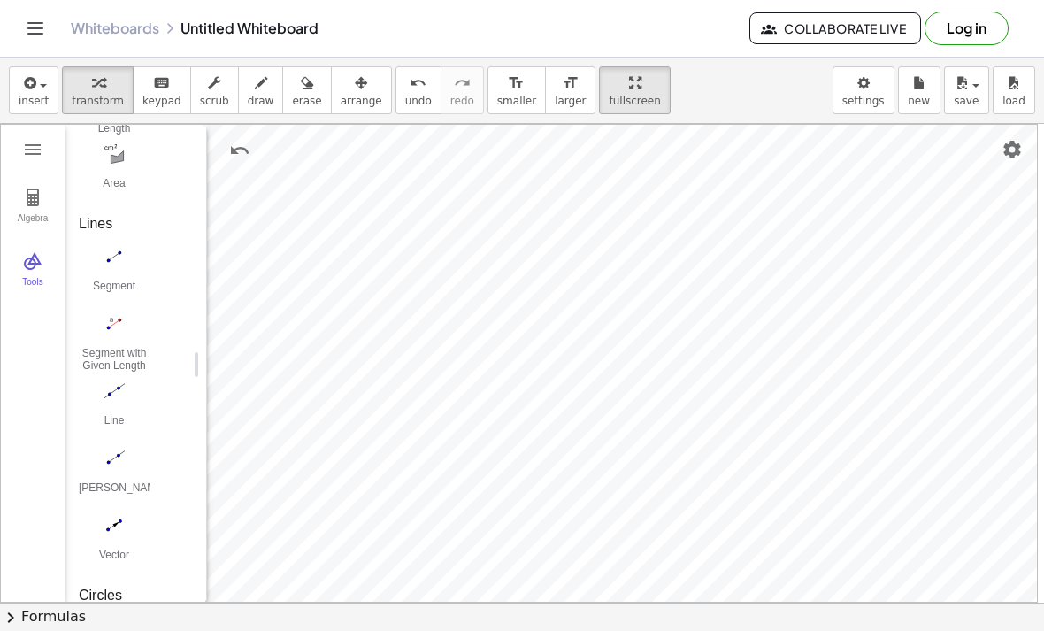
scroll to position [1413, 0]
click at [227, 158] on button "Undo" at bounding box center [240, 150] width 32 height 32
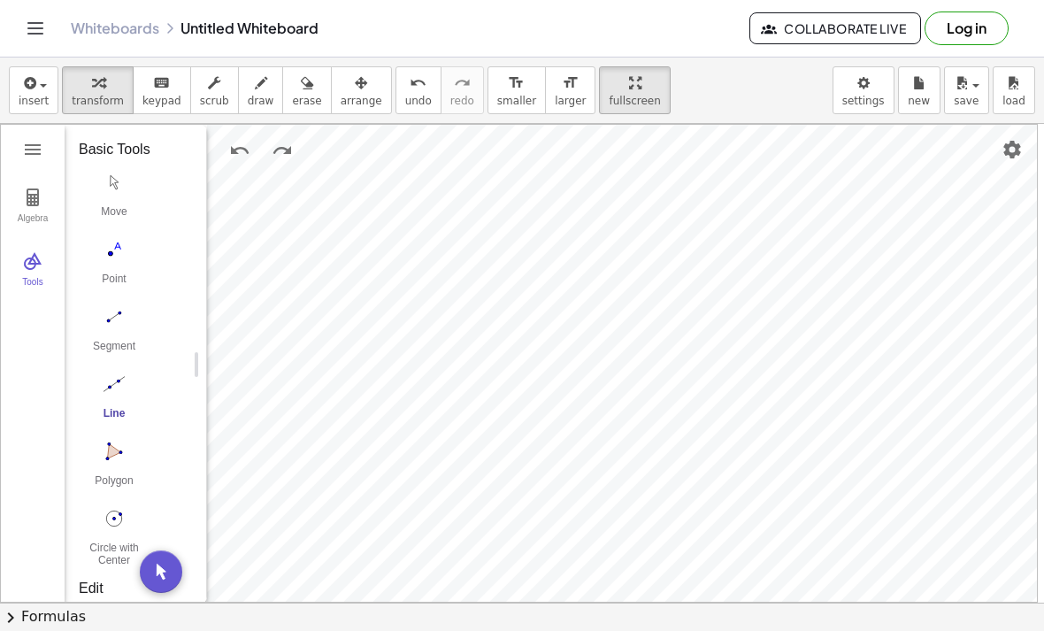
scroll to position [0, 0]
click at [130, 182] on img "Move. Drag or select object" at bounding box center [114, 182] width 71 height 28
click at [111, 187] on img "Move. Drag or select object" at bounding box center [114, 182] width 71 height 28
click at [114, 194] on img "Move. Drag or select object" at bounding box center [114, 182] width 71 height 28
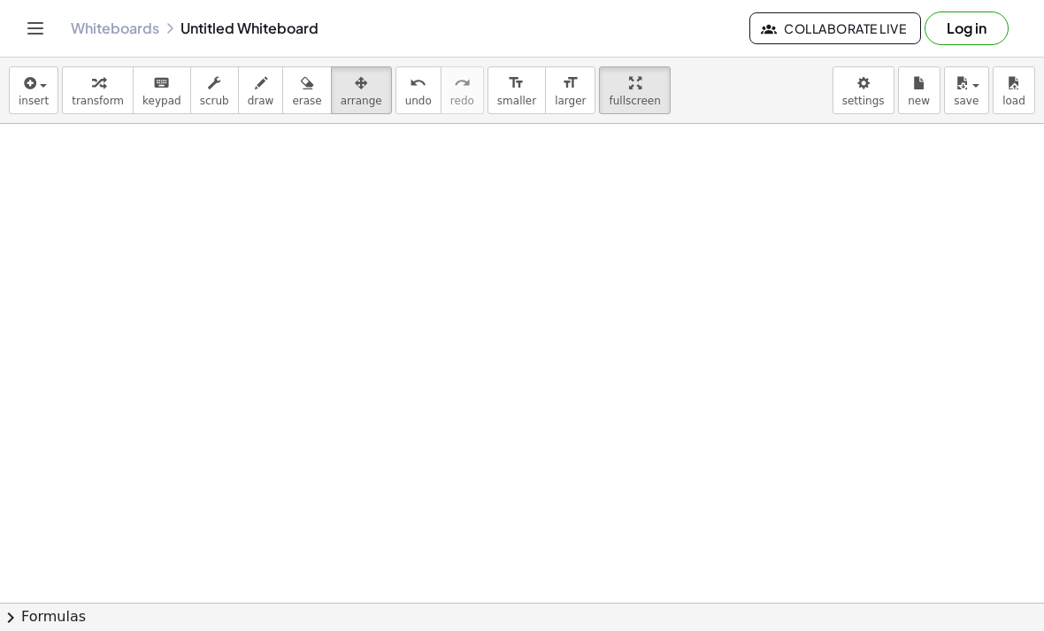
click at [41, 92] on div "button" at bounding box center [34, 82] width 30 height 21
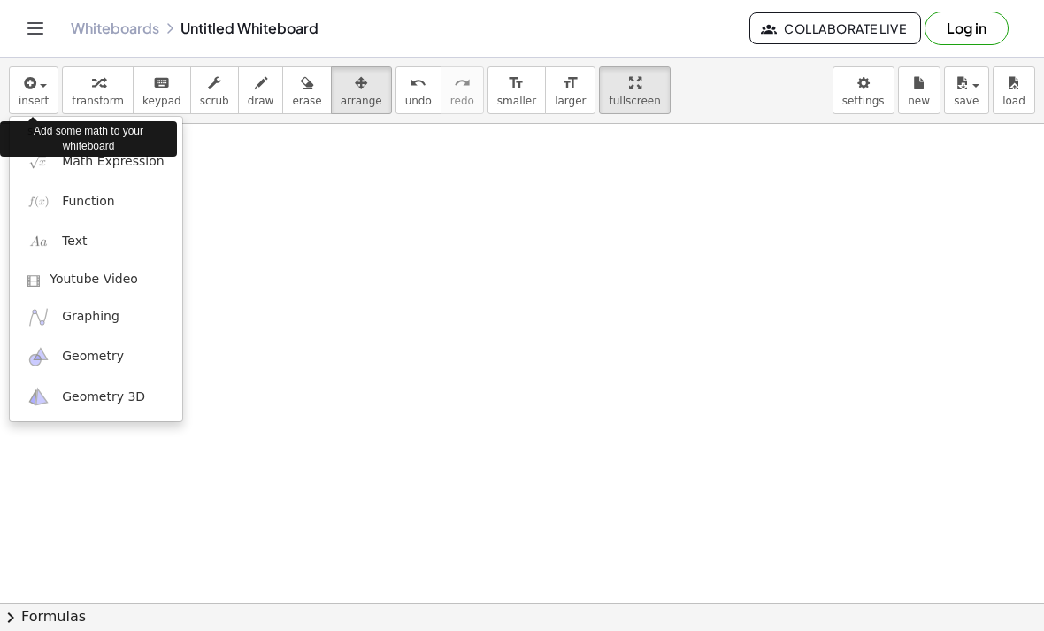
click at [108, 354] on span "Geometry" at bounding box center [93, 357] width 62 height 18
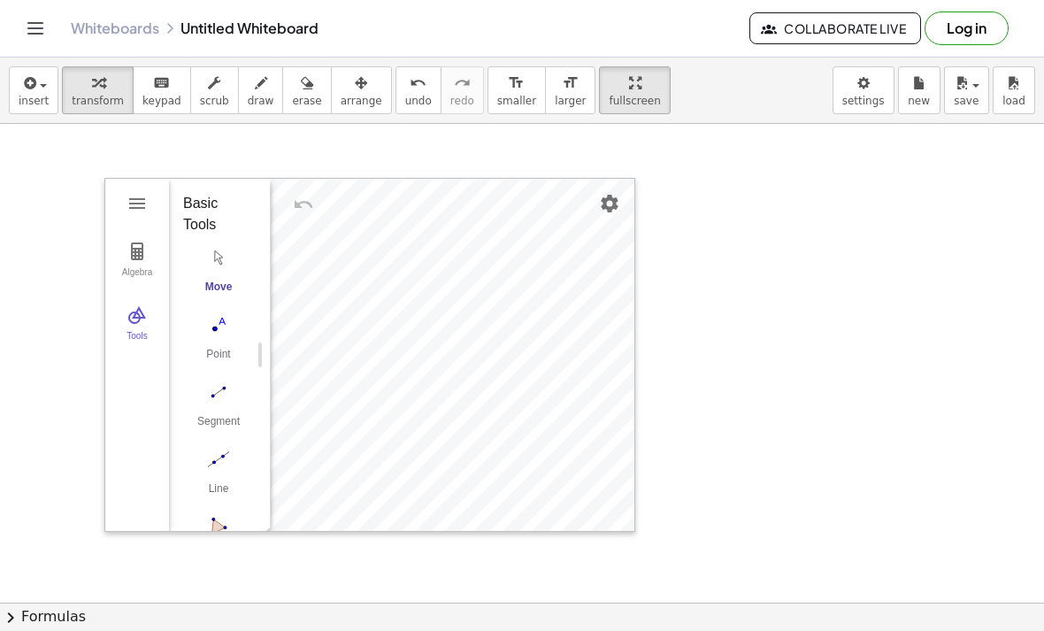
click at [611, 211] on img "Settings" at bounding box center [609, 203] width 21 height 21
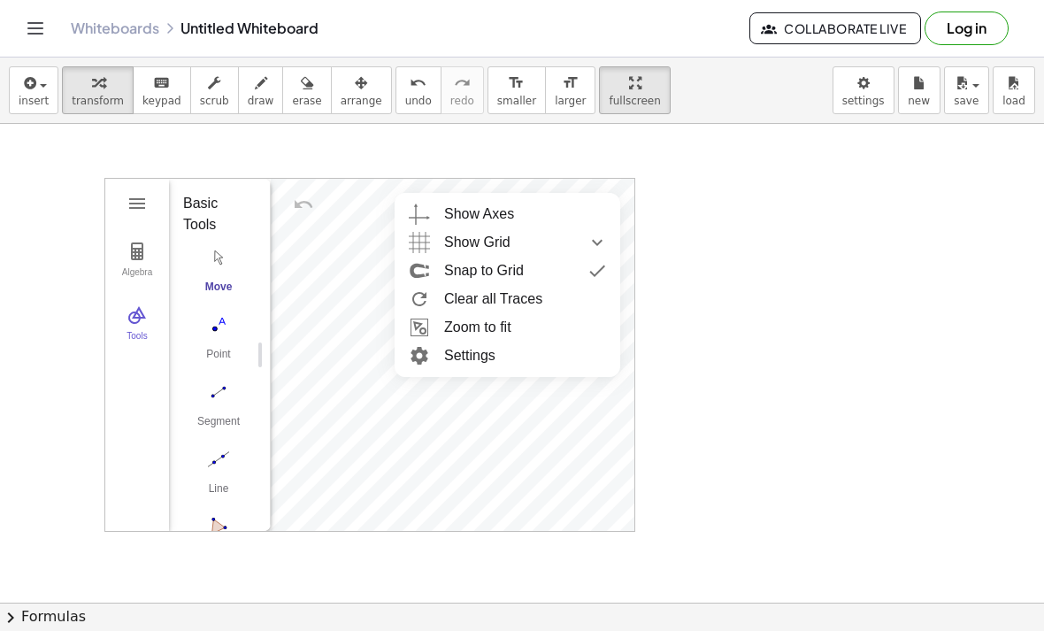
click at [562, 237] on div "Show Grid" at bounding box center [525, 242] width 162 height 28
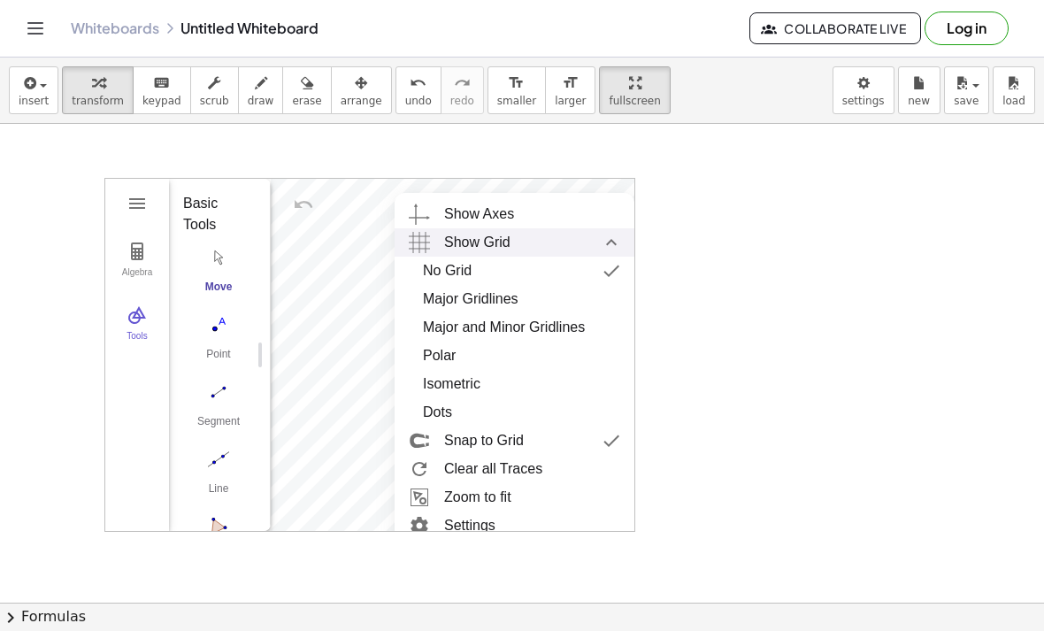
click at [532, 328] on div "Major and Minor Gridlines" at bounding box center [504, 327] width 162 height 28
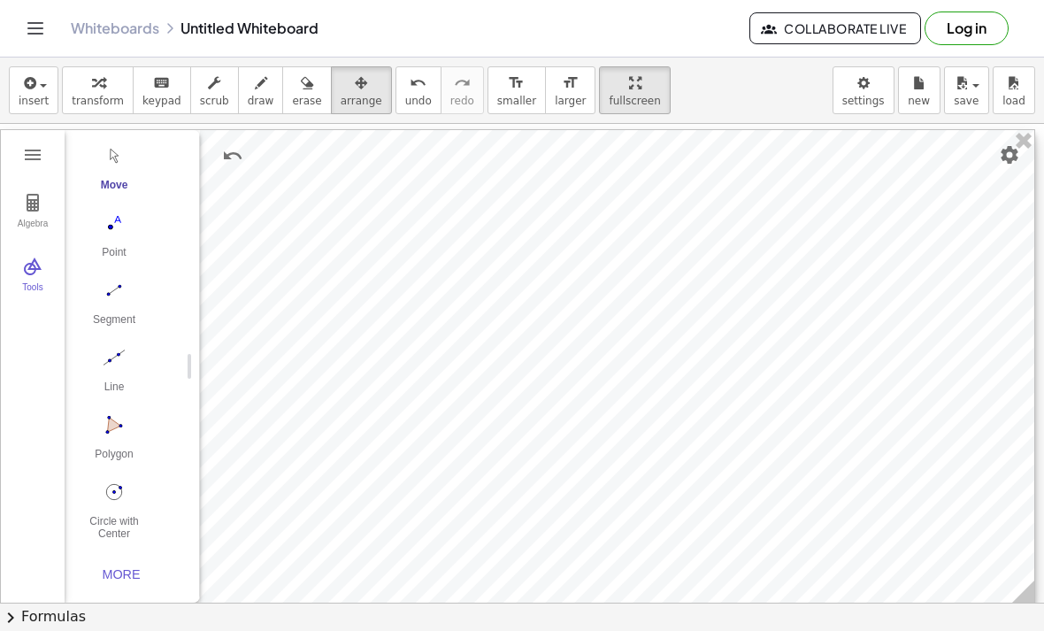
scroll to position [32, 0]
click at [128, 575] on div "More" at bounding box center [121, 574] width 57 height 14
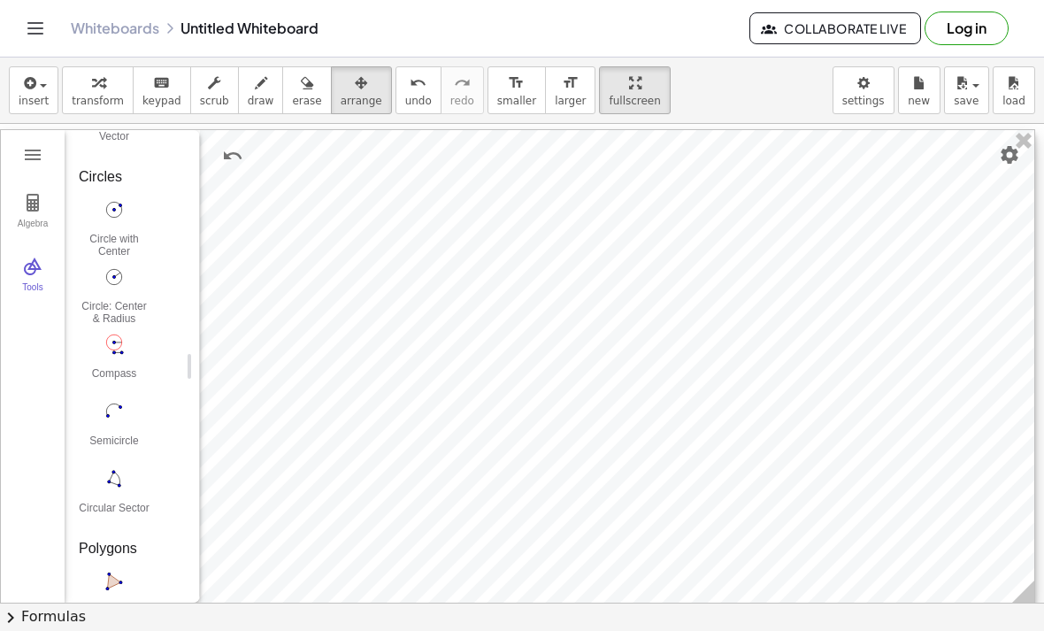
scroll to position [1844, 0]
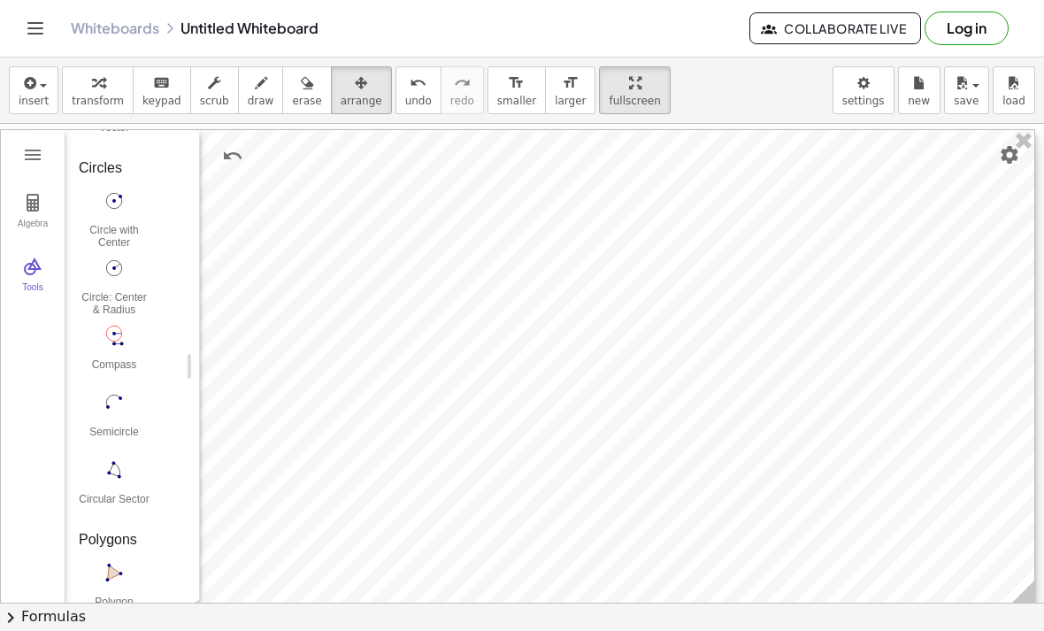
click at [119, 281] on img "Circle: Center & Radius. Select center point, then enter radius" at bounding box center [114, 268] width 71 height 28
click at [119, 280] on img "Circle: Center & Radius. Select center point, then enter radius" at bounding box center [114, 268] width 71 height 28
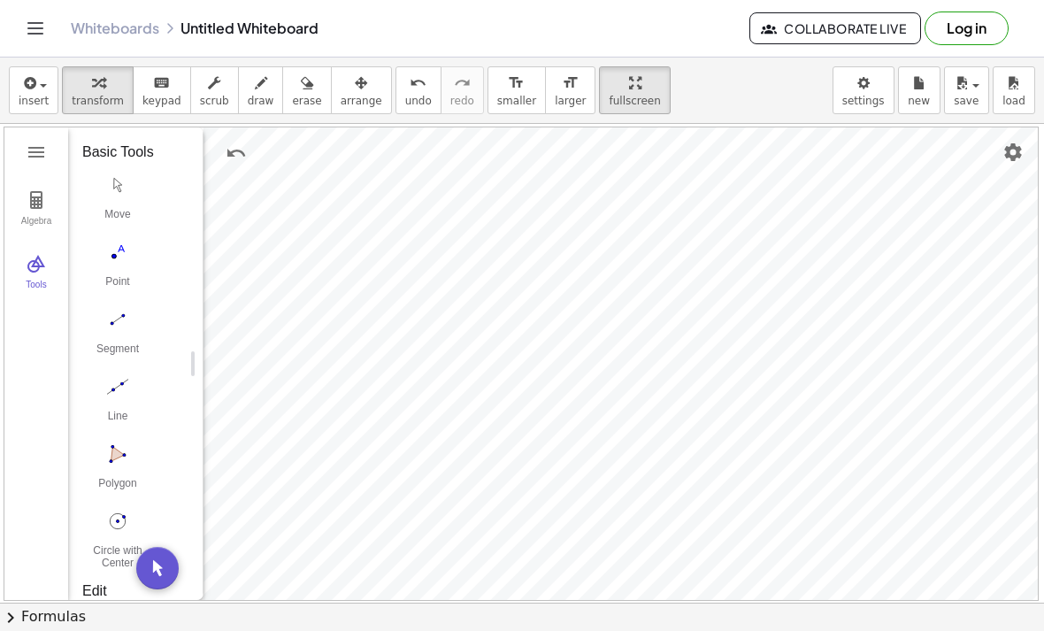
scroll to position [0, 0]
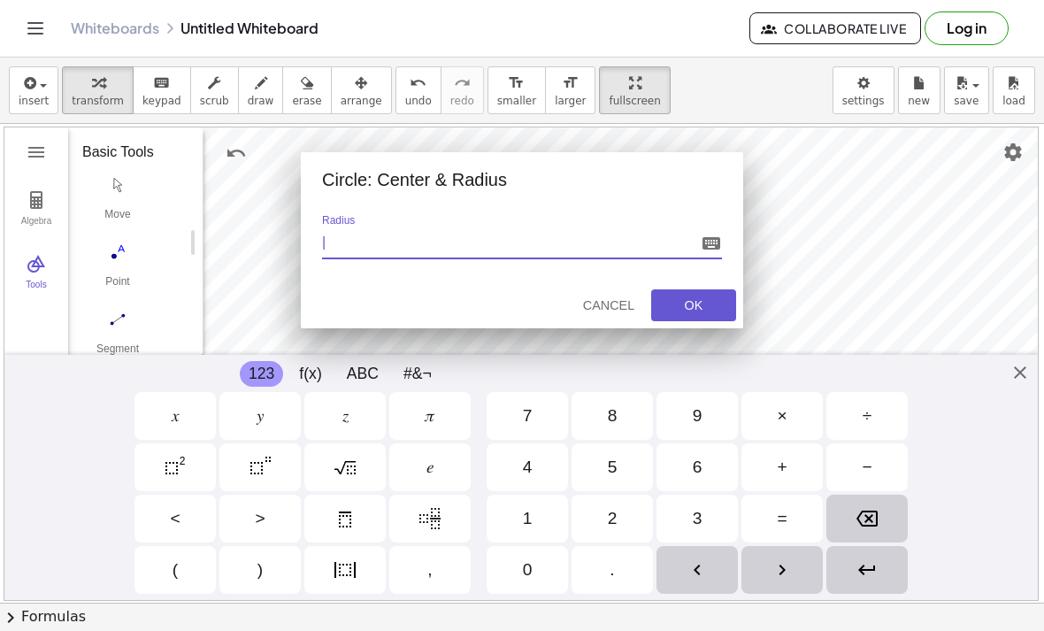
click at [602, 321] on button "Cancel" at bounding box center [608, 305] width 71 height 32
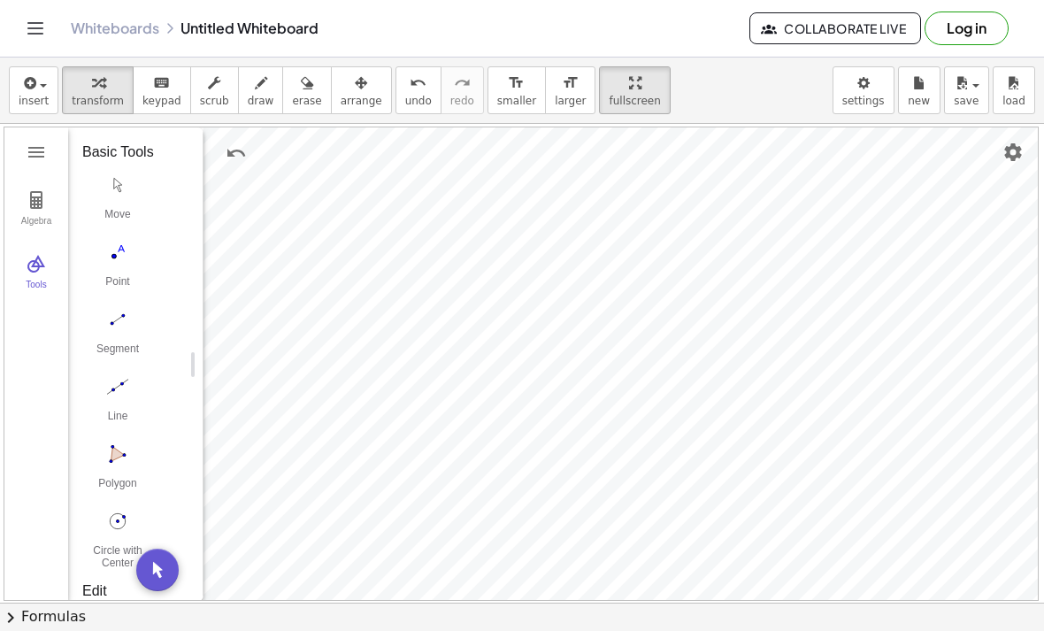
click at [229, 152] on img "Undo" at bounding box center [236, 152] width 21 height 21
click at [130, 192] on img "Move. Drag or select object" at bounding box center [117, 185] width 71 height 28
click at [126, 258] on img "Point. Select position or line, function, or curve" at bounding box center [117, 252] width 71 height 28
click at [119, 186] on img "Move. Drag or select object" at bounding box center [117, 185] width 71 height 28
click at [116, 258] on img "Point. Select position or line, function, or curve" at bounding box center [117, 252] width 71 height 28
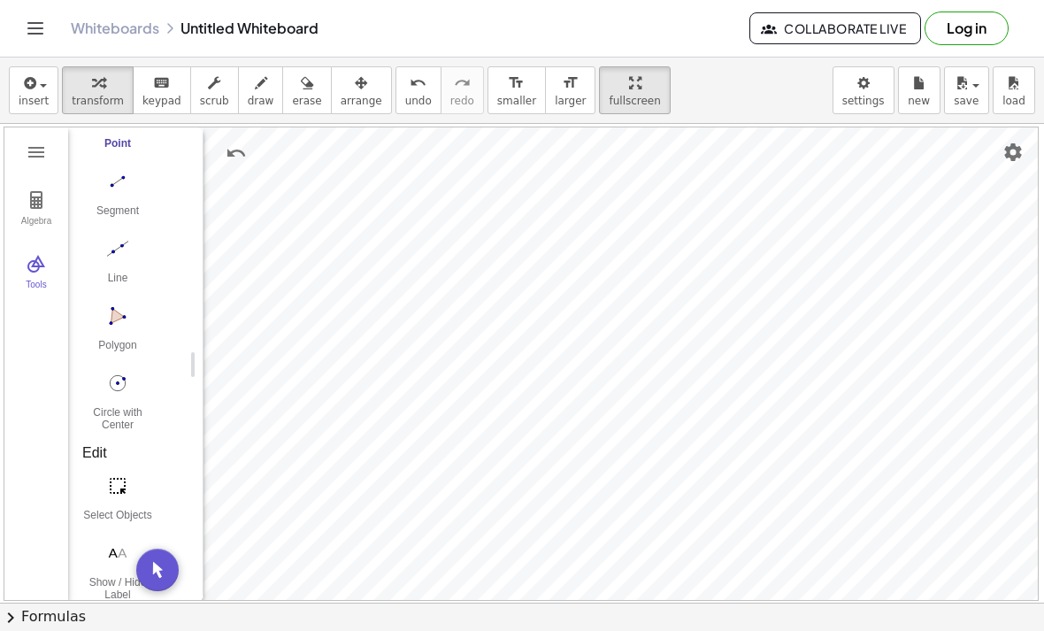
scroll to position [139, 0]
click at [123, 185] on img "Segment. Select two points or positions" at bounding box center [117, 180] width 71 height 28
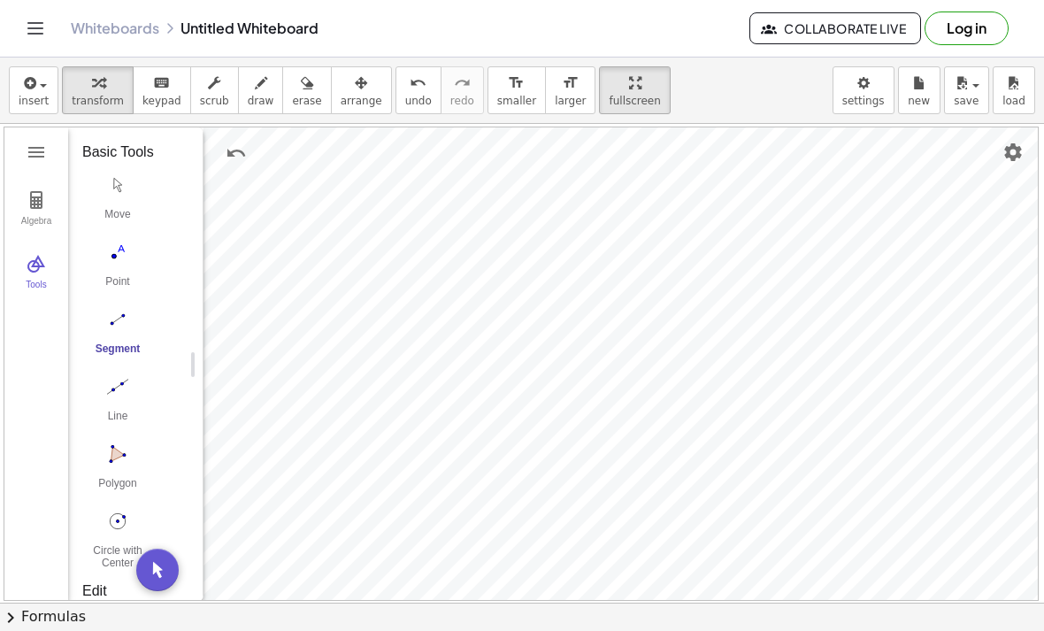
scroll to position [0, 0]
click at [119, 188] on img "Move. Drag or select object" at bounding box center [117, 185] width 71 height 28
click at [230, 152] on img "Undo" at bounding box center [236, 152] width 21 height 21
click at [237, 157] on img "Undo" at bounding box center [236, 152] width 21 height 21
click at [233, 163] on img "Undo" at bounding box center [236, 152] width 21 height 21
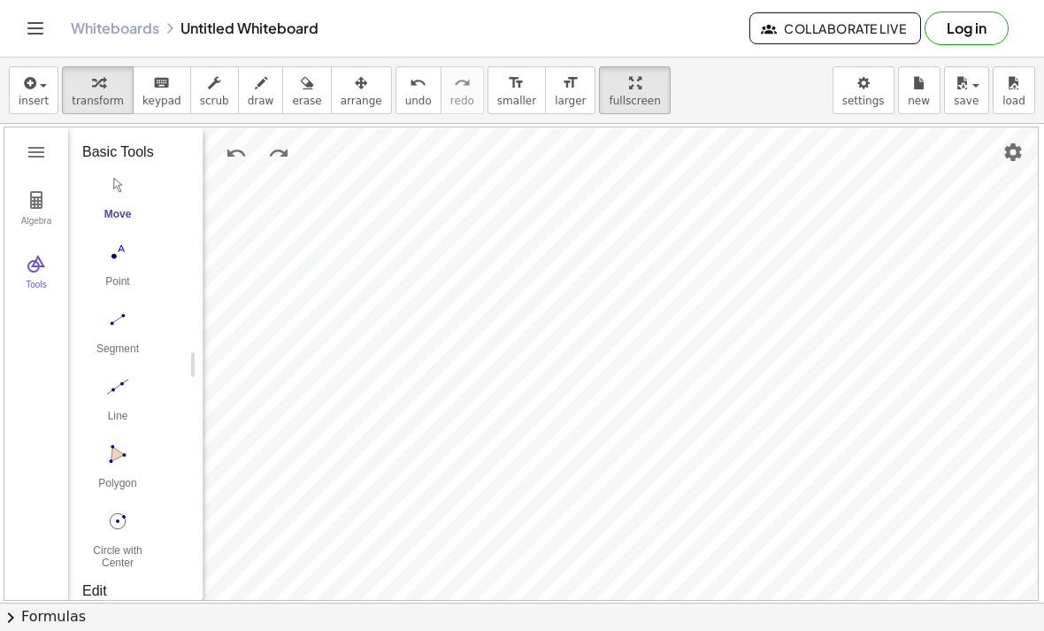
click at [228, 160] on img "Undo" at bounding box center [236, 152] width 21 height 21
click at [231, 161] on img "Undo" at bounding box center [236, 152] width 21 height 21
click at [227, 164] on button "Undo" at bounding box center [236, 153] width 32 height 32
click at [239, 163] on img "Undo" at bounding box center [236, 152] width 21 height 21
click at [237, 163] on img "Undo" at bounding box center [236, 152] width 21 height 21
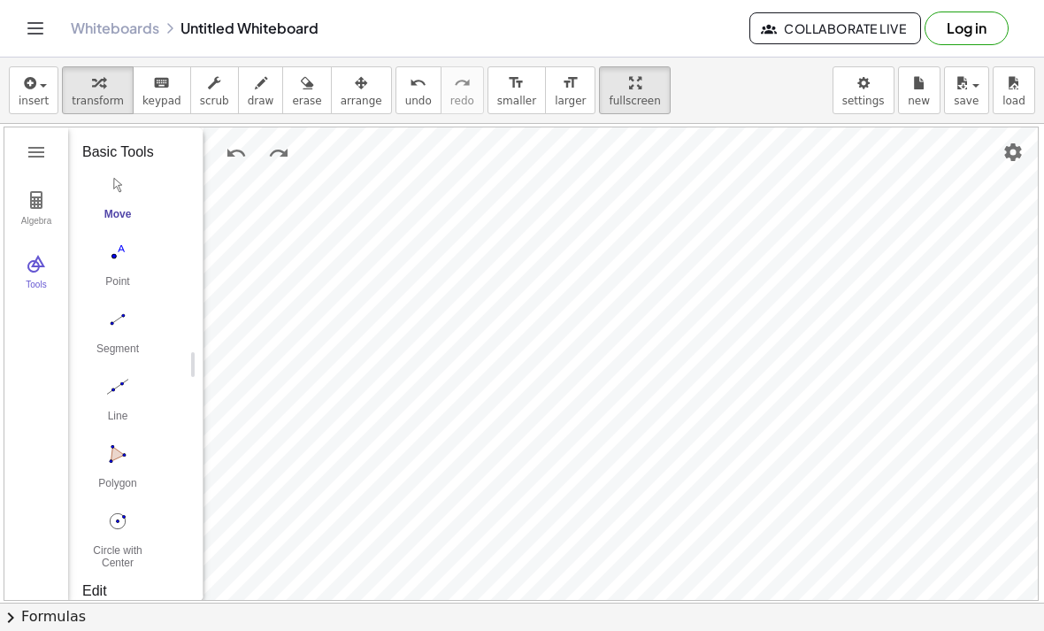
click at [121, 320] on img "Segment. Select two points or positions" at bounding box center [117, 319] width 71 height 28
click at [227, 156] on img "Undo" at bounding box center [236, 152] width 21 height 21
click at [118, 193] on img "Move. Drag or select object" at bounding box center [117, 185] width 71 height 28
click at [116, 257] on img "Point. Select position or line, function, or curve" at bounding box center [117, 252] width 71 height 28
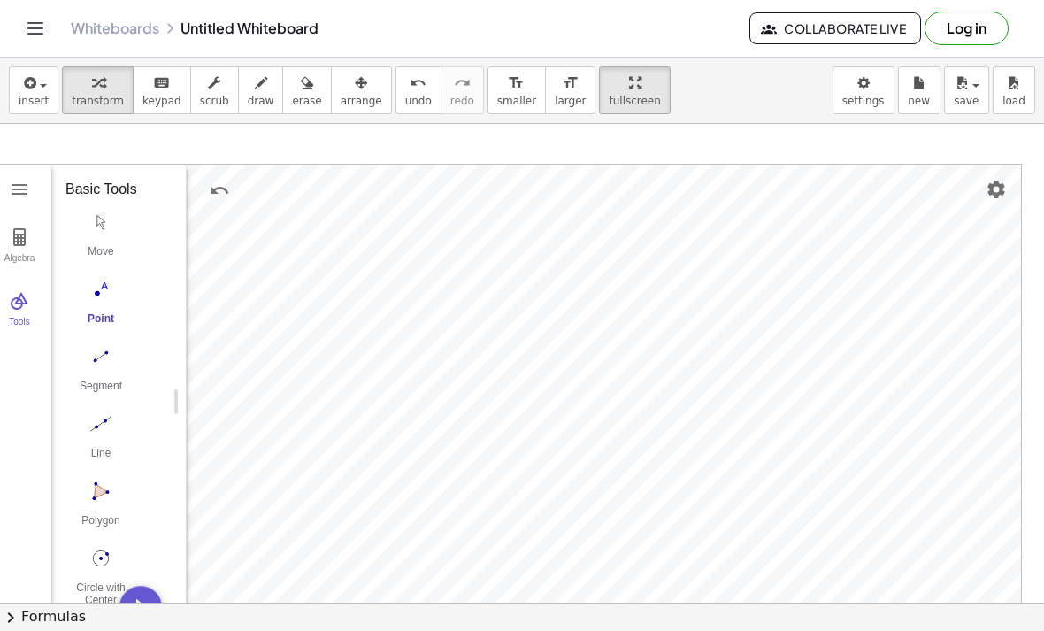
scroll to position [0, 19]
click at [105, 231] on img "Move. Drag or select object" at bounding box center [99, 222] width 71 height 28
click at [92, 235] on img "Move. Drag or select object" at bounding box center [99, 222] width 71 height 28
click at [97, 241] on button "Move" at bounding box center [99, 239] width 71 height 64
click at [95, 231] on img "Move. Drag or select object" at bounding box center [99, 222] width 71 height 28
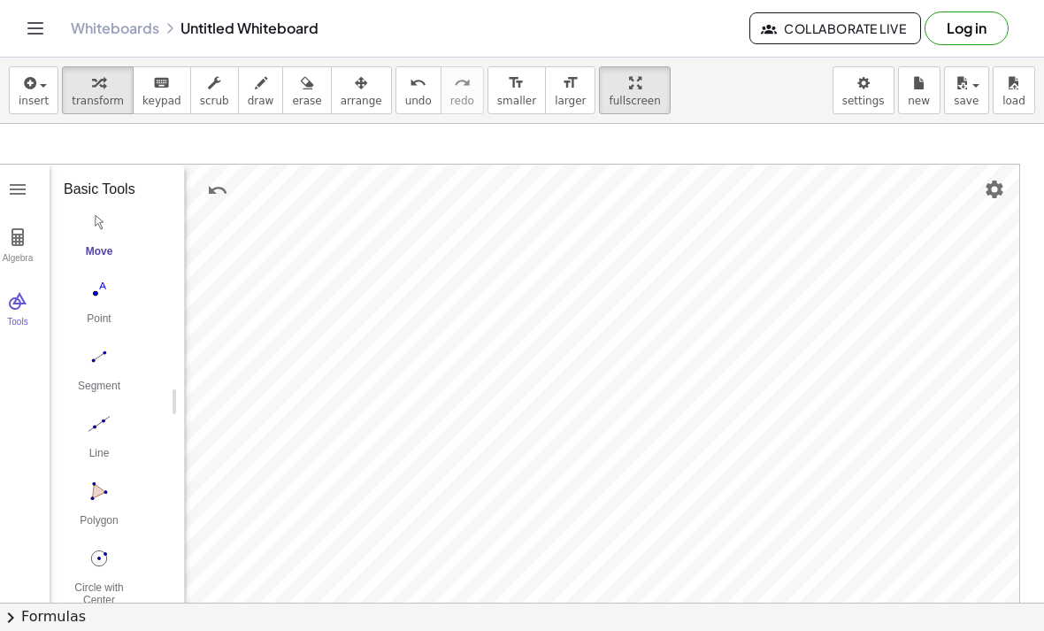
click at [94, 230] on img "Move. Drag or select object" at bounding box center [99, 222] width 71 height 28
click at [502, 406] on img "Delete" at bounding box center [501, 407] width 21 height 21
click at [203, 194] on button "Undo" at bounding box center [218, 190] width 32 height 32
click at [96, 212] on img "Move. Drag or select object" at bounding box center [99, 222] width 71 height 28
click at [94, 228] on img "Move. Drag or select object" at bounding box center [99, 222] width 71 height 28
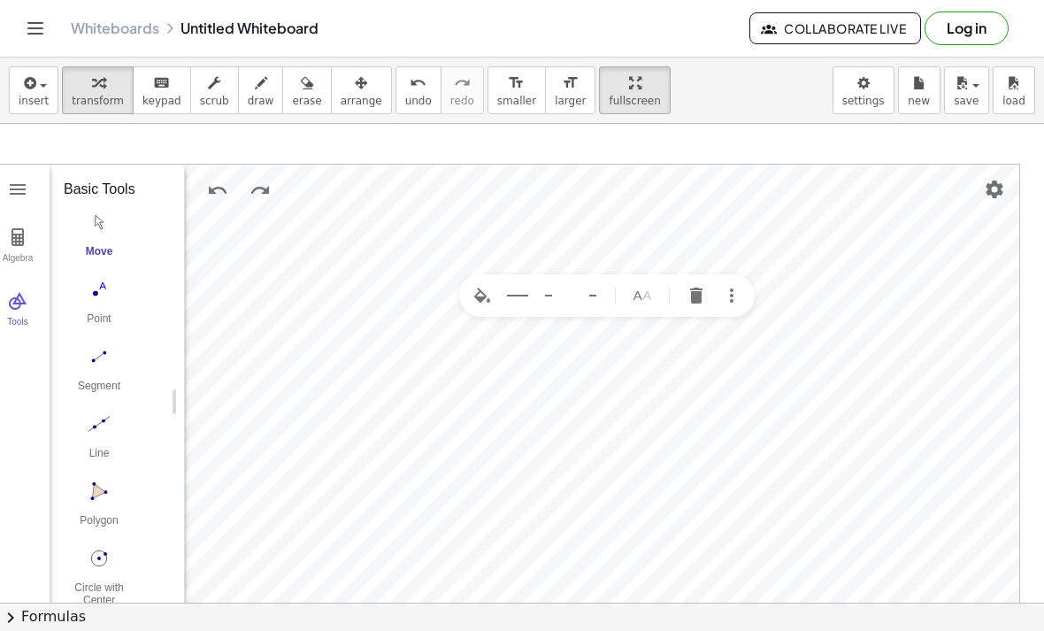
click at [542, 303] on img "Line Start" at bounding box center [552, 295] width 21 height 21
click at [512, 291] on img "Line Style" at bounding box center [517, 295] width 21 height 21
click at [589, 299] on img "Line End" at bounding box center [588, 295] width 21 height 21
click at [730, 296] on img "More" at bounding box center [731, 295] width 21 height 21
click at [748, 409] on img "Geometry" at bounding box center [741, 408] width 32 height 28
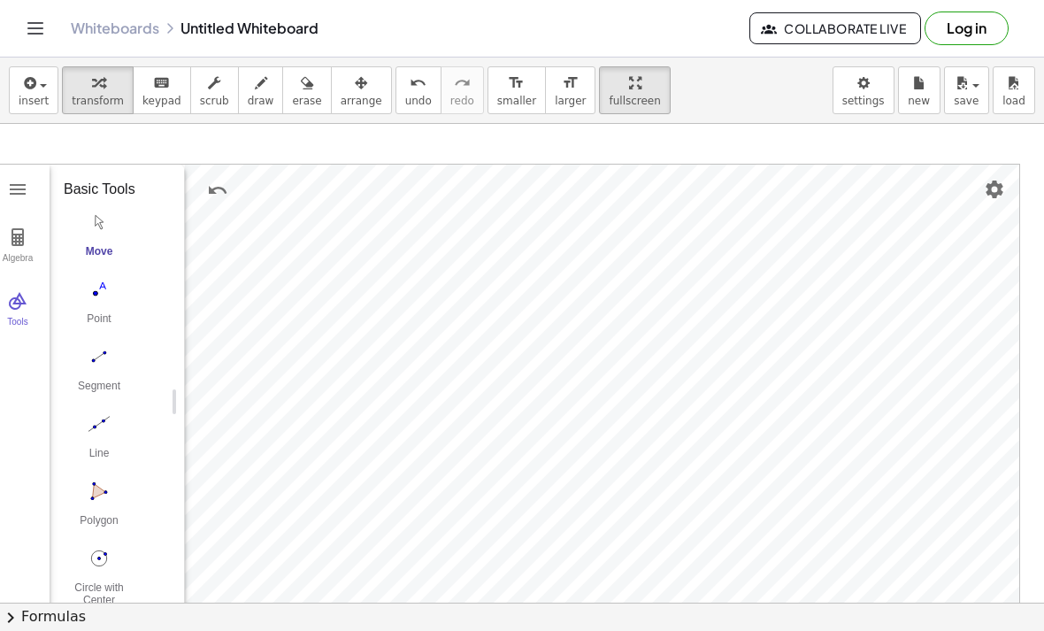
click at [211, 198] on img "Undo" at bounding box center [217, 190] width 21 height 21
click at [219, 194] on img "Undo" at bounding box center [217, 190] width 21 height 21
click at [496, 423] on img "More" at bounding box center [490, 424] width 21 height 21
click at [525, 562] on li "Settings" at bounding box center [560, 565] width 168 height 28
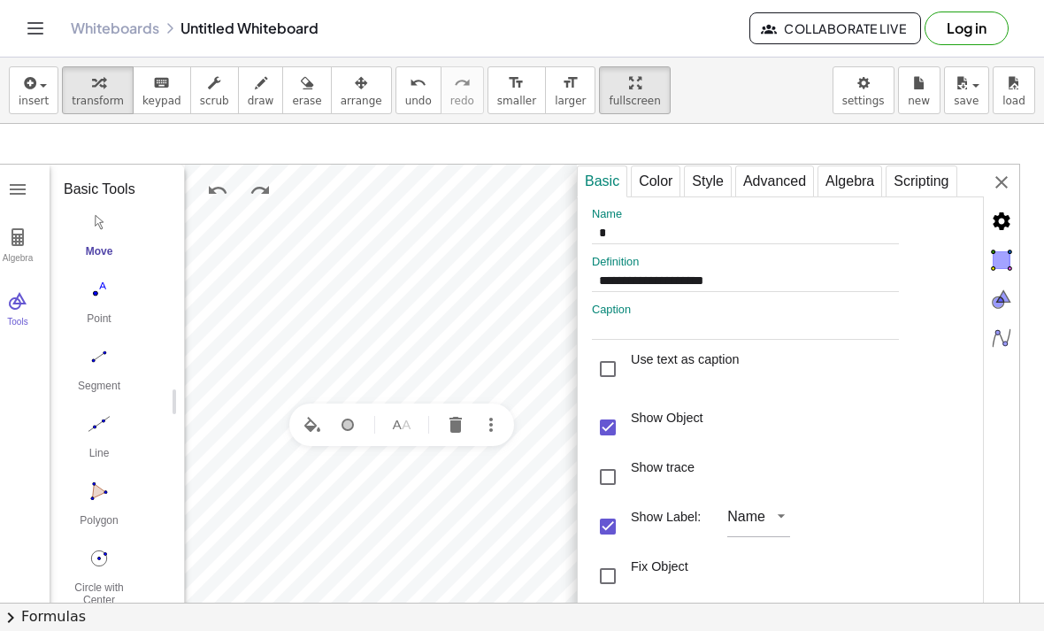
click at [699, 190] on div "Style" at bounding box center [708, 181] width 48 height 32
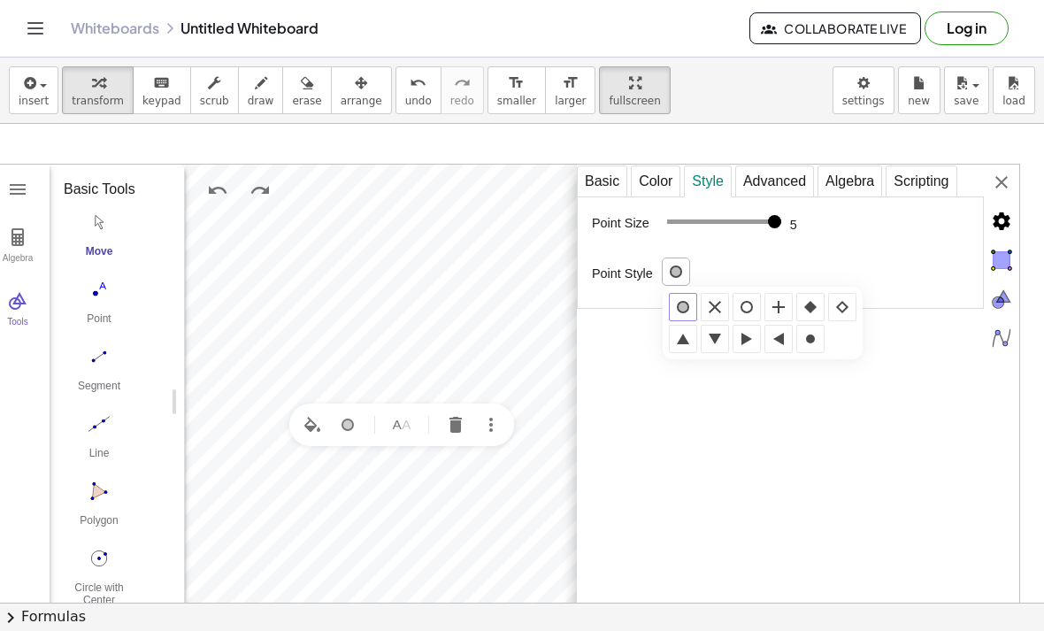
click at [842, 343] on td "Geometry" at bounding box center [842, 339] width 32 height 32
click at [783, 184] on div "Advanced" at bounding box center [774, 181] width 79 height 32
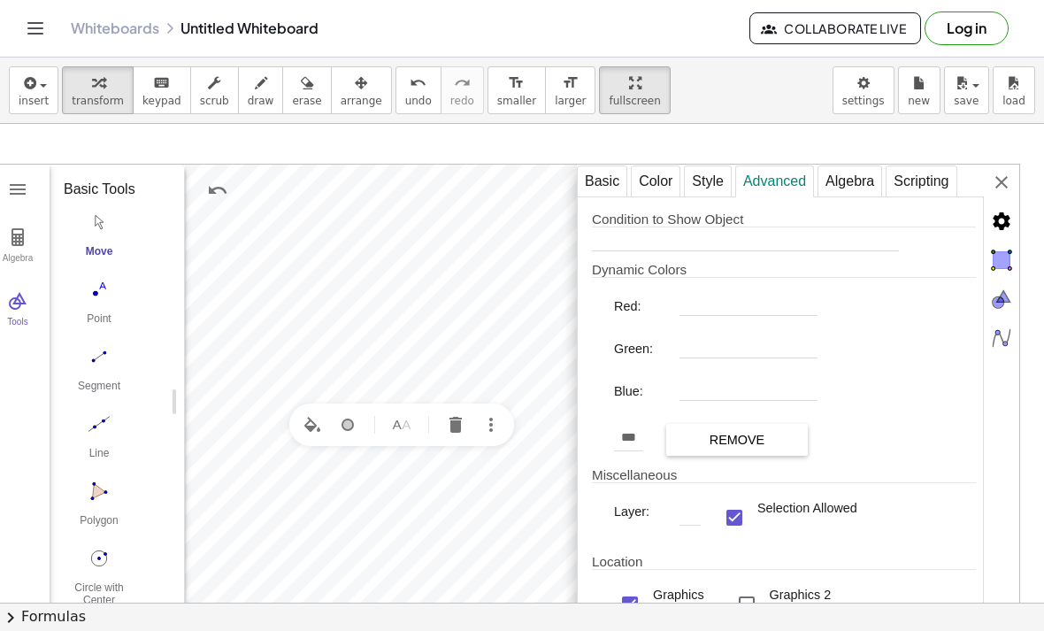
click at [810, 227] on label "Condition to Show Object" at bounding box center [784, 219] width 384 height 16
click at [810, 230] on input "Condition to Show Object" at bounding box center [745, 240] width 307 height 21
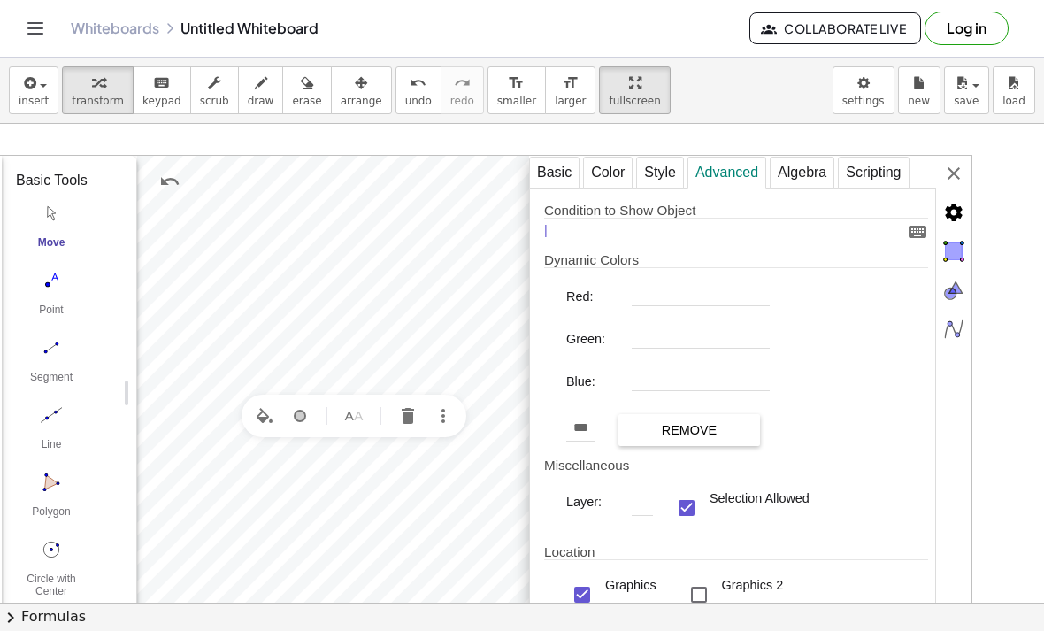
scroll to position [11, 66]
click at [807, 173] on div "Algebra" at bounding box center [802, 171] width 65 height 32
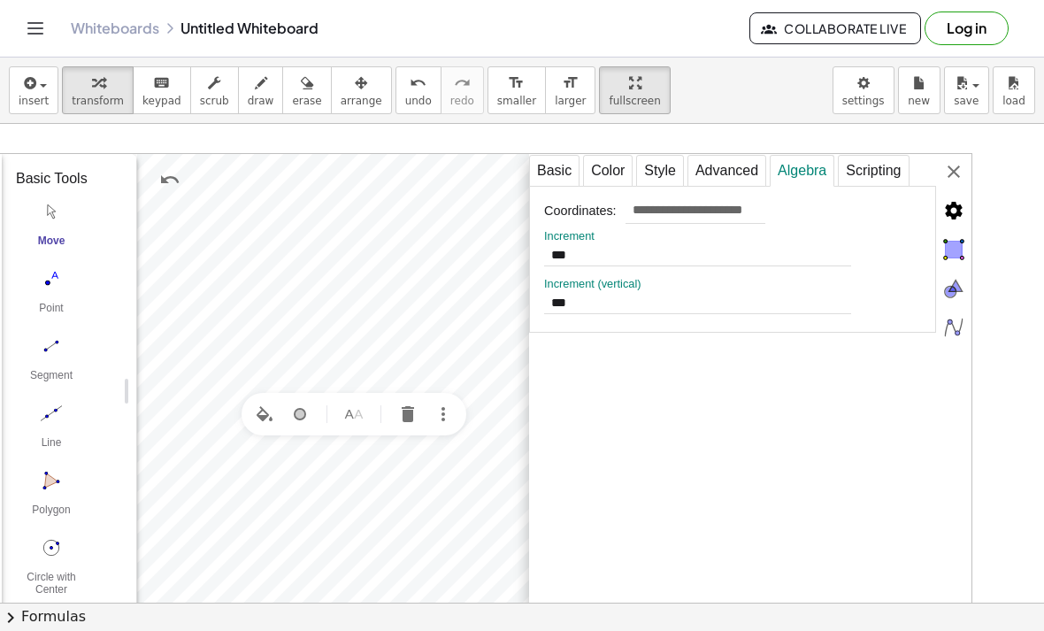
click at [738, 172] on div "Advanced" at bounding box center [726, 171] width 79 height 32
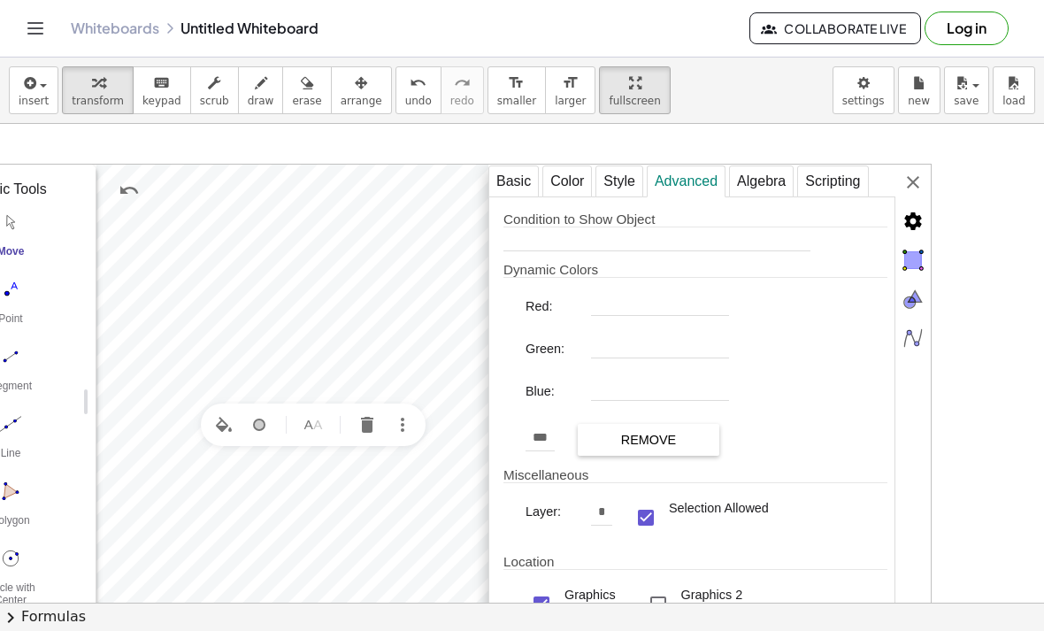
scroll to position [0, 107]
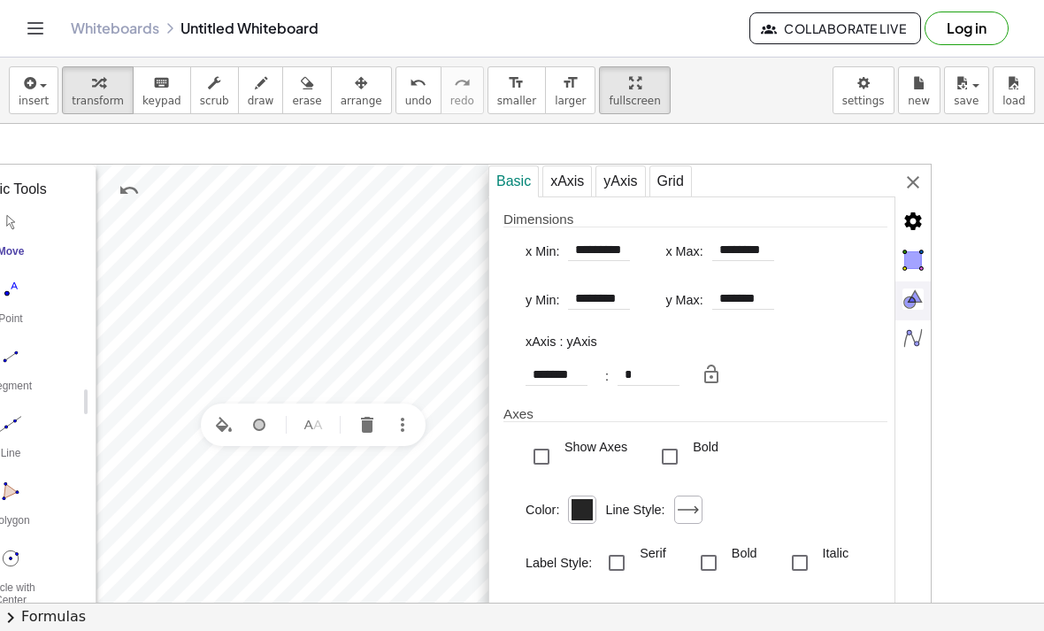
click at [915, 308] on img "Graphics" at bounding box center [912, 298] width 35 height 35
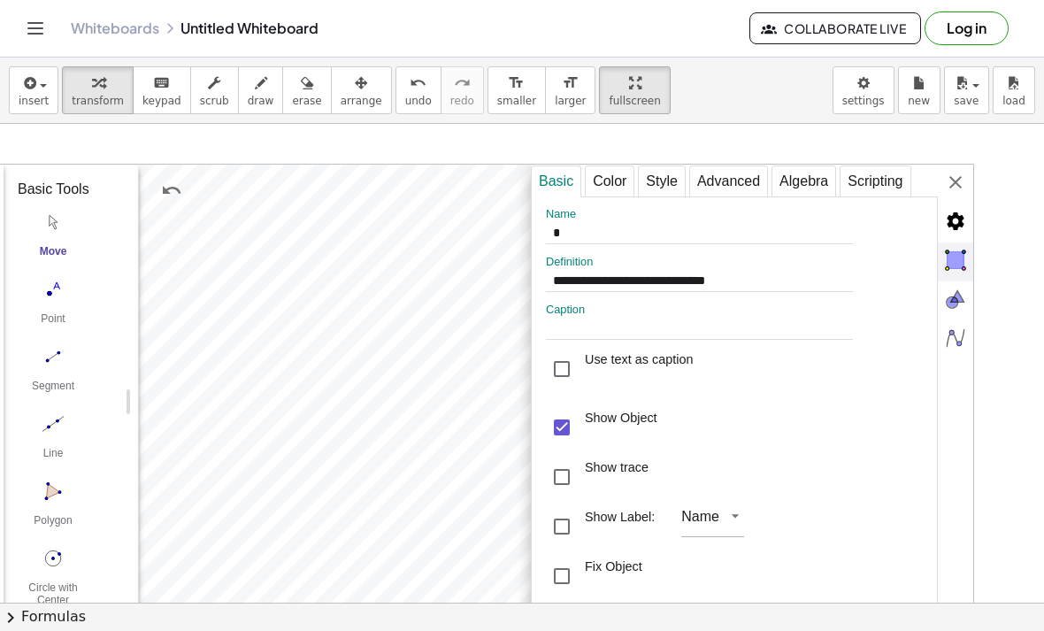
scroll to position [0, 63]
click at [603, 193] on div "Color" at bounding box center [611, 181] width 50 height 32
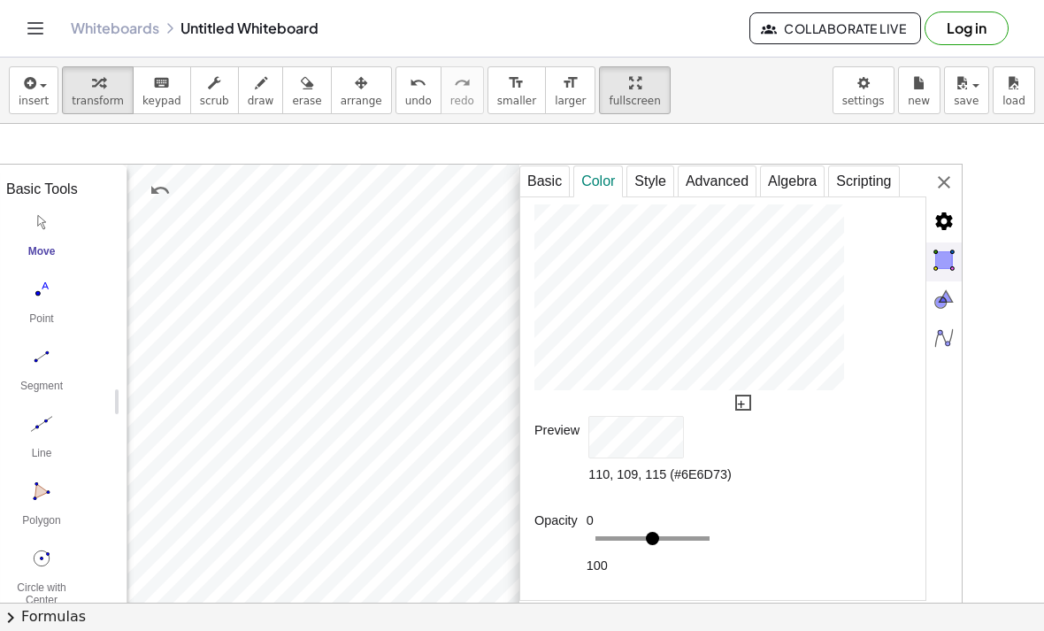
scroll to position [0, 73]
click at [656, 182] on div "Style" at bounding box center [654, 181] width 48 height 32
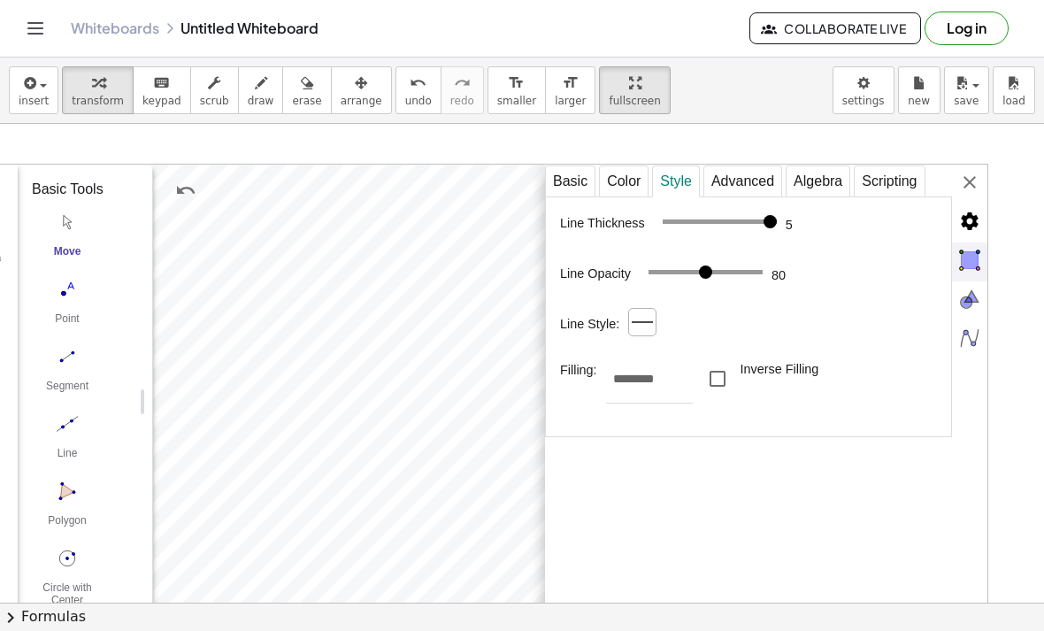
scroll to position [0, 49]
click at [751, 183] on div "Advanced" at bounding box center [744, 181] width 79 height 32
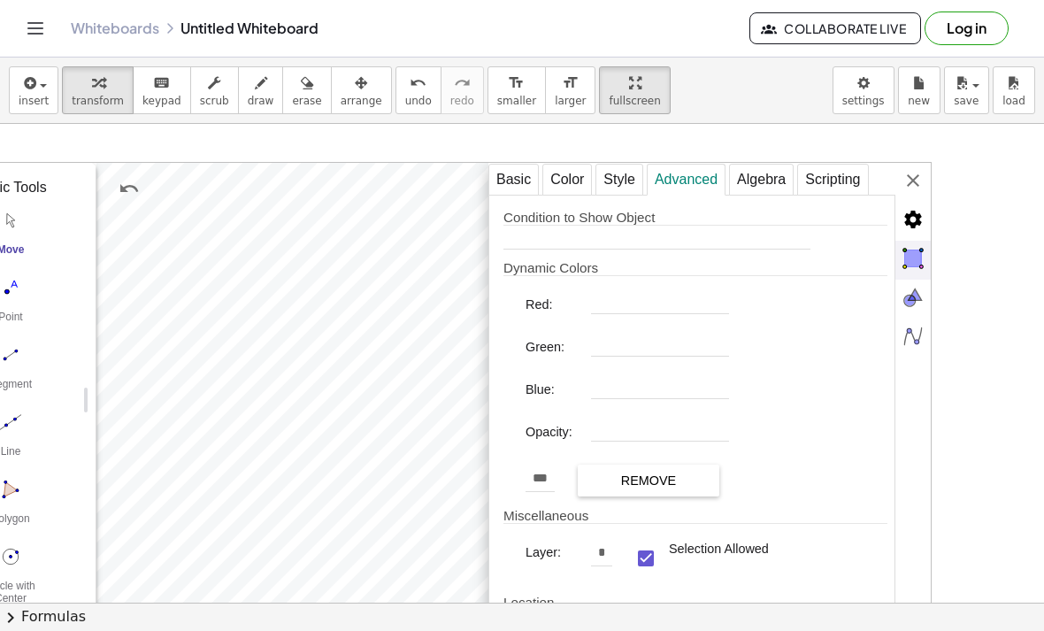
scroll to position [0, 107]
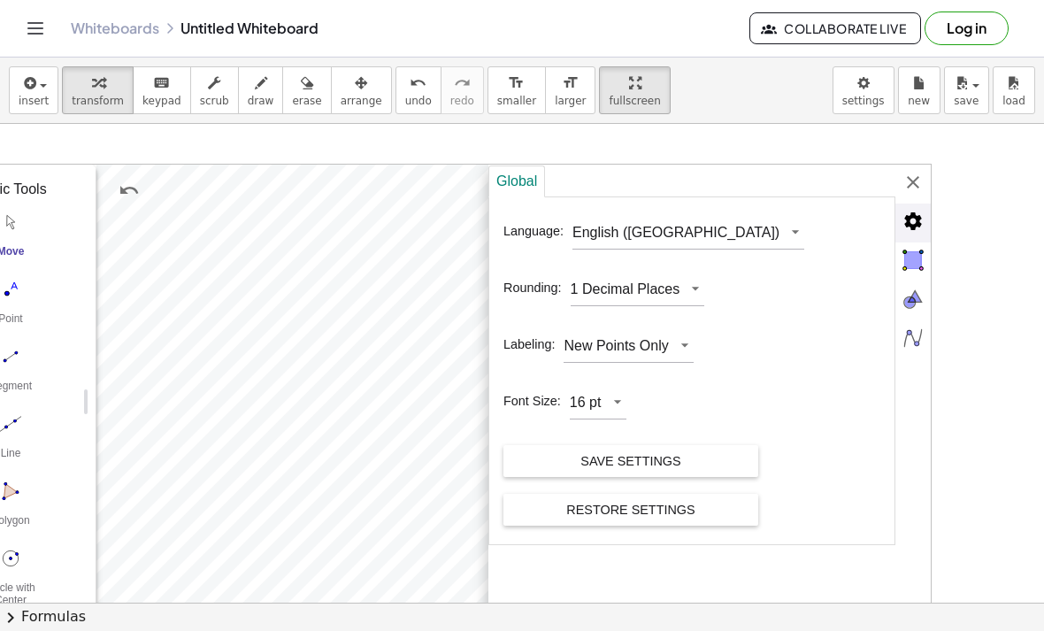
click at [915, 221] on img "Advanced" at bounding box center [912, 220] width 35 height 35
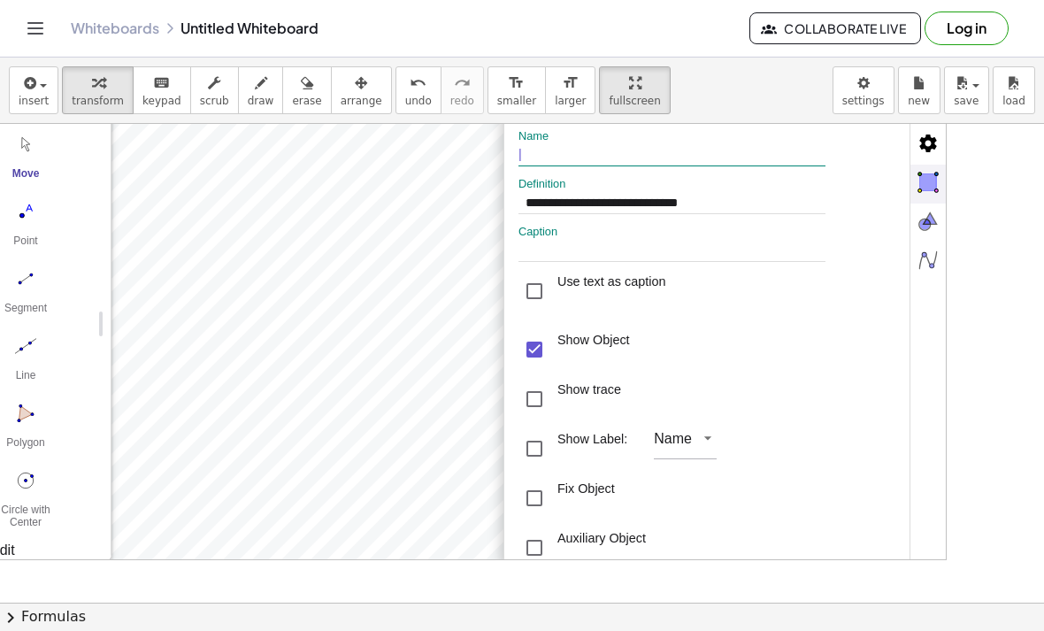
scroll to position [79, 93]
click at [770, 516] on div "Fix Object" at bounding box center [709, 497] width 384 height 50
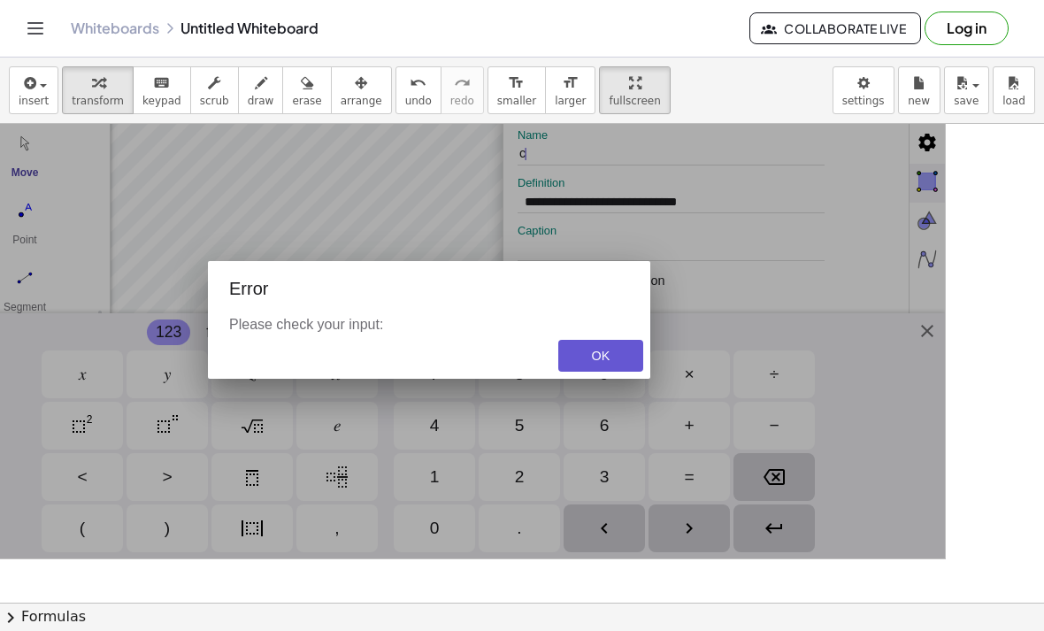
click at [769, 515] on div "Geometry" at bounding box center [429, 323] width 1035 height 474
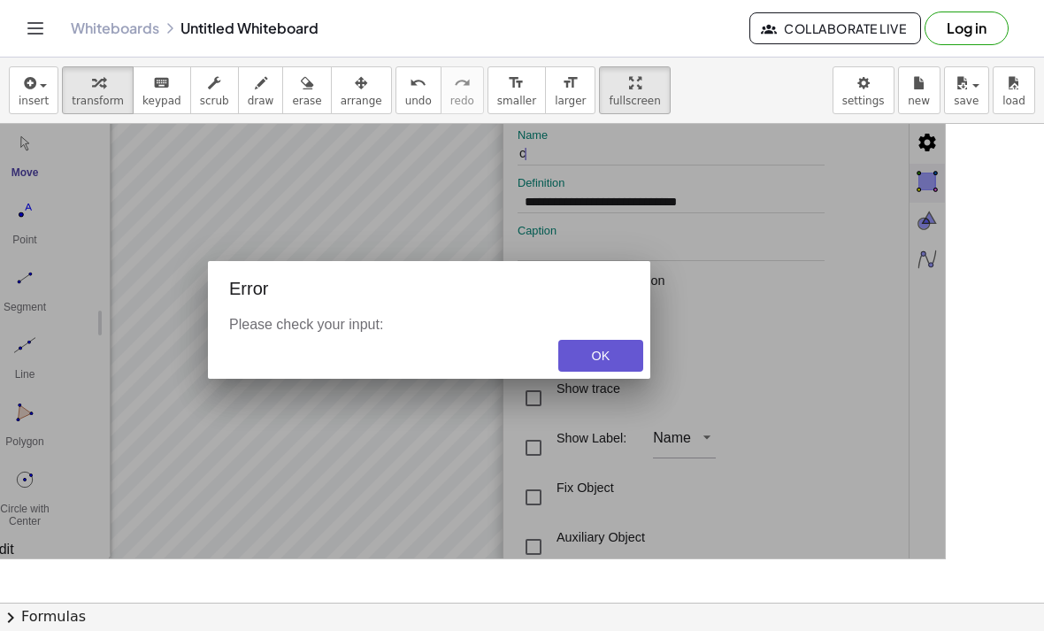
click at [607, 363] on div "OK" at bounding box center [600, 355] width 57 height 14
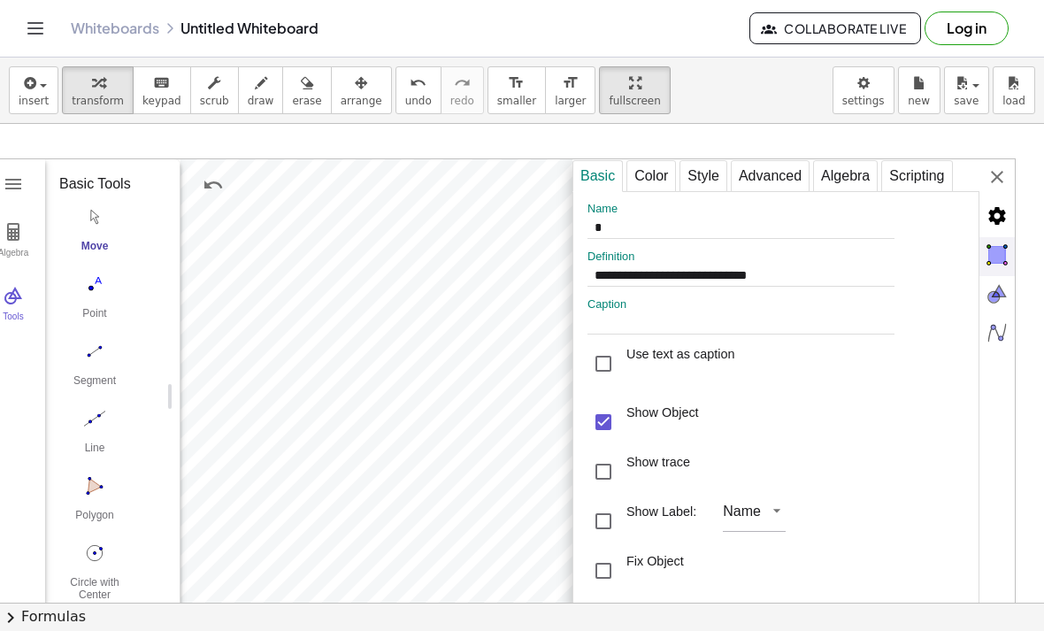
scroll to position [4, 20]
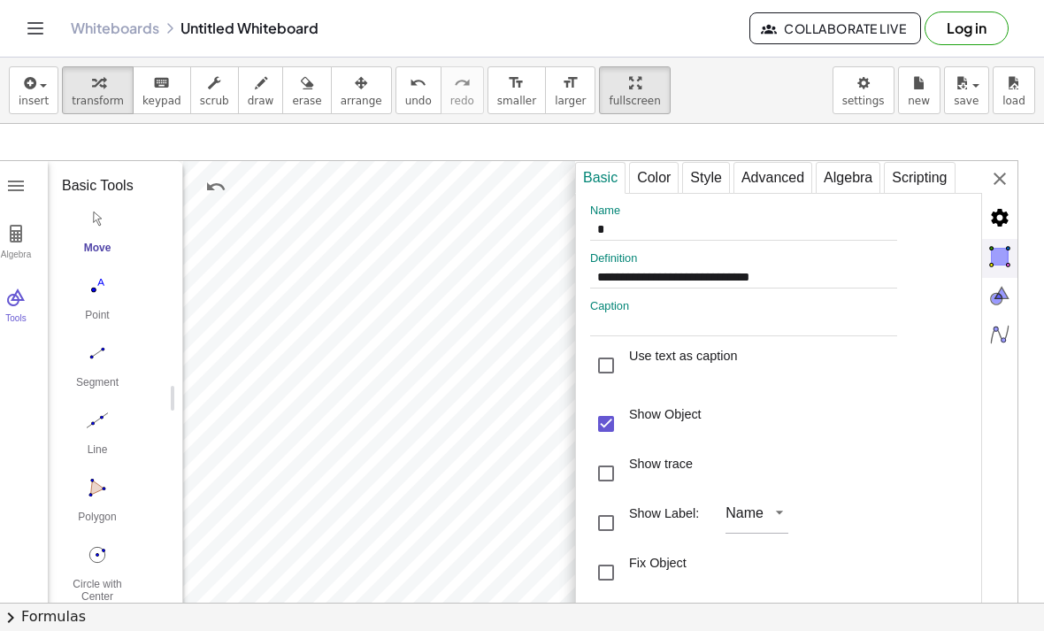
click at [97, 219] on img "Move. Drag or select object" at bounding box center [97, 218] width 71 height 28
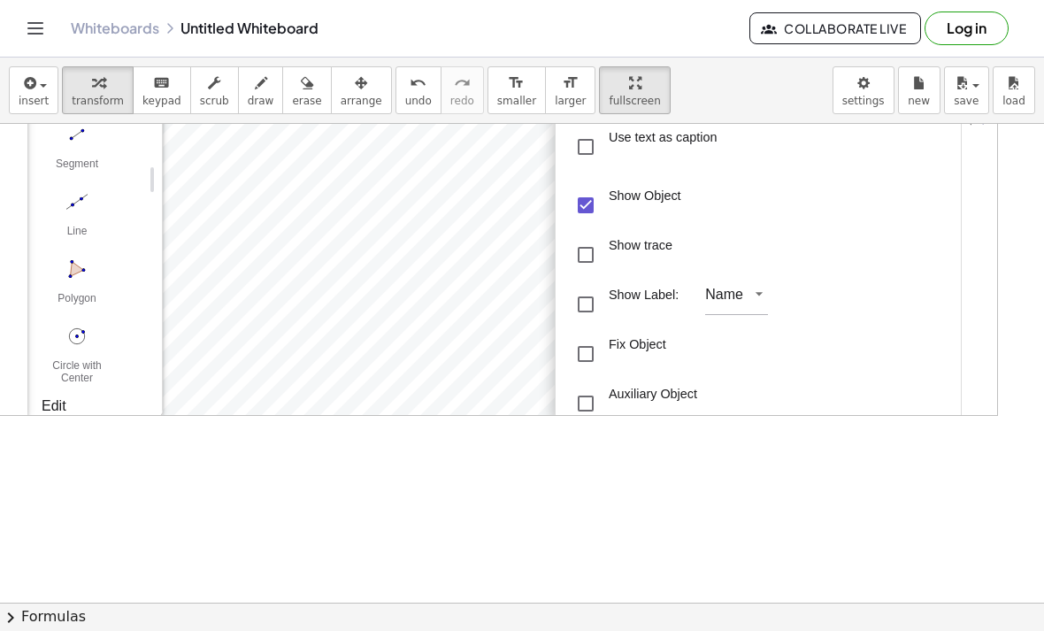
scroll to position [249, 36]
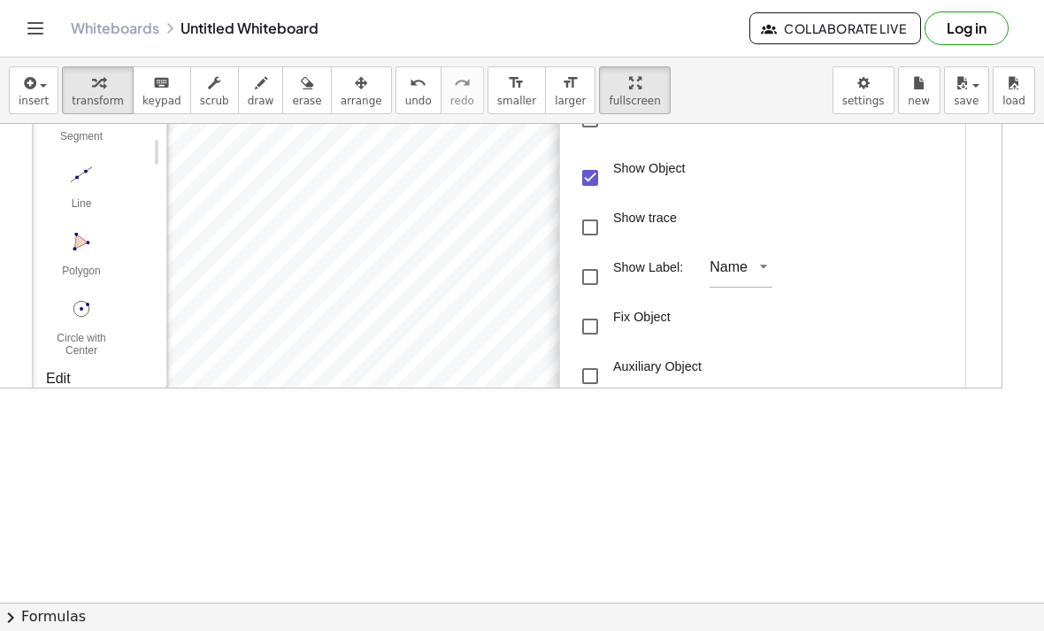
click at [896, 348] on div "Fix Object" at bounding box center [766, 327] width 384 height 50
click at [895, 347] on div "Fix Object" at bounding box center [766, 327] width 384 height 50
click at [905, 327] on div "Fix Object" at bounding box center [766, 327] width 384 height 50
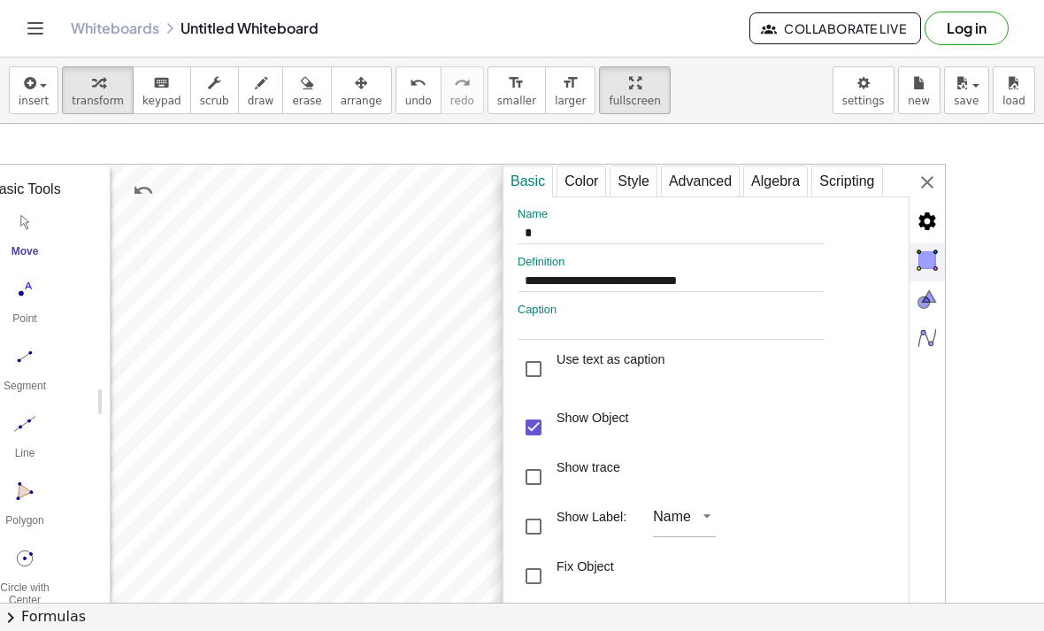
scroll to position [0, 90]
click at [849, 182] on div "Scripting" at bounding box center [849, 181] width 71 height 32
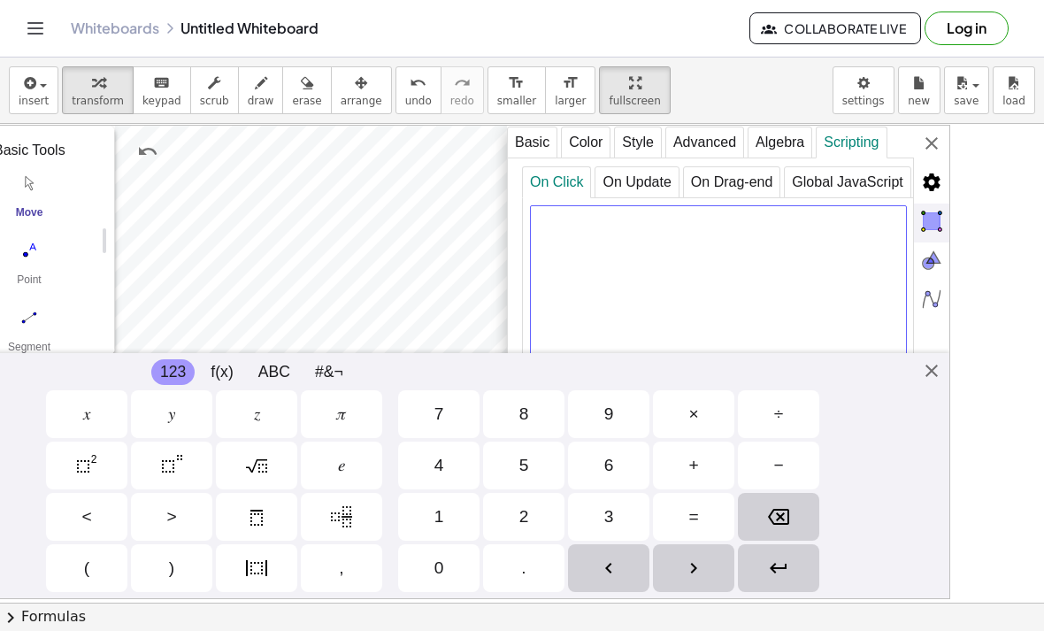
scroll to position [20, 83]
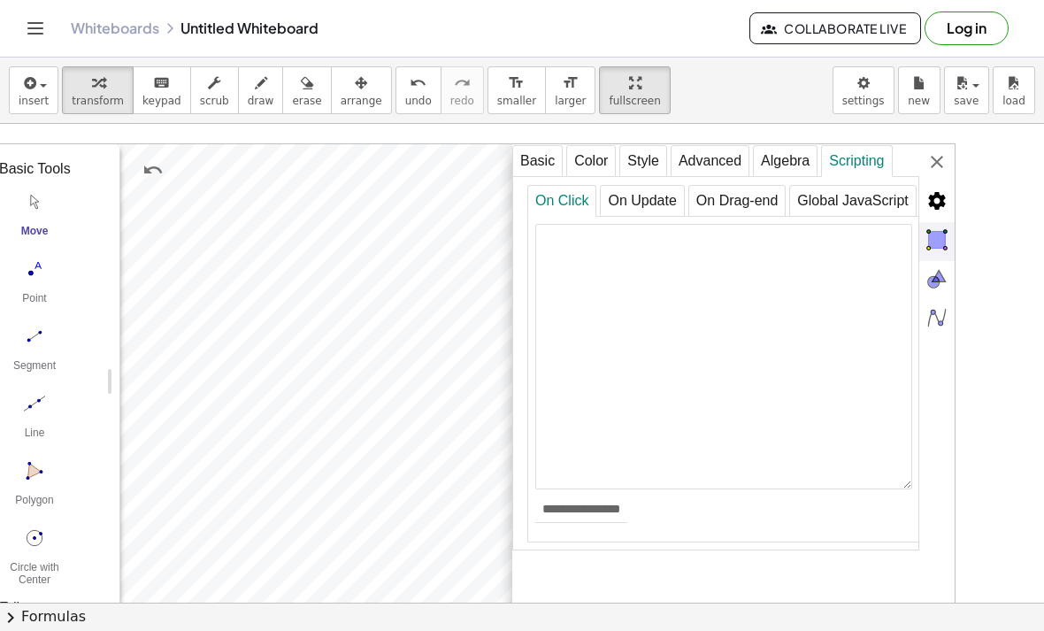
click at [779, 153] on div "Algebra" at bounding box center [785, 161] width 65 height 32
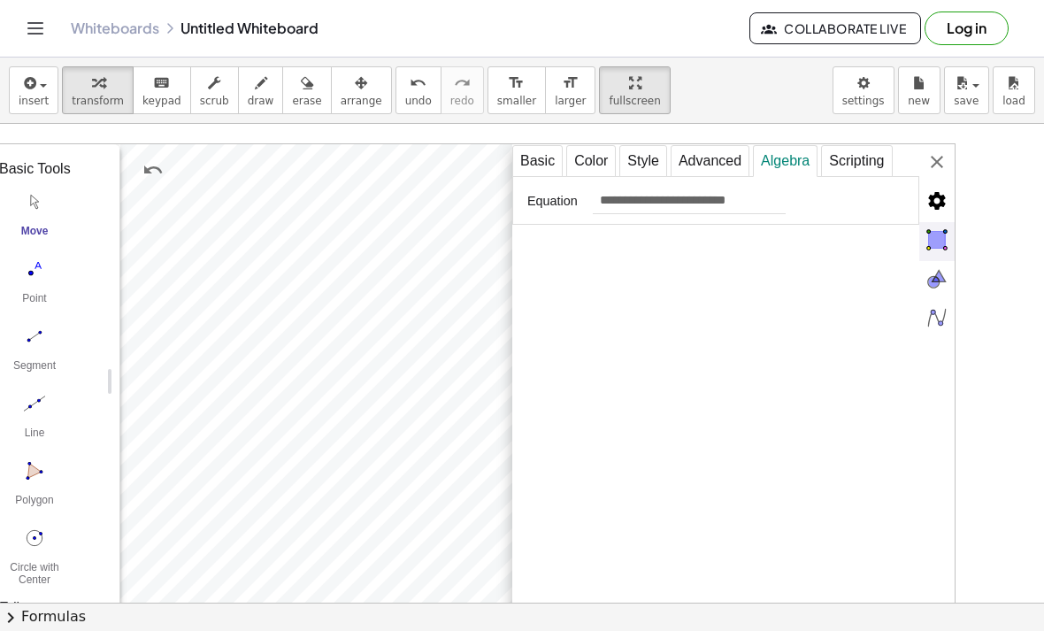
click at [947, 401] on div "**********" at bounding box center [733, 381] width 442 height 474
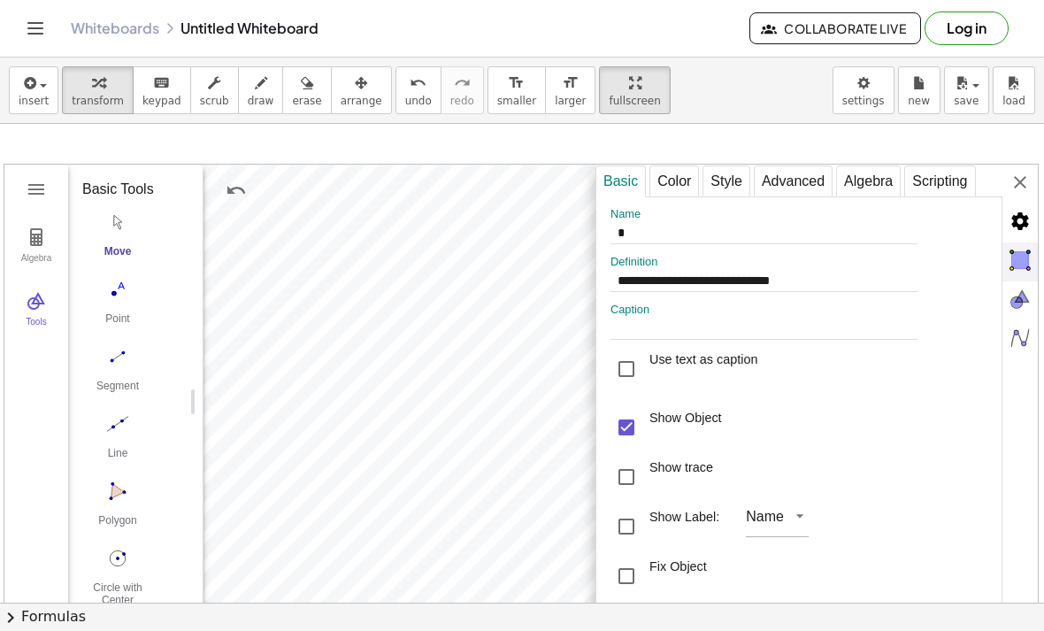
scroll to position [0, 0]
click at [682, 181] on div "Color" at bounding box center [674, 181] width 50 height 32
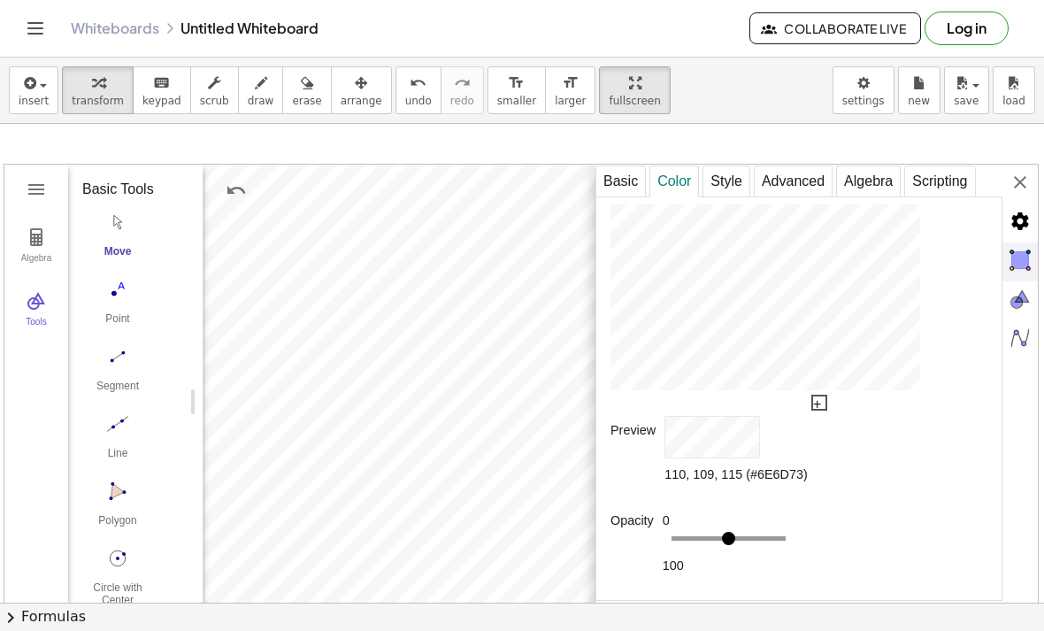
click at [731, 182] on div "Style" at bounding box center [726, 181] width 48 height 32
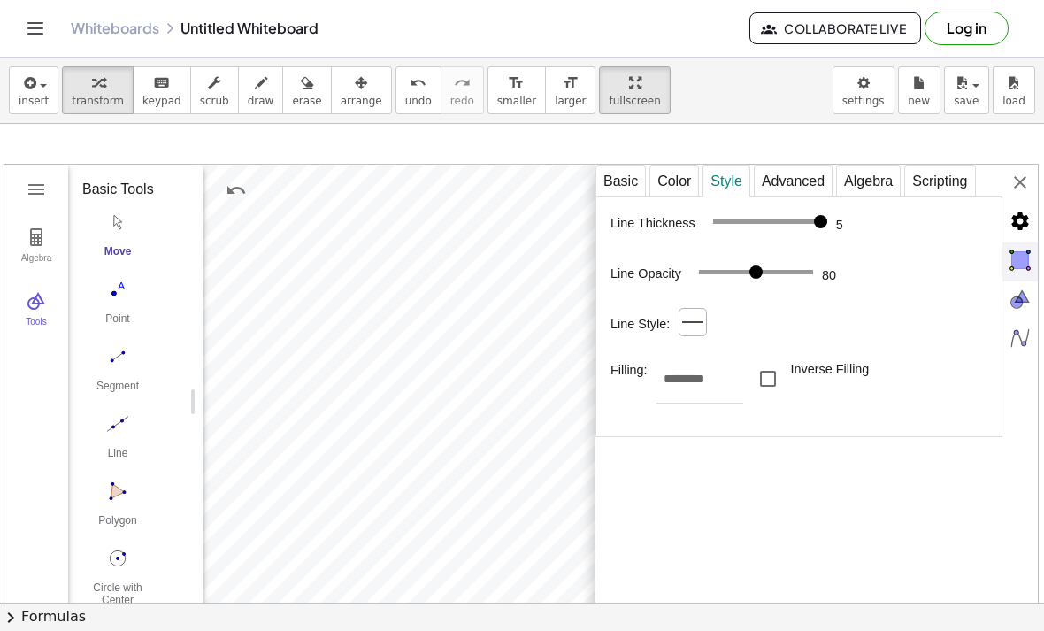
click at [793, 185] on div "Advanced" at bounding box center [793, 181] width 79 height 32
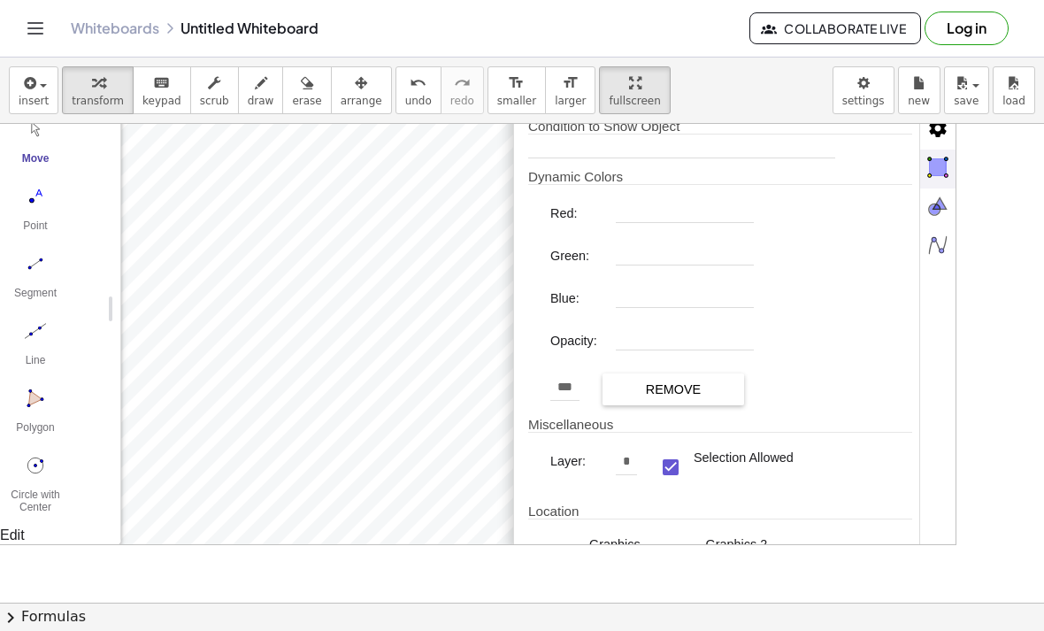
scroll to position [93, 81]
click at [785, 519] on div "Location" at bounding box center [721, 511] width 384 height 16
click at [564, 519] on div "Location" at bounding box center [721, 511] width 384 height 16
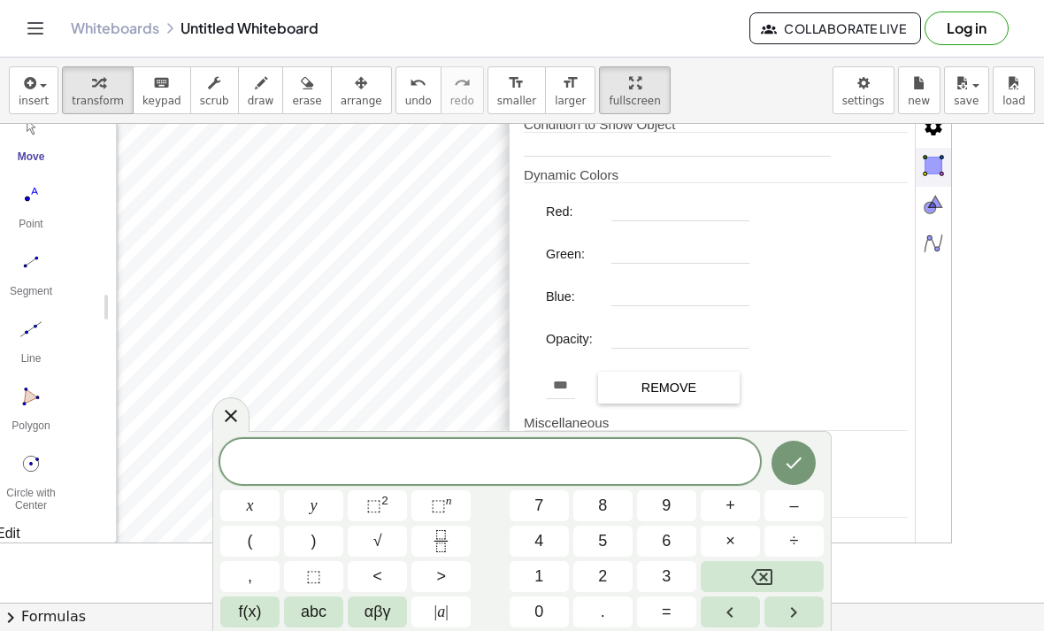
click at [573, 536] on button "5" at bounding box center [602, 540] width 59 height 31
click at [770, 576] on icon "Backspace" at bounding box center [761, 576] width 21 height 21
click at [886, 415] on div "Condition to Show Object Dynamic Colors Red: Green: Blue: Opacity: *** *** *** …" at bounding box center [712, 376] width 407 height 549
click at [801, 465] on icon "Done" at bounding box center [793, 462] width 21 height 21
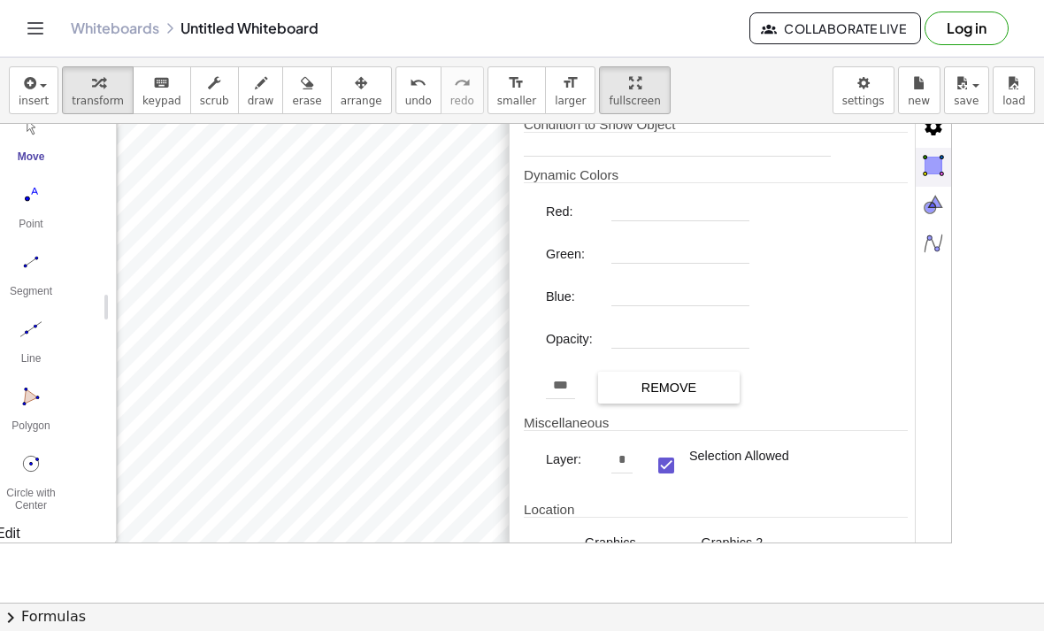
click at [603, 532] on div "Location Graphics Graphics 2 3D Graphics Extra Views Algebra" at bounding box center [716, 568] width 384 height 133
click at [602, 532] on div "Location Graphics Graphics 2 3D Graphics Extra Views Algebra" at bounding box center [716, 568] width 384 height 133
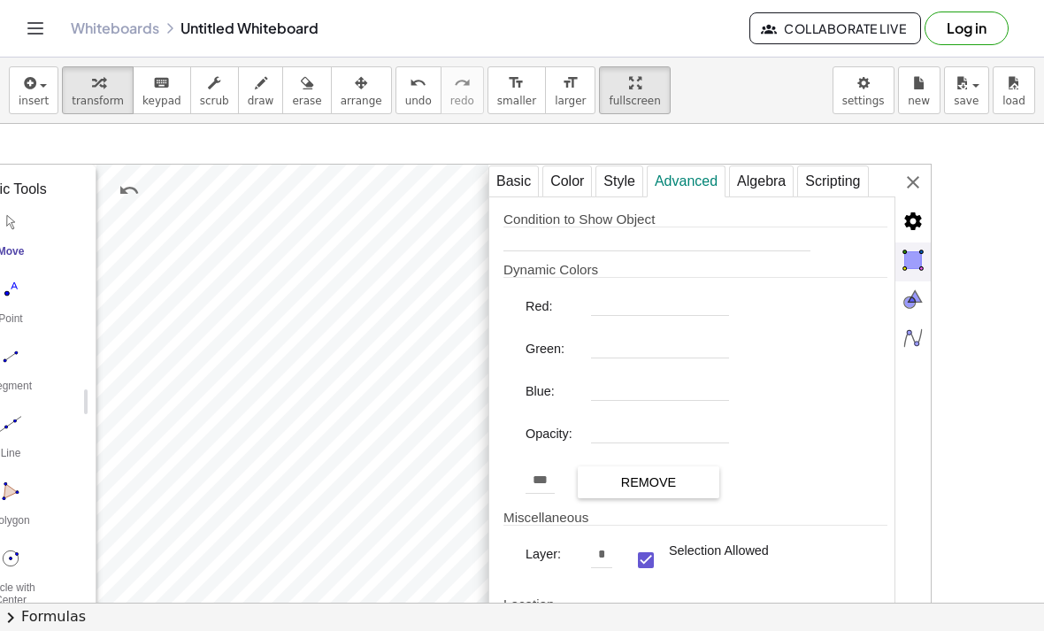
scroll to position [0, 107]
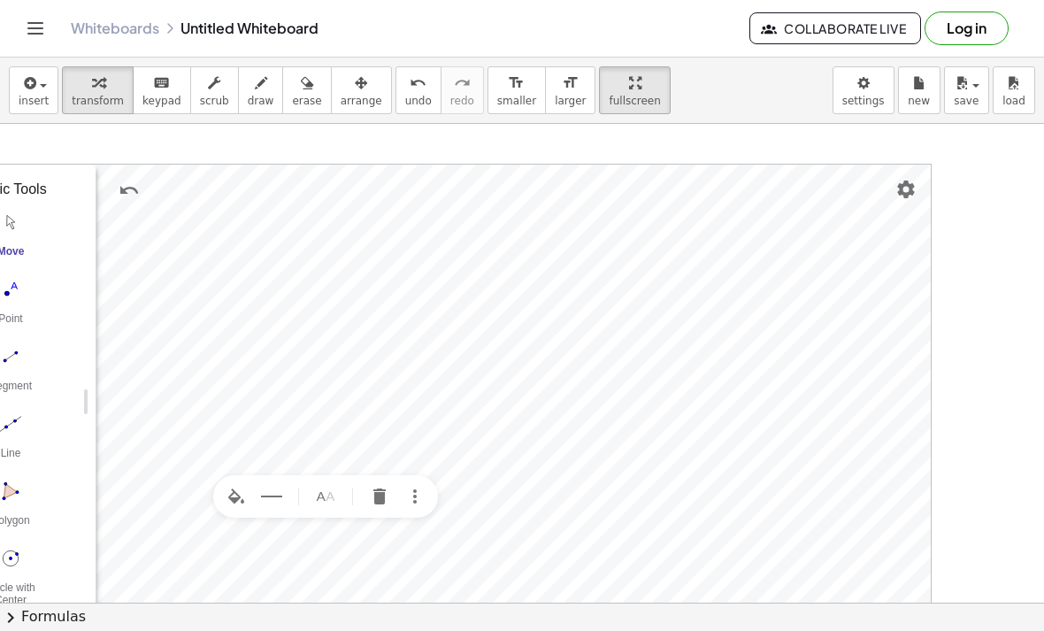
click at [11, 228] on img "Move. Drag or select object" at bounding box center [10, 222] width 71 height 28
click at [131, 189] on img "Undo" at bounding box center [129, 190] width 21 height 21
click at [126, 196] on img "Undo" at bounding box center [129, 190] width 21 height 21
click at [119, 191] on img "Undo" at bounding box center [129, 190] width 21 height 21
click at [130, 195] on img "Undo" at bounding box center [129, 190] width 21 height 21
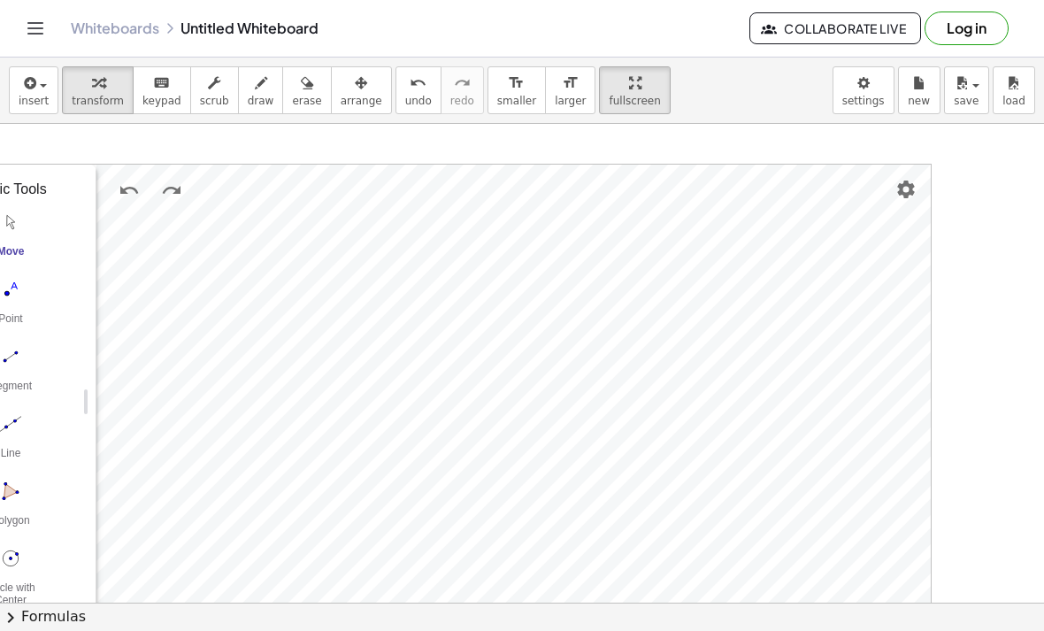
click at [126, 193] on img "Undo" at bounding box center [129, 190] width 21 height 21
click at [119, 188] on img "Undo" at bounding box center [129, 190] width 21 height 21
click at [119, 198] on img "Undo" at bounding box center [129, 190] width 21 height 21
click at [120, 201] on button "Undo" at bounding box center [129, 190] width 32 height 32
click at [121, 190] on img "Undo" at bounding box center [129, 190] width 21 height 21
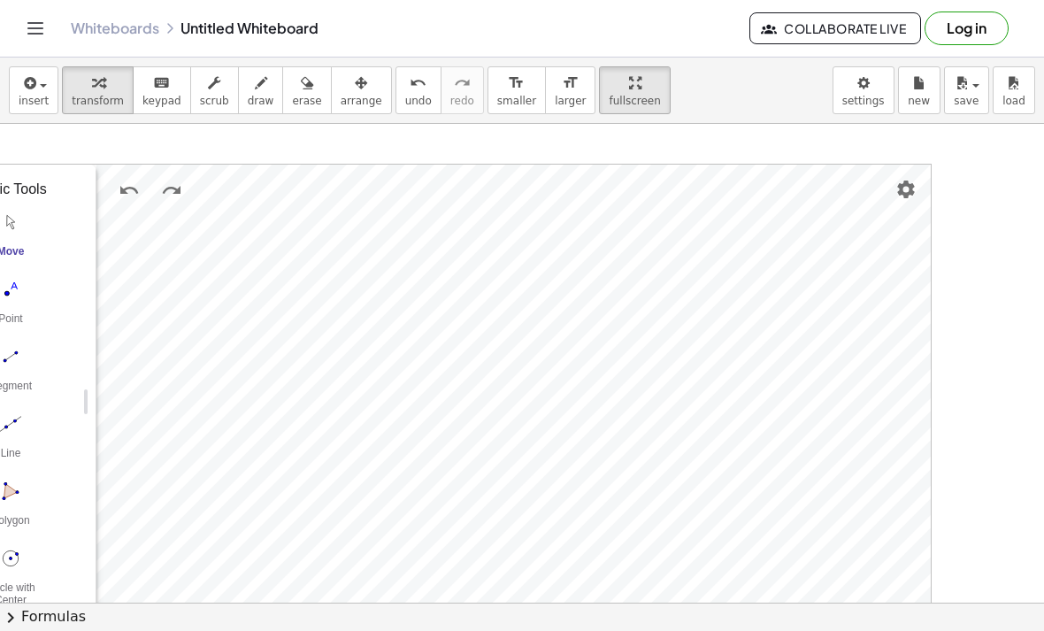
click at [119, 189] on img "Undo" at bounding box center [129, 190] width 21 height 21
click at [119, 192] on img "Undo" at bounding box center [129, 190] width 21 height 21
click at [126, 195] on img "Undo" at bounding box center [129, 190] width 21 height 21
click at [122, 191] on img "Undo" at bounding box center [129, 190] width 21 height 21
click at [127, 195] on img "Undo" at bounding box center [129, 190] width 21 height 21
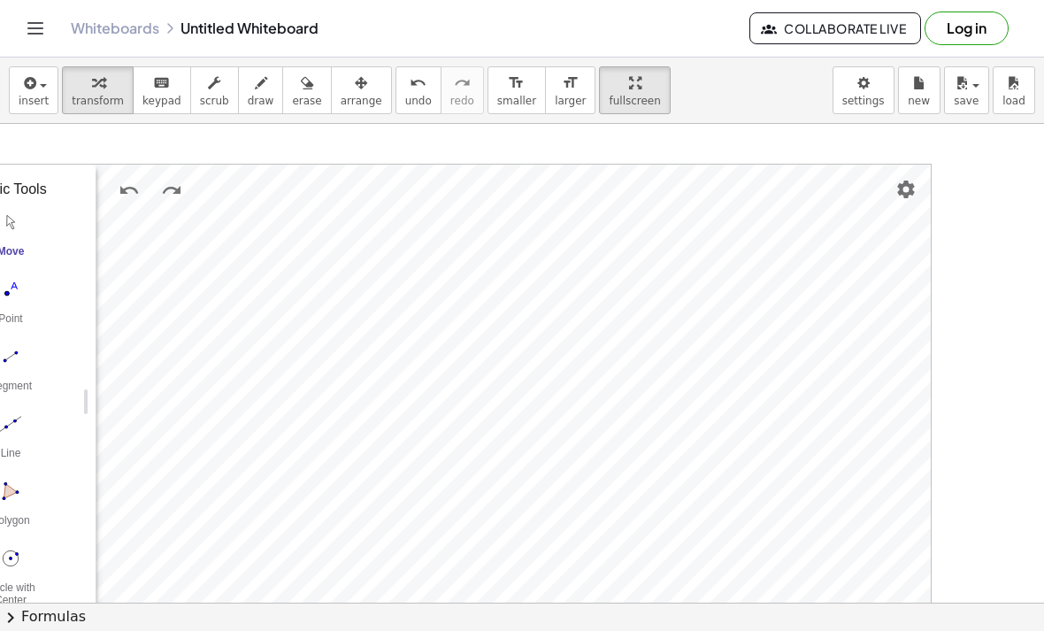
click at [115, 195] on button "Undo" at bounding box center [129, 190] width 32 height 32
click at [114, 194] on button "Undo" at bounding box center [129, 190] width 32 height 32
click at [119, 191] on img "Undo" at bounding box center [129, 190] width 21 height 21
click at [124, 196] on img "Undo" at bounding box center [129, 190] width 21 height 21
click at [121, 198] on img "Undo" at bounding box center [129, 190] width 21 height 21
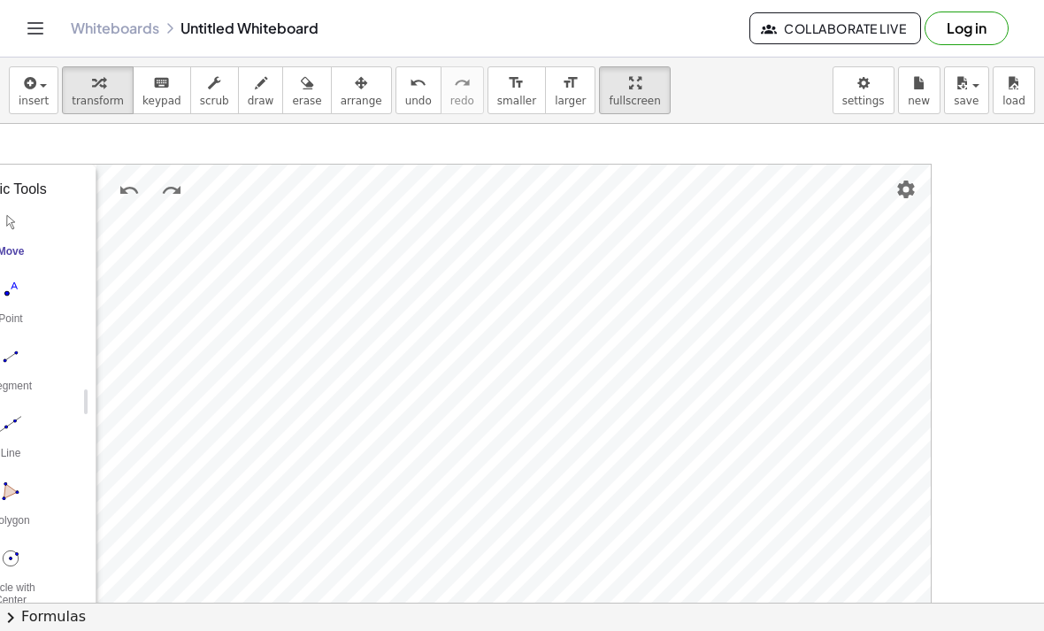
click at [120, 195] on img "Undo" at bounding box center [129, 190] width 21 height 21
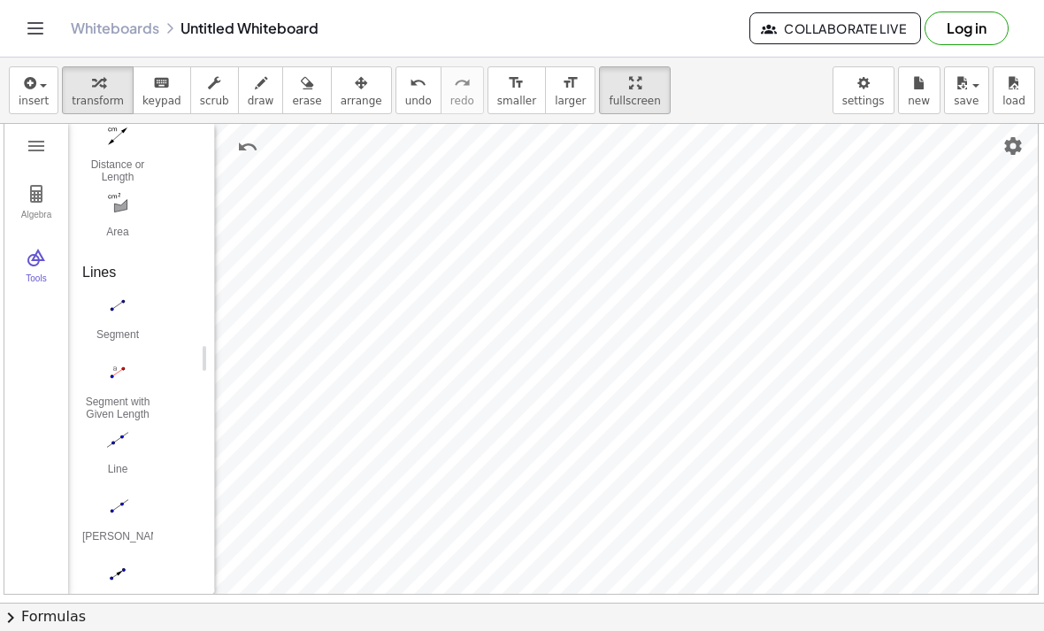
scroll to position [1360, 0]
click at [126, 509] on img "Ray. Select starting point, then point on ray" at bounding box center [117, 506] width 71 height 28
click at [239, 152] on img "Undo" at bounding box center [247, 146] width 21 height 21
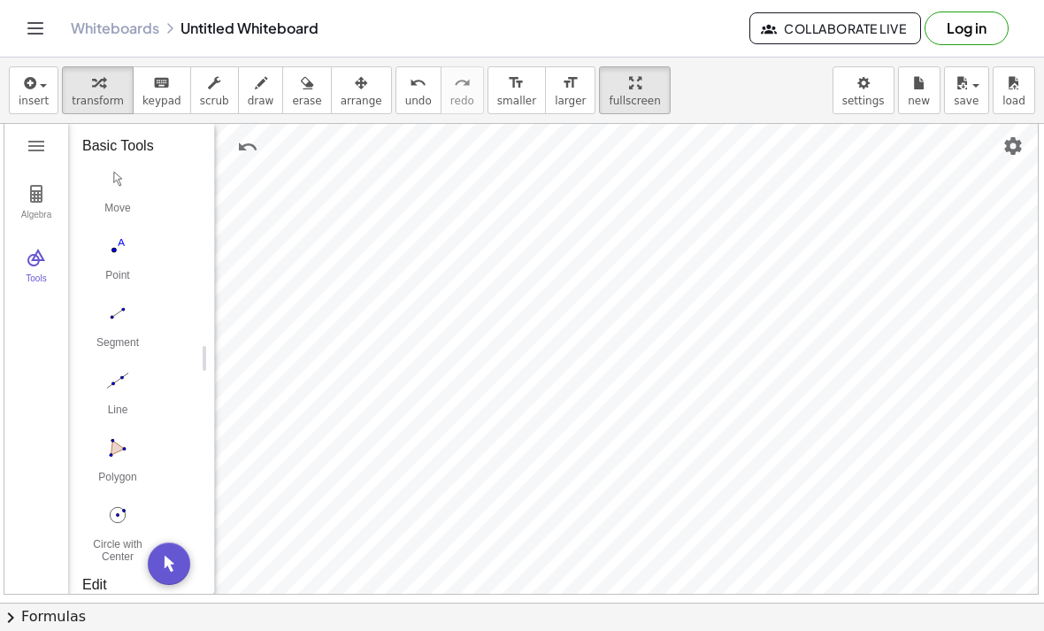
scroll to position [0, 0]
click at [115, 183] on img "Move. Drag or select object" at bounding box center [117, 179] width 71 height 28
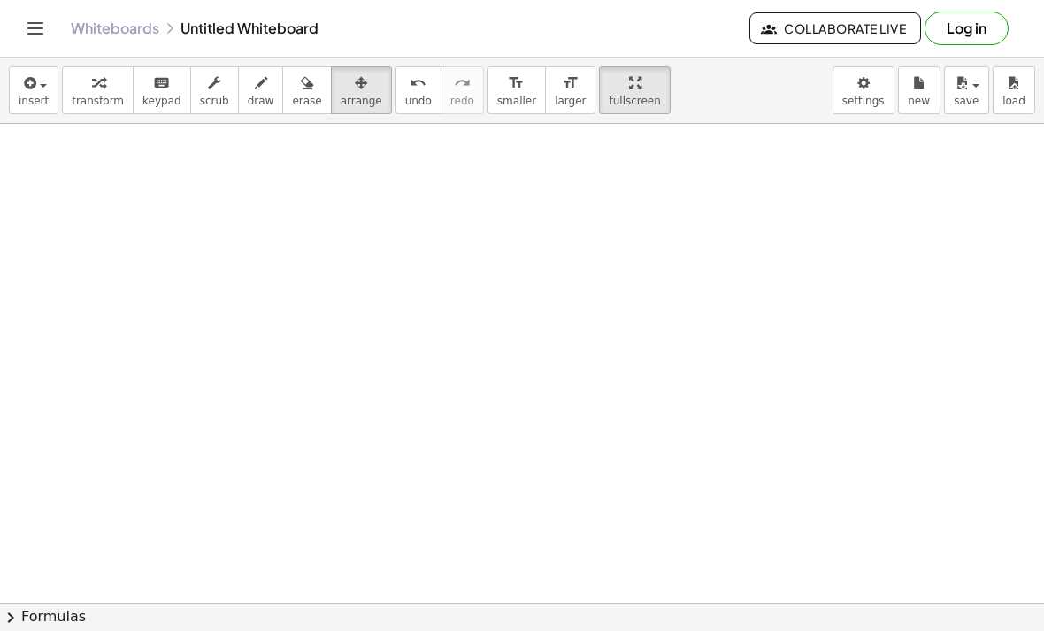
click at [34, 99] on span "insert" at bounding box center [34, 101] width 30 height 12
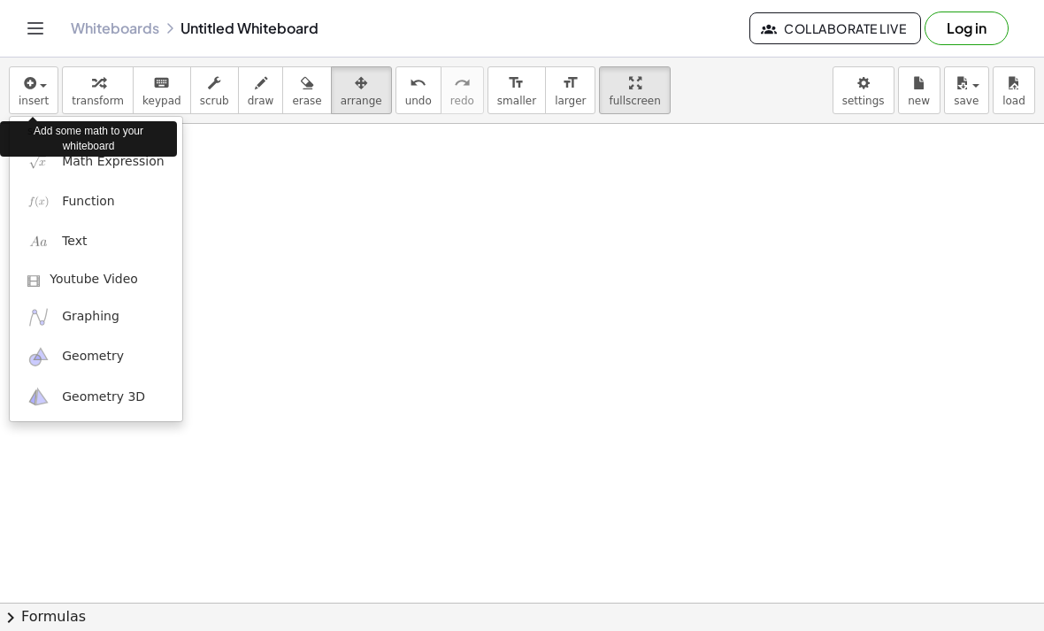
click at [102, 357] on span "Geometry" at bounding box center [93, 357] width 62 height 18
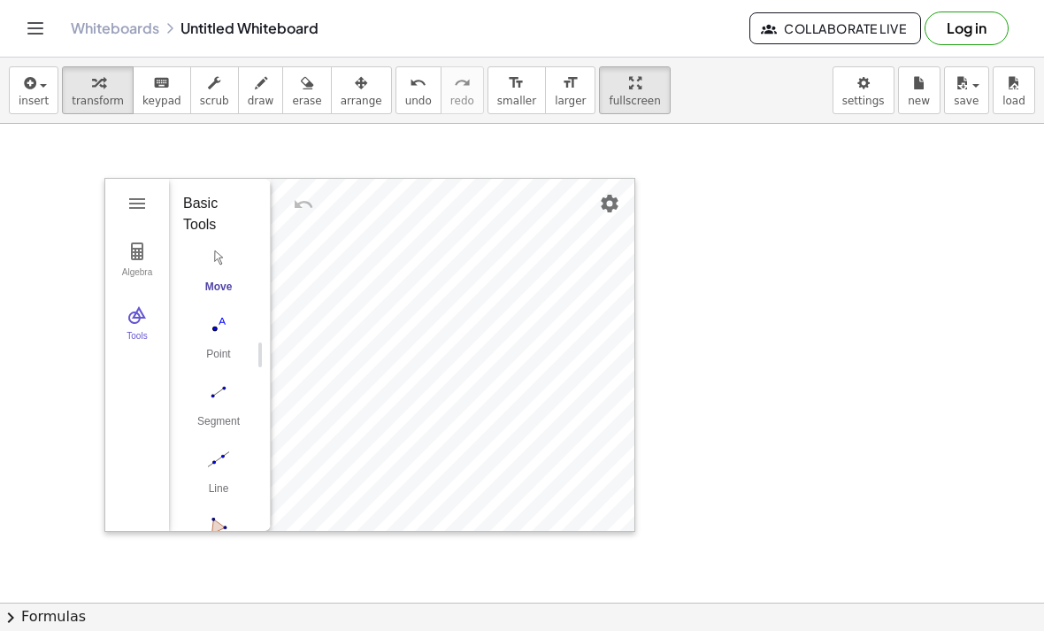
click at [613, 207] on img "Settings" at bounding box center [609, 203] width 21 height 21
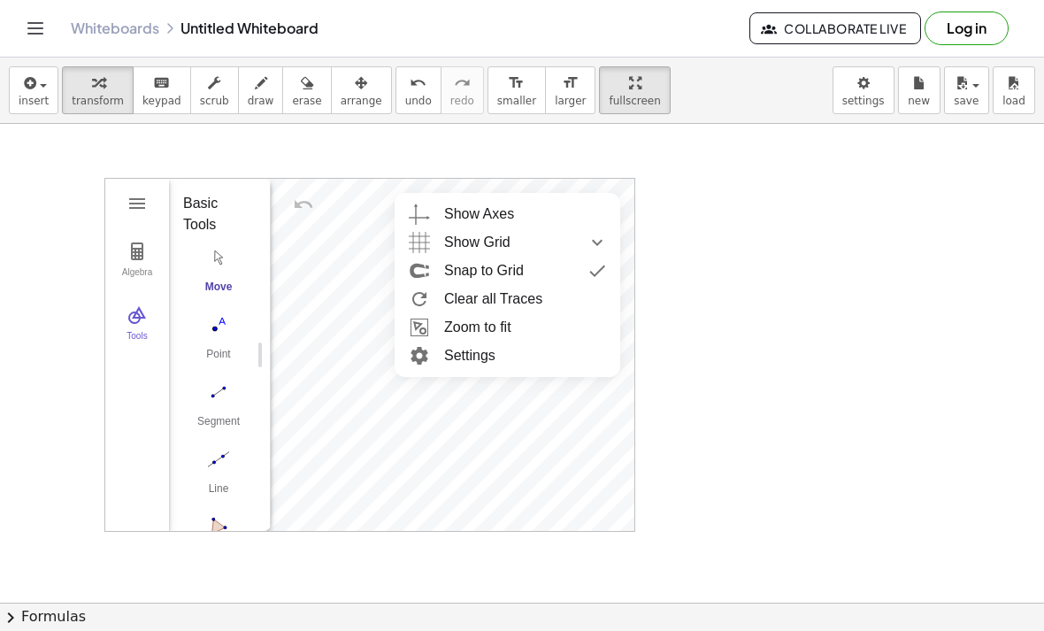
click at [559, 236] on div "Show Grid" at bounding box center [525, 242] width 162 height 28
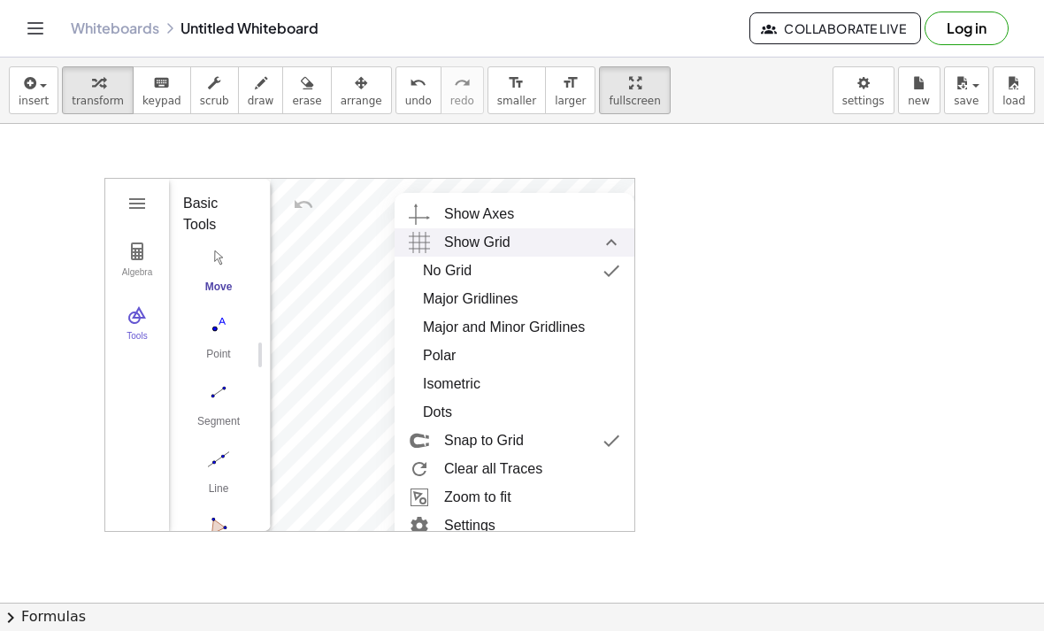
click at [533, 316] on div "Major and Minor Gridlines" at bounding box center [504, 327] width 162 height 28
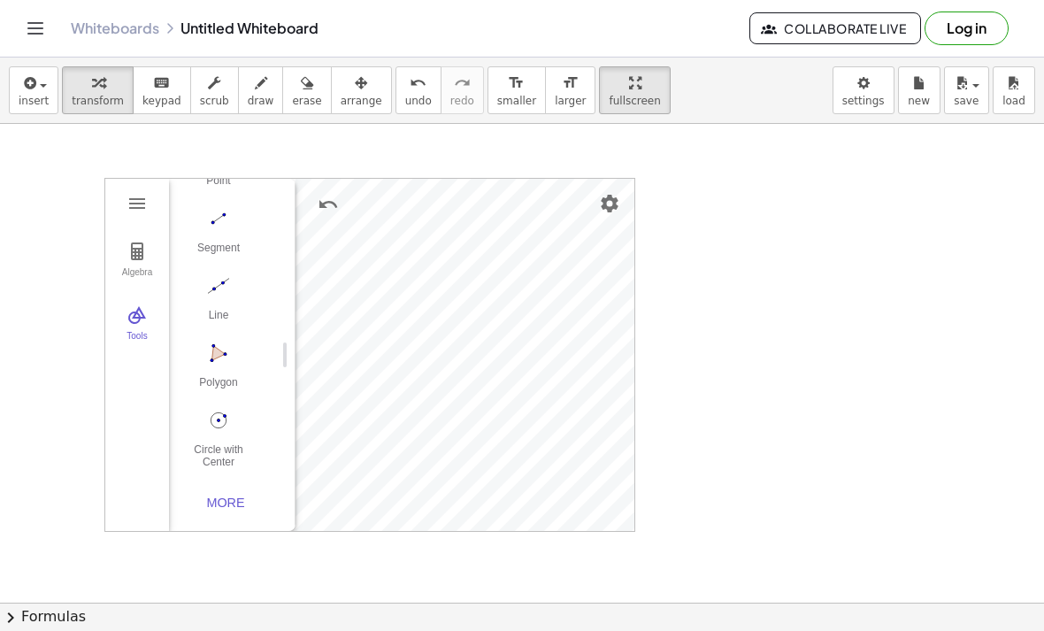
scroll to position [152, 0]
click at [236, 500] on div "More" at bounding box center [225, 502] width 57 height 14
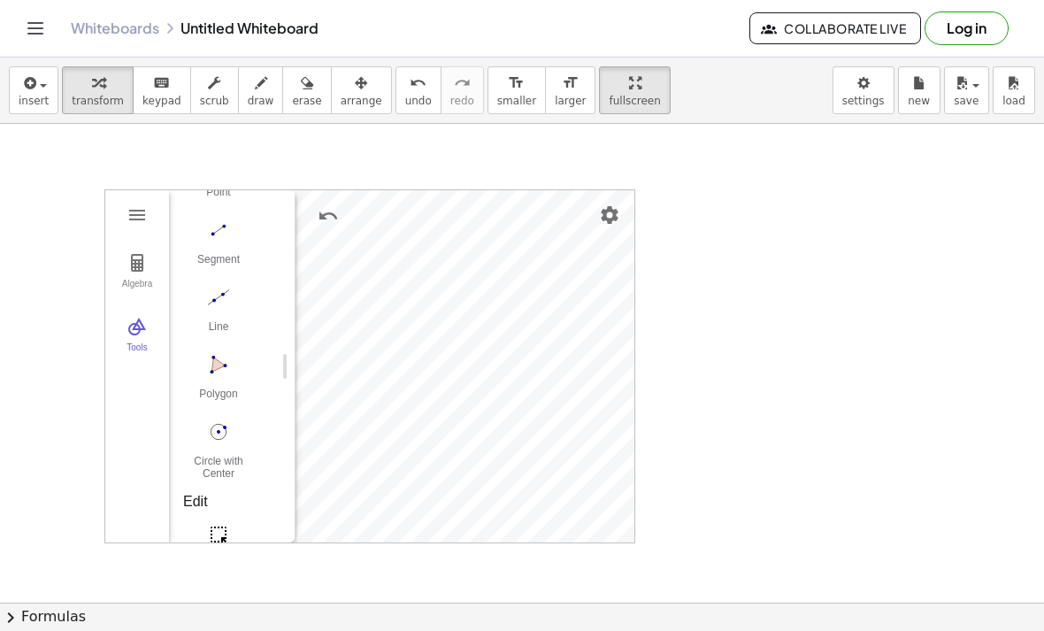
scroll to position [31, 0]
click at [140, 214] on img "Geometry" at bounding box center [136, 215] width 21 height 21
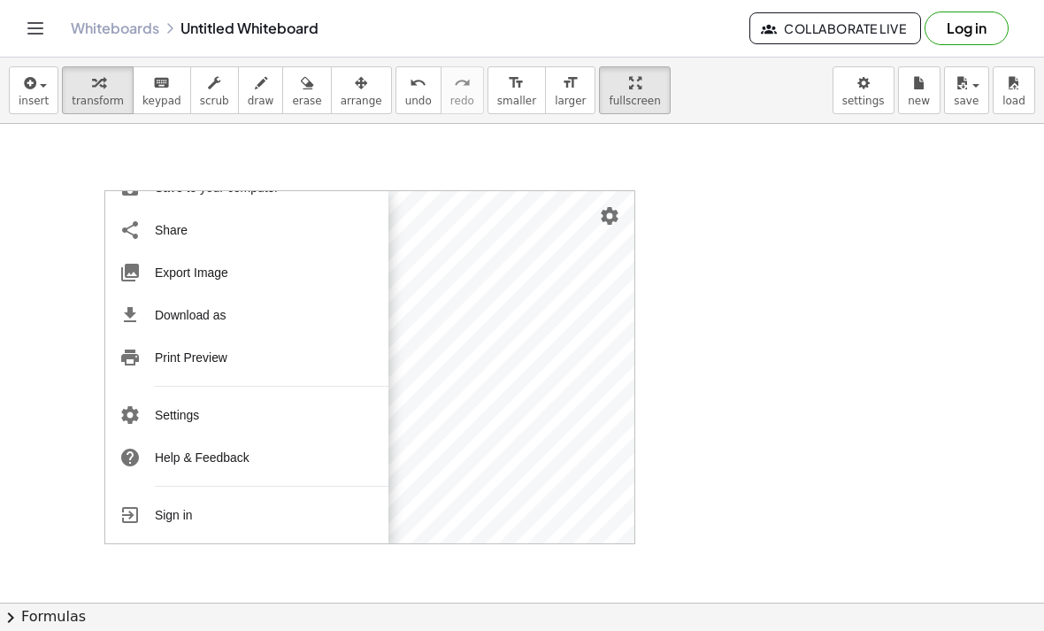
scroll to position [217, 0]
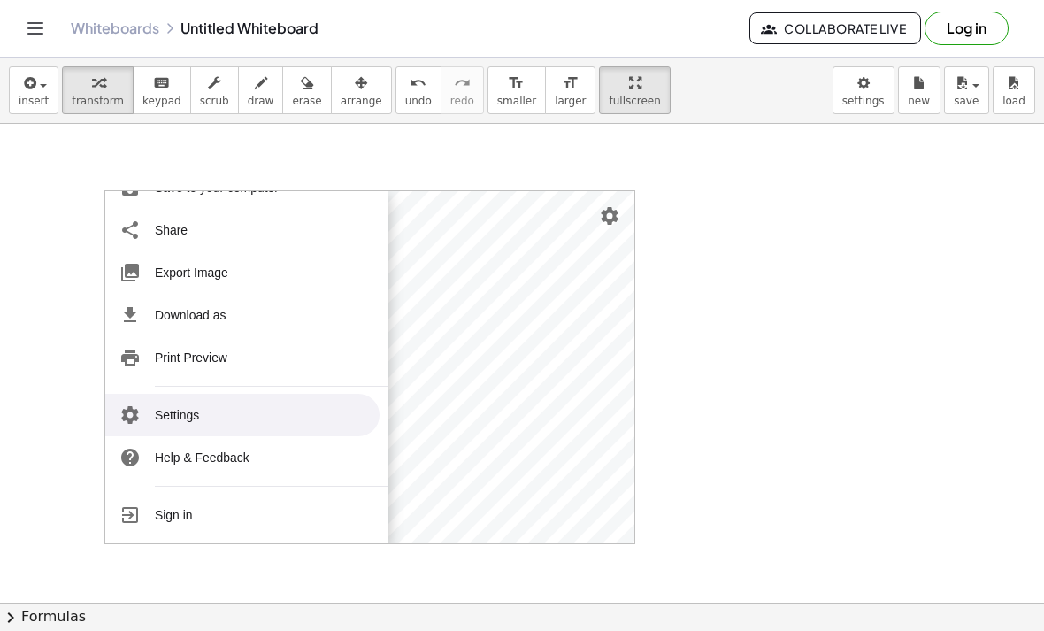
click at [140, 406] on img "Geometry" at bounding box center [129, 414] width 21 height 21
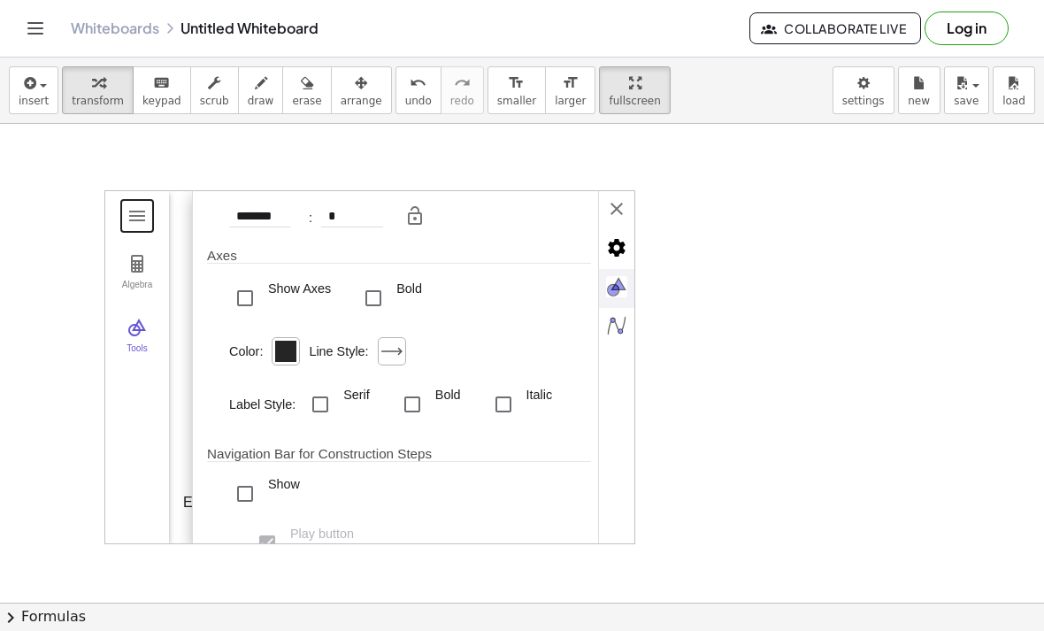
scroll to position [188, 0]
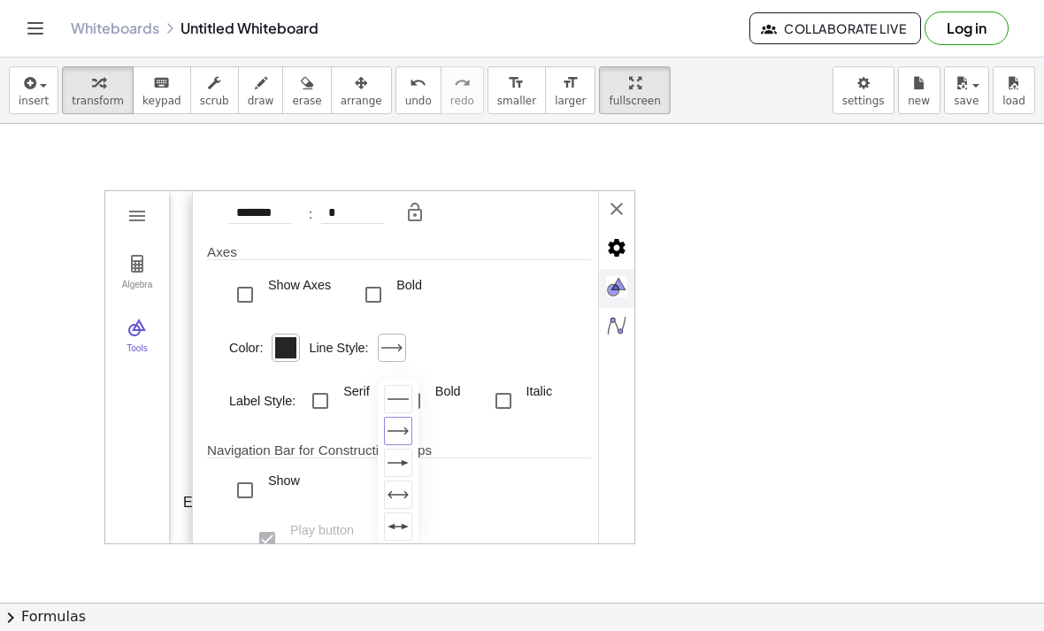
click at [397, 467] on div "Geometry" at bounding box center [398, 462] width 28 height 28
click at [397, 458] on div "Navigation Bar for Construction Steps" at bounding box center [399, 450] width 384 height 16
click at [397, 408] on div "Geometry" at bounding box center [398, 399] width 28 height 28
click at [401, 433] on div "Geometry" at bounding box center [398, 431] width 28 height 28
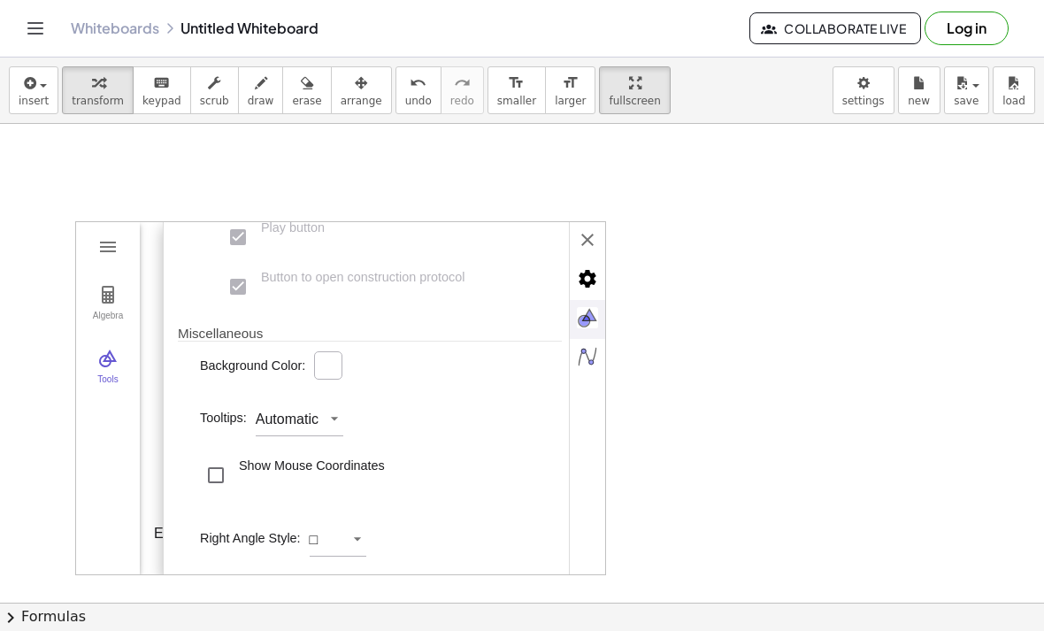
scroll to position [0, 29]
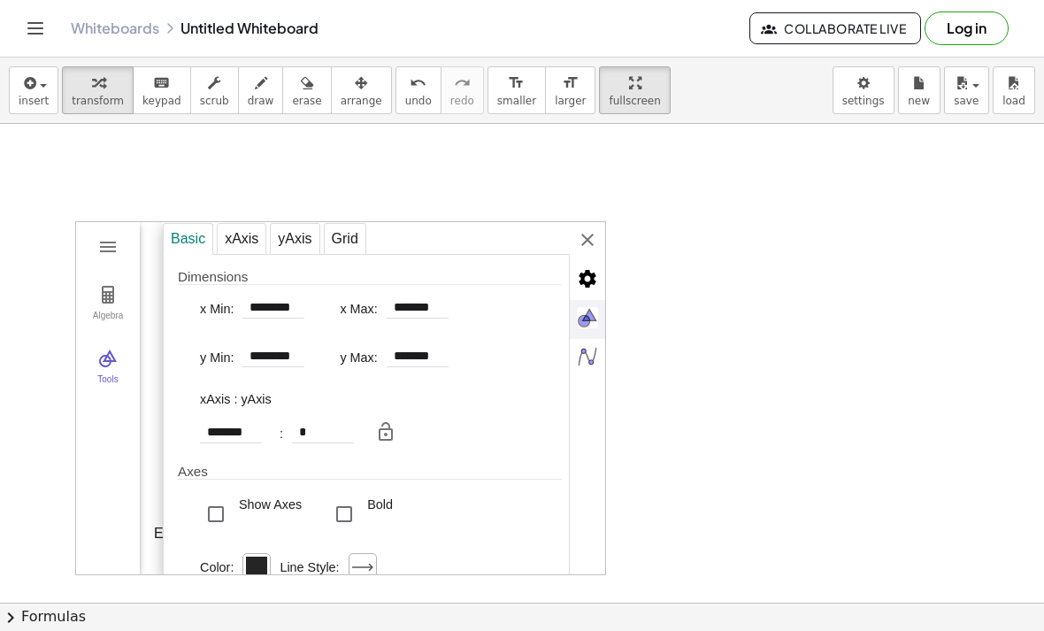
click at [595, 325] on img "Graphics" at bounding box center [587, 317] width 35 height 35
click at [590, 321] on img "Graphics" at bounding box center [587, 317] width 35 height 35
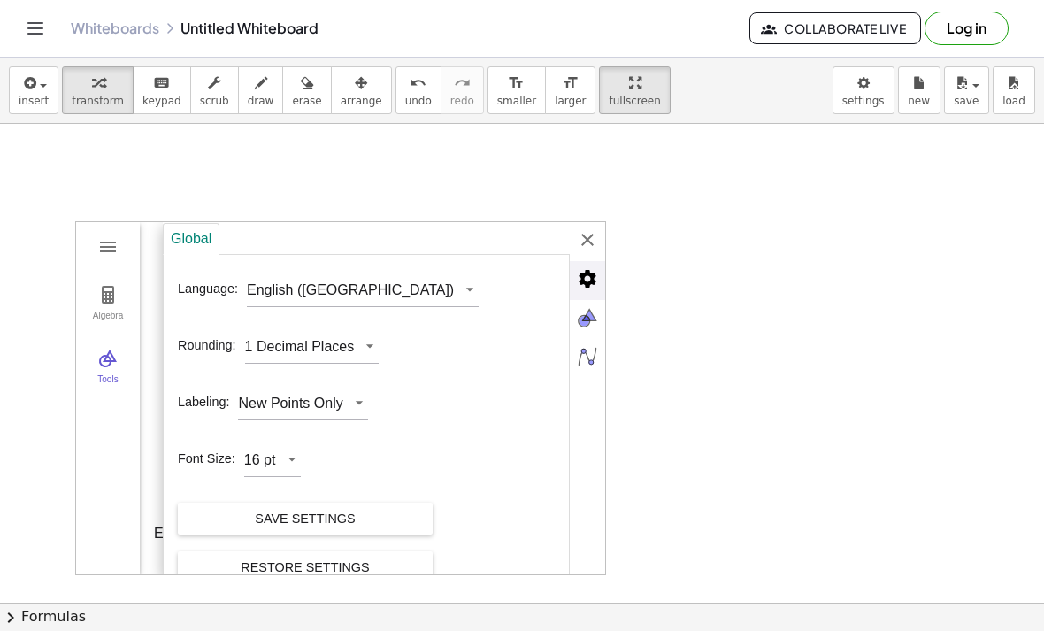
click at [110, 250] on img "Geometry" at bounding box center [107, 246] width 21 height 21
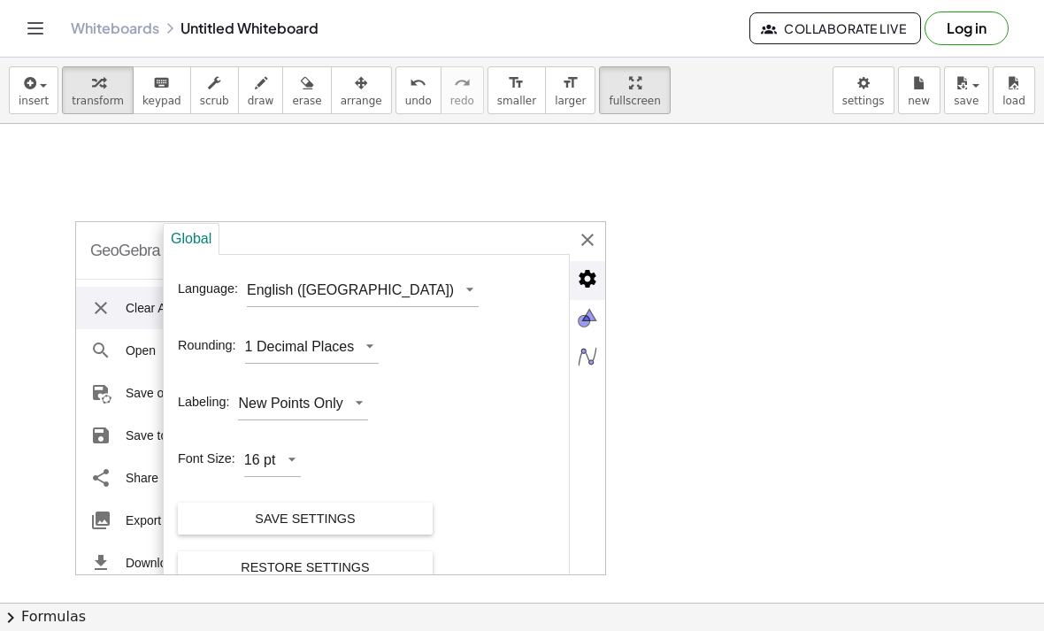
click at [101, 263] on div "GeoGebra Geometry" at bounding box center [159, 250] width 139 height 57
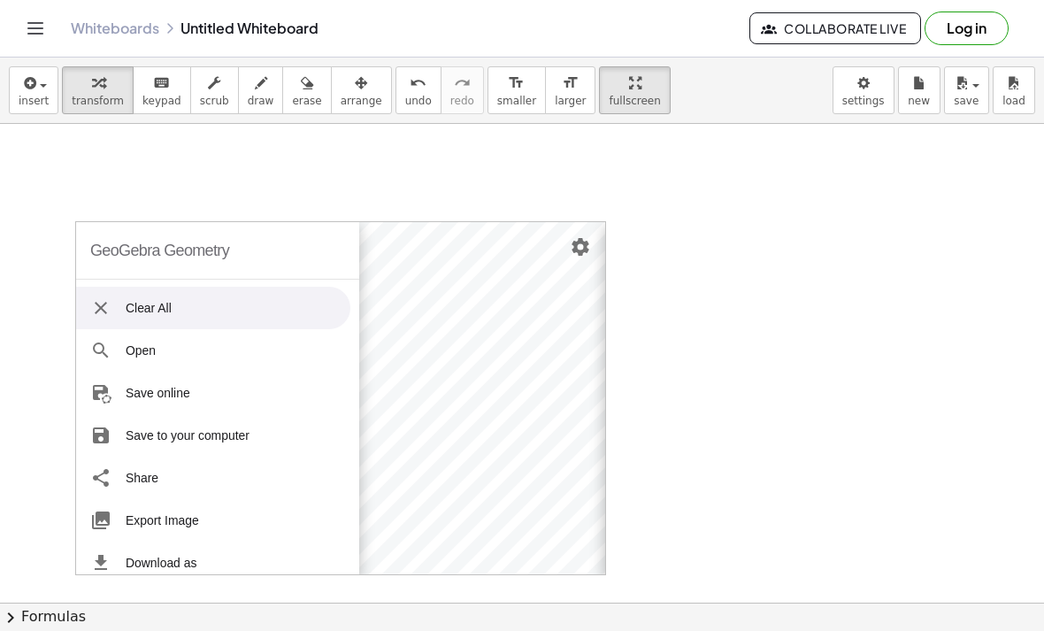
click at [605, 242] on div "Global" at bounding box center [808, 238] width 407 height 32
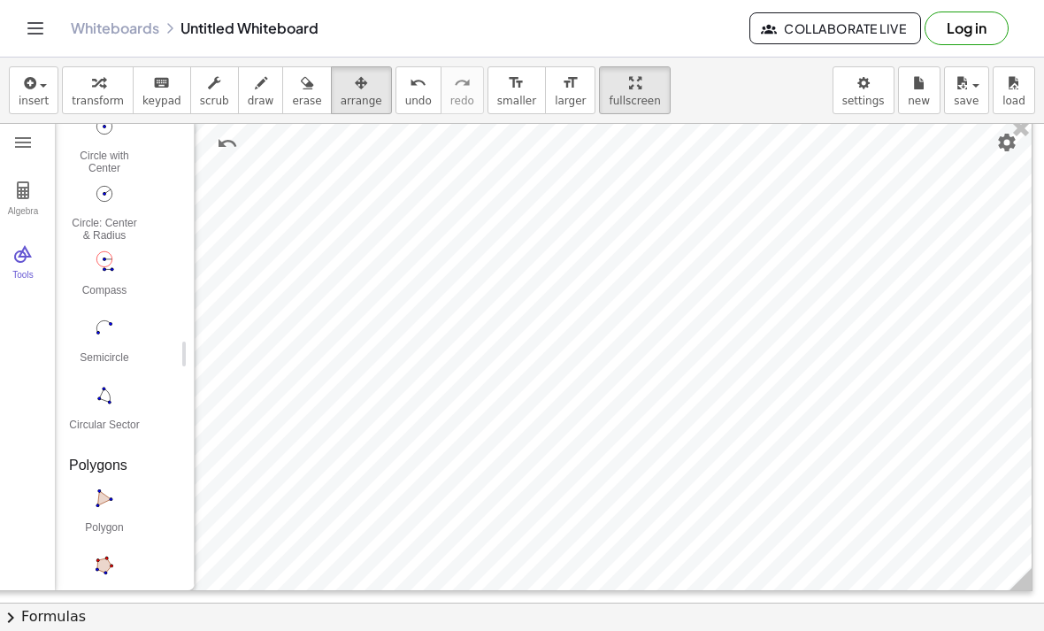
scroll to position [1905, 0]
click at [112, 202] on img "Circle: Center & Radius. Select center point, then enter radius" at bounding box center [104, 194] width 71 height 28
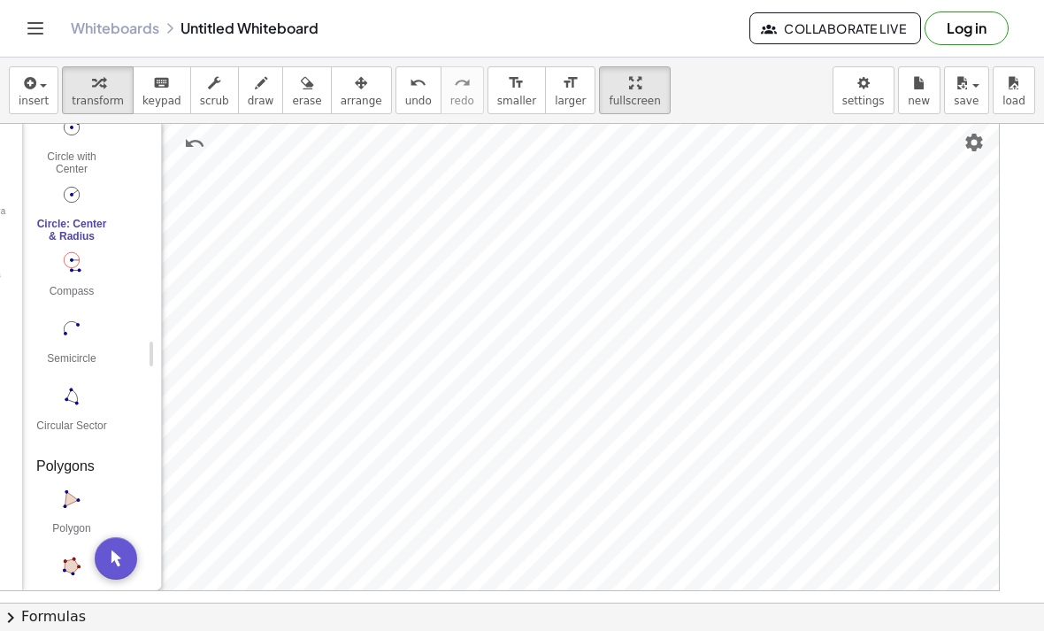
click at [195, 149] on img "Undo" at bounding box center [194, 143] width 21 height 21
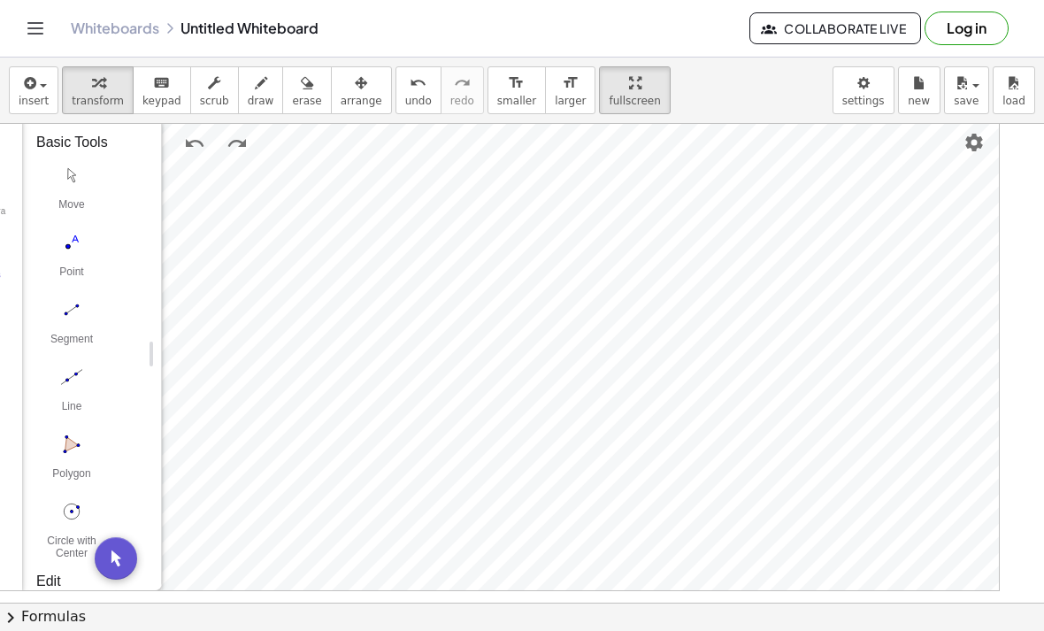
scroll to position [0, 0]
click at [80, 181] on img "Move. Drag or select object" at bounding box center [71, 175] width 71 height 28
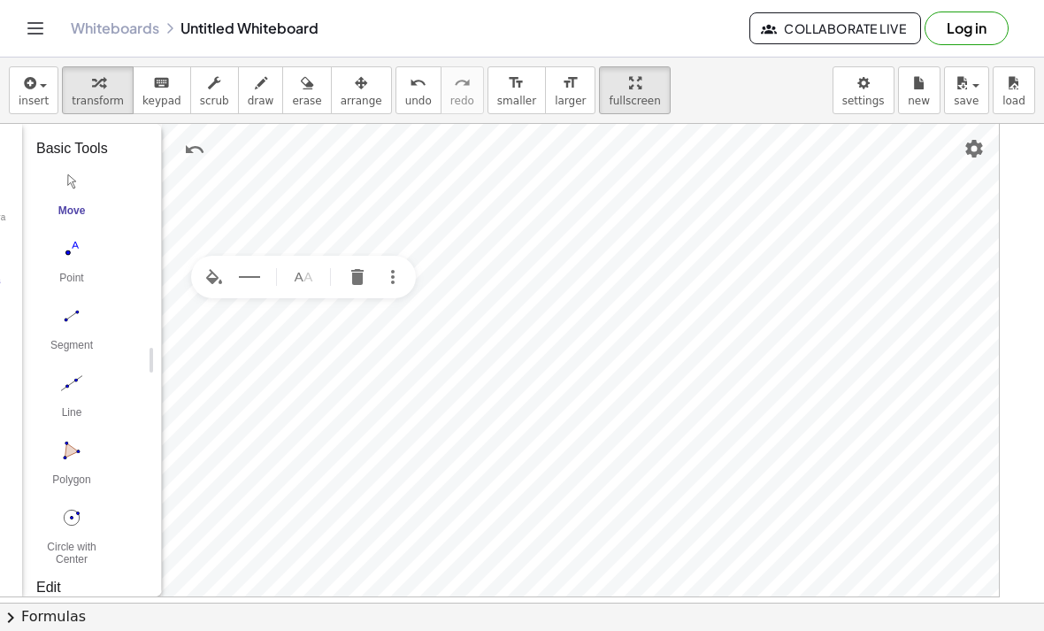
click at [82, 257] on img "Point. Select position or line, function, or curve" at bounding box center [71, 248] width 71 height 28
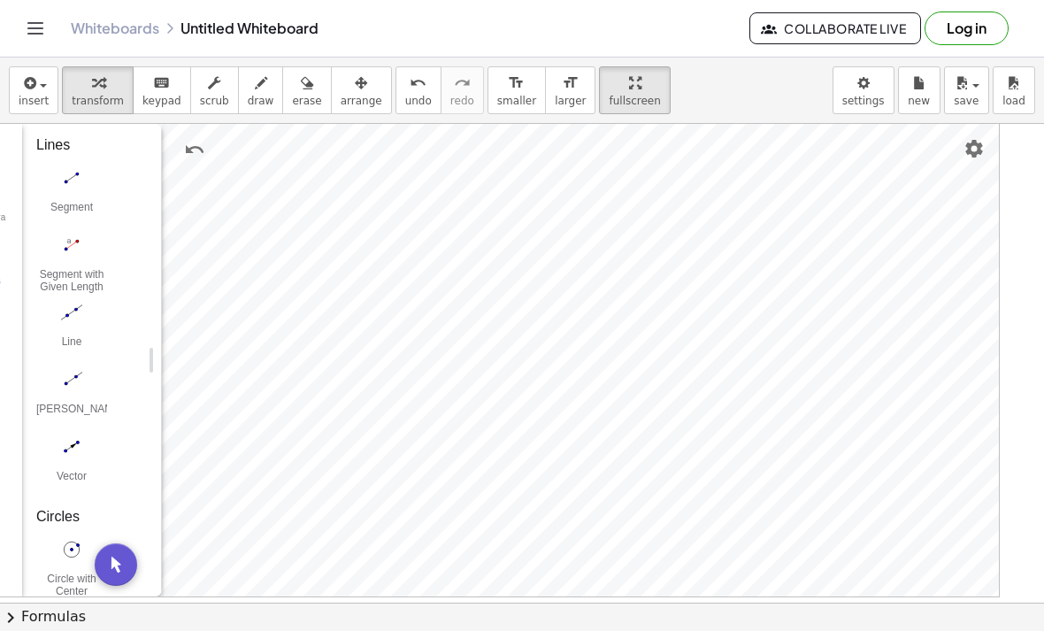
scroll to position [1497, 0]
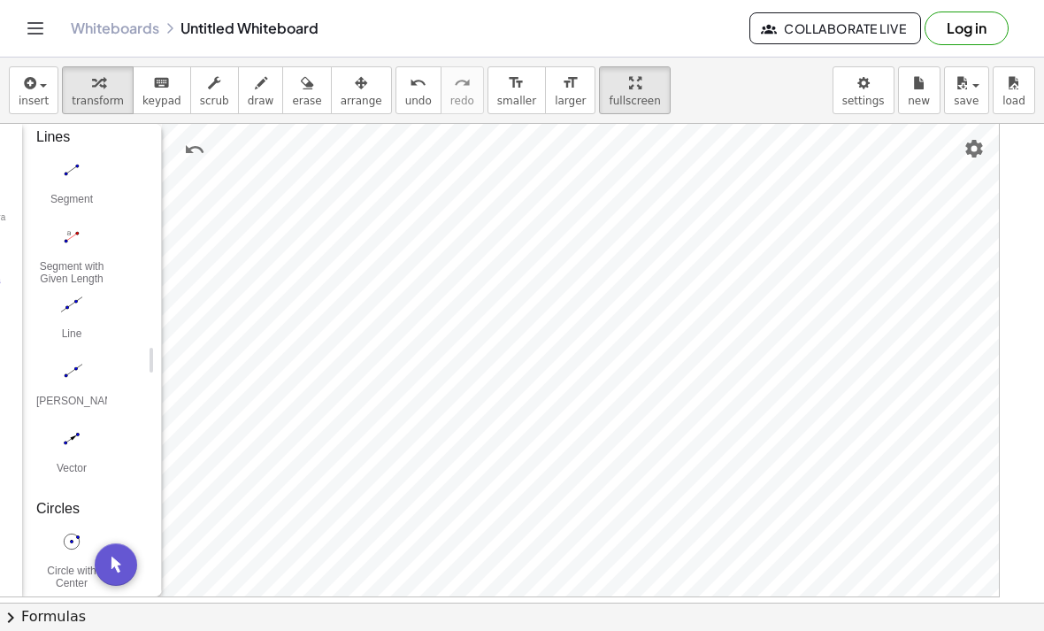
click at [78, 376] on img "Ray. Select starting point, then point on ray" at bounding box center [71, 371] width 71 height 28
click at [192, 146] on img "Undo" at bounding box center [194, 149] width 21 height 21
click at [196, 151] on img "Undo" at bounding box center [194, 149] width 21 height 21
click at [196, 156] on img "Undo" at bounding box center [194, 149] width 21 height 21
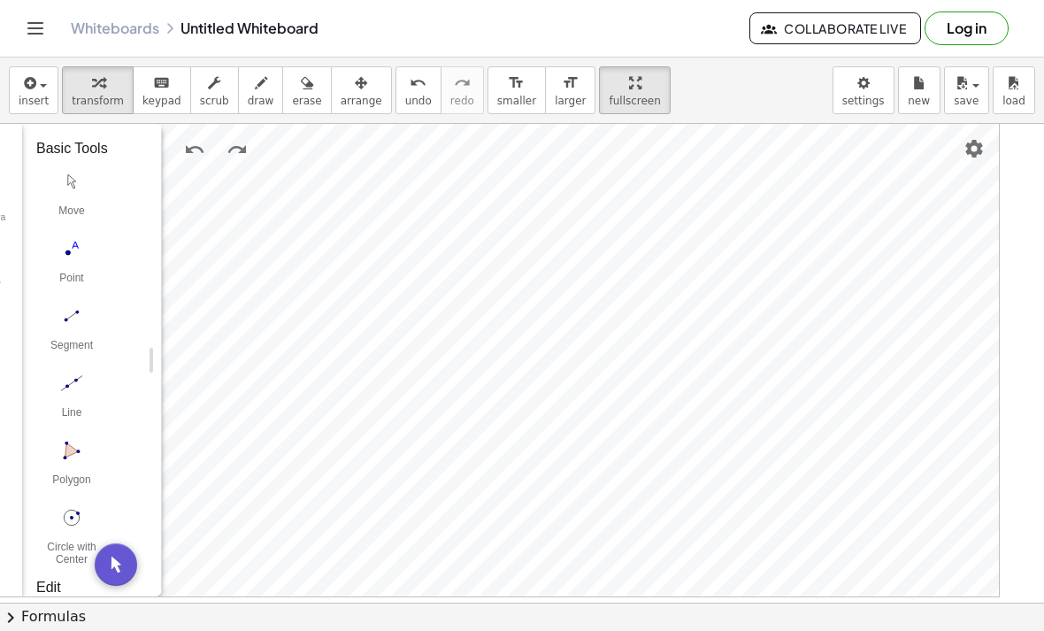
scroll to position [0, 0]
click at [57, 181] on img "Move. Drag or select object" at bounding box center [71, 181] width 71 height 28
click at [76, 320] on img "Segment. Select two points or positions" at bounding box center [71, 316] width 71 height 28
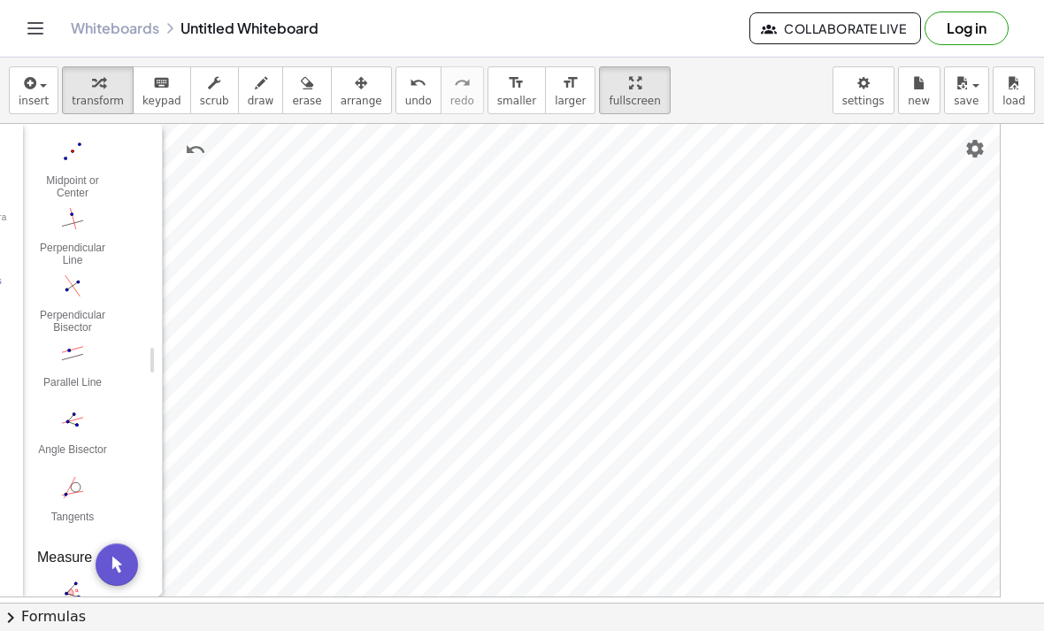
scroll to position [772, 0]
click at [77, 351] on img "Parallel Line. Select parallel line and point" at bounding box center [72, 354] width 71 height 28
click at [196, 145] on img "Undo" at bounding box center [195, 149] width 21 height 21
click at [193, 150] on img "Undo" at bounding box center [195, 149] width 21 height 21
click at [78, 356] on img "Parallel Line. Select parallel line and point" at bounding box center [72, 354] width 71 height 28
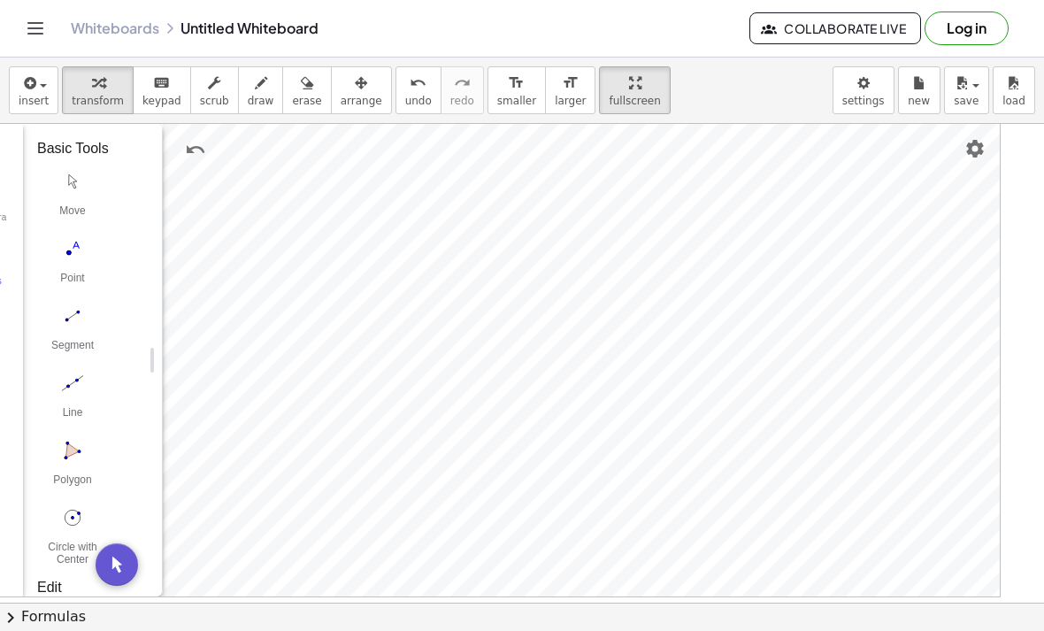
scroll to position [0, 0]
click at [72, 252] on img "Point. Select position or line, function, or curve" at bounding box center [72, 248] width 71 height 28
click at [76, 325] on img "Segment. Select two points or positions" at bounding box center [72, 316] width 71 height 28
click at [192, 149] on img "Undo" at bounding box center [195, 149] width 21 height 21
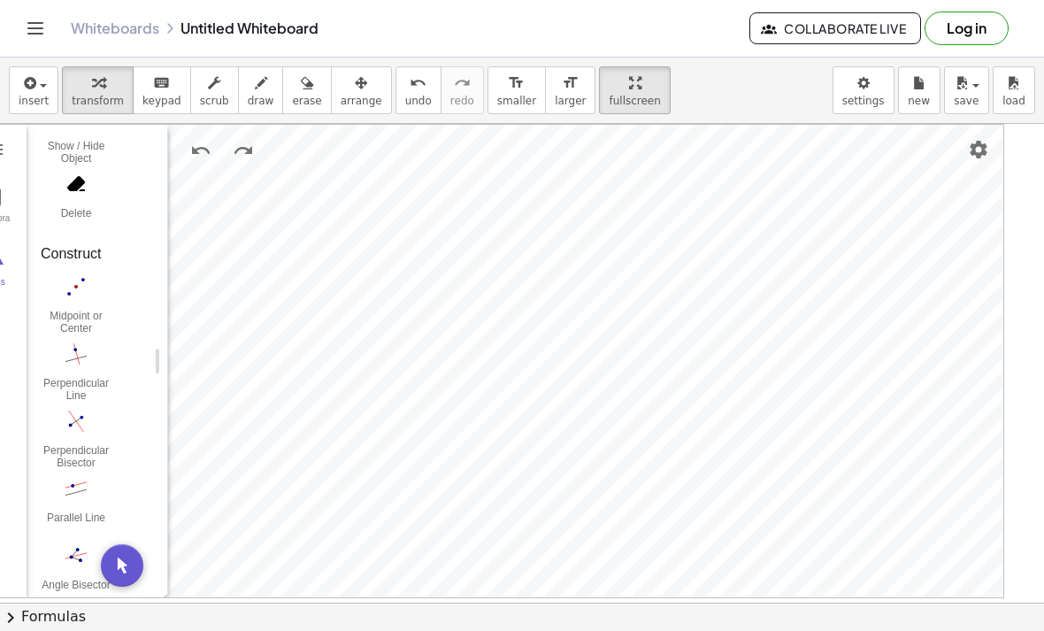
scroll to position [637, 0]
click at [83, 358] on img "Perpendicular Line. Select perpendicular line and point" at bounding box center [76, 355] width 71 height 28
click at [202, 155] on img "Undo" at bounding box center [200, 150] width 21 height 21
click at [80, 419] on img "Perpendicular Bisector. Select two points or one segment" at bounding box center [76, 423] width 71 height 28
click at [80, 364] on img "Perpendicular Line. Select perpendicular line and point" at bounding box center [76, 355] width 71 height 28
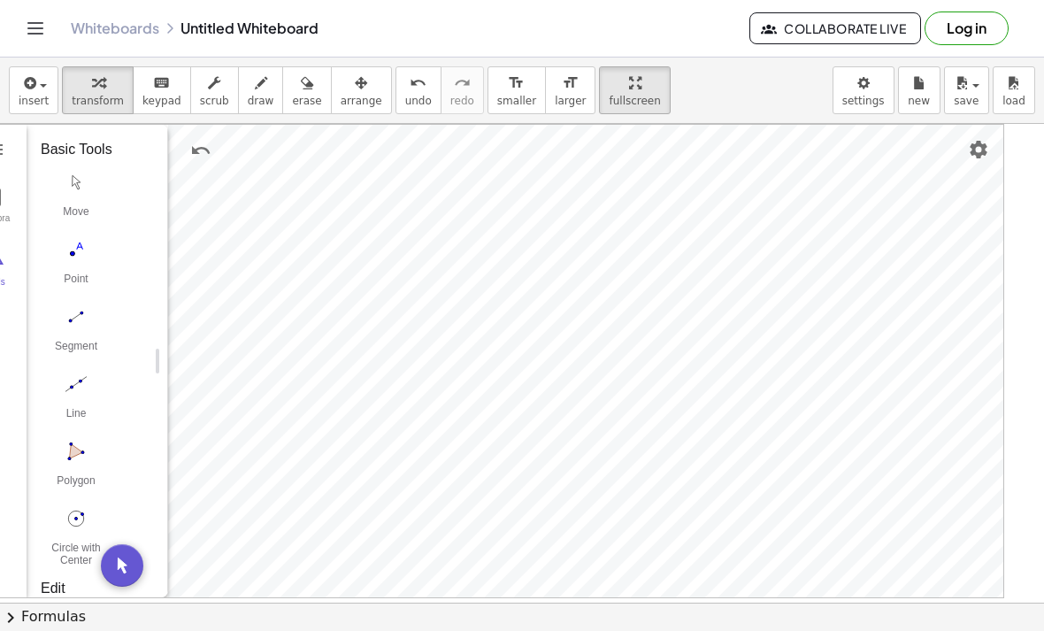
scroll to position [0, 0]
click at [75, 255] on img "Point. Select position or line, function, or curve" at bounding box center [76, 249] width 71 height 28
click at [76, 180] on img "Move. Drag or select object" at bounding box center [76, 182] width 71 height 28
click at [80, 315] on img "Segment. Select two points or positions" at bounding box center [76, 316] width 71 height 28
click at [191, 150] on img "Undo" at bounding box center [200, 150] width 21 height 21
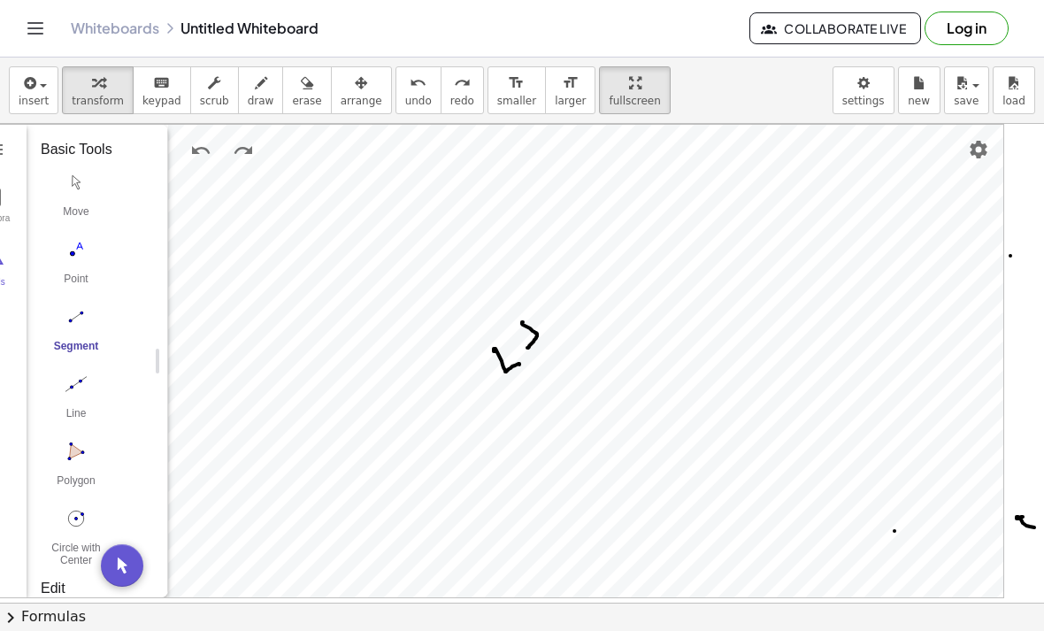
click at [234, 157] on img "Redo" at bounding box center [243, 150] width 21 height 21
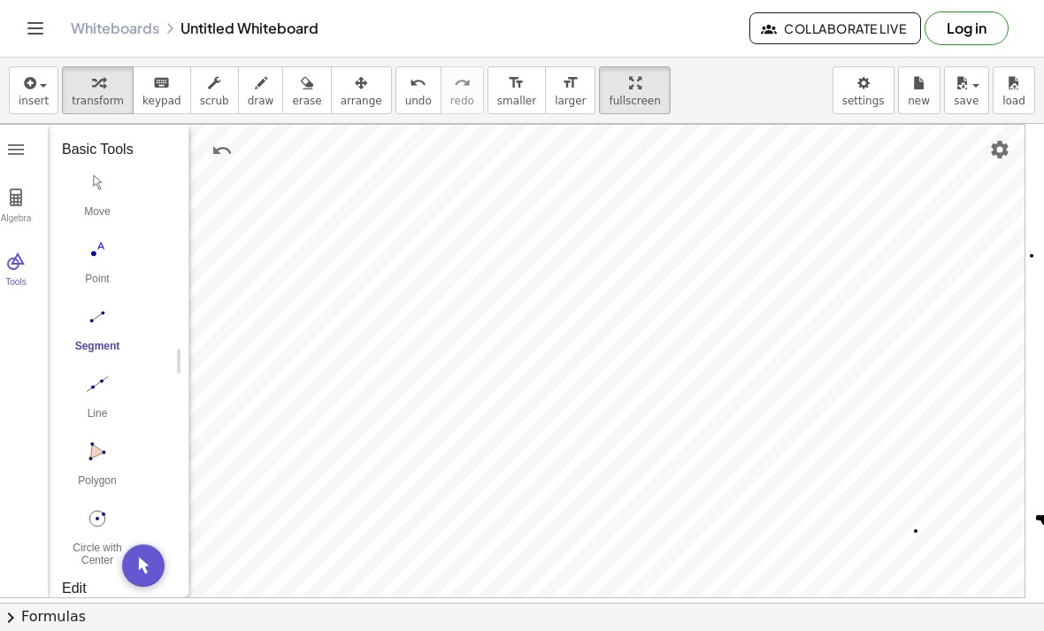
click at [99, 181] on img "Move. Drag or select object" at bounding box center [97, 182] width 71 height 28
click at [217, 154] on img "Undo" at bounding box center [221, 150] width 21 height 21
click at [782, 288] on img "Name" at bounding box center [783, 294] width 21 height 21
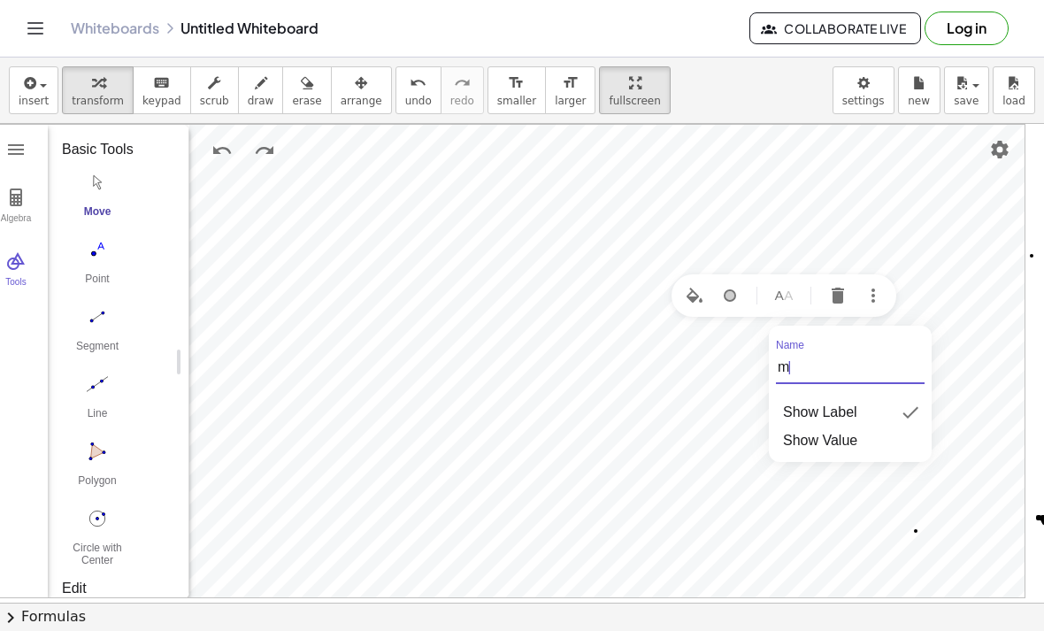
click at [770, 302] on button "Name" at bounding box center [784, 296] width 32 height 32
click at [766, 300] on div "Geometry" at bounding box center [783, 295] width 225 height 42
click at [785, 292] on img "Name" at bounding box center [783, 295] width 21 height 21
click at [780, 295] on img "Name" at bounding box center [783, 295] width 21 height 21
click at [787, 295] on img "Name" at bounding box center [783, 295] width 21 height 21
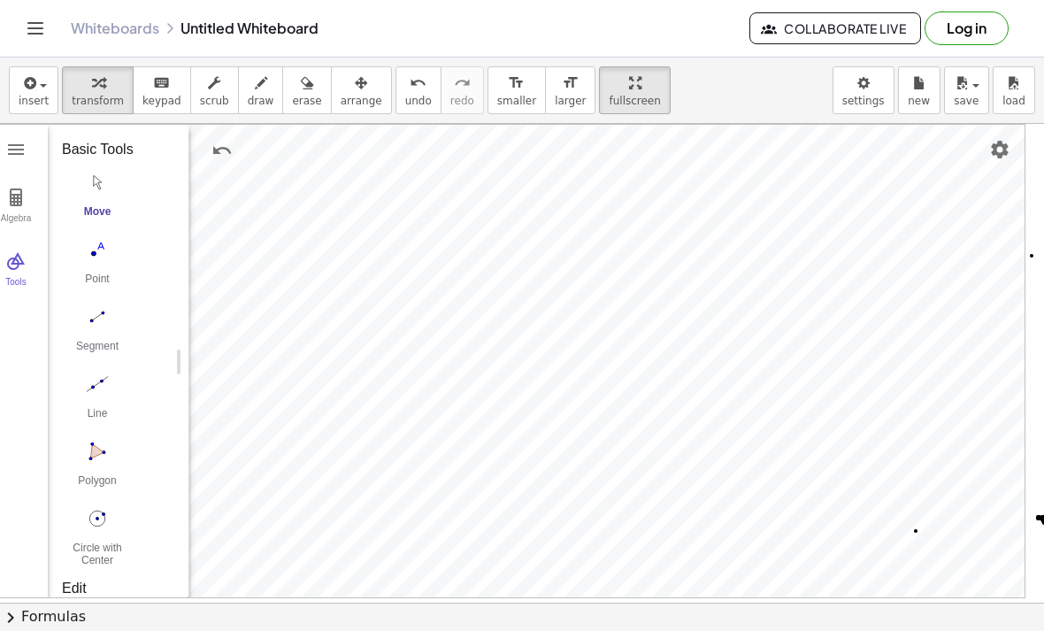
click at [968, 28] on button "Log in" at bounding box center [966, 28] width 84 height 34
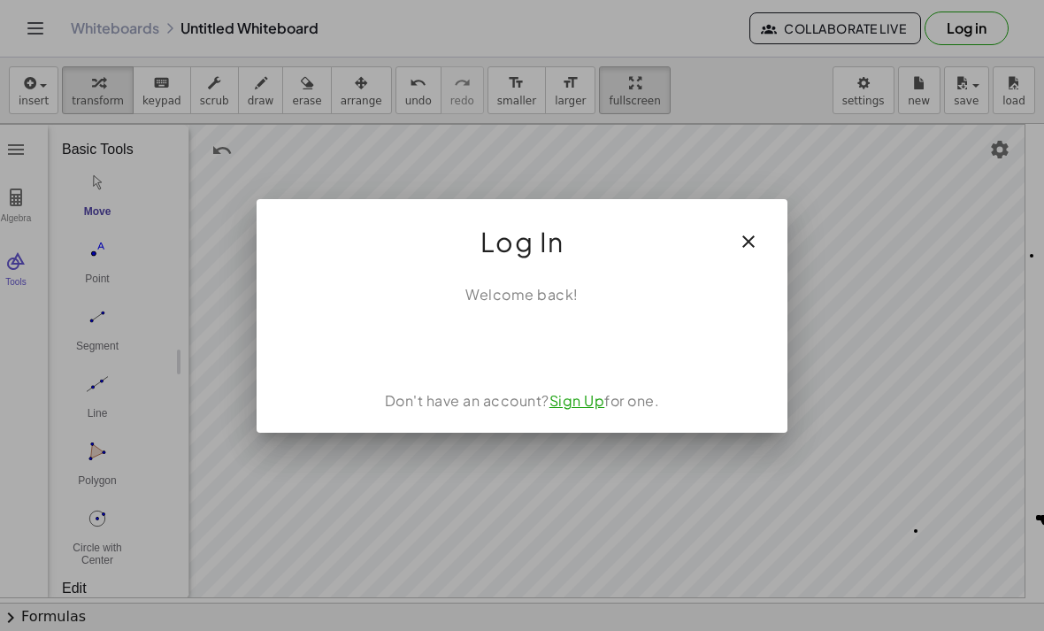
click at [486, 348] on div "Sign in with Google. Opens in new tab" at bounding box center [521, 344] width 163 height 39
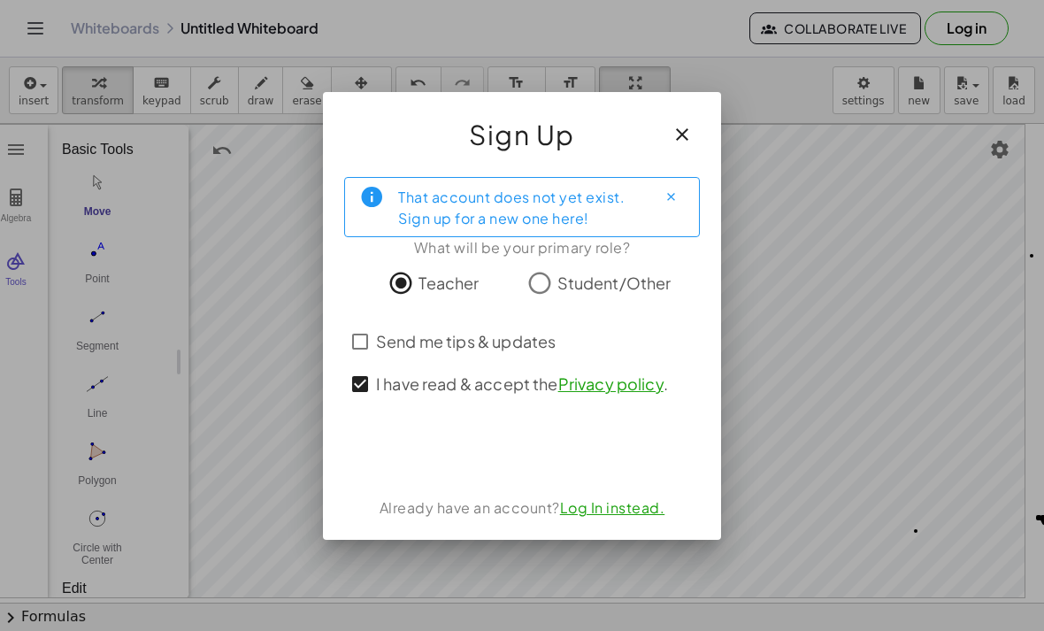
click at [556, 455] on div "Sign in with Google. Opens in new tab" at bounding box center [522, 451] width 188 height 39
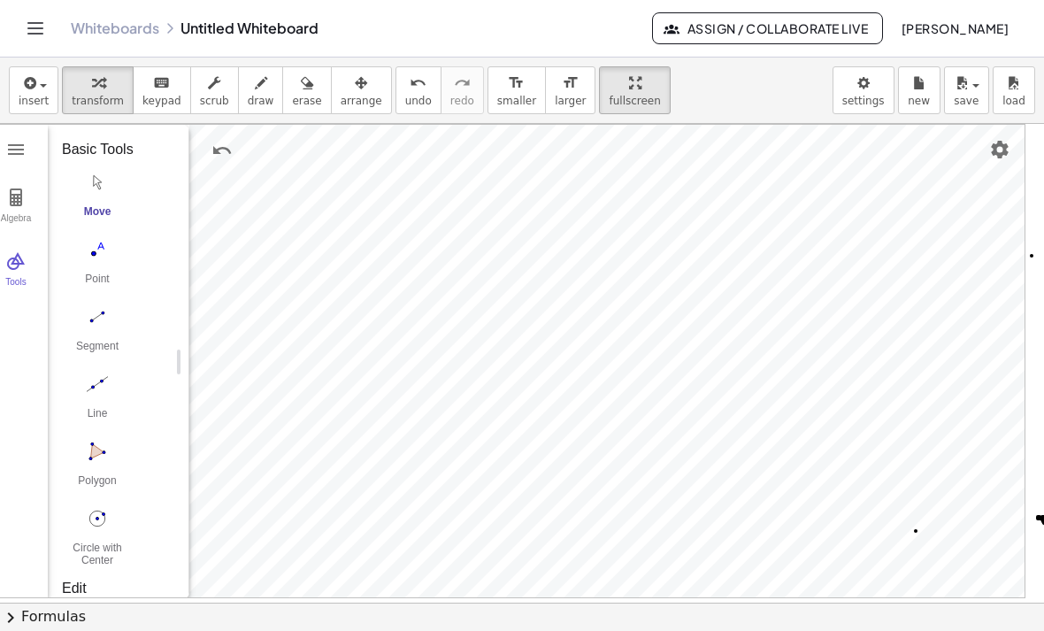
click at [812, 27] on span "Assign / Collaborate Live" at bounding box center [767, 28] width 201 height 16
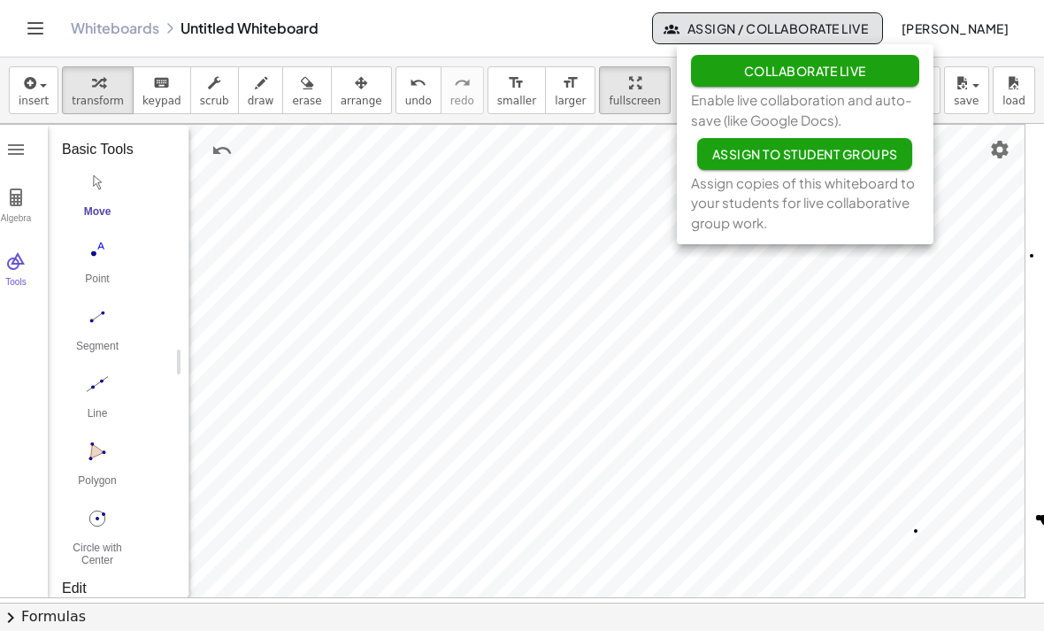
click at [846, 69] on span "Collaborate Live" at bounding box center [804, 71] width 122 height 16
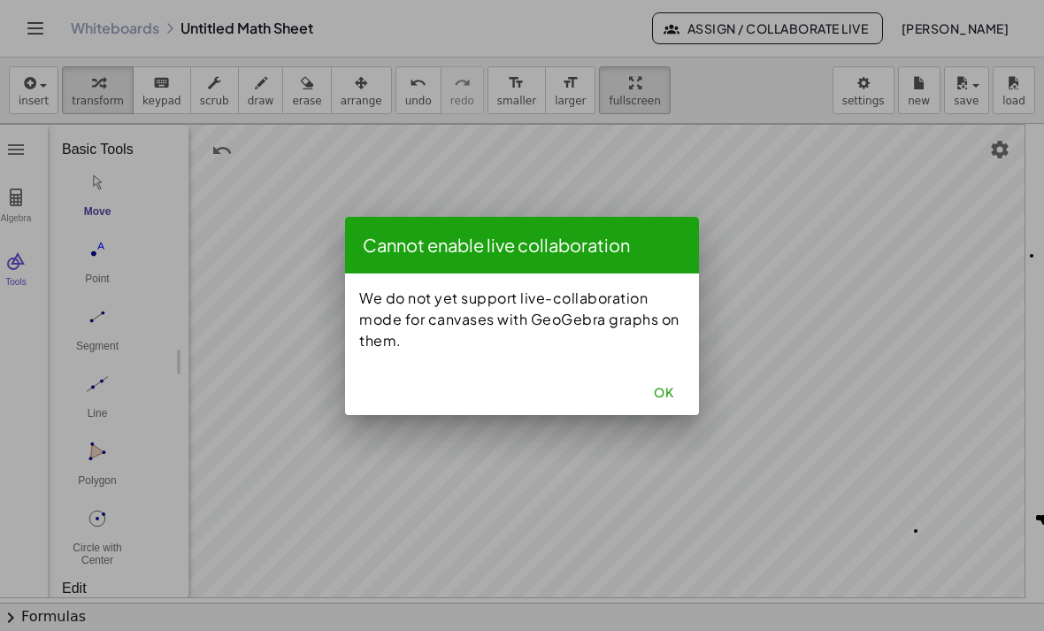
click at [674, 391] on button "OK" at bounding box center [663, 392] width 57 height 32
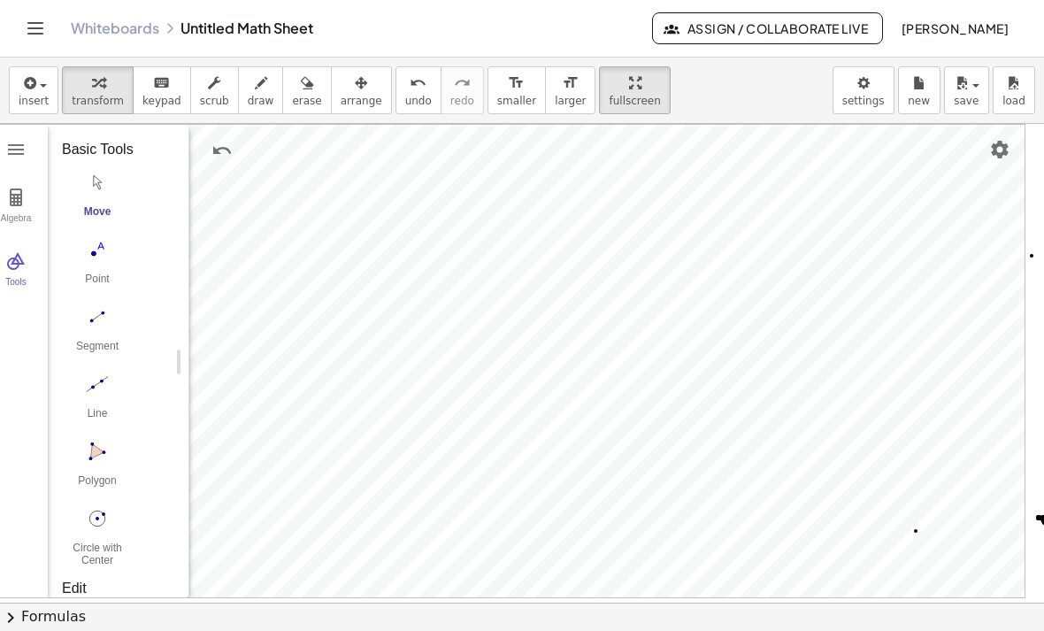
click at [970, 89] on span "button" at bounding box center [971, 85] width 4 height 12
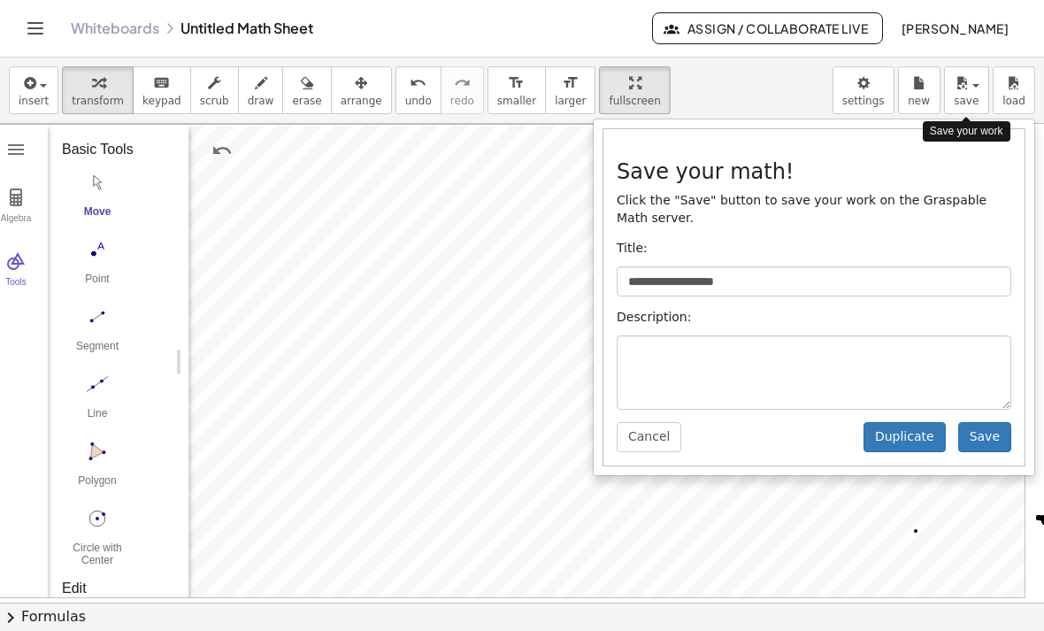
click at [651, 443] on button "Cancel" at bounding box center [648, 437] width 65 height 30
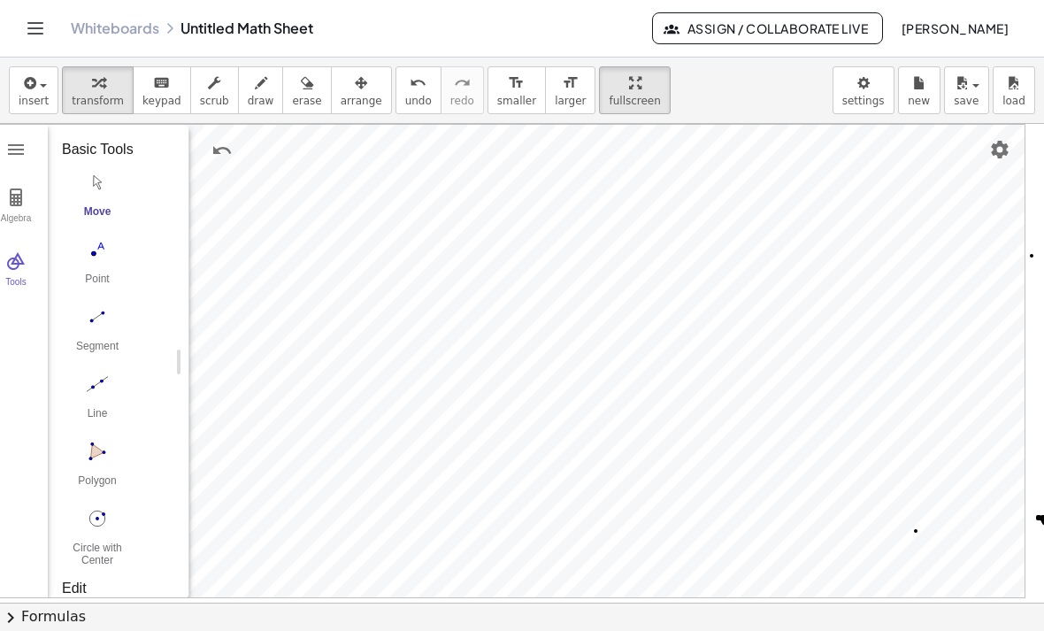
click at [21, 150] on img "Geometry" at bounding box center [15, 149] width 21 height 21
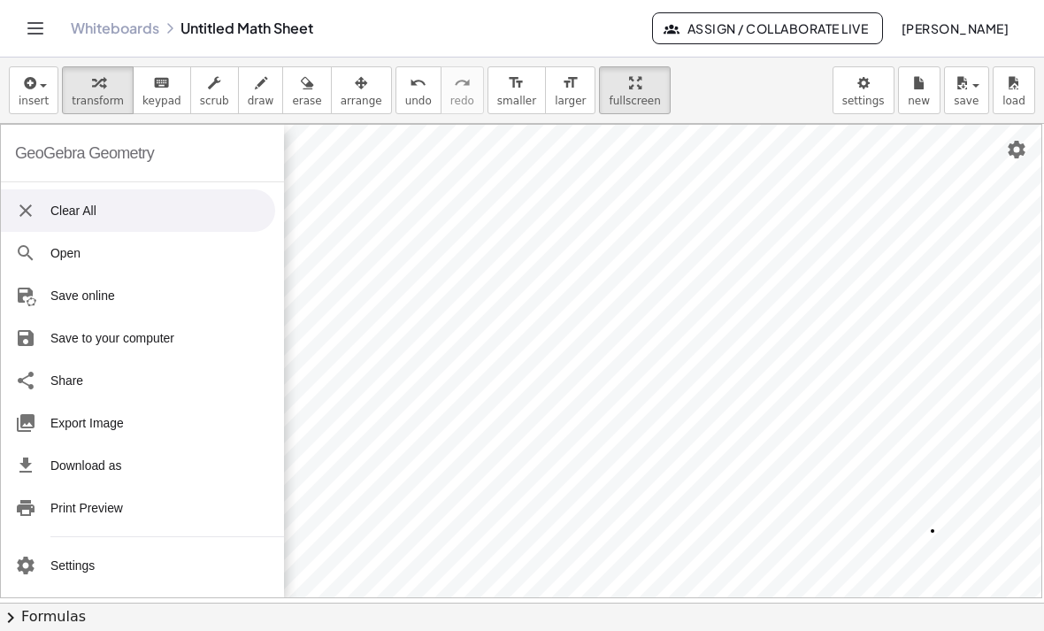
click at [104, 427] on li "Export Image" at bounding box center [138, 423] width 274 height 42
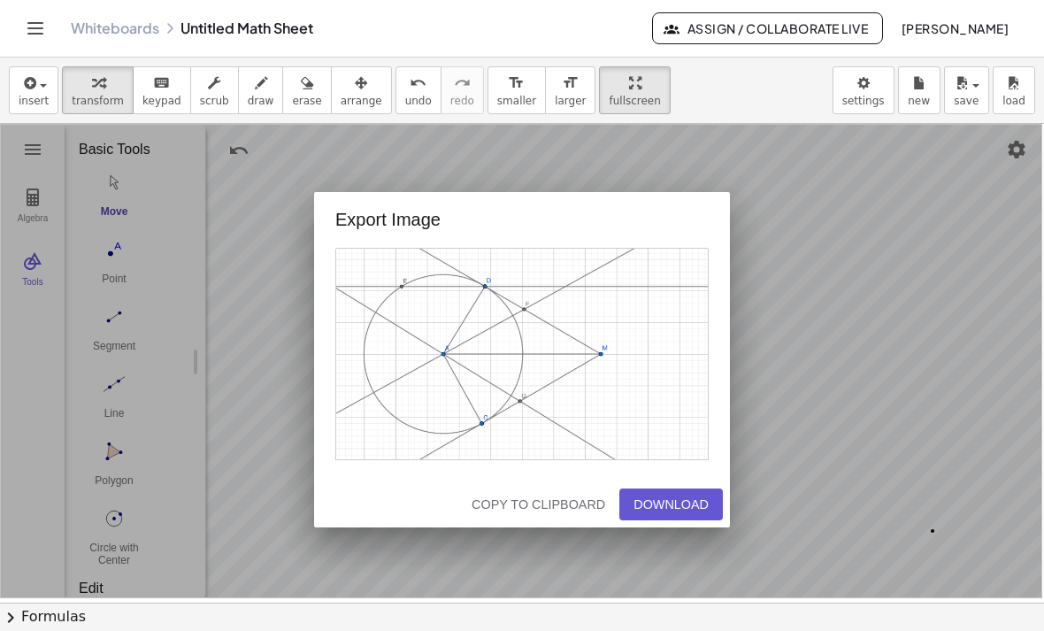
click at [564, 509] on div "Copy to Clipboard" at bounding box center [538, 504] width 134 height 14
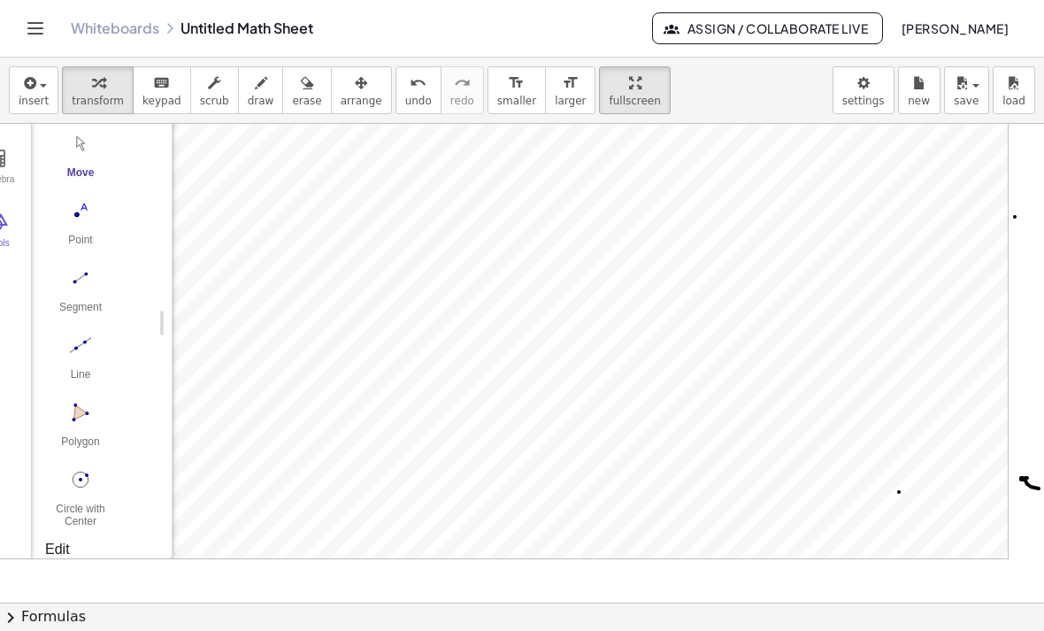
scroll to position [39, 34]
click at [85, 284] on img "Segment. Select two points or positions" at bounding box center [79, 278] width 71 height 28
click at [846, 26] on span "Assign / Collaborate Live" at bounding box center [767, 28] width 201 height 16
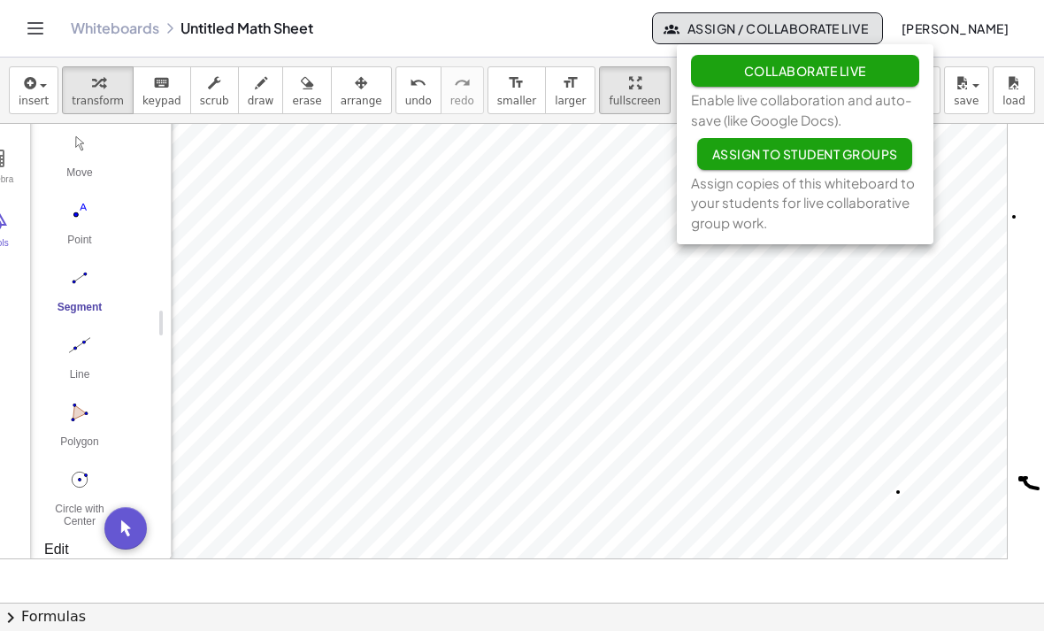
click at [834, 76] on span "Collaborate Live" at bounding box center [804, 71] width 122 height 16
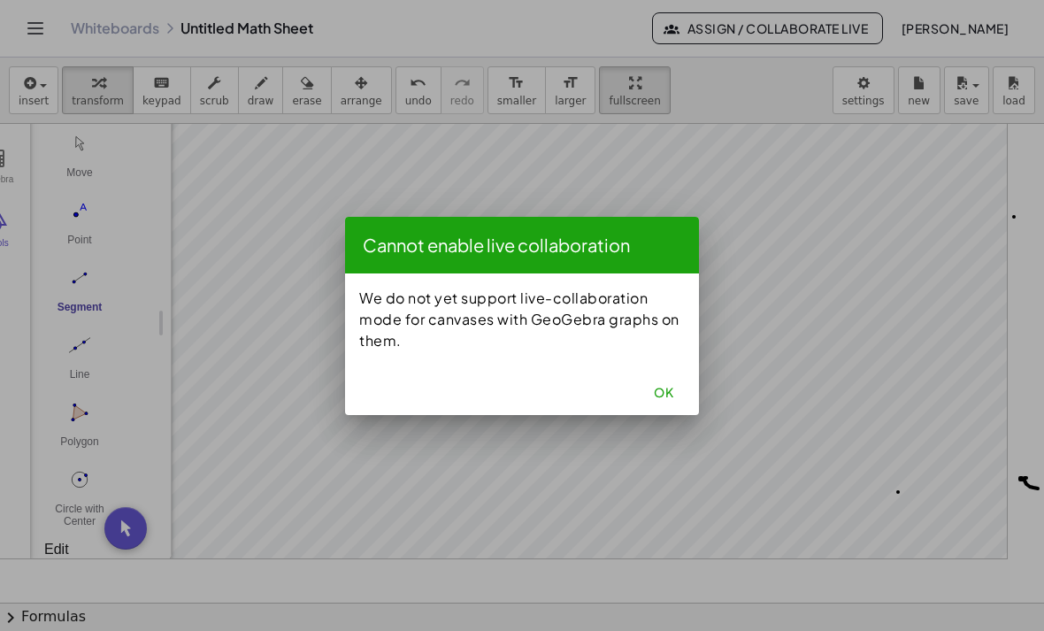
click at [674, 391] on button "OK" at bounding box center [663, 392] width 57 height 32
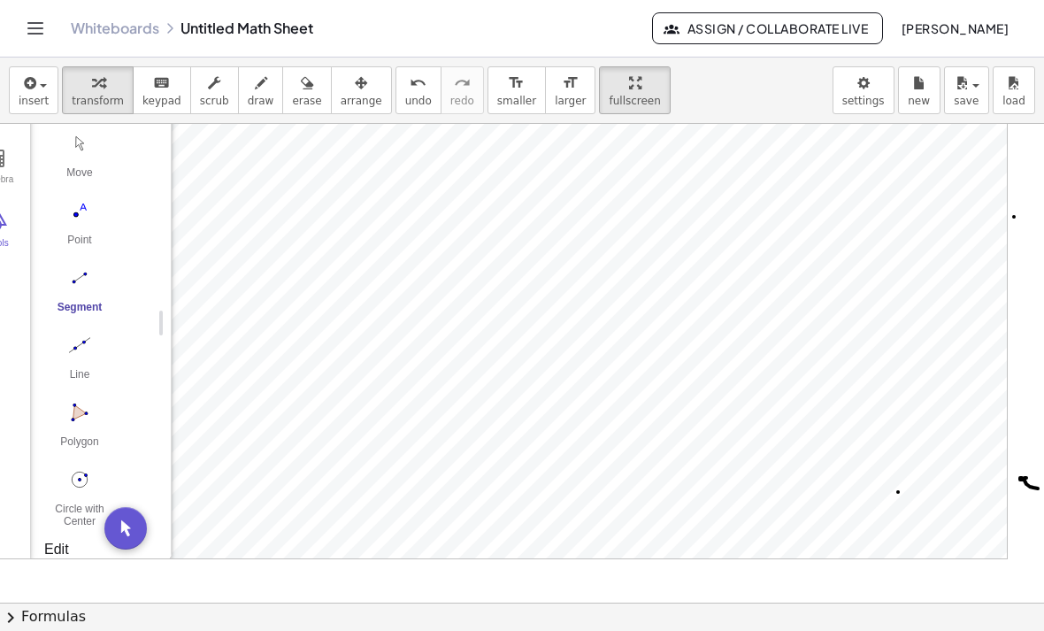
click at [846, 34] on span "Assign / Collaborate Live" at bounding box center [767, 28] width 201 height 16
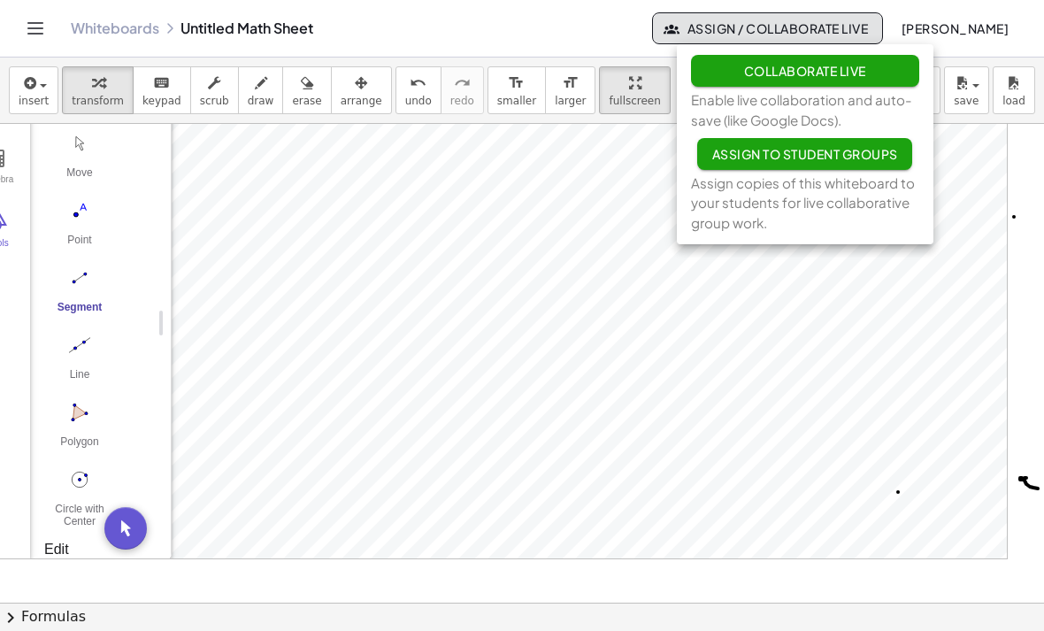
click at [835, 156] on span "Assign to Student Groups" at bounding box center [804, 154] width 186 height 16
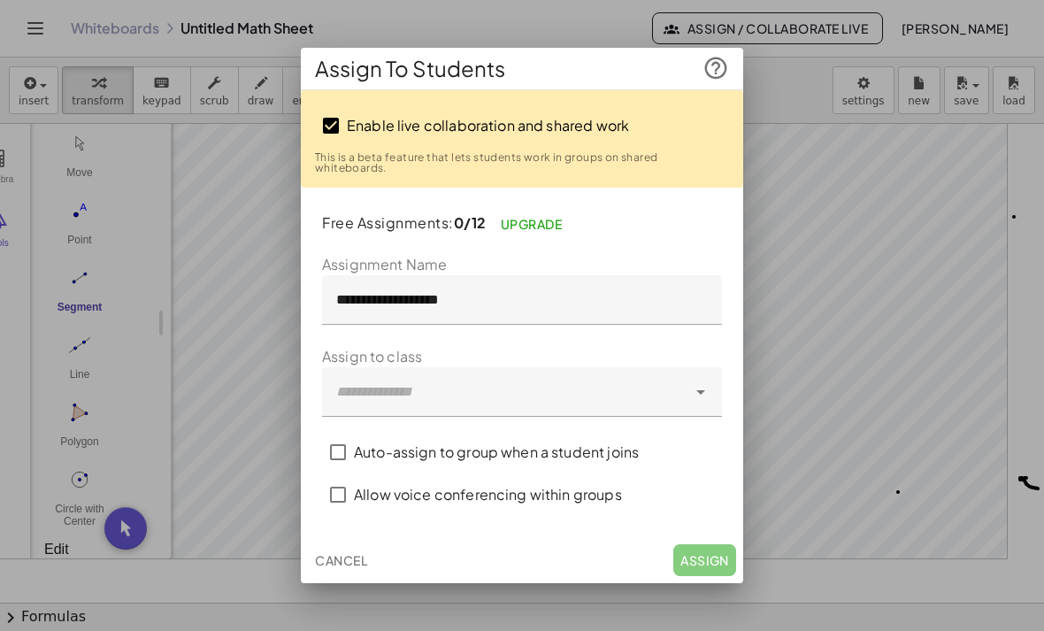
click at [362, 559] on span "Cancel" at bounding box center [341, 560] width 52 height 16
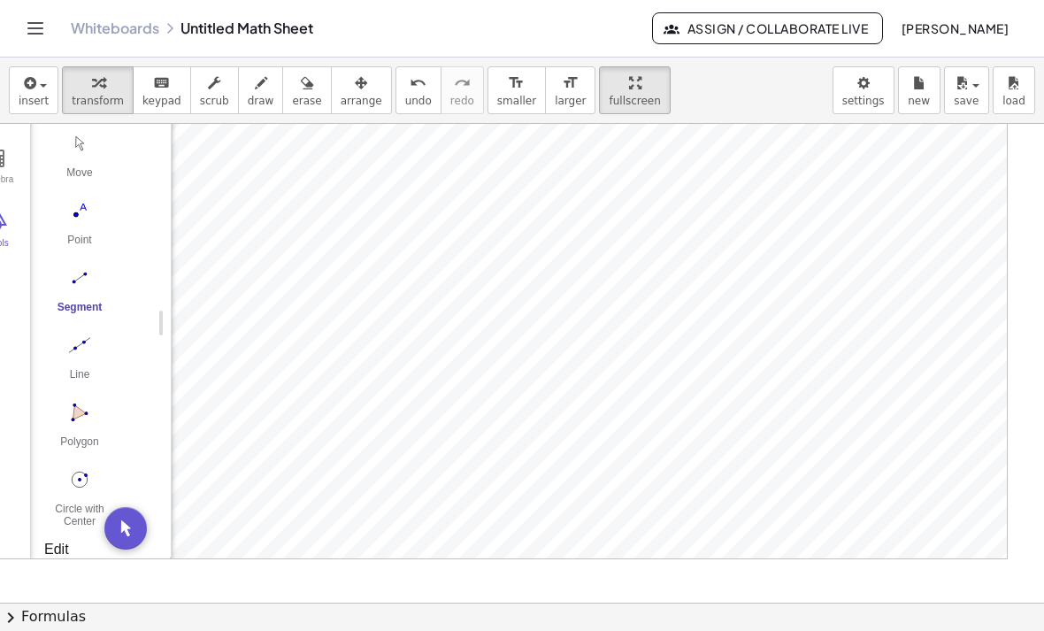
click at [83, 149] on img "Move. Drag or select object" at bounding box center [79, 143] width 71 height 28
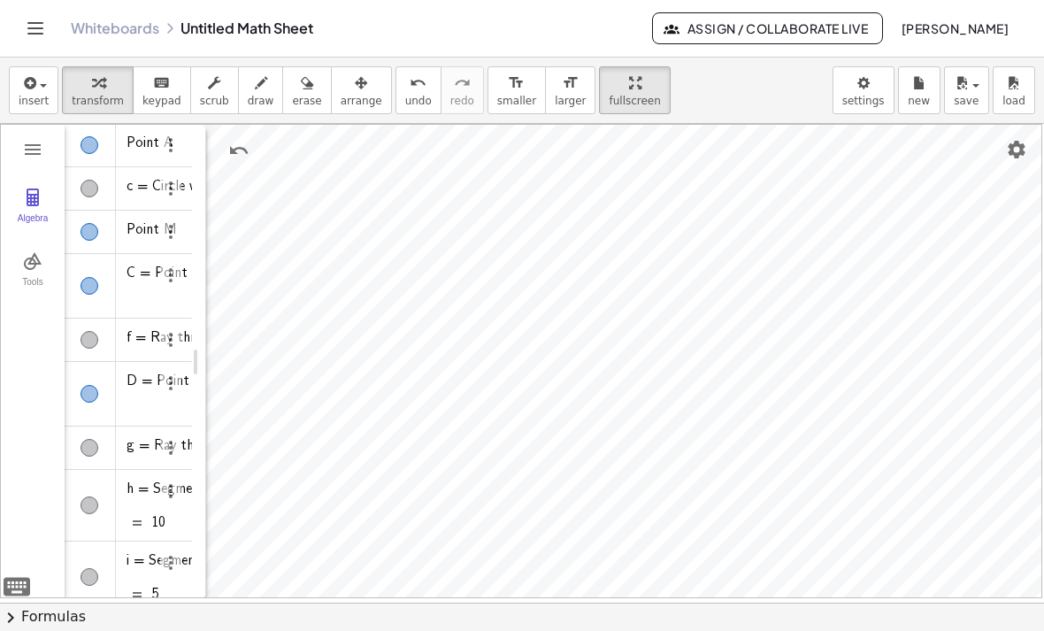
scroll to position [0, 0]
click at [41, 147] on img "Geometry" at bounding box center [32, 149] width 21 height 21
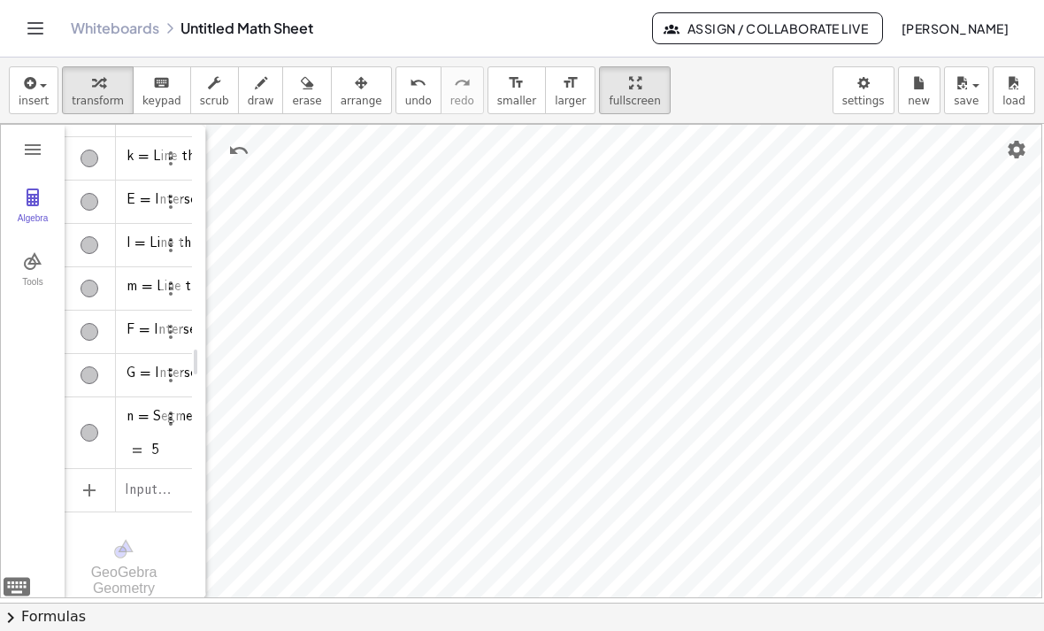
click at [35, 152] on img "Geometry" at bounding box center [32, 149] width 21 height 21
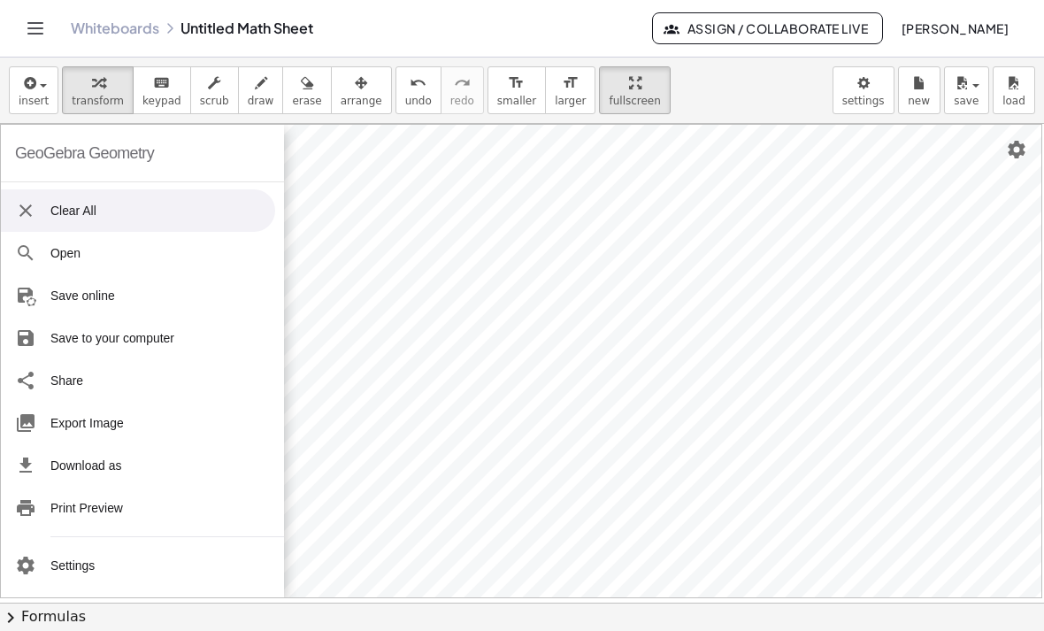
click at [66, 382] on li "Share" at bounding box center [138, 380] width 274 height 42
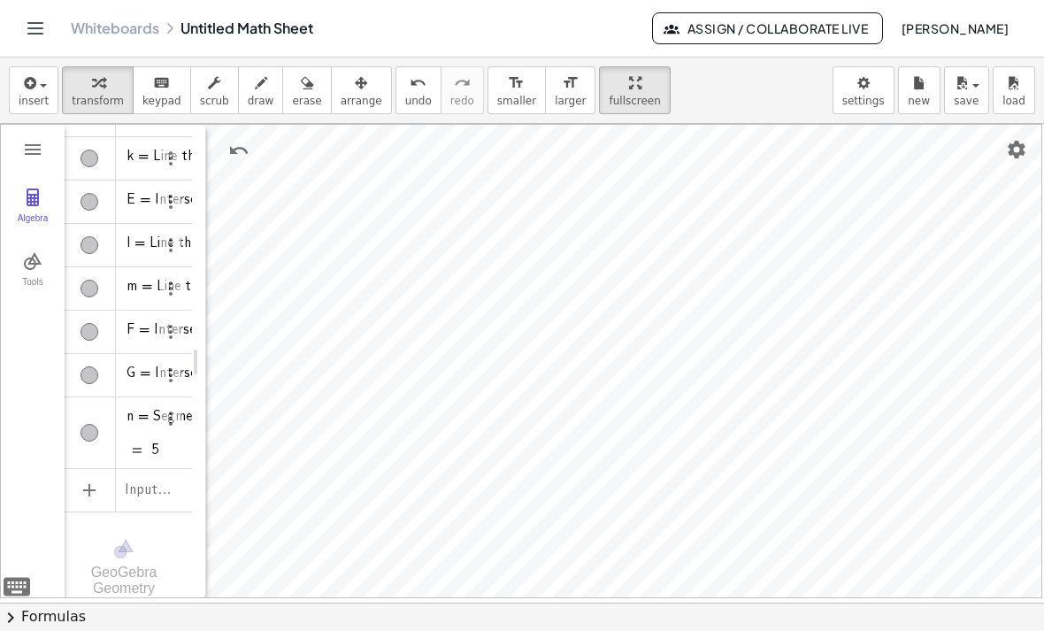
click at [33, 267] on img "Geometry" at bounding box center [32, 260] width 21 height 21
